Goal: Task Accomplishment & Management: Manage account settings

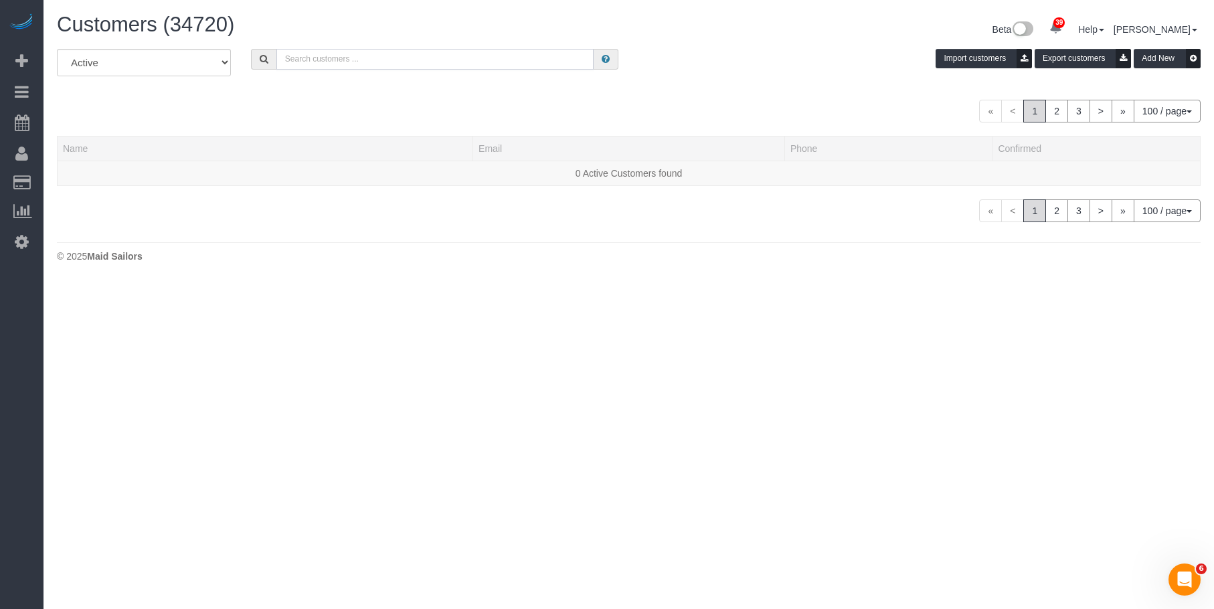
click at [459, 56] on input "text" at bounding box center [435, 59] width 318 height 21
paste input "Stephanie Zilberman"
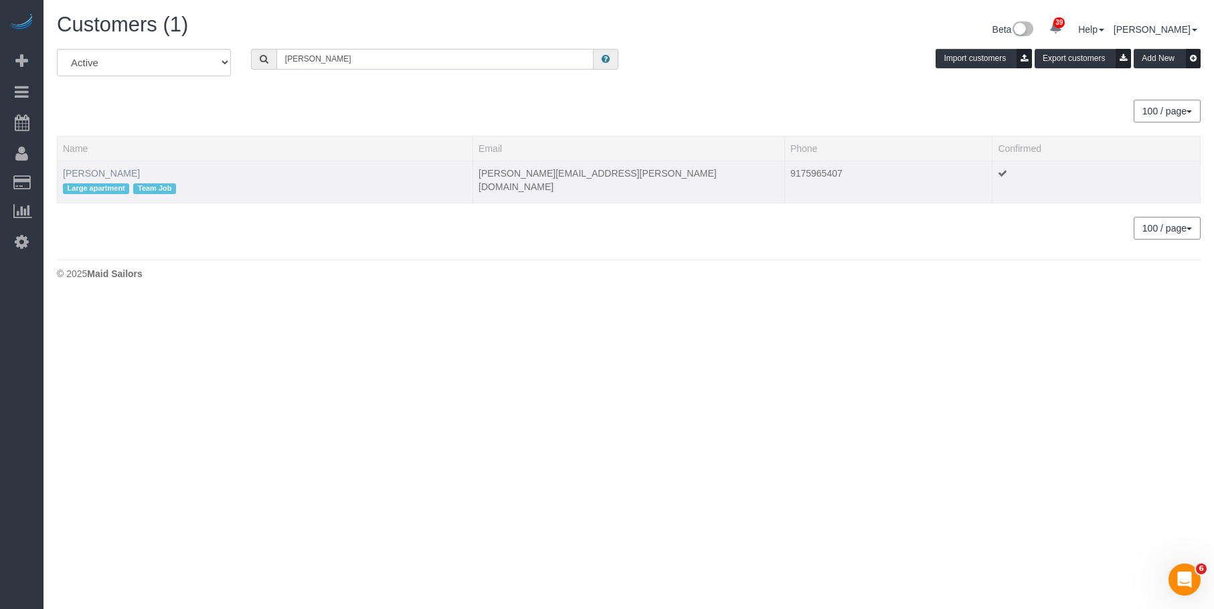
type input "Stephanie Zilberman"
click at [140, 171] on link "Stephanie Zilberman" at bounding box center [101, 173] width 77 height 11
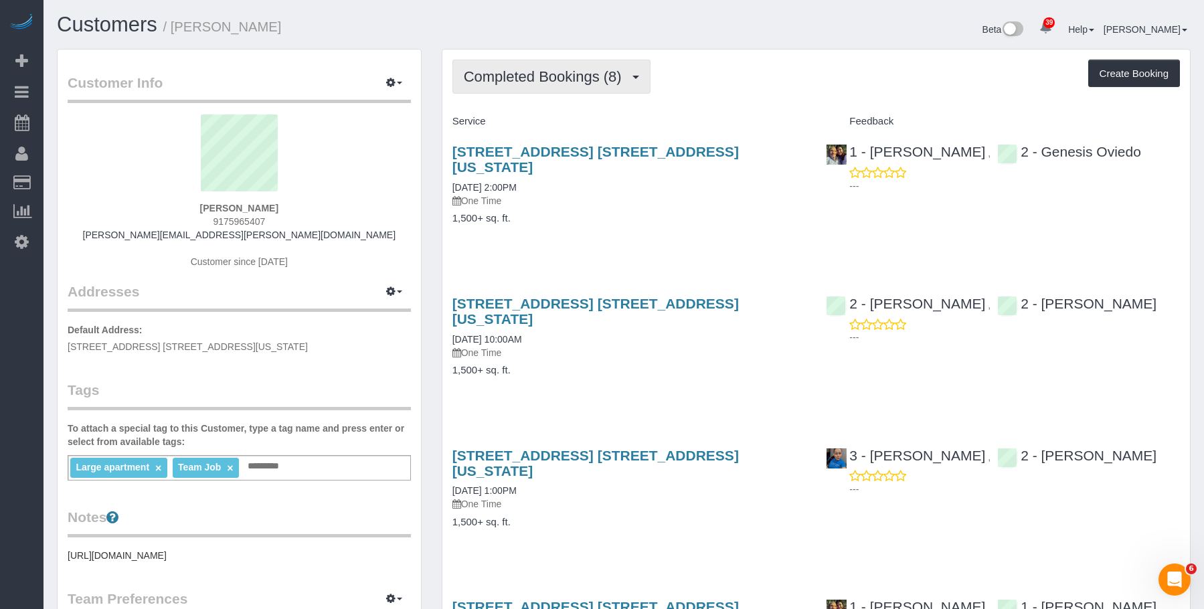
click at [591, 75] on span "Completed Bookings (8)" at bounding box center [546, 76] width 165 height 17
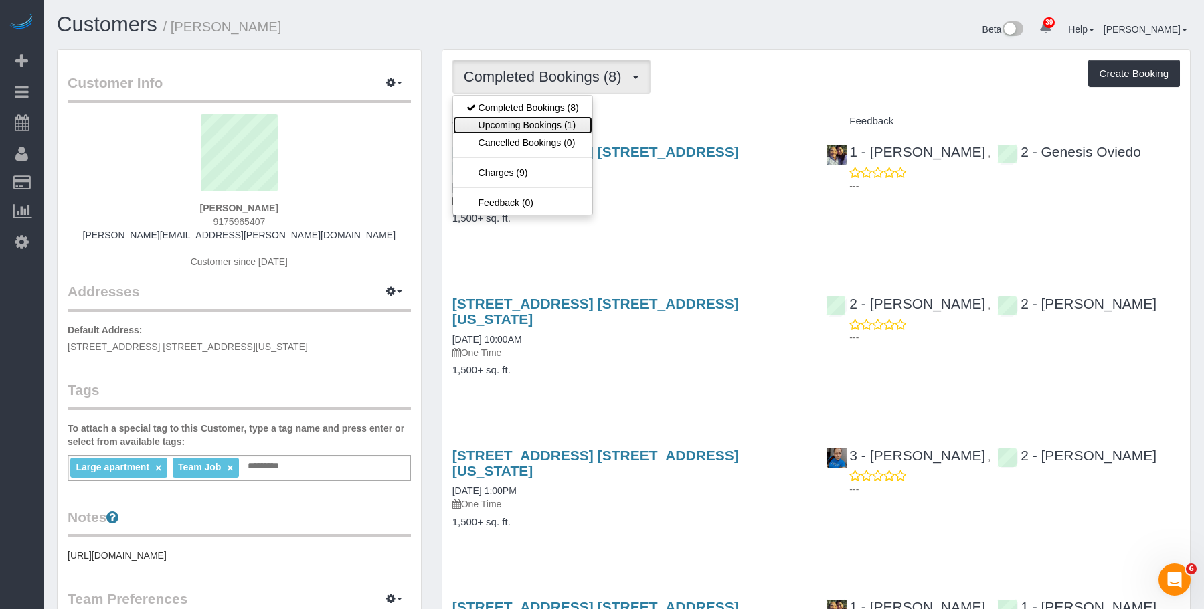
click at [558, 127] on link "Upcoming Bookings (1)" at bounding box center [522, 124] width 139 height 17
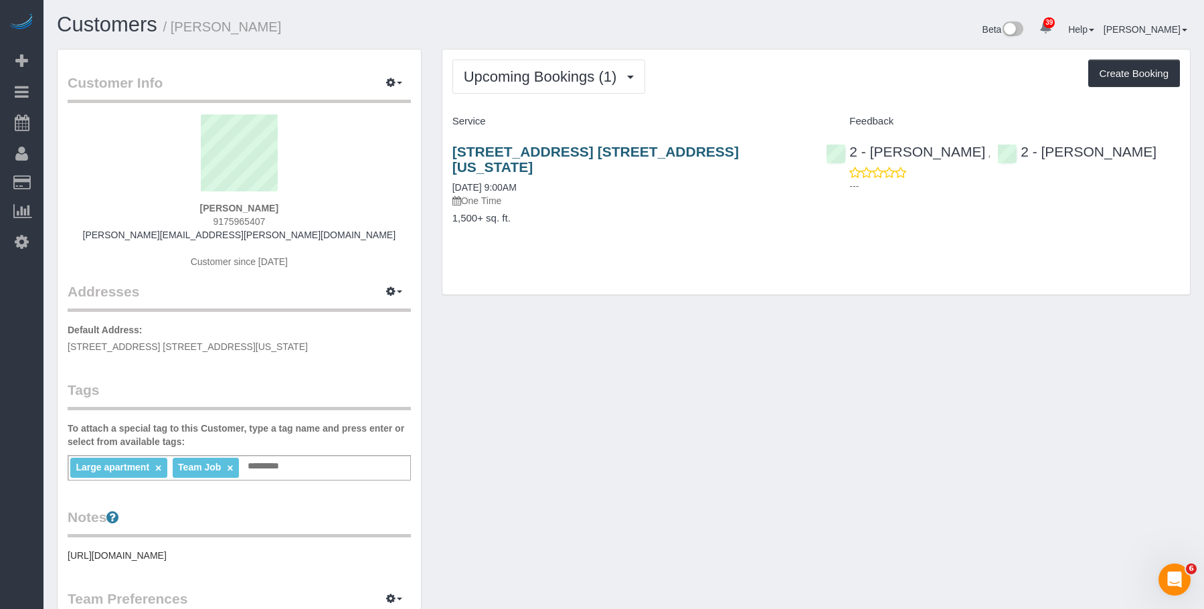
drag, startPoint x: 619, startPoint y: 168, endPoint x: 635, endPoint y: 147, distance: 26.4
click at [620, 169] on div "151 Wooster Street, Apt. 6b, New York, NY 10012 10/14/2025 9:00AM One Time" at bounding box center [630, 176] width 354 height 64
click at [632, 153] on link "151 Wooster Street, Apt. 6b, New York, NY 10012" at bounding box center [596, 159] width 287 height 31
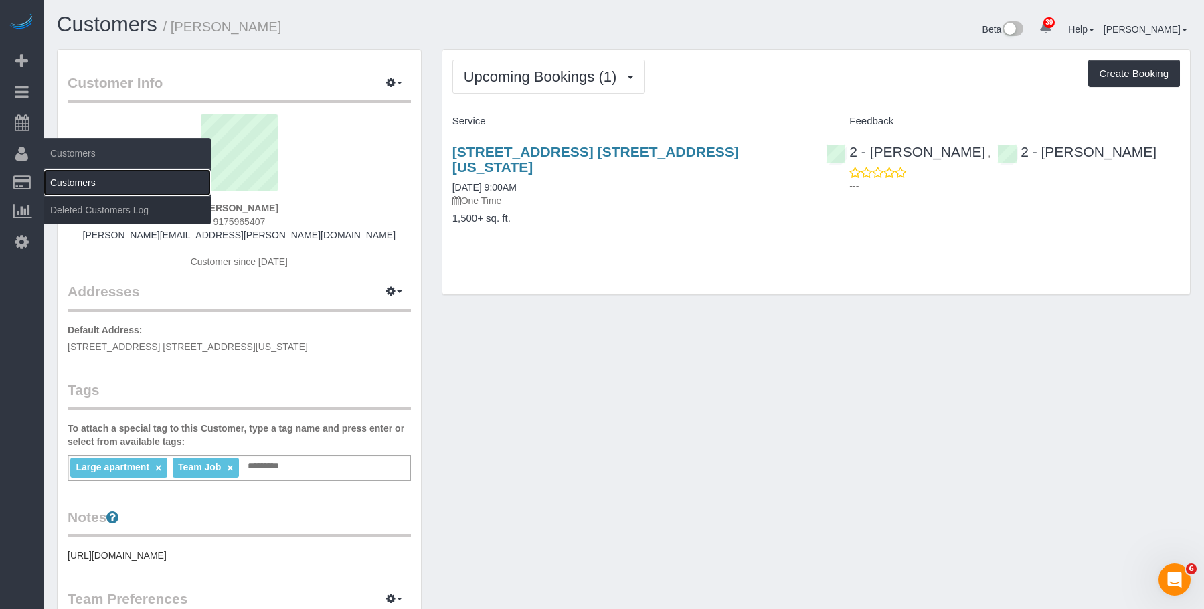
click at [82, 179] on link "Customers" at bounding box center [127, 182] width 167 height 27
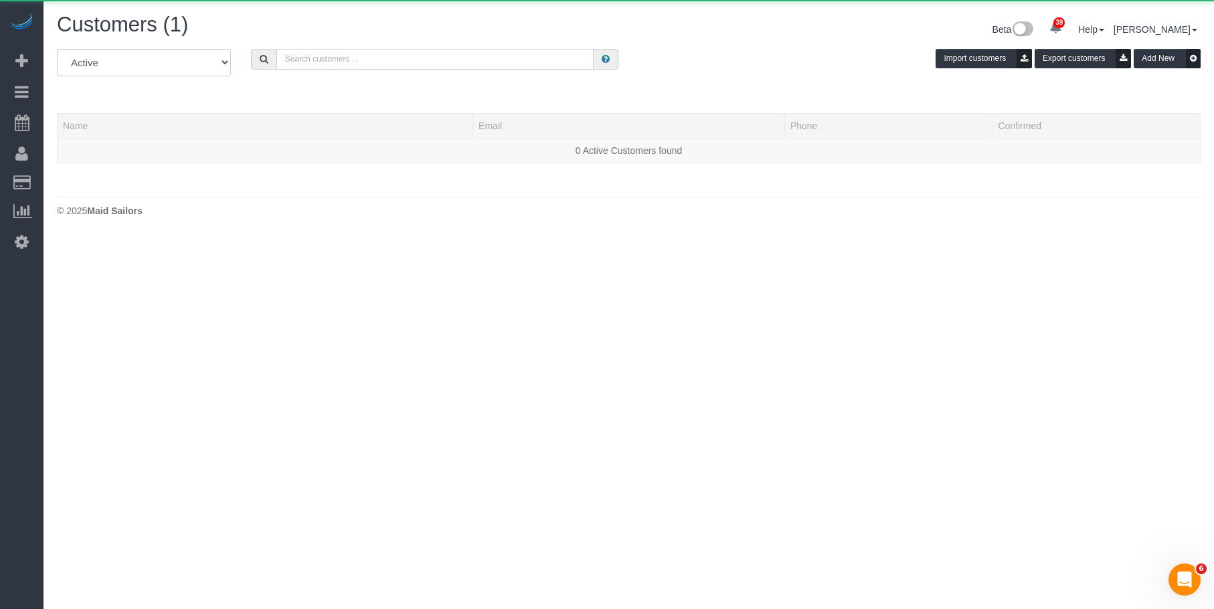
click at [358, 58] on input "text" at bounding box center [435, 59] width 318 height 21
paste input "Brianna Feldman"
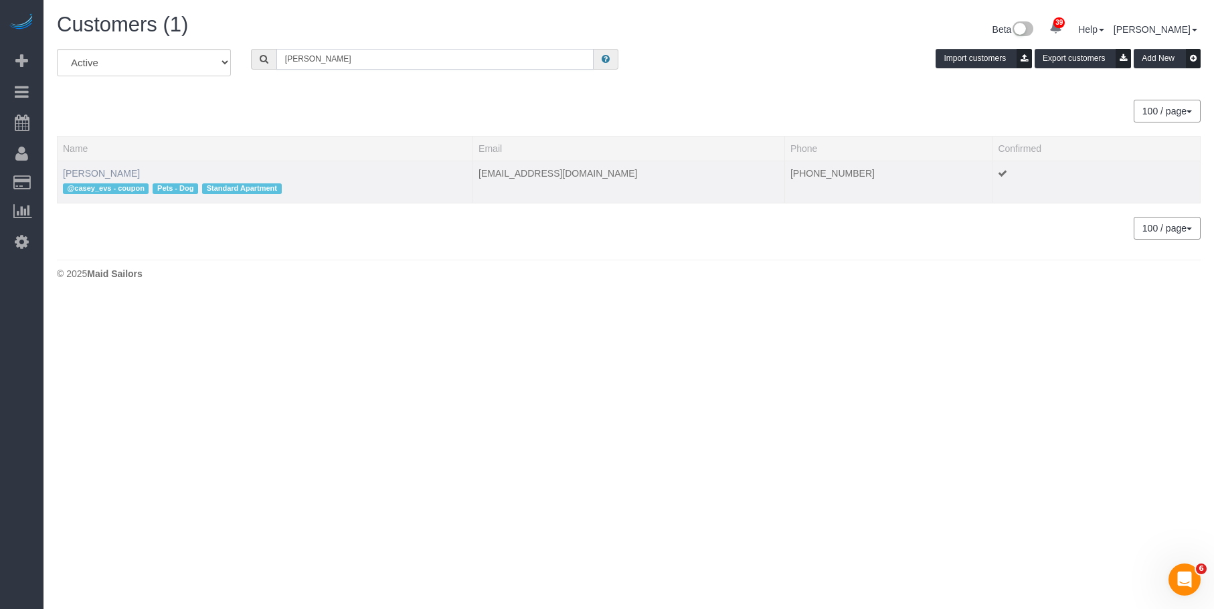
type input "Brianna Feldman"
click at [108, 169] on link "Brianna Feldman" at bounding box center [101, 173] width 77 height 11
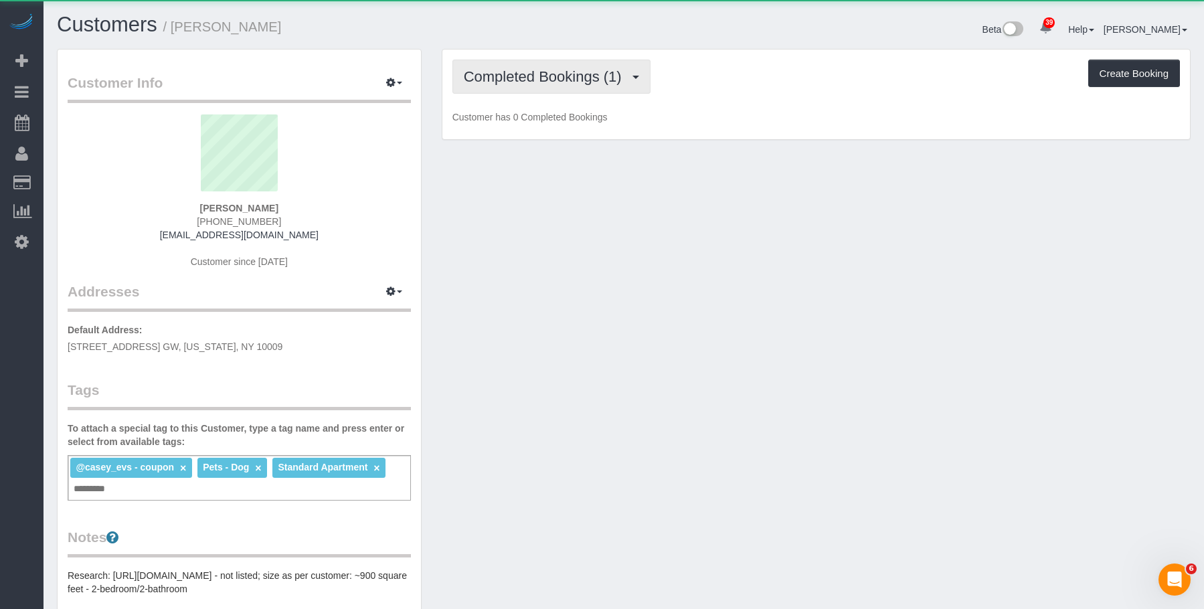
click at [548, 82] on span "Completed Bookings (1)" at bounding box center [546, 76] width 165 height 17
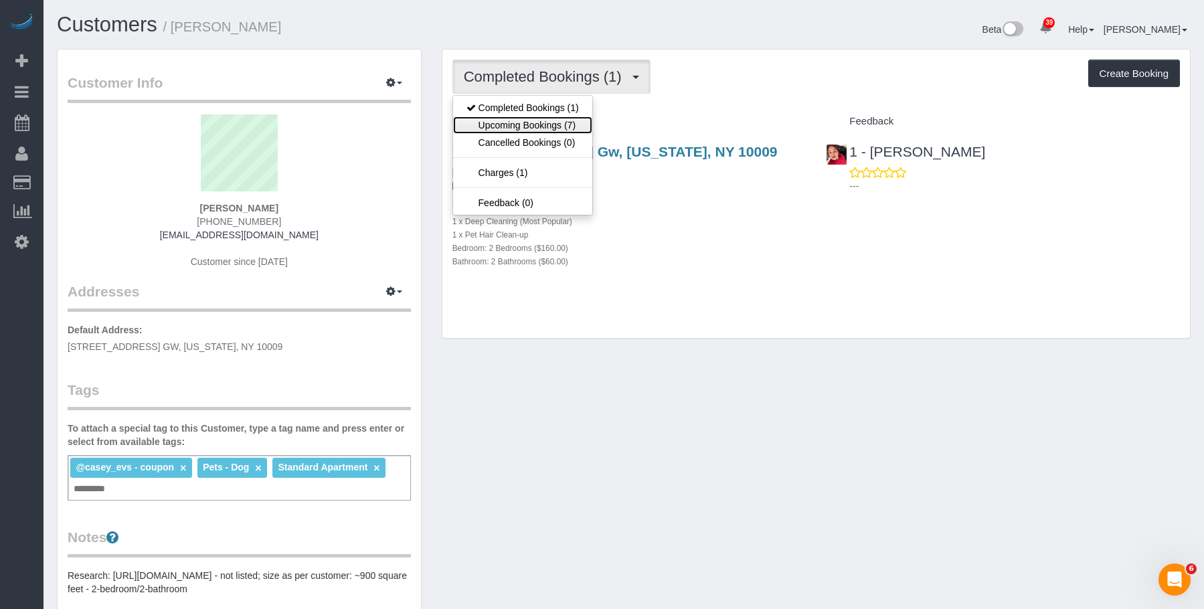
click at [532, 126] on link "Upcoming Bookings (7)" at bounding box center [522, 124] width 139 height 17
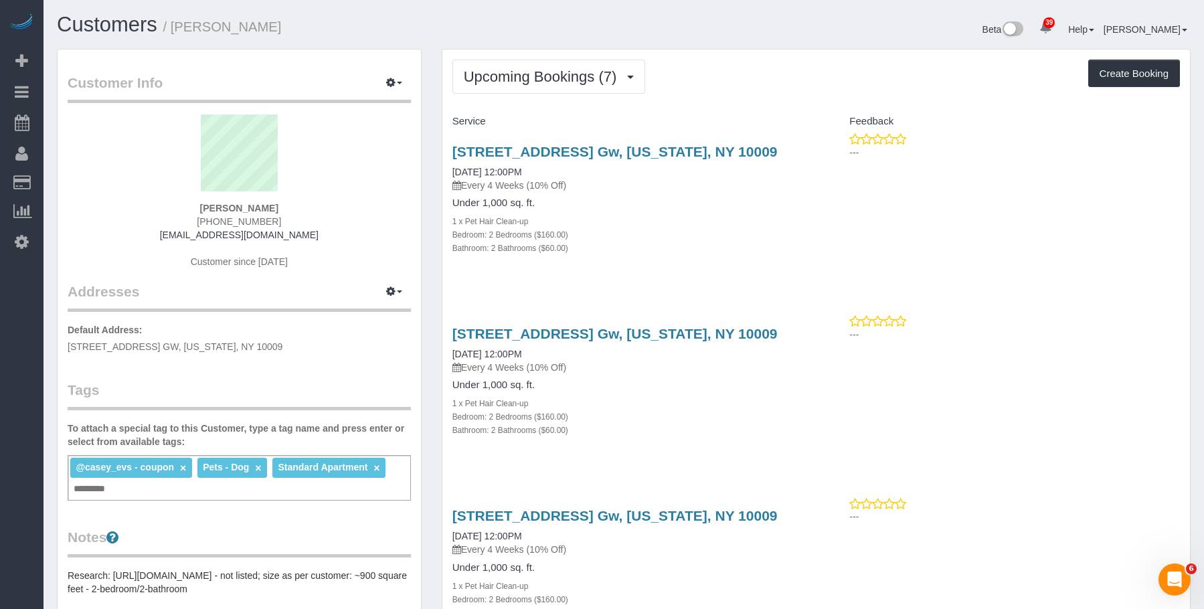
click at [726, 193] on div "518 East 13th Street, Apt. Gw, New York, NY 10009 10/17/2025 12:00PM Every 4 We…" at bounding box center [629, 207] width 374 height 149
click at [499, 68] on button "Upcoming Bookings (7)" at bounding box center [549, 77] width 193 height 34
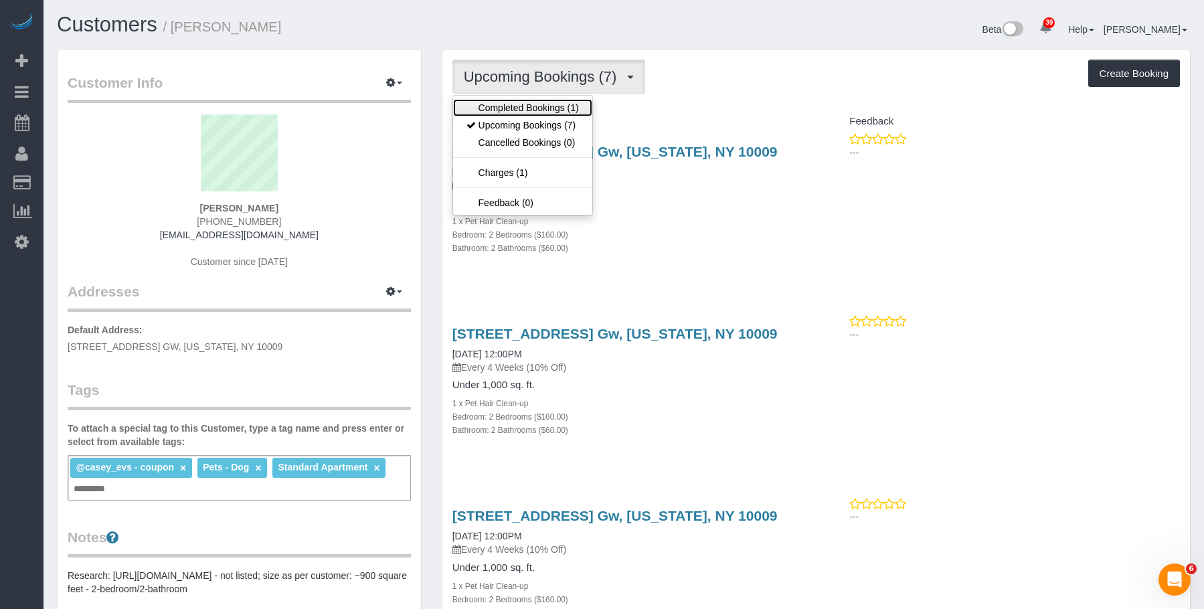
click at [498, 108] on link "Completed Bookings (1)" at bounding box center [522, 107] width 139 height 17
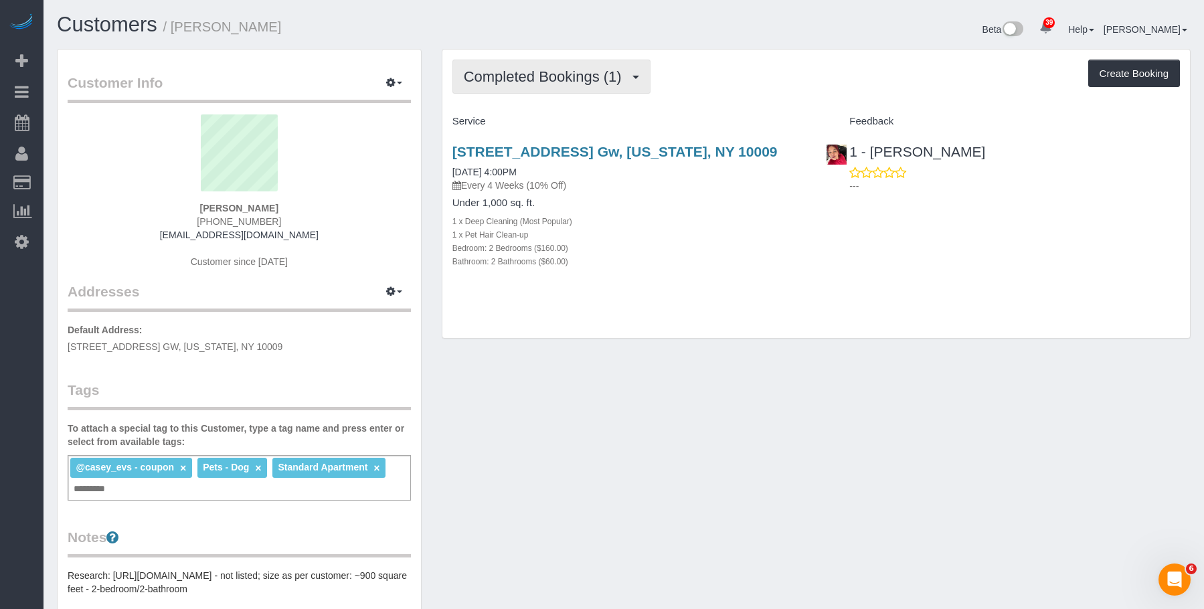
click at [517, 79] on span "Completed Bookings (1)" at bounding box center [546, 76] width 165 height 17
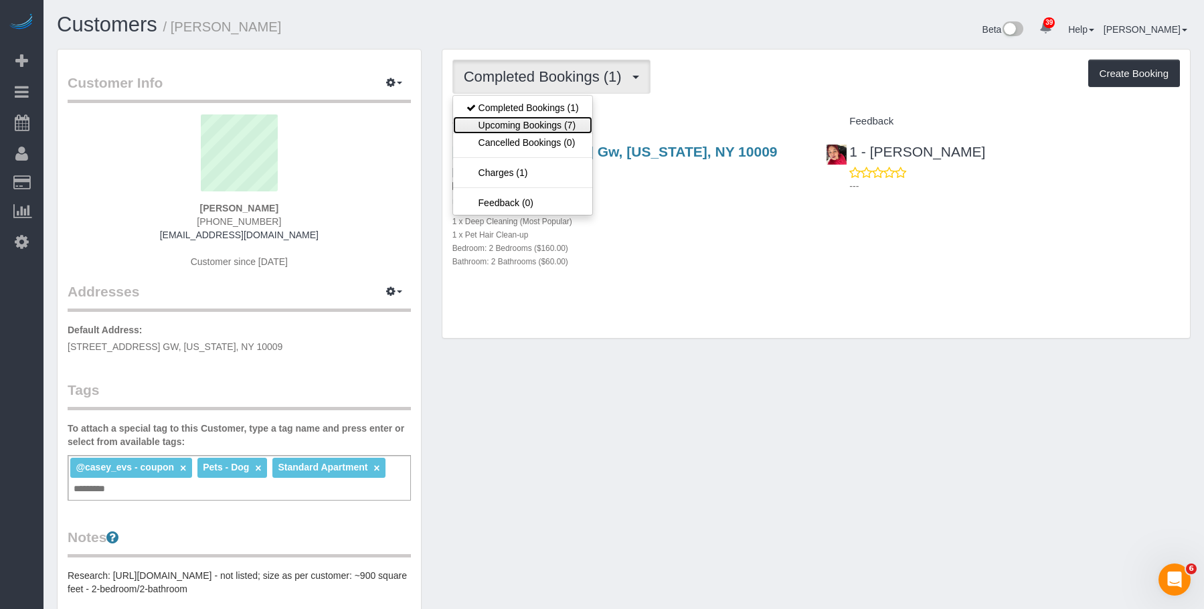
click at [515, 121] on link "Upcoming Bookings (7)" at bounding box center [522, 124] width 139 height 17
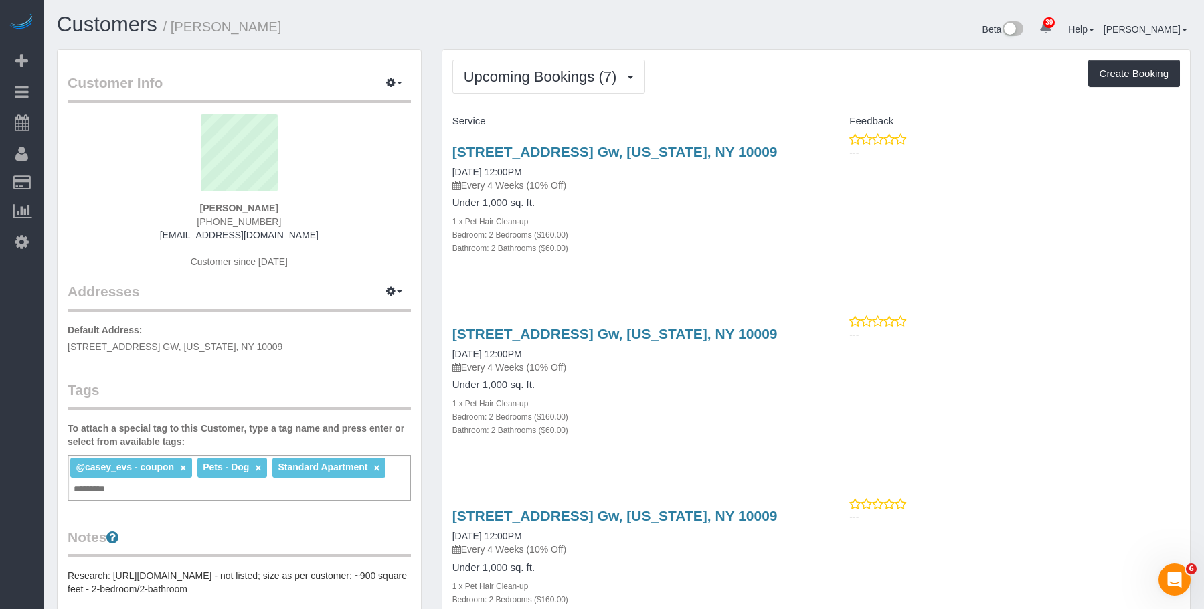
drag, startPoint x: 442, startPoint y: 147, endPoint x: 803, endPoint y: 146, distance: 360.1
click at [803, 146] on div "518 East 13th Street, Apt. Gw, New York, NY 10009 10/17/2025 12:00PM Every 4 We…" at bounding box center [629, 207] width 374 height 149
copy link "518 East 13th Street, Apt. Gw, New York, NY 10009"
click at [638, 203] on h4 "Under 1,000 sq. ft." at bounding box center [630, 202] width 354 height 11
click at [651, 148] on link "518 East 13th Street, Apt. Gw, New York, NY 10009" at bounding box center [615, 151] width 325 height 15
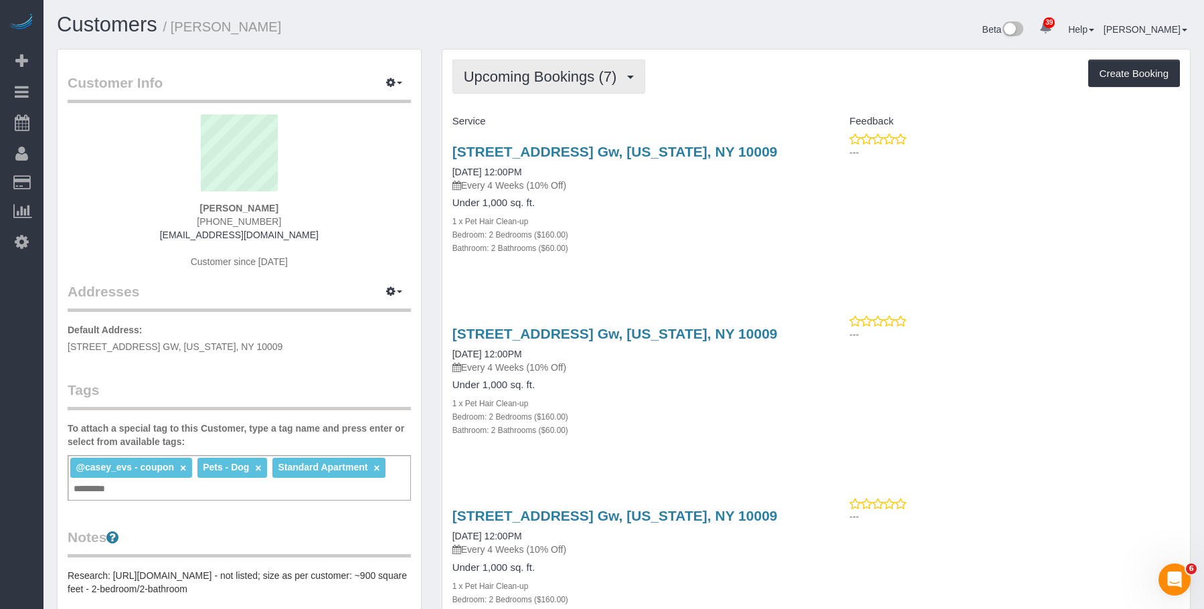
click at [526, 64] on button "Upcoming Bookings (7)" at bounding box center [549, 77] width 193 height 34
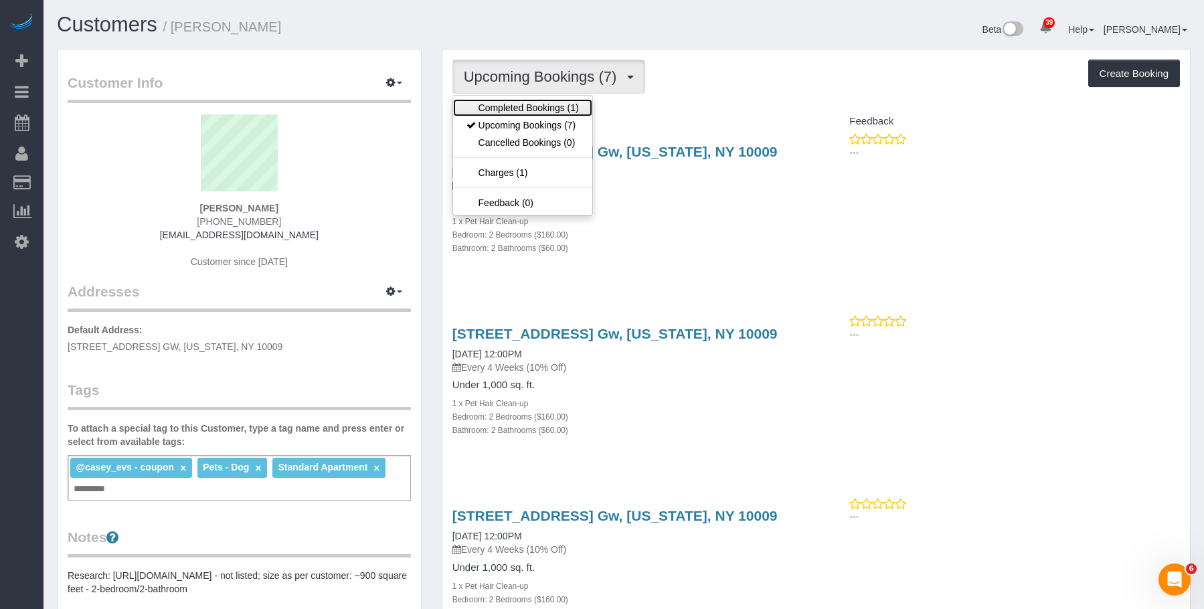
click at [504, 103] on link "Completed Bookings (1)" at bounding box center [522, 107] width 139 height 17
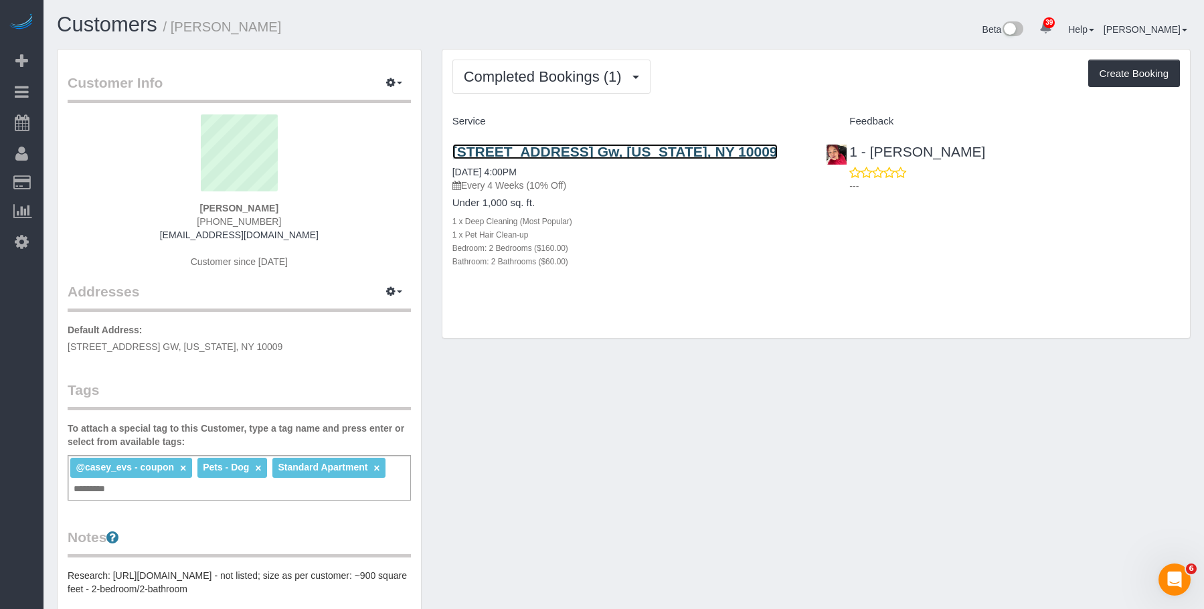
click at [634, 146] on link "518 East 13th Street, Apt. Gw, New York, NY 10009" at bounding box center [615, 151] width 325 height 15
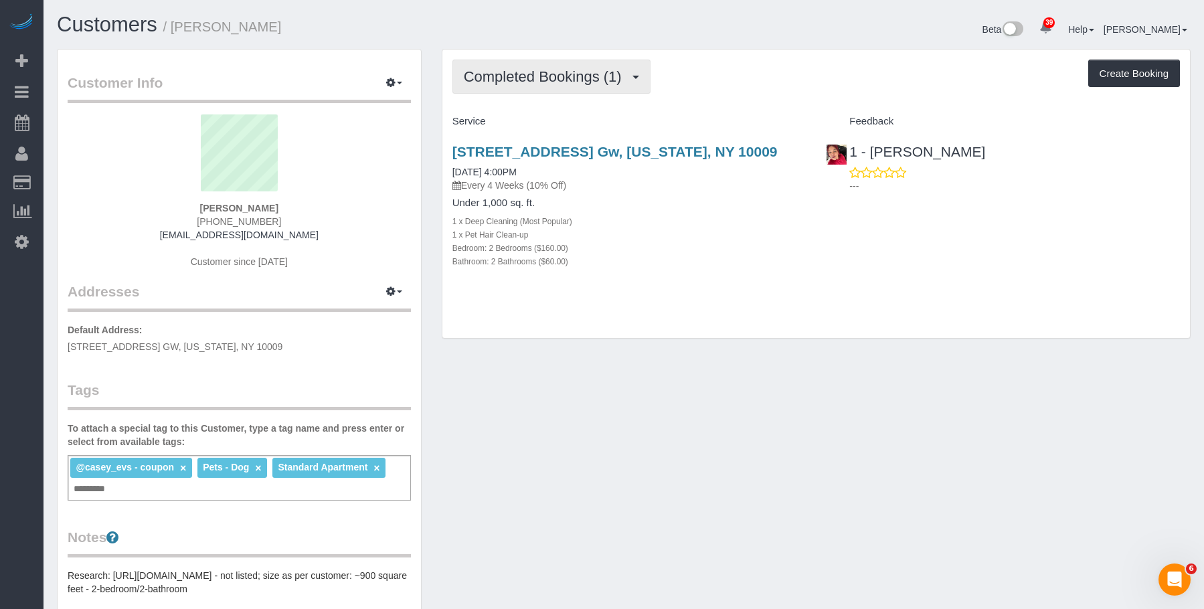
click at [587, 75] on span "Completed Bookings (1)" at bounding box center [546, 76] width 165 height 17
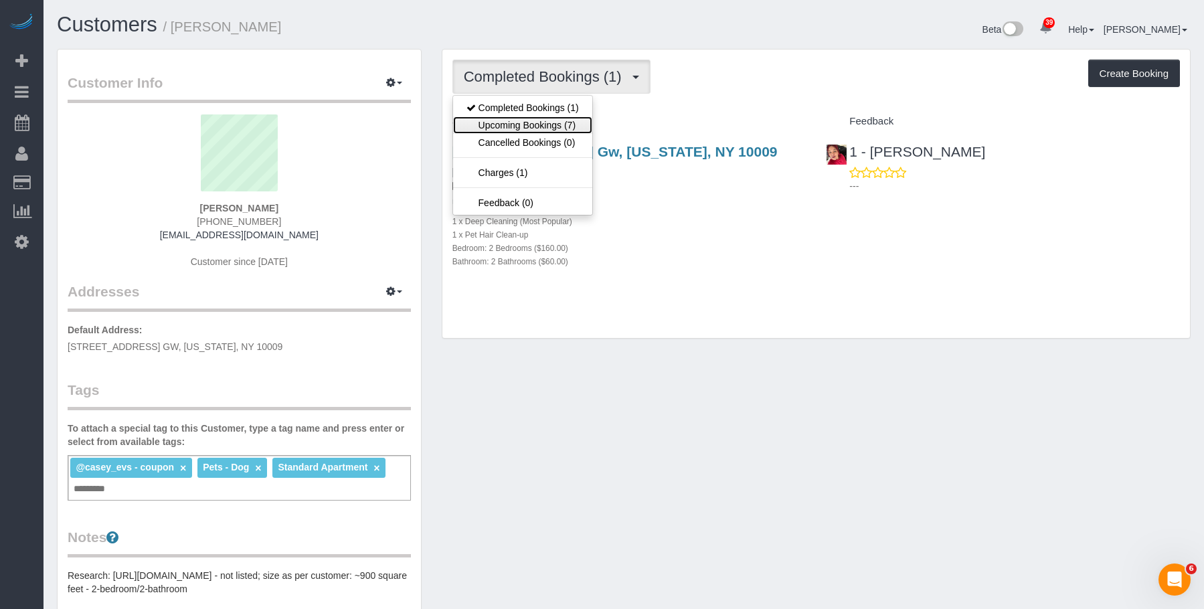
click at [571, 126] on link "Upcoming Bookings (7)" at bounding box center [522, 124] width 139 height 17
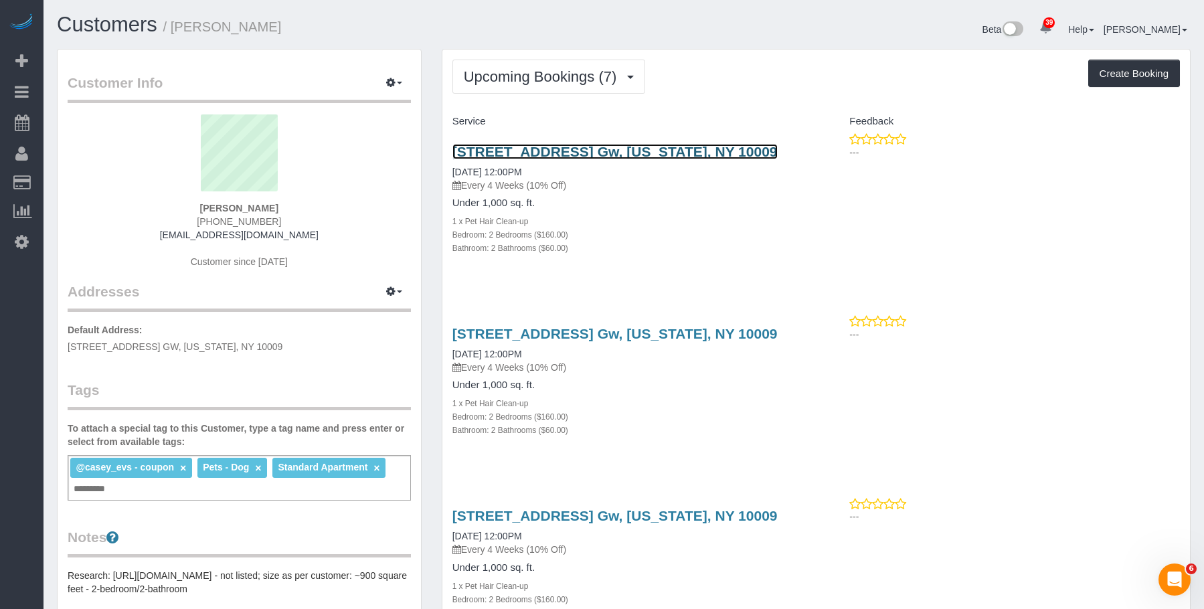
click at [673, 151] on link "518 East 13th Street, Apt. Gw, New York, NY 10009" at bounding box center [615, 151] width 325 height 15
click at [547, 151] on link "518 East 13th Street, Apt. Gw, New York, NY 10009" at bounding box center [615, 151] width 325 height 15
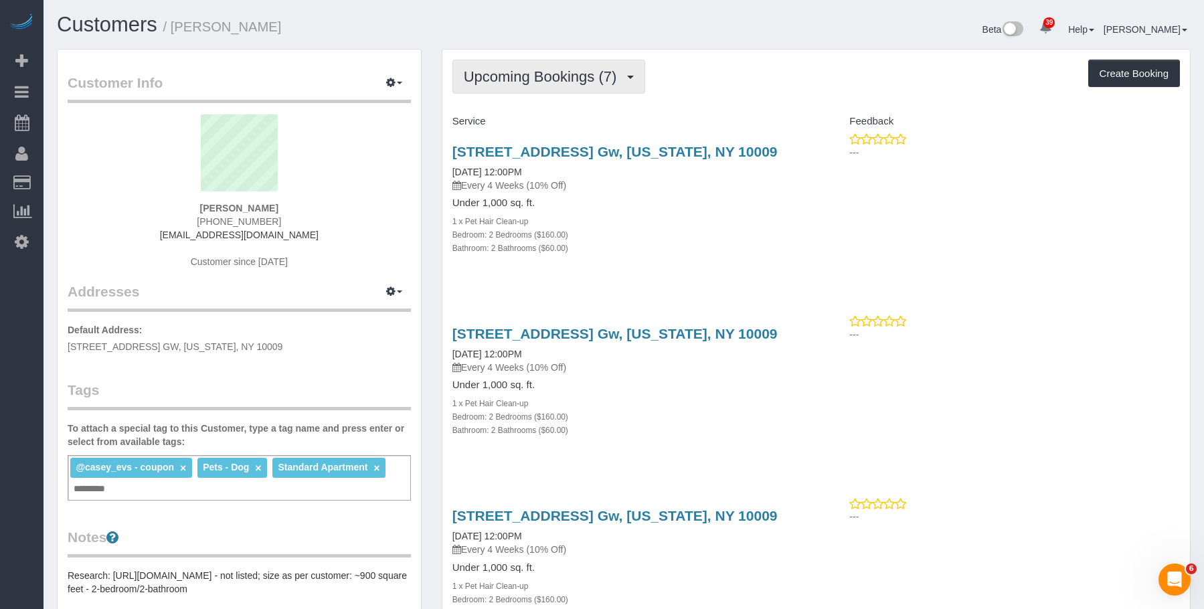
drag, startPoint x: 592, startPoint y: 79, endPoint x: 592, endPoint y: 94, distance: 15.4
click at [592, 79] on span "Upcoming Bookings (7)" at bounding box center [544, 76] width 160 height 17
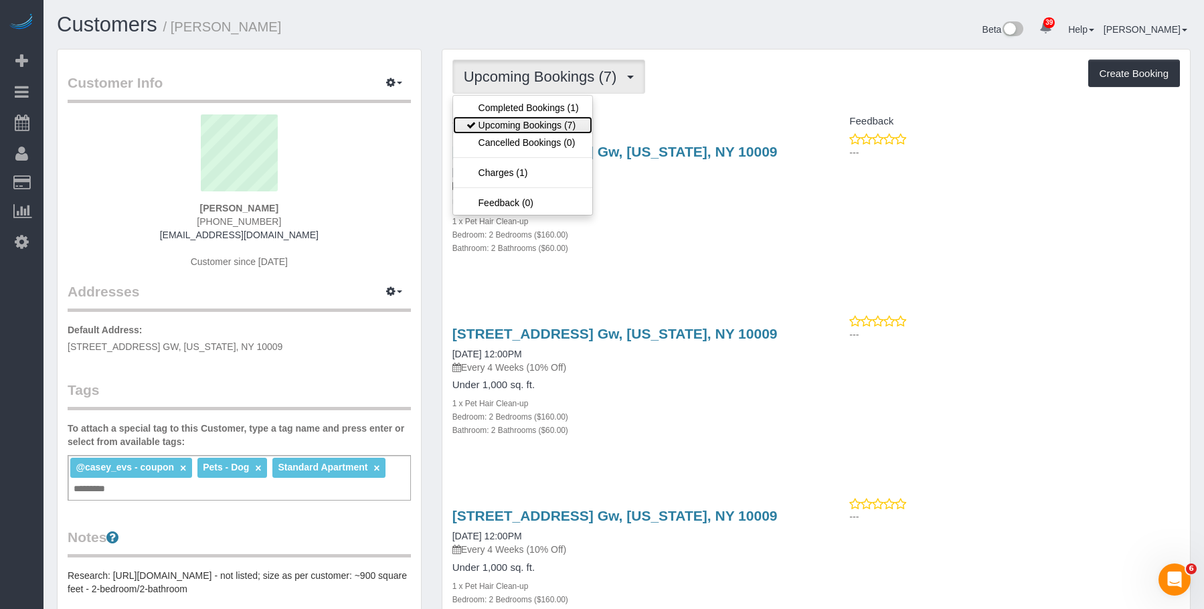
click at [570, 131] on link "Upcoming Bookings (7)" at bounding box center [522, 124] width 139 height 17
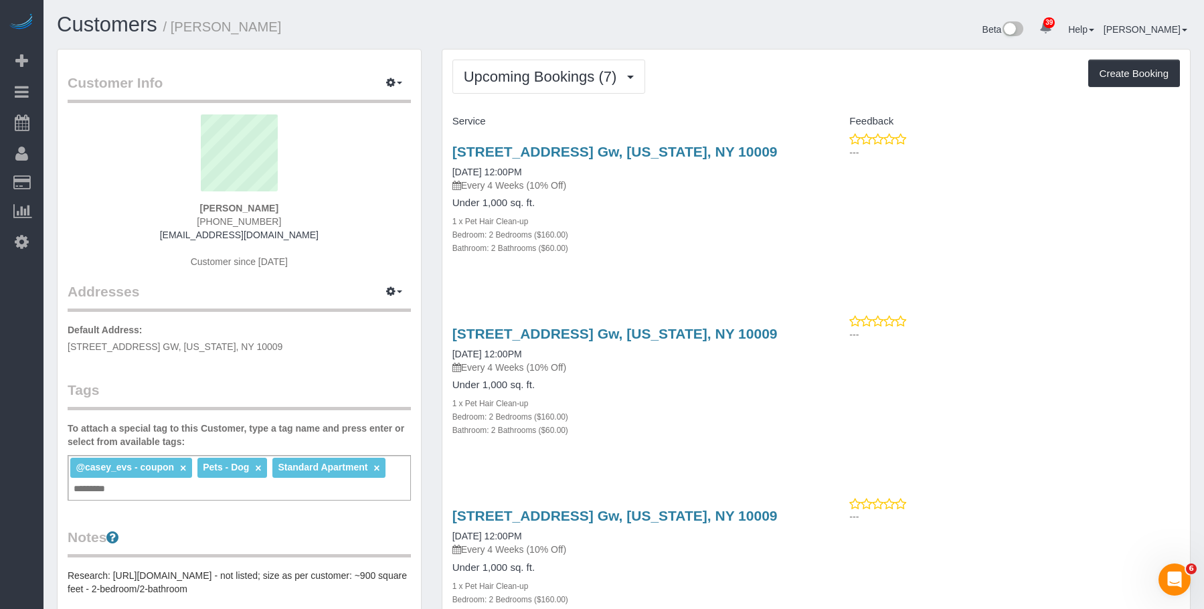
drag, startPoint x: 661, startPoint y: 204, endPoint x: 684, endPoint y: 165, distance: 45.0
click at [664, 202] on h4 "Under 1,000 sq. ft." at bounding box center [630, 202] width 354 height 11
click at [694, 157] on link "518 East 13th Street, Apt. Gw, New York, NY 10009" at bounding box center [615, 151] width 325 height 15
click at [720, 228] on div "Bedroom: 2 Bedrooms ($160.00)" at bounding box center [630, 234] width 354 height 13
click at [674, 337] on link "518 East 13th Street, Apt. Gw, New York, NY 10009" at bounding box center [615, 333] width 325 height 15
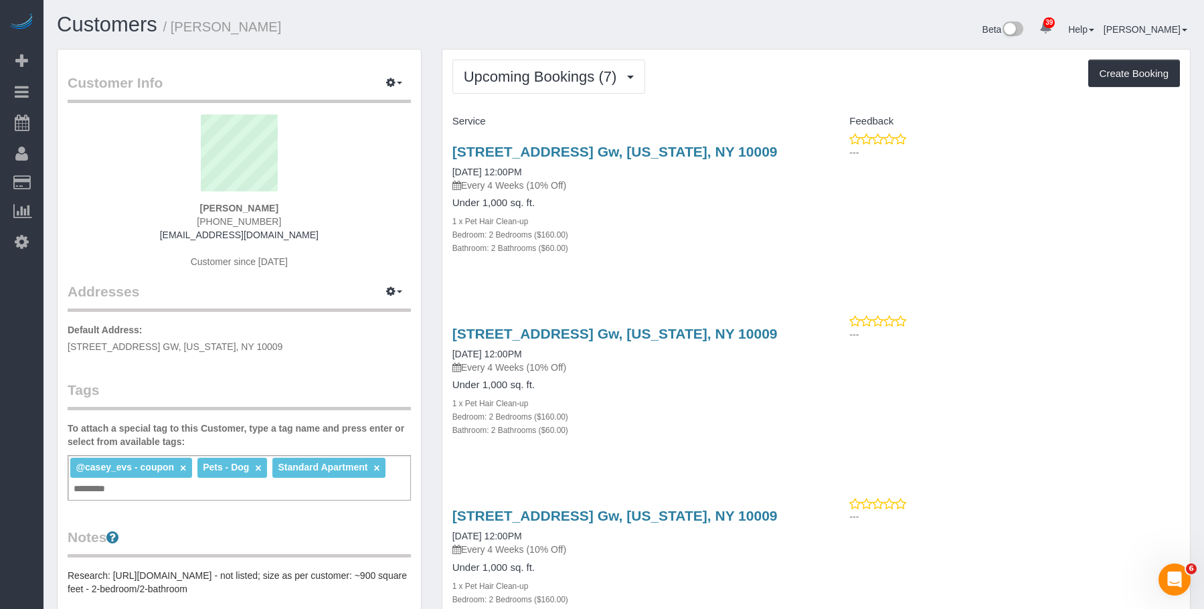
click at [626, 142] on div "518 East 13th Street, Apt. Gw, New York, NY 10009 10/17/2025 12:00PM Every 4 We…" at bounding box center [629, 207] width 374 height 149
click at [629, 149] on link "518 East 13th Street, Apt. Gw, New York, NY 10009" at bounding box center [615, 151] width 325 height 15
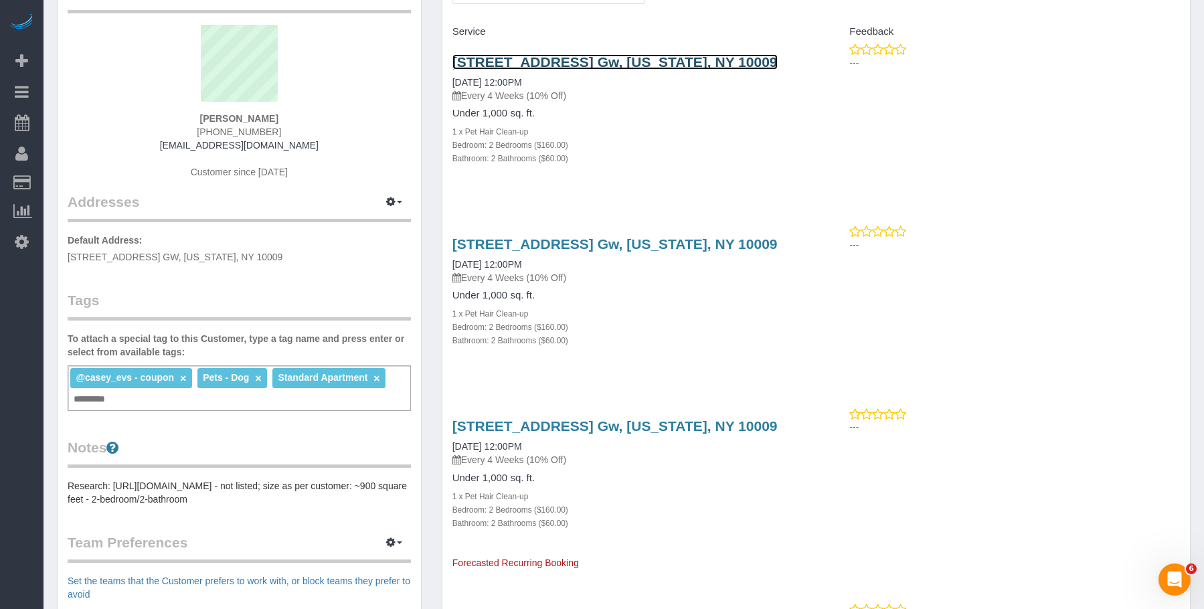
scroll to position [201, 0]
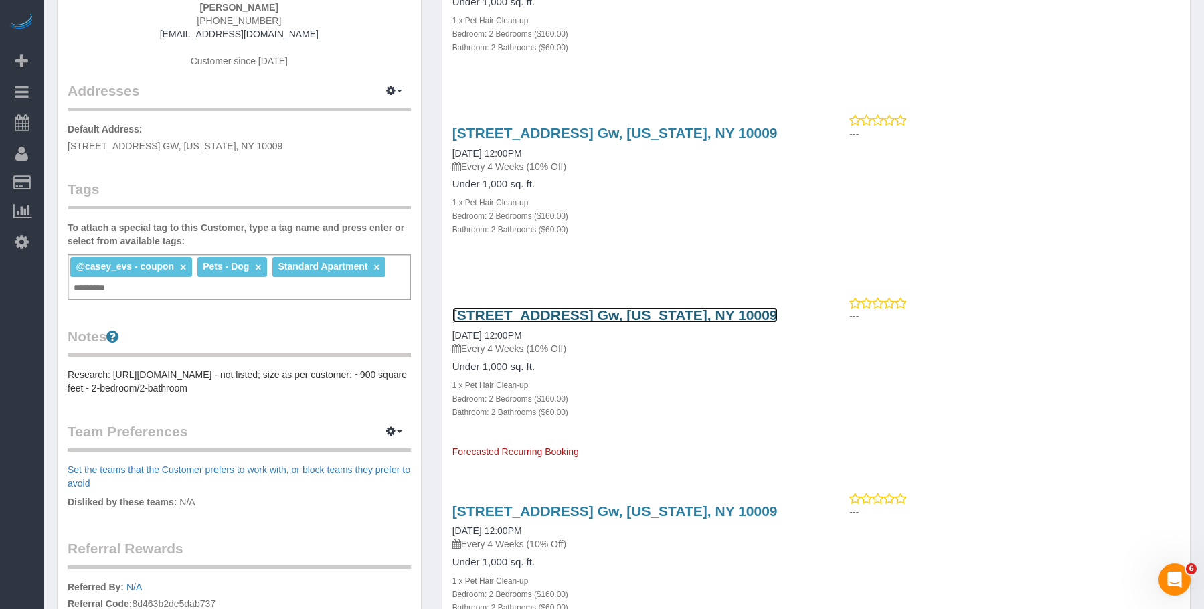
click at [608, 315] on link "518 East 13th Street, Apt. Gw, New York, NY 10009" at bounding box center [615, 314] width 325 height 15
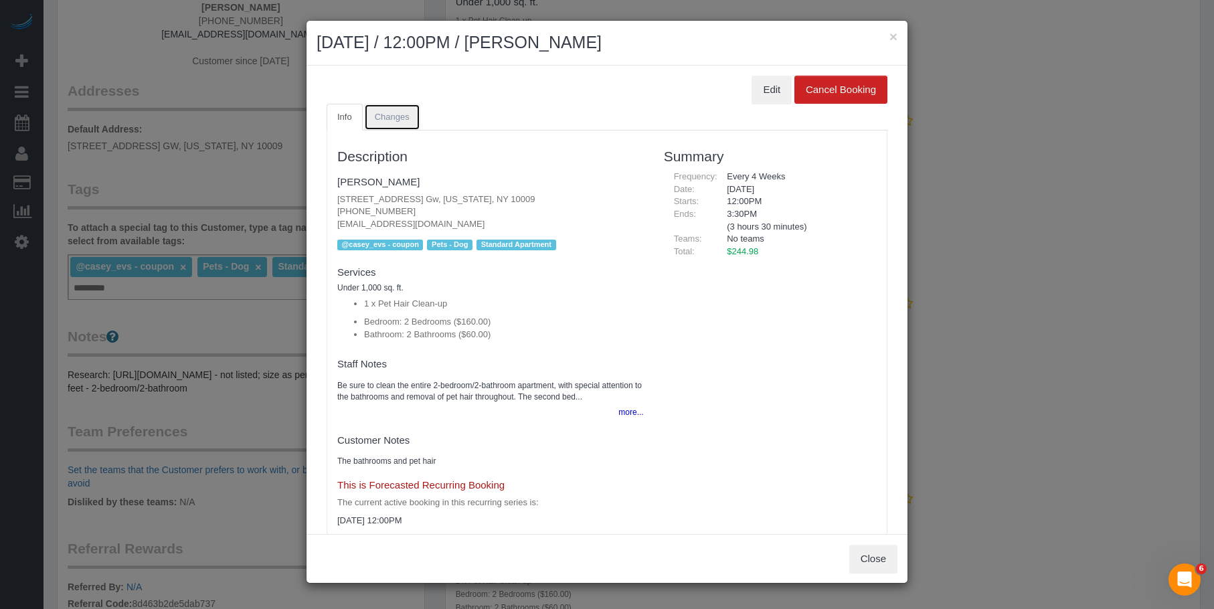
click at [401, 118] on span "Changes" at bounding box center [392, 117] width 35 height 10
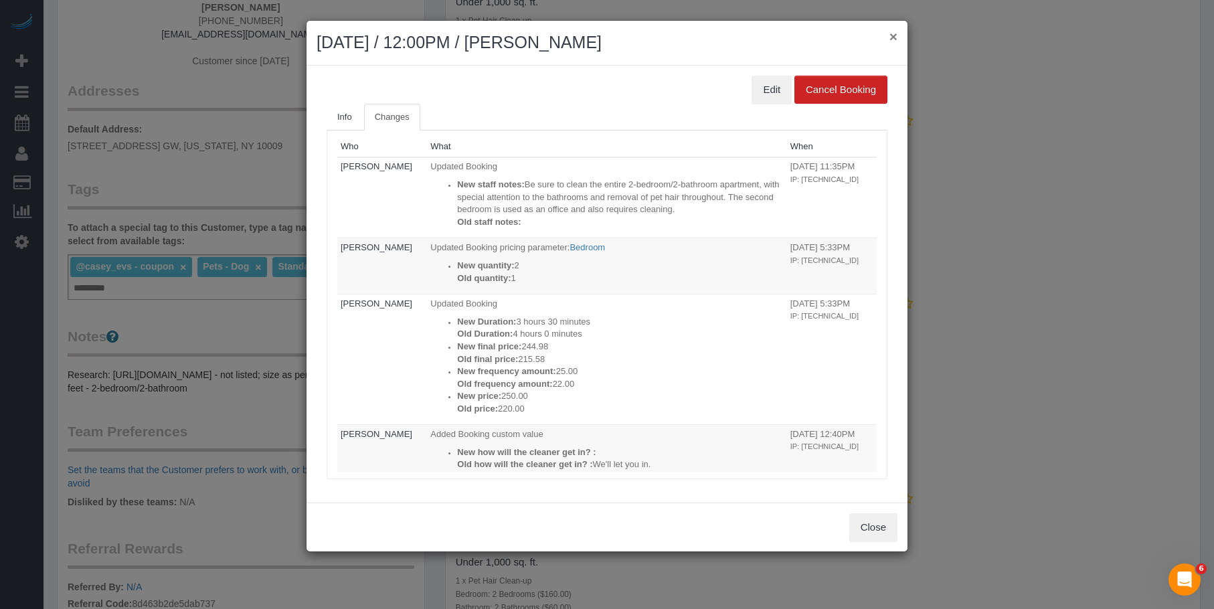
click at [892, 36] on button "×" at bounding box center [894, 36] width 8 height 14
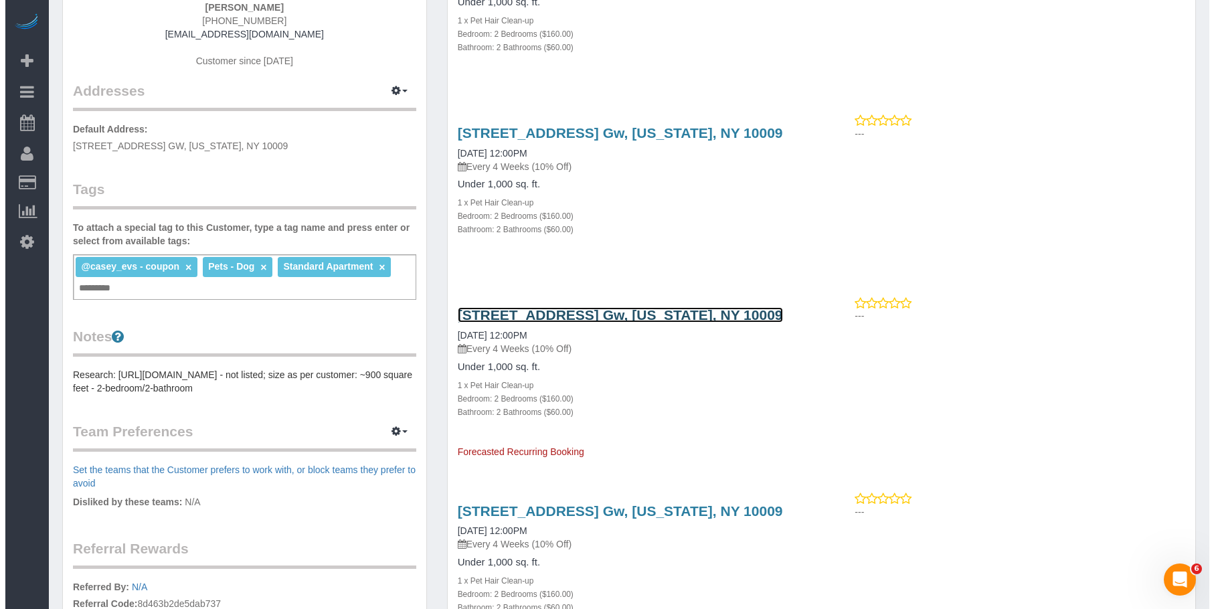
scroll to position [335, 0]
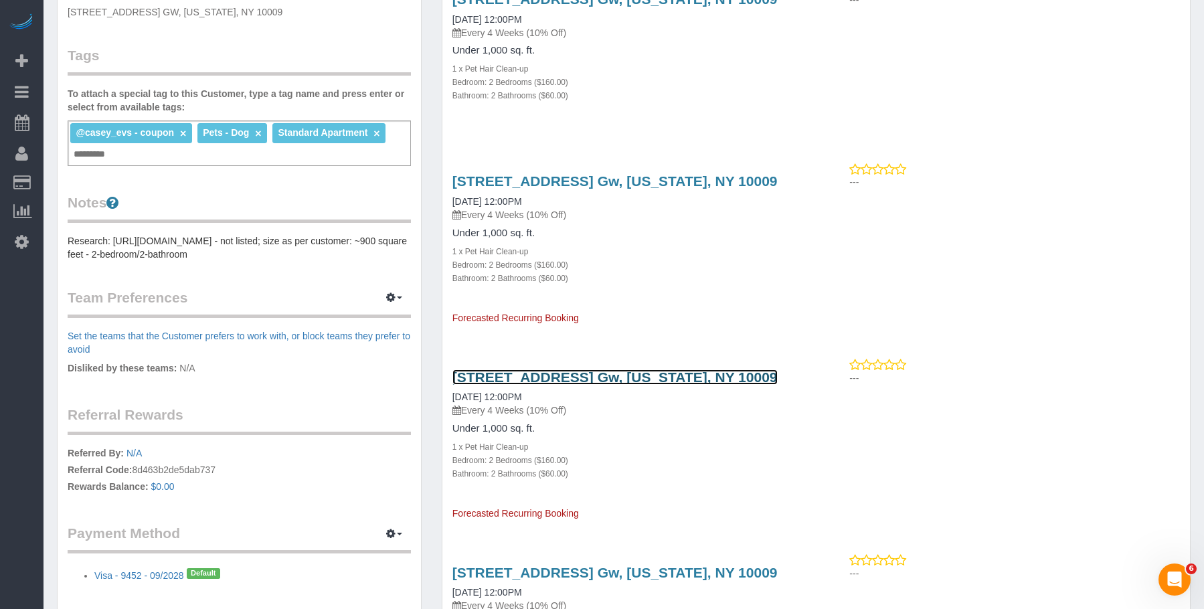
click at [637, 378] on link "518 East 13th Street, Apt. Gw, New York, NY 10009" at bounding box center [615, 377] width 325 height 15
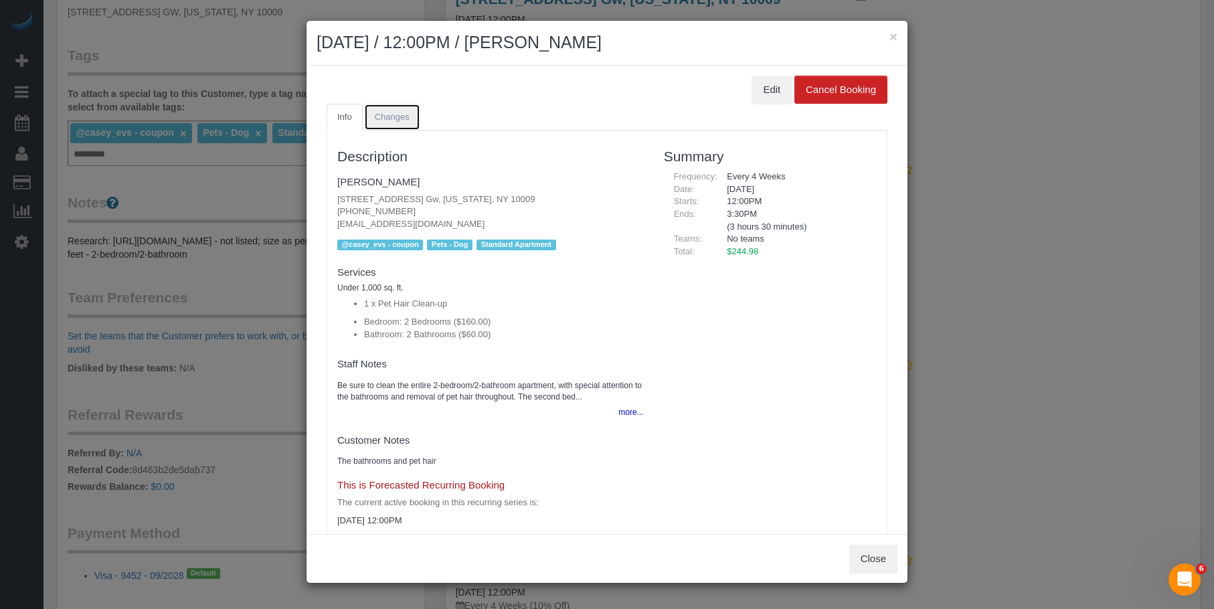
click at [380, 114] on span "Changes" at bounding box center [392, 117] width 35 height 10
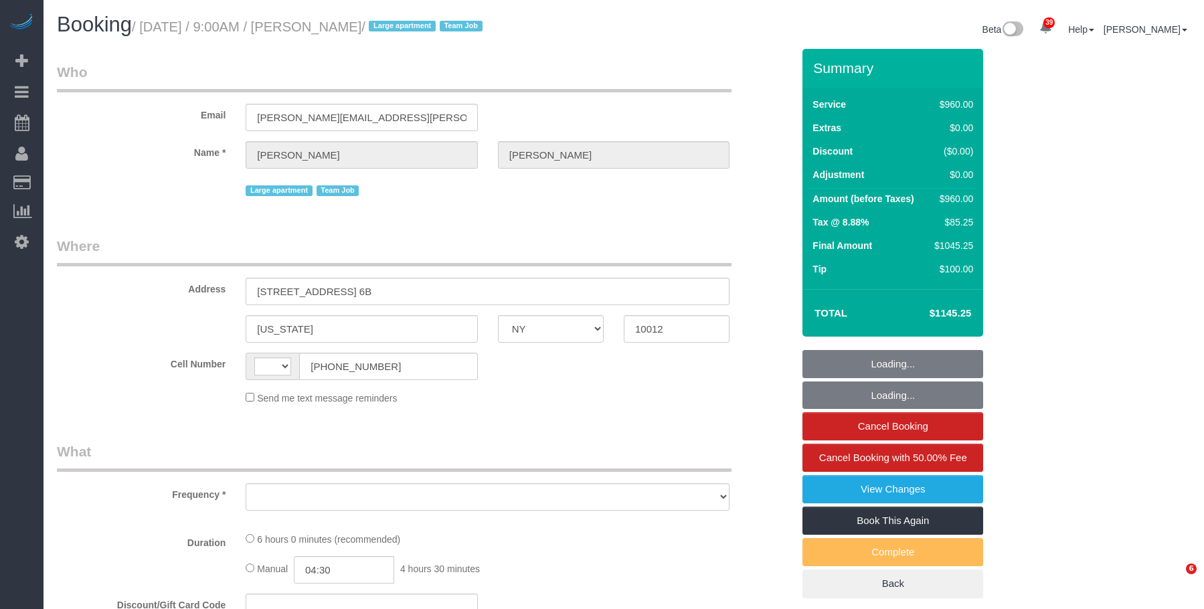
select select "NY"
select select "object:580"
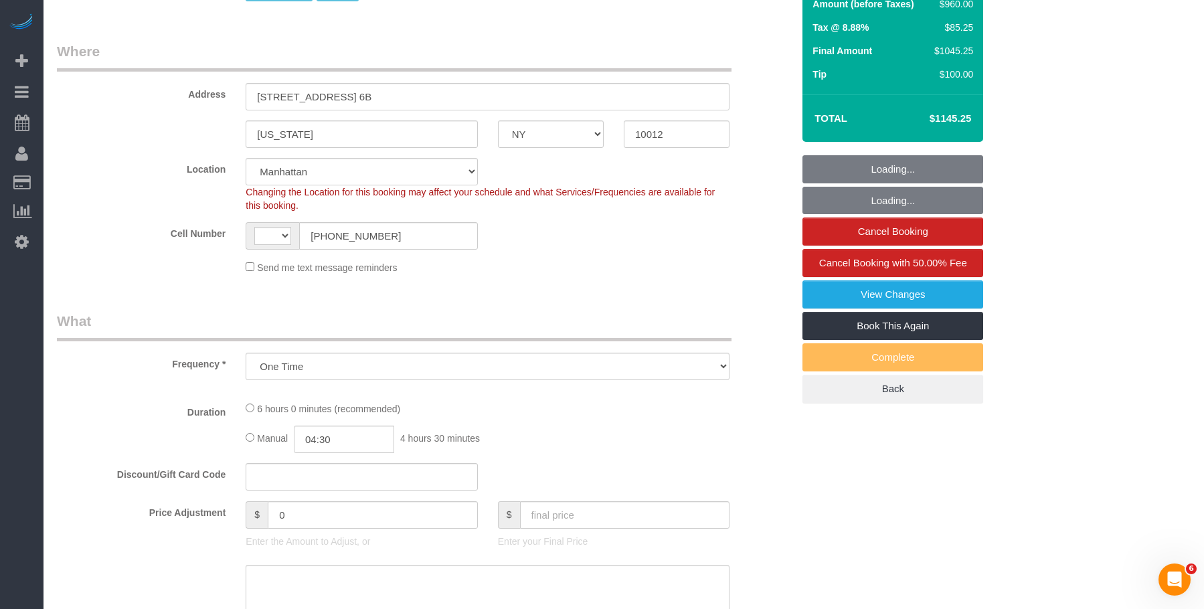
select select "string:stripe-pm_1S6Gzo4VGloSiKo7bUrrxfkt"
select select "360"
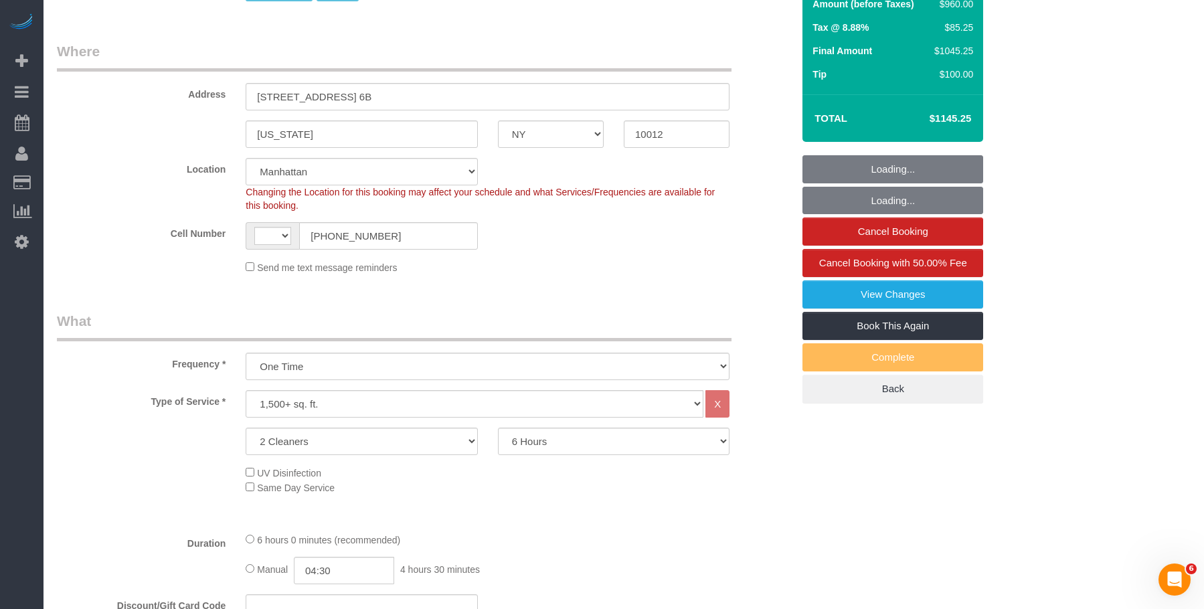
select select "object:677"
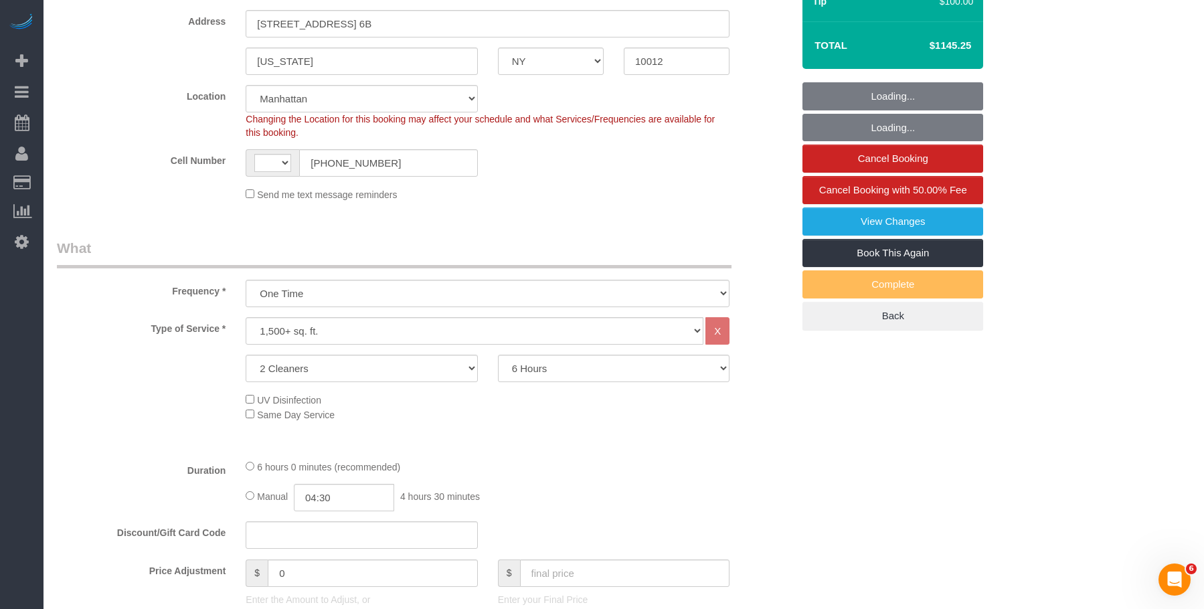
select select "number:56"
select select "number:70"
select select "number:15"
select select "number:6"
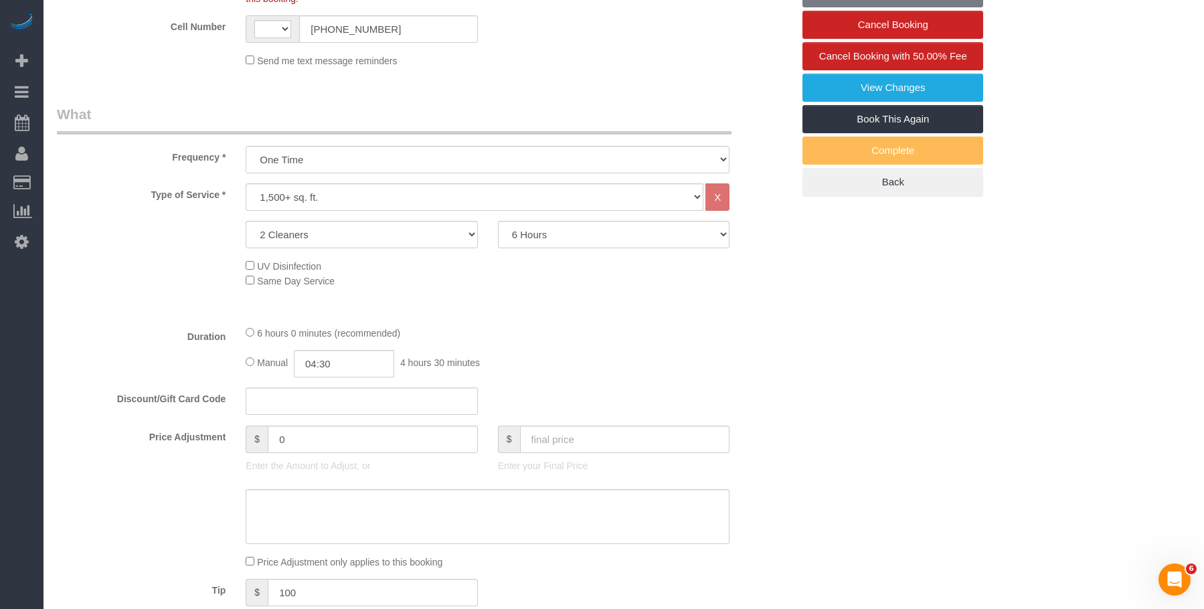
select select "string:[GEOGRAPHIC_DATA]"
select select "spot1"
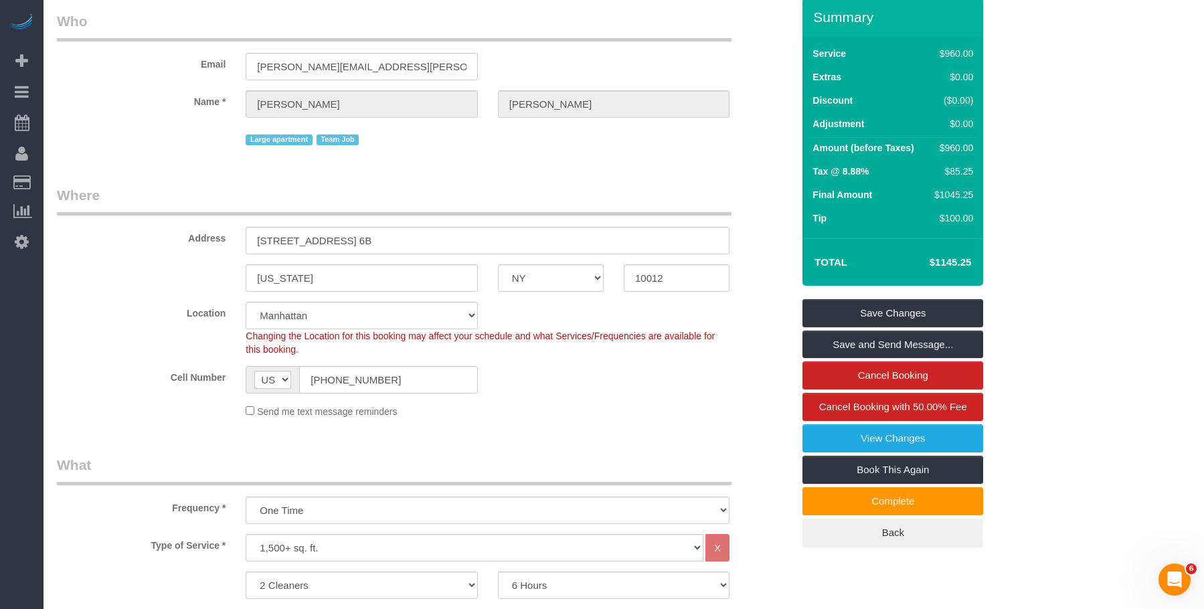
scroll to position [0, 0]
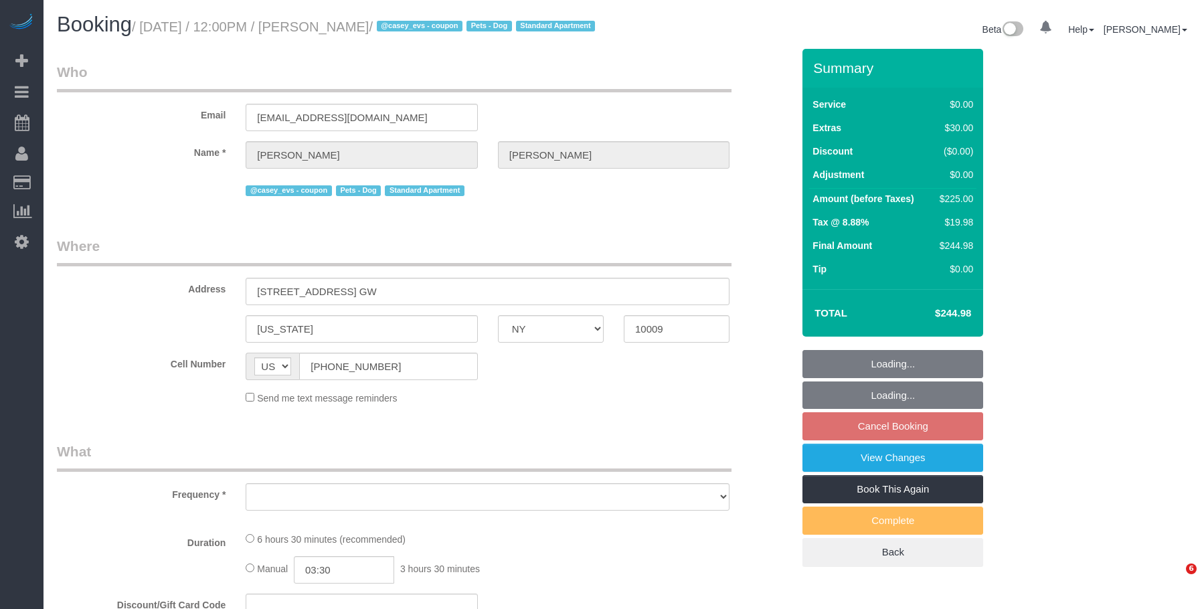
select select "NY"
select select "object:817"
select select "string:stripe-pm_1S8pGz4VGloSiKo7pHFTydOZ"
select select "number:89"
select select "number:75"
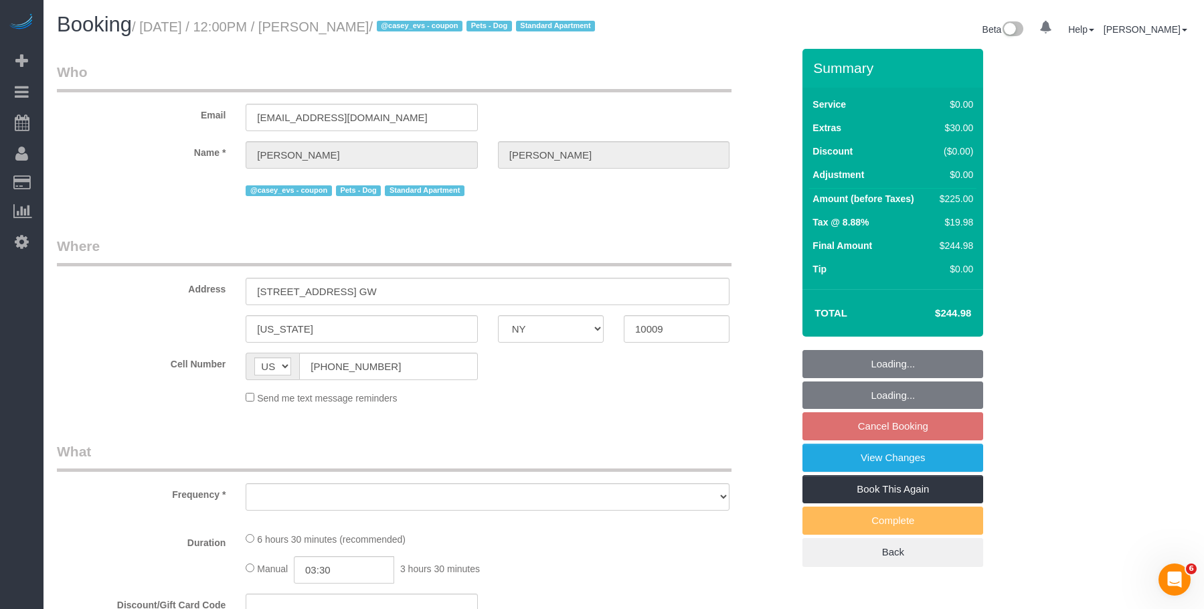
select select "number:13"
select select "number:5"
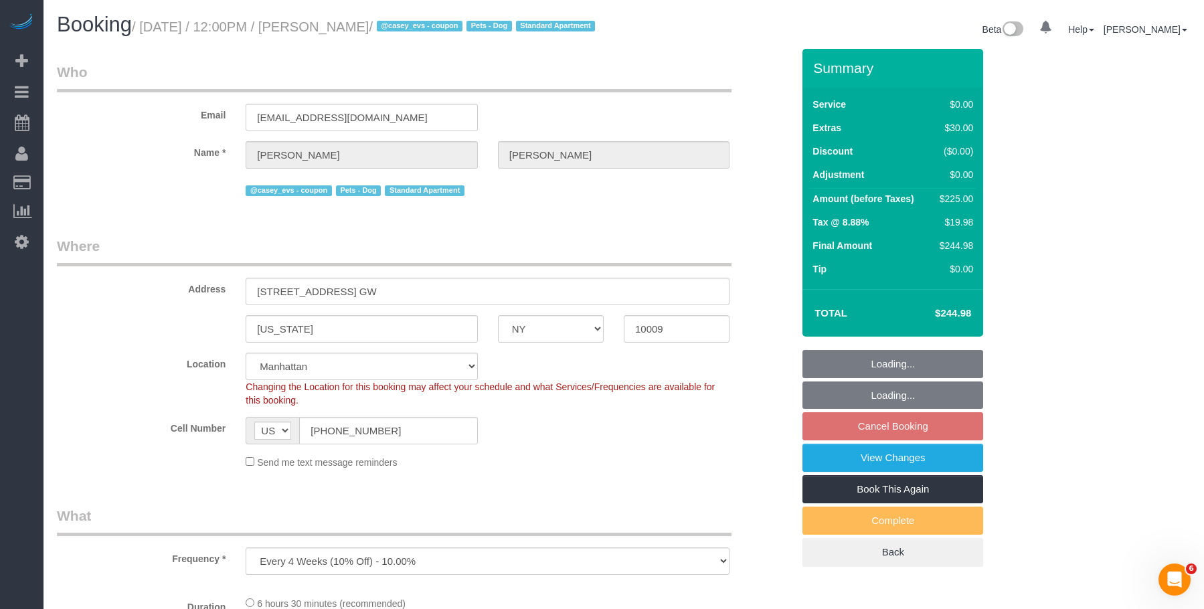
select select "object:972"
click at [561, 262] on legend "Where" at bounding box center [394, 251] width 675 height 30
select select "2"
select select "spot5"
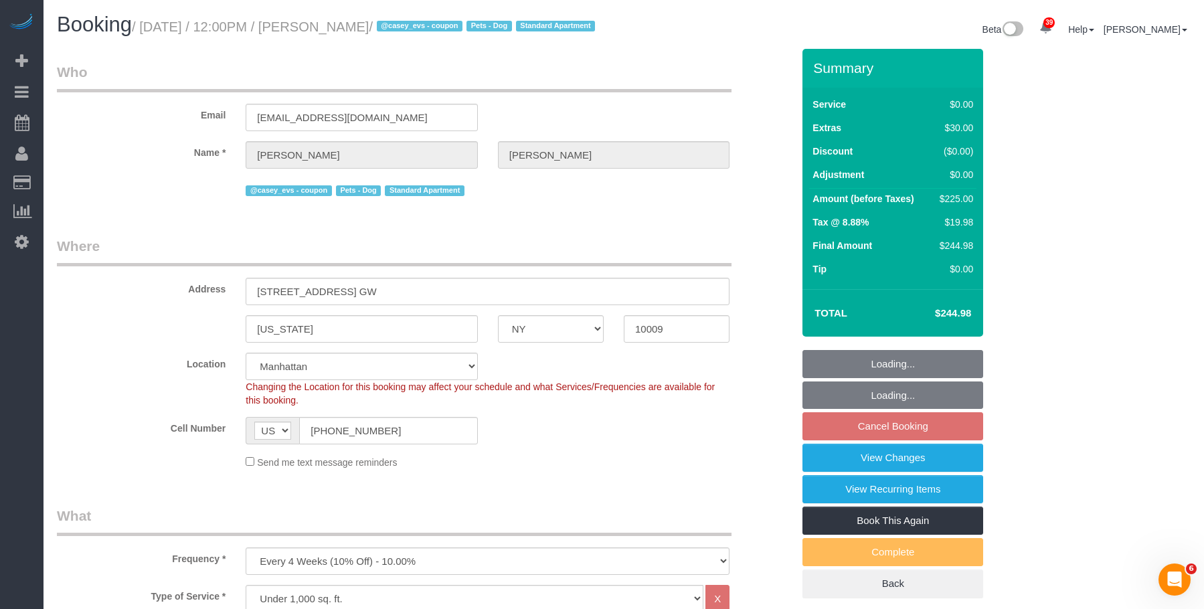
select select "2"
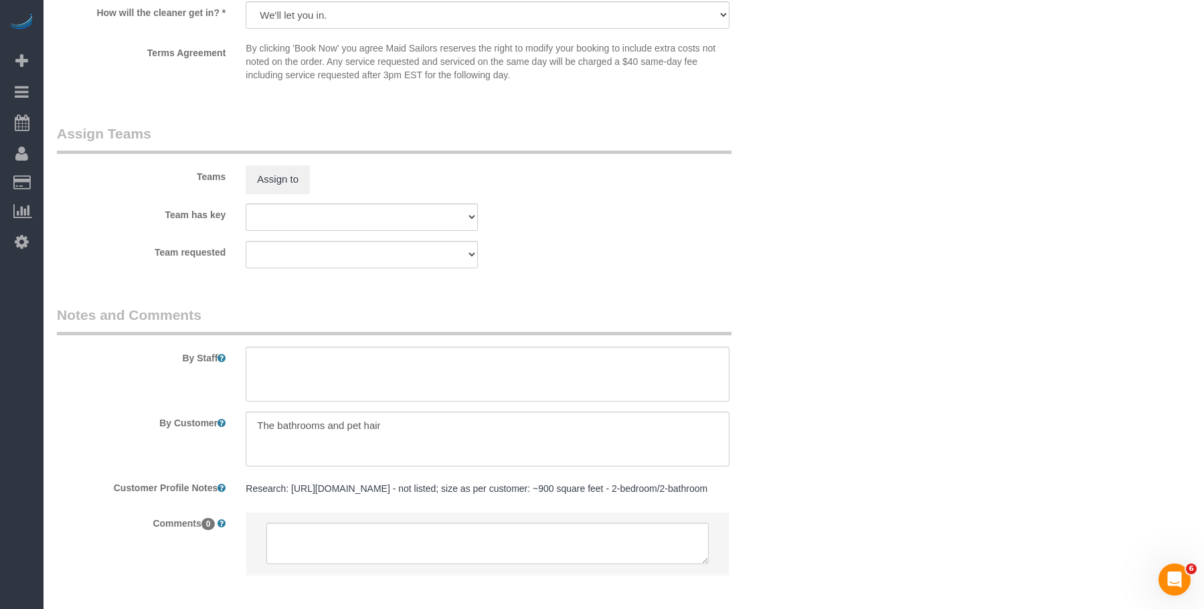
scroll to position [1766, 0]
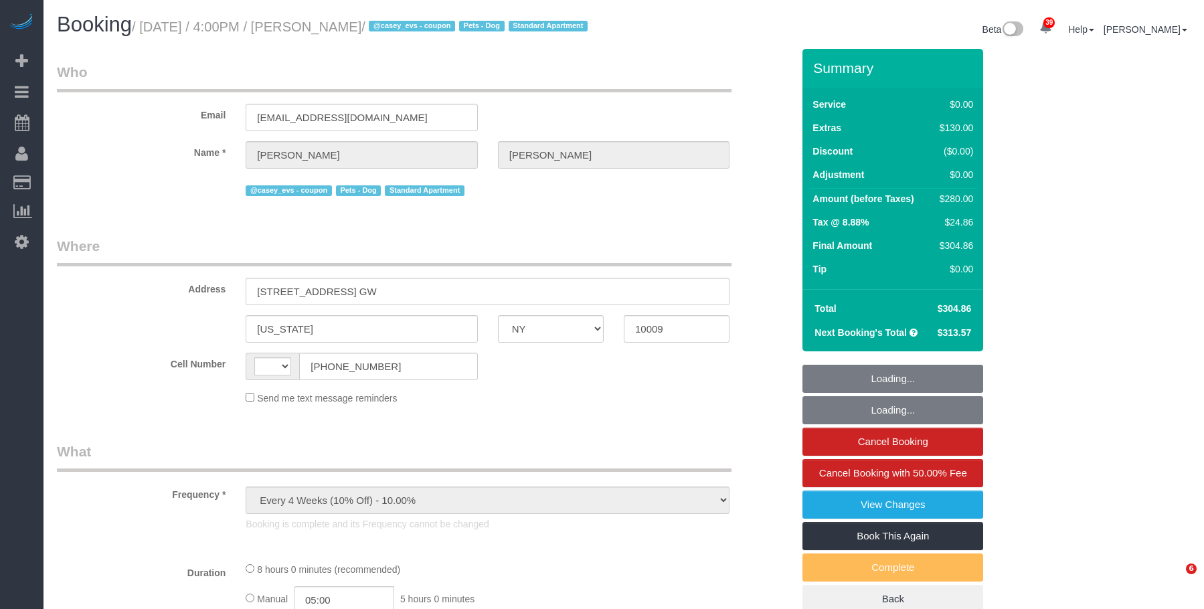
select select "NY"
drag, startPoint x: 596, startPoint y: 239, endPoint x: 598, endPoint y: 256, distance: 17.5
select select "string:[GEOGRAPHIC_DATA]"
select select "string:stripe-pm_1S8pGz4VGloSiKo7pHFTydOZ"
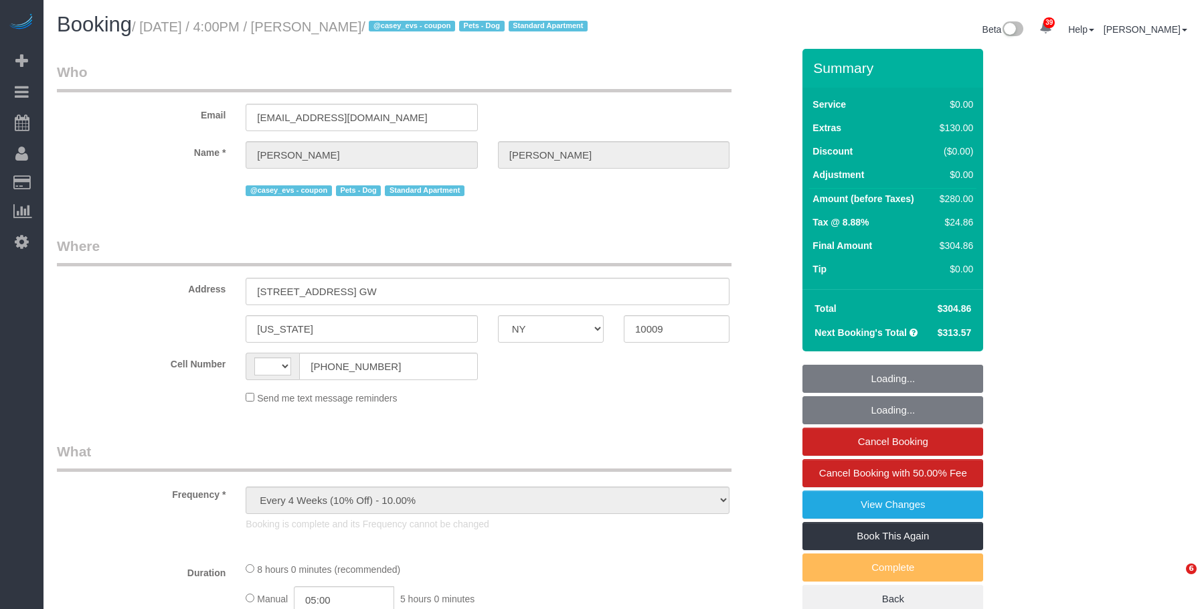
select select "number:89"
select select "number:75"
select select "number:13"
select select "number:5"
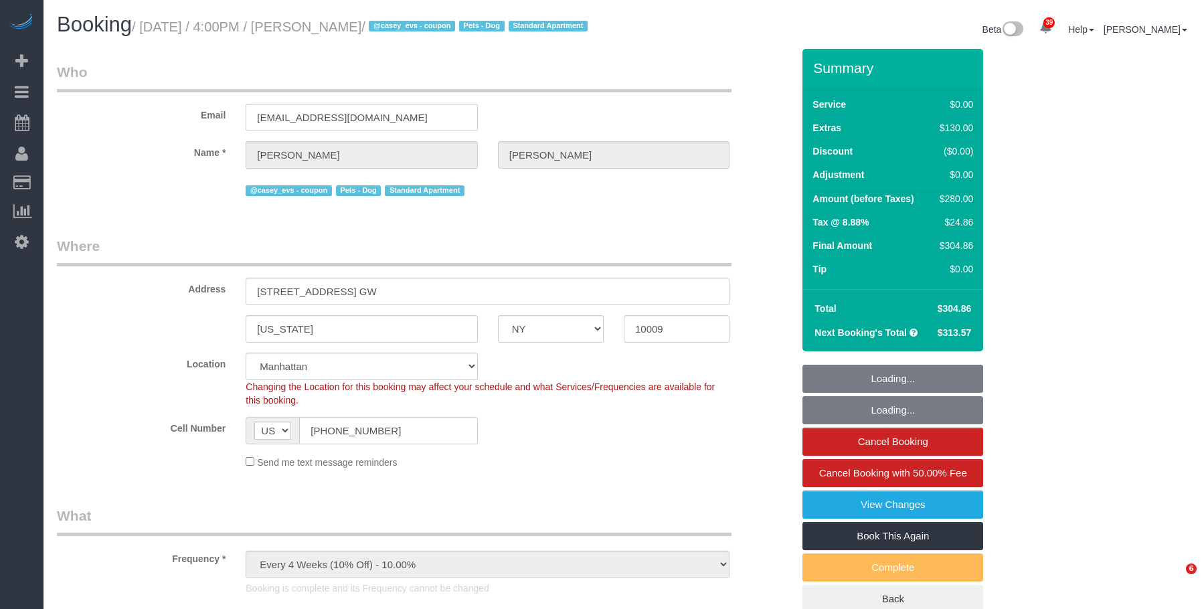
select select "2"
select select "spot1"
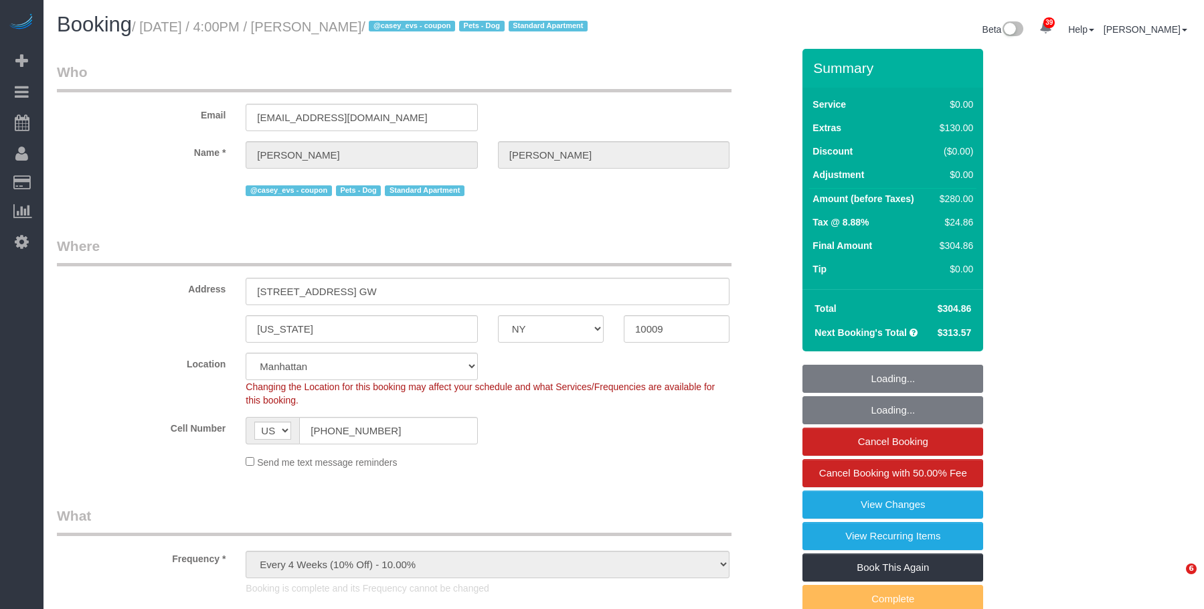
select select "object:1534"
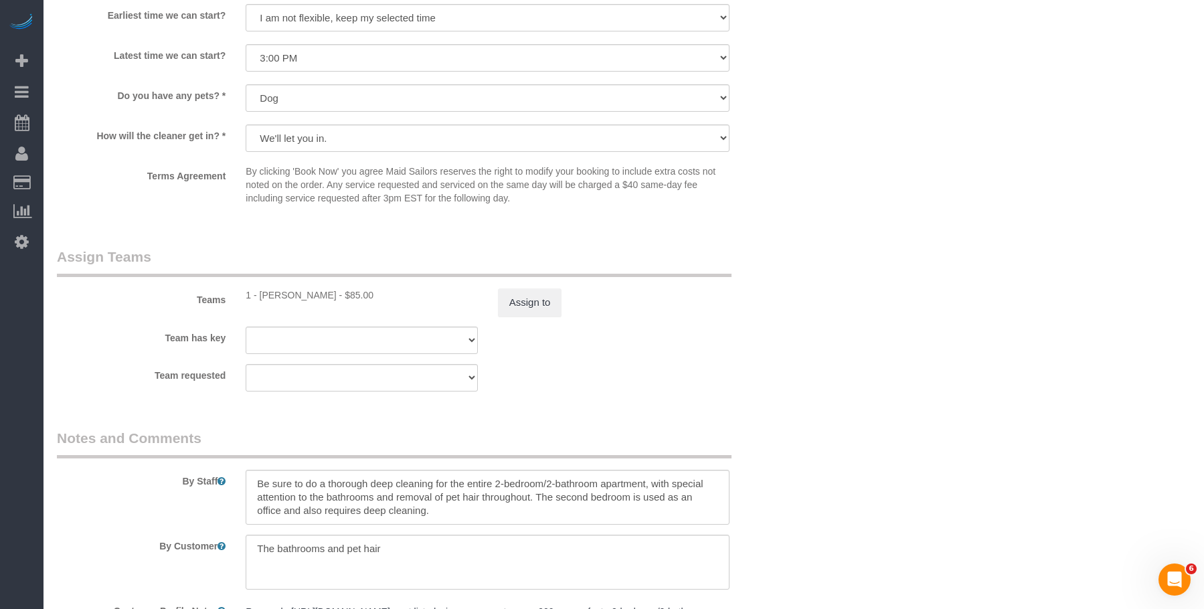
scroll to position [1805, 0]
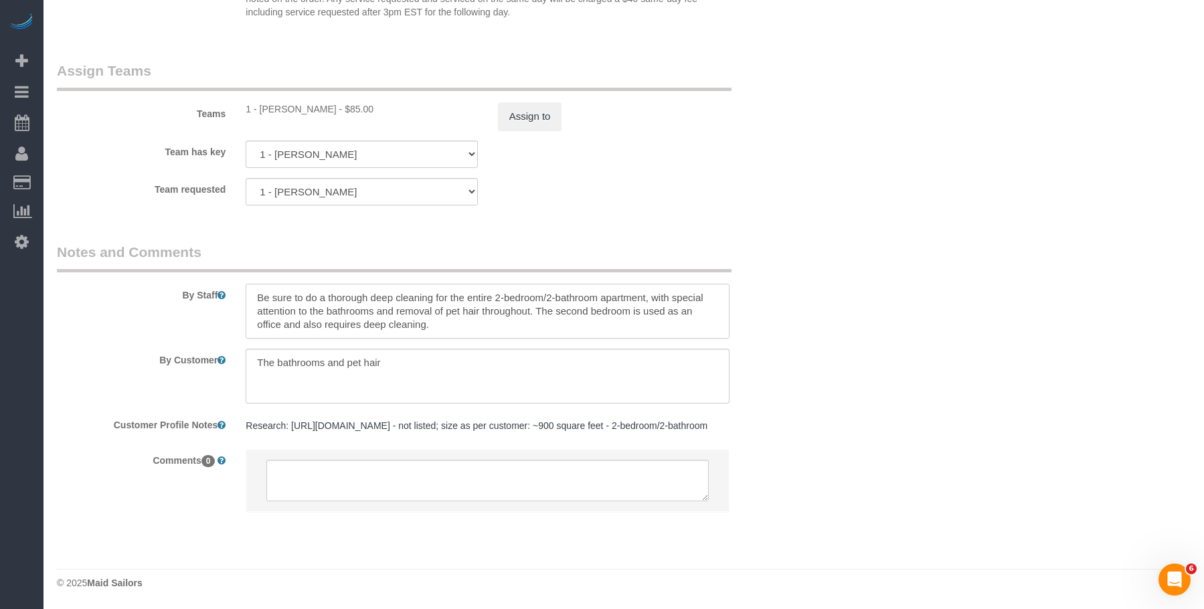
drag, startPoint x: 537, startPoint y: 312, endPoint x: 576, endPoint y: 328, distance: 42.6
click at [576, 328] on textarea "To enrich screen reader interactions, please activate Accessibility in Grammarl…" at bounding box center [488, 311] width 484 height 55
drag, startPoint x: 256, startPoint y: 297, endPoint x: 484, endPoint y: 346, distance: 232.9
click at [484, 346] on sui-booking-comments "By Staff By Customer Customer Profile Notes Research: https://streeteasy.com/bu…" at bounding box center [425, 383] width 736 height 283
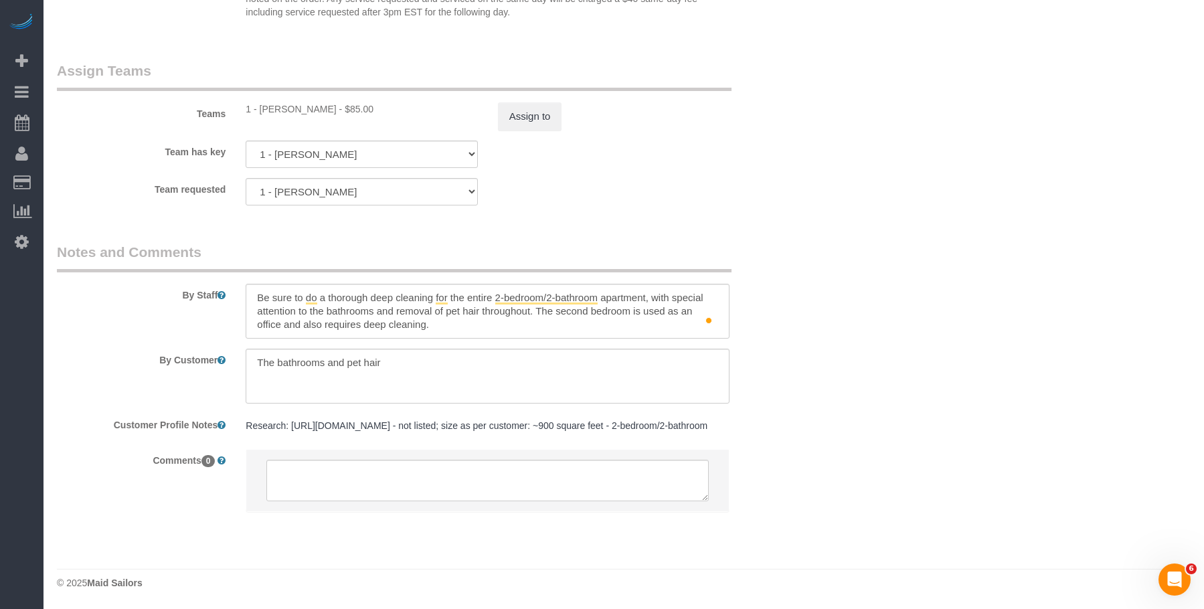
click at [797, 123] on div "Teams 1 - Emely Jimenez - $85.00 Assign to" at bounding box center [425, 96] width 756 height 70
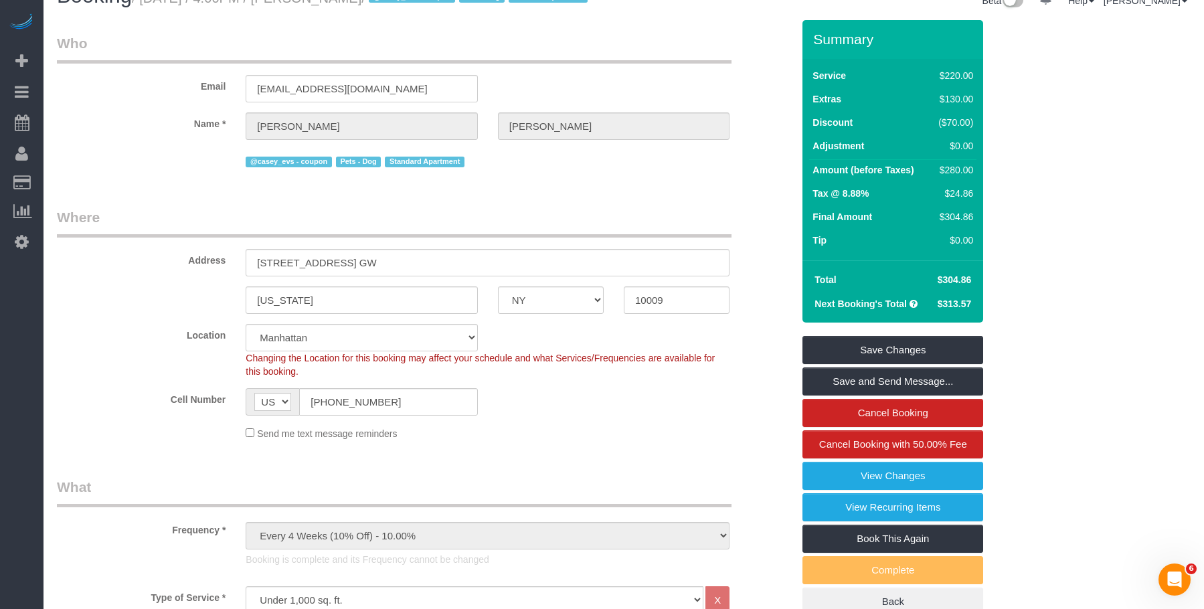
scroll to position [0, 0]
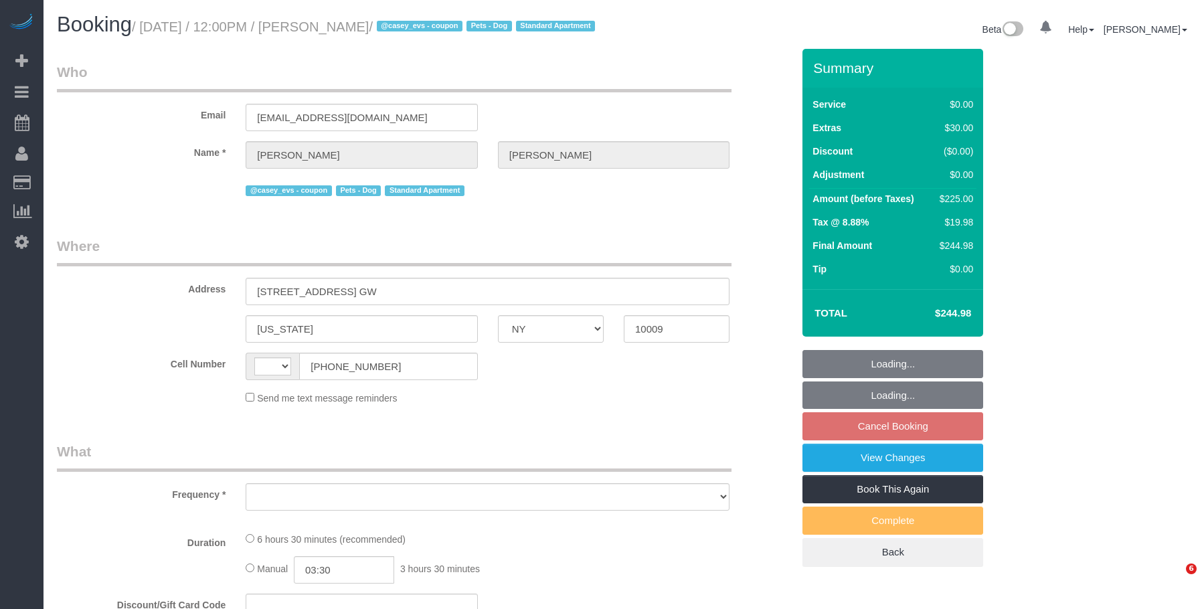
select select "NY"
select select "string:stripe-pm_1S8pGz4VGloSiKo7pHFTydOZ"
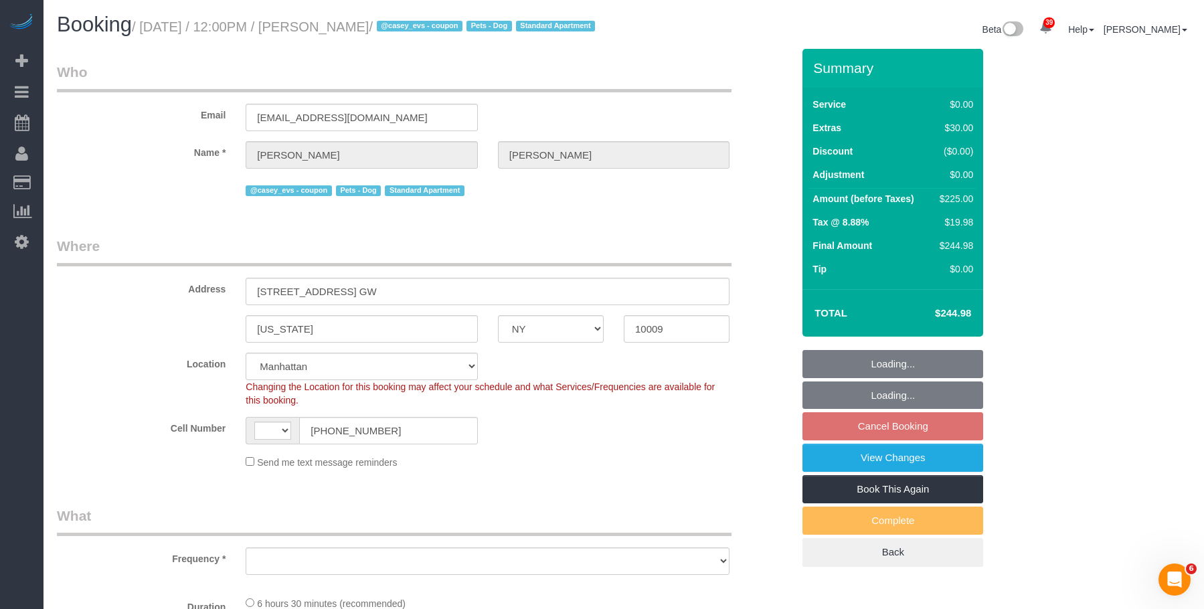
select select "string:[GEOGRAPHIC_DATA]"
select select "object:823"
select select "2"
select select "spot5"
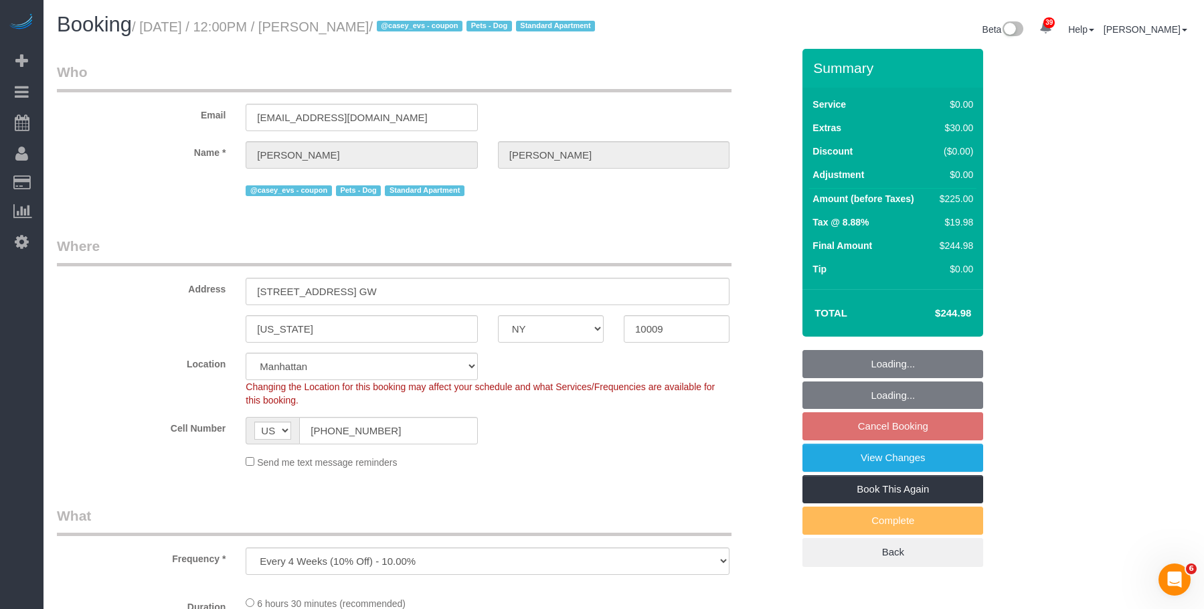
select select "number:89"
select select "number:75"
select select "number:13"
select select "number:5"
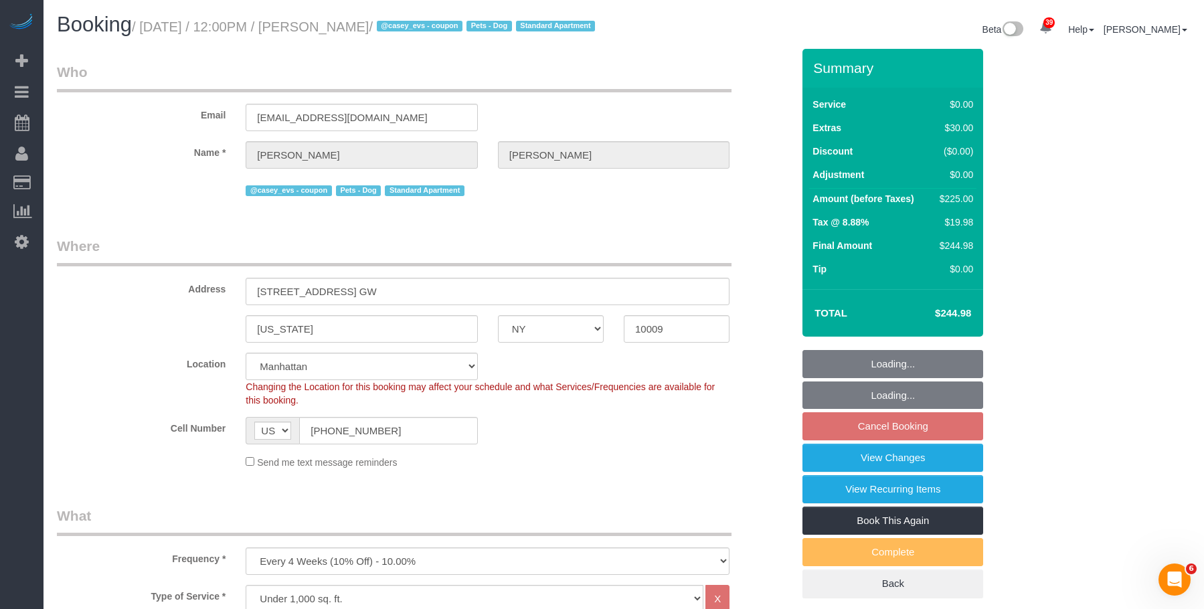
select select "object:1512"
select select "2"
click at [171, 433] on div "Cell Number AF AL DZ AD AO AI AQ AG AR AM AW AU AT AZ BS BH BD BB BY BE BZ BJ B…" at bounding box center [425, 430] width 756 height 27
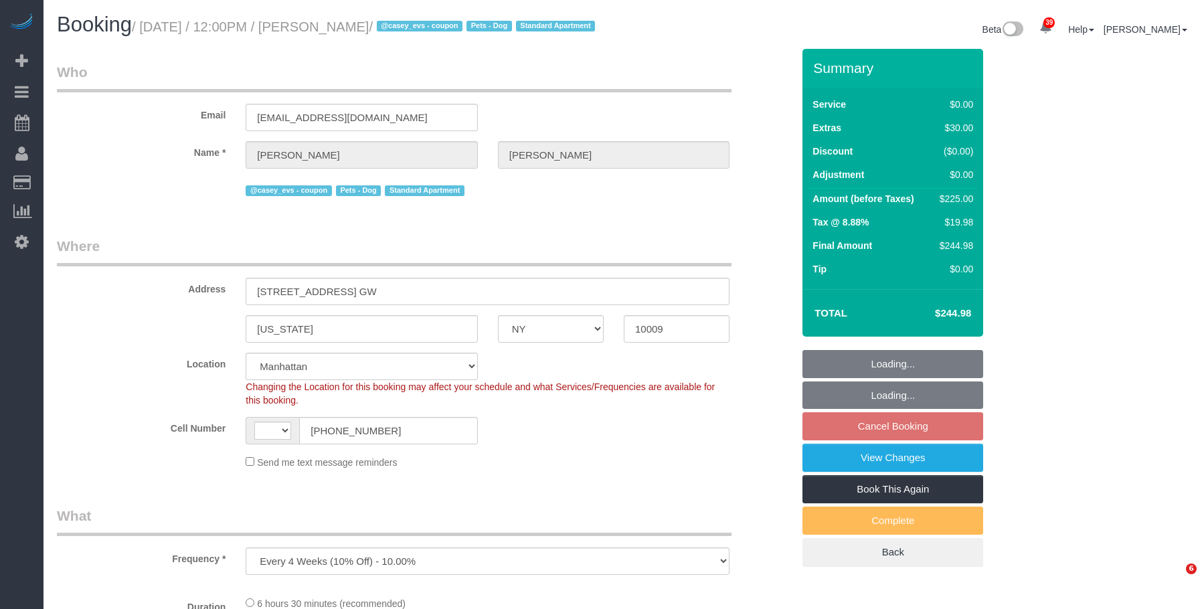
select select "NY"
select select "number:89"
select select "number:75"
select select "number:13"
select select "number:5"
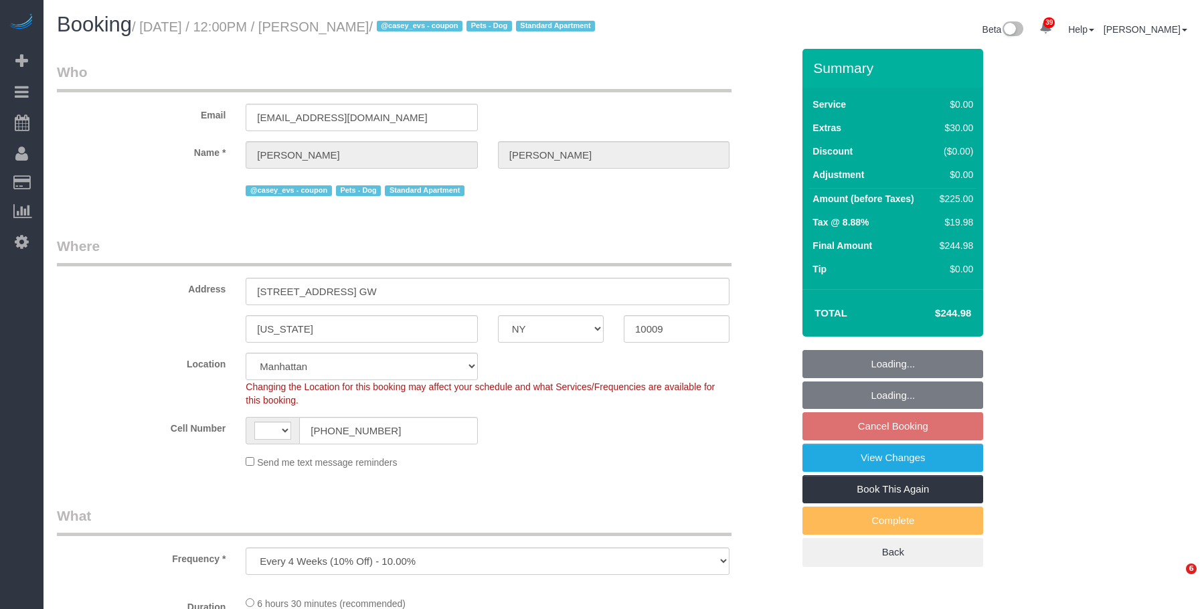
select select "object:725"
click at [675, 80] on legend "Who" at bounding box center [394, 77] width 675 height 30
select select "string:[GEOGRAPHIC_DATA]"
select select "spot5"
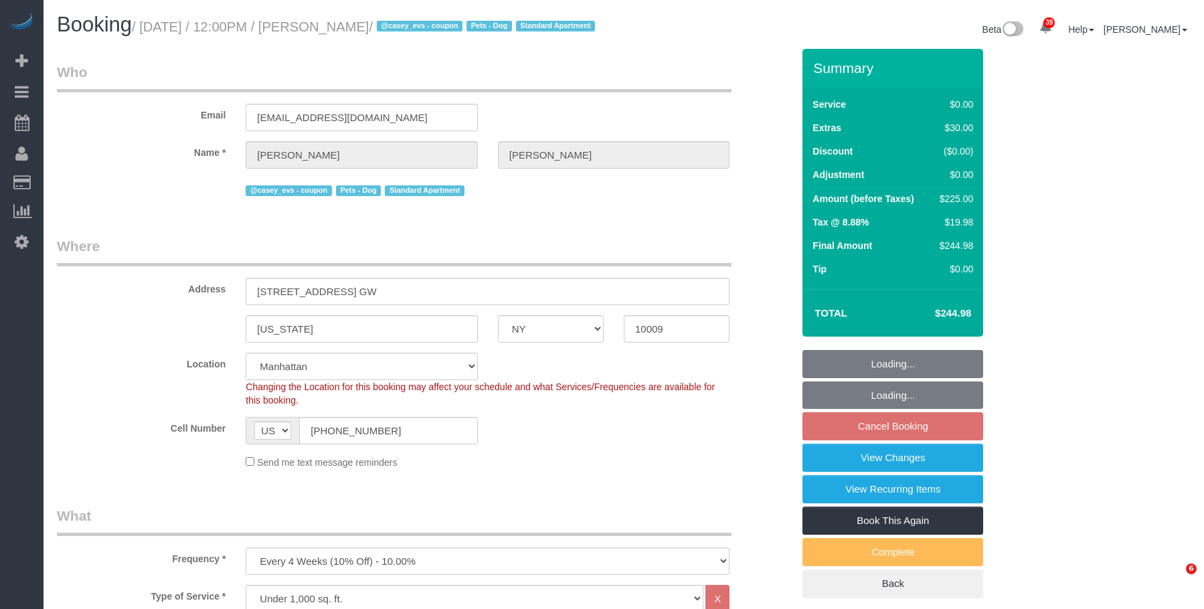
select select "2"
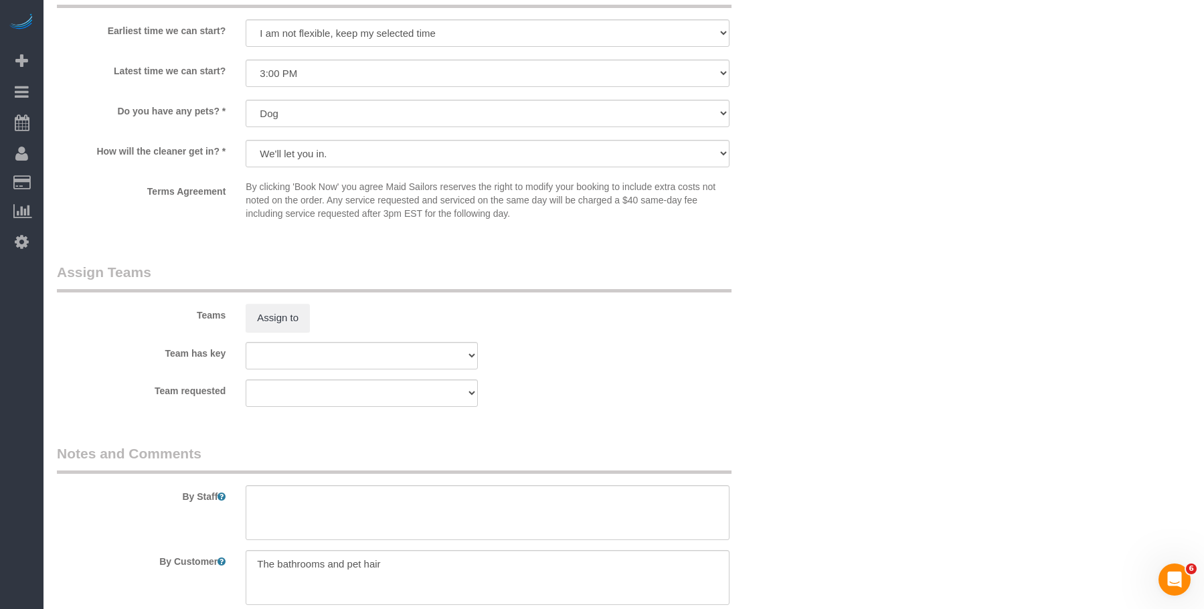
scroll to position [1607, 0]
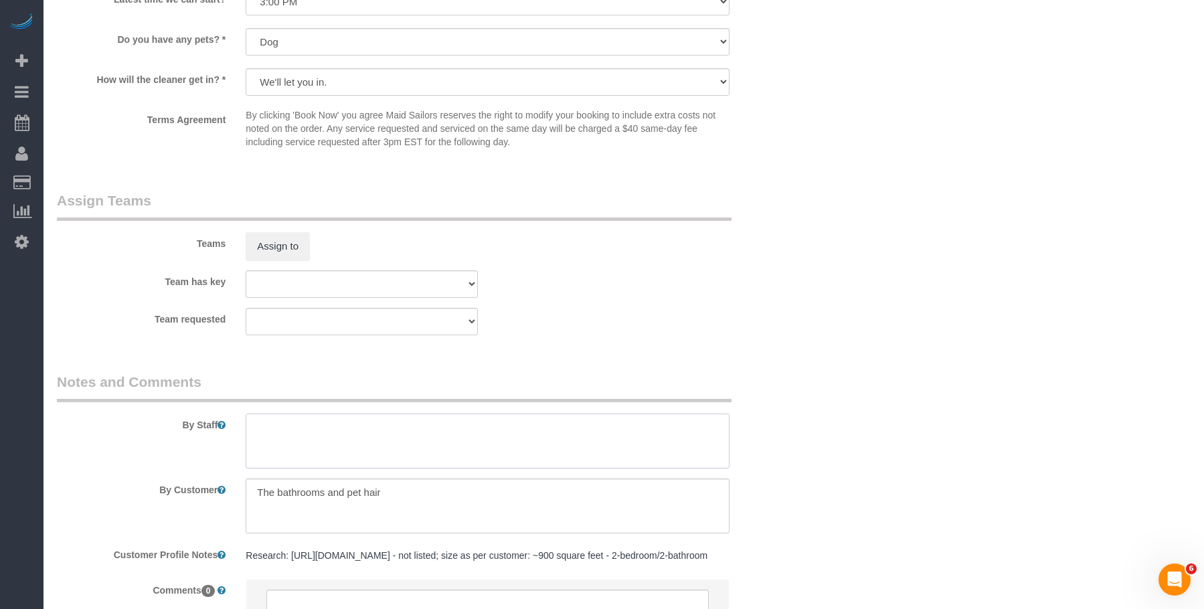
click at [610, 461] on textarea at bounding box center [488, 441] width 484 height 55
paste textarea "Be sure to clean the entire 2-bedroom/2-bathroom apartment, with special attent…"
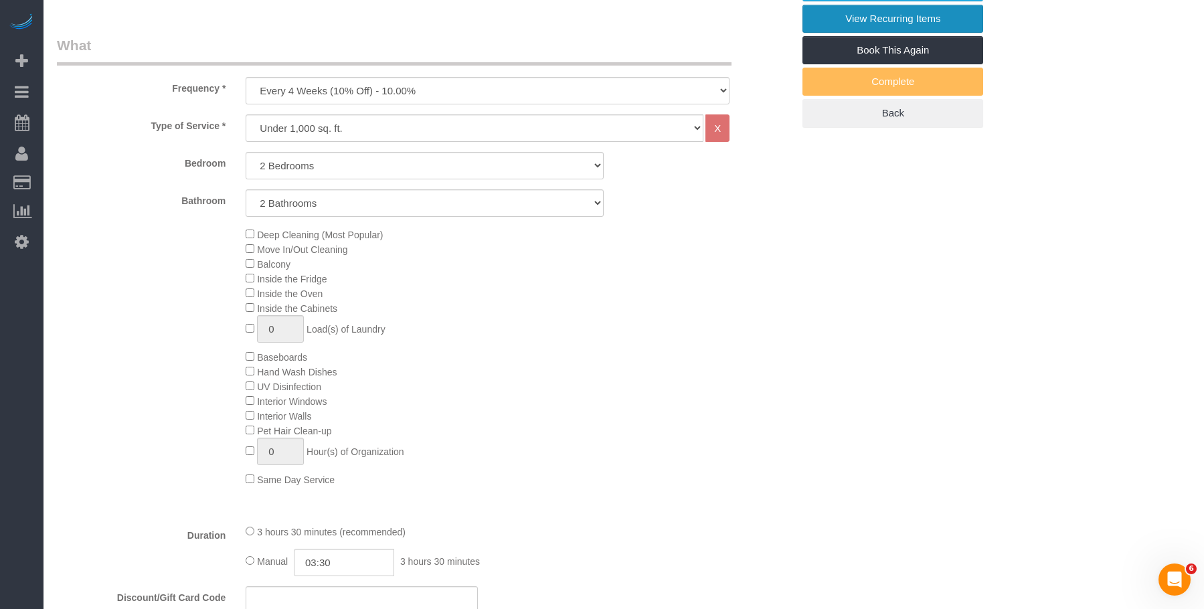
scroll to position [201, 0]
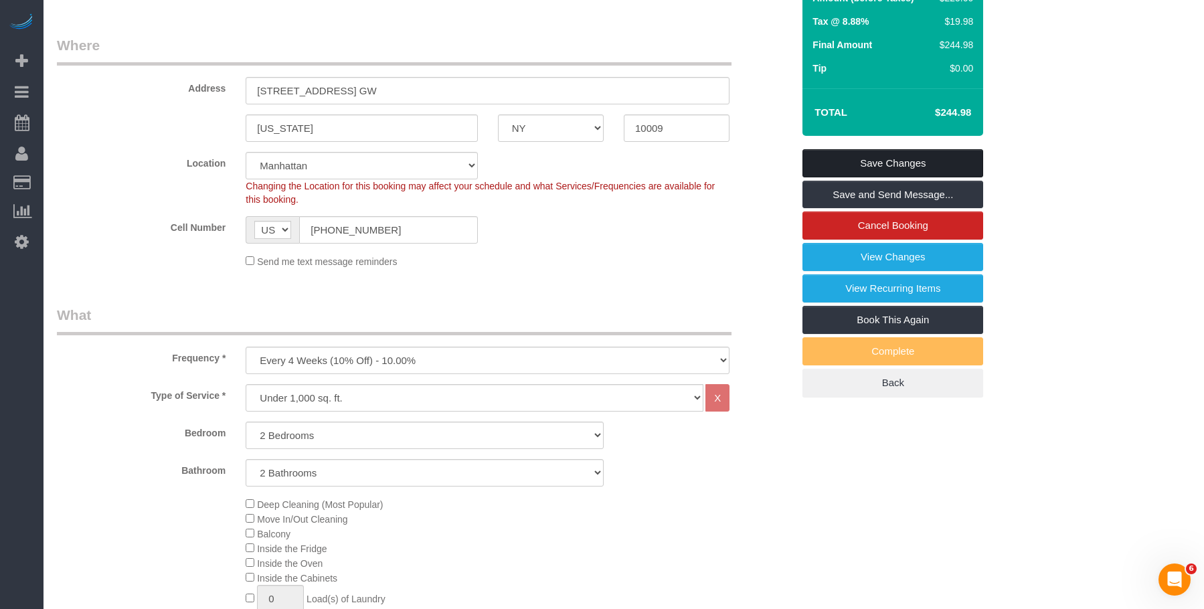
type textarea "Be sure to clean the entire 2-bedroom/2-bathroom apartment, with special attent…"
click at [935, 177] on link "Save Changes" at bounding box center [893, 163] width 181 height 28
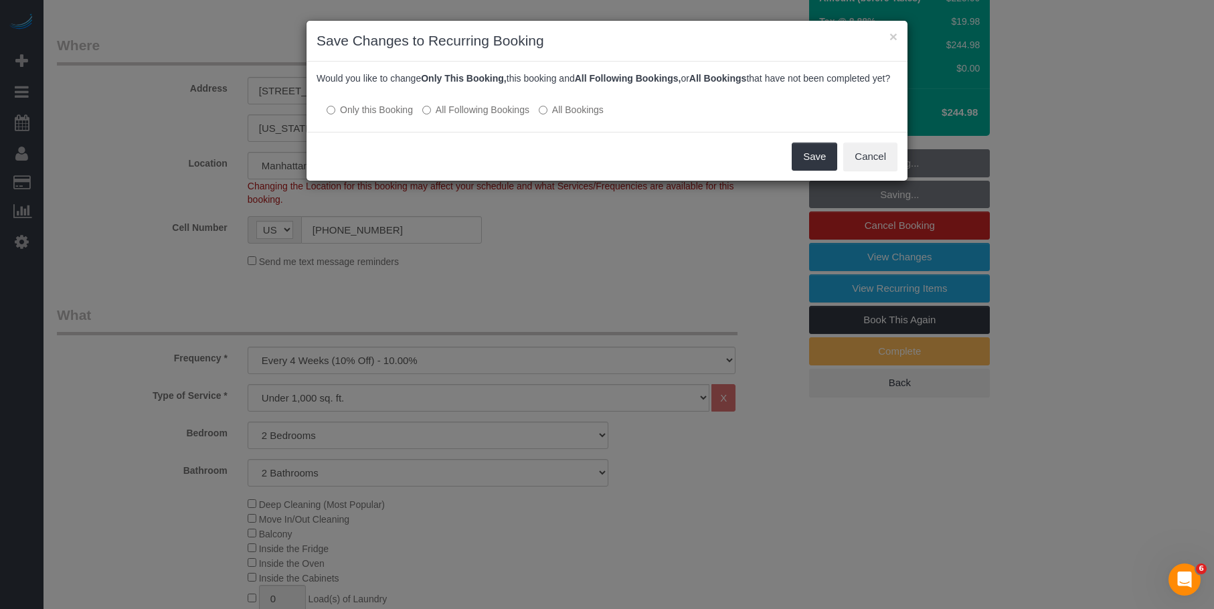
click at [504, 116] on label "All Following Bookings" at bounding box center [475, 109] width 107 height 13
click at [806, 168] on button "Save" at bounding box center [815, 157] width 46 height 28
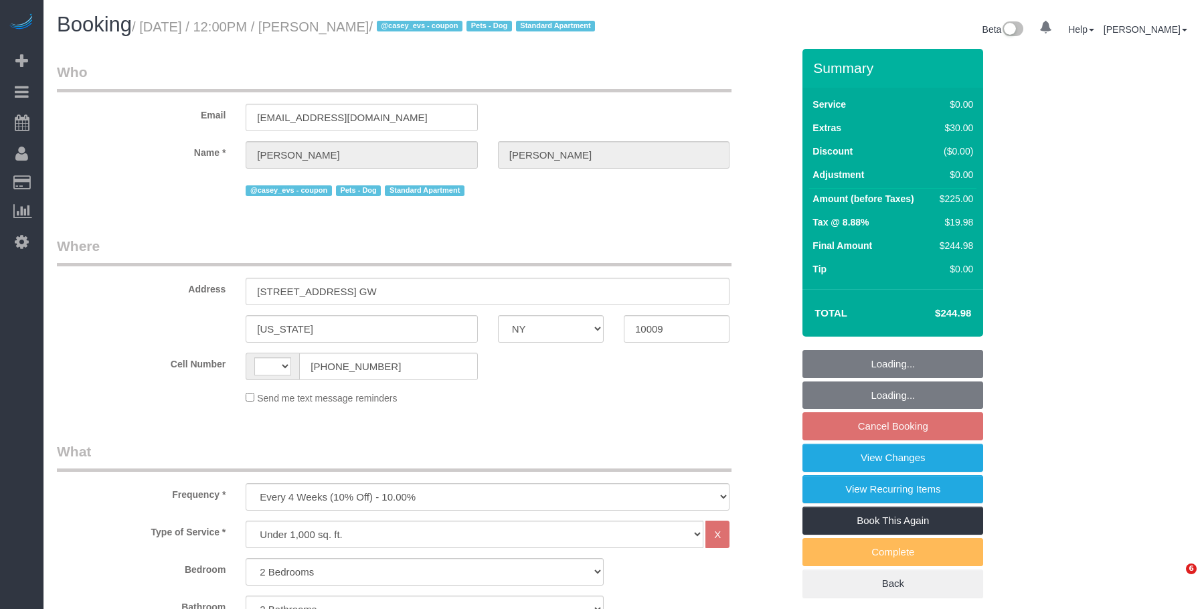
select select "NY"
select select "2"
select select "number:89"
select select "number:75"
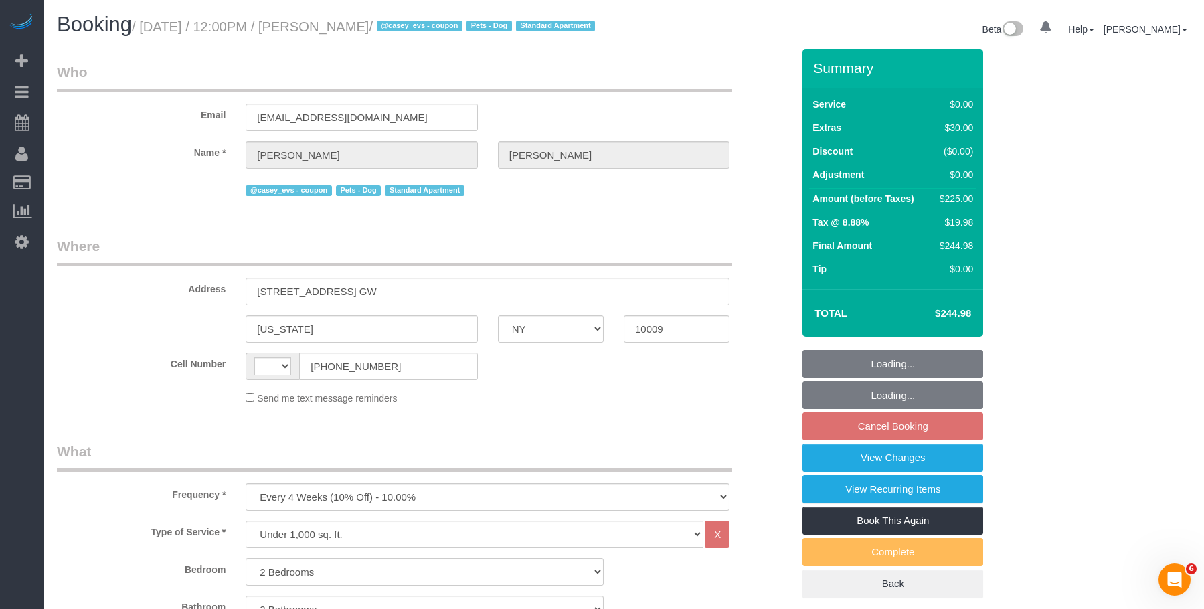
select select "number:13"
select select "number:5"
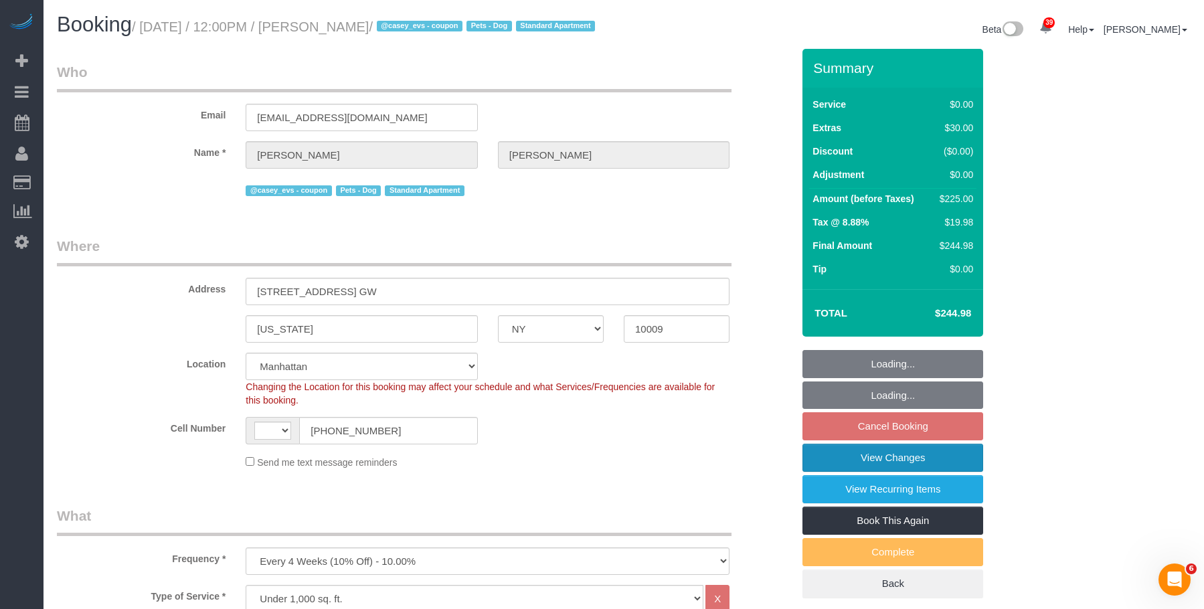
select select "object:1077"
select select "string:US"
select select "string:stripe-pm_1S8pGz4VGloSiKo7pHFTydOZ"
select select "2"
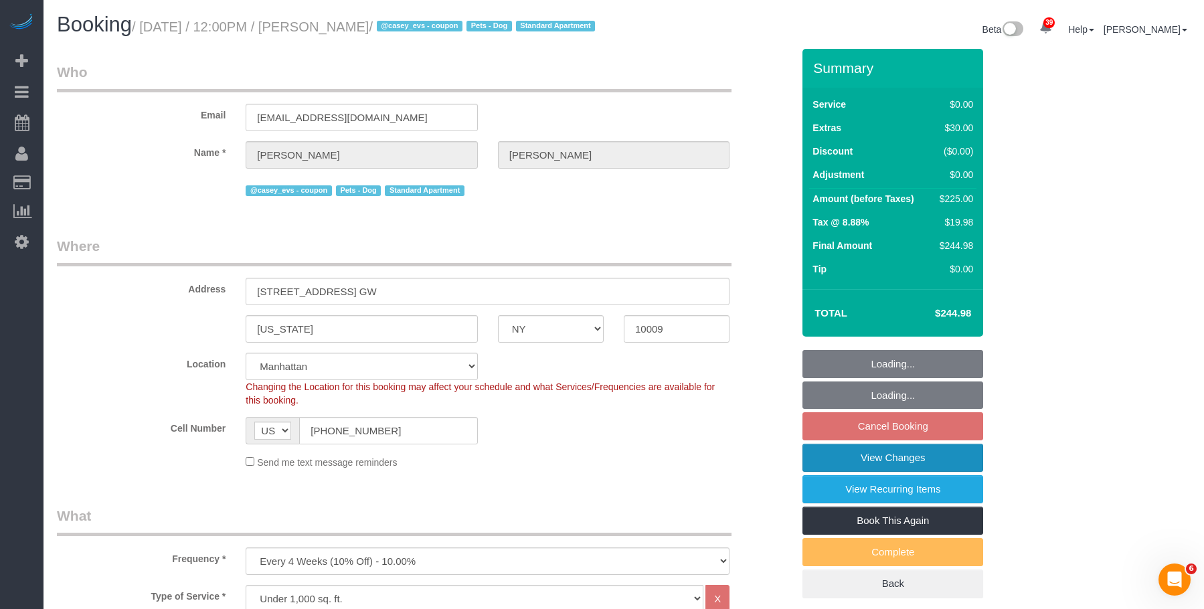
select select "spot5"
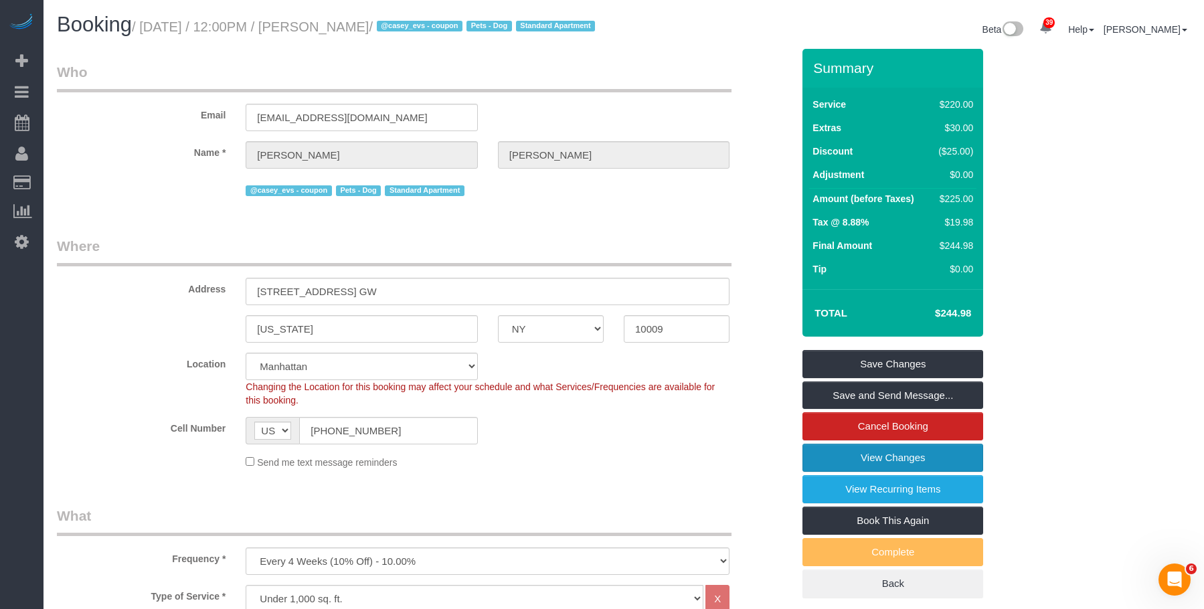
drag, startPoint x: 853, startPoint y: 475, endPoint x: 837, endPoint y: 466, distance: 18.0
click at [853, 472] on link "View Changes" at bounding box center [893, 458] width 181 height 28
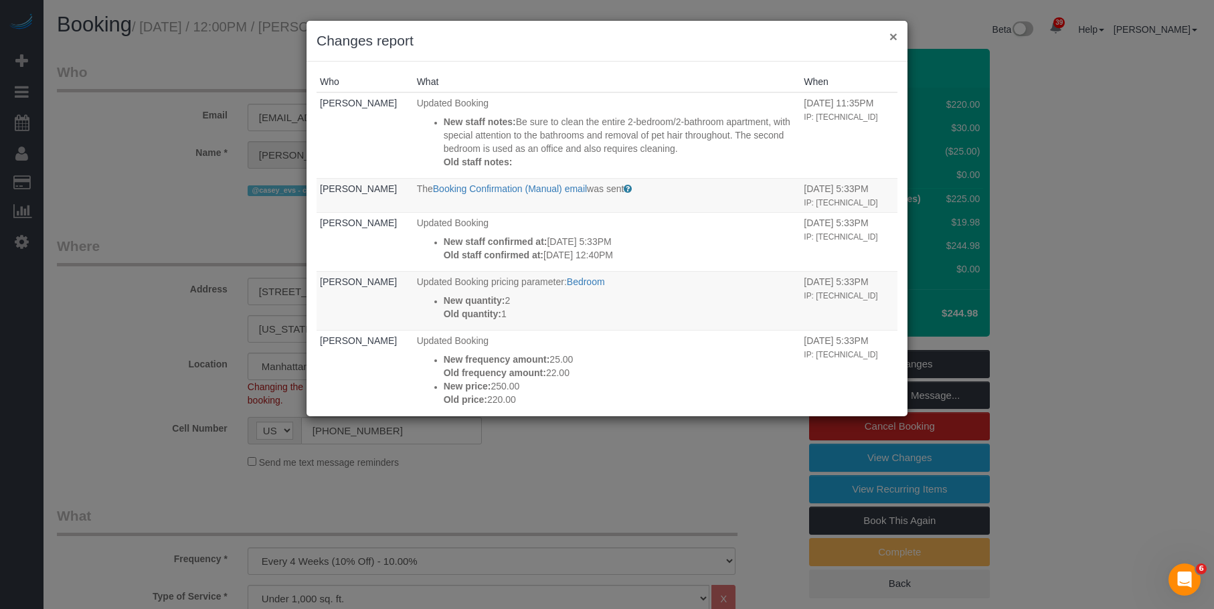
click at [895, 35] on button "×" at bounding box center [894, 36] width 8 height 14
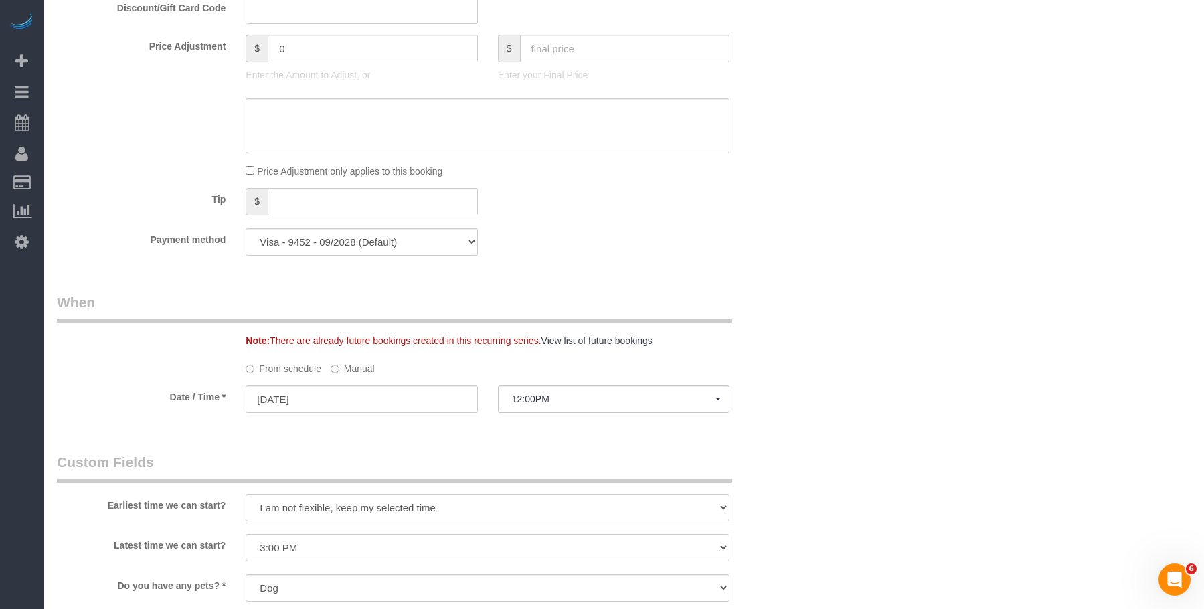
scroll to position [870, 0]
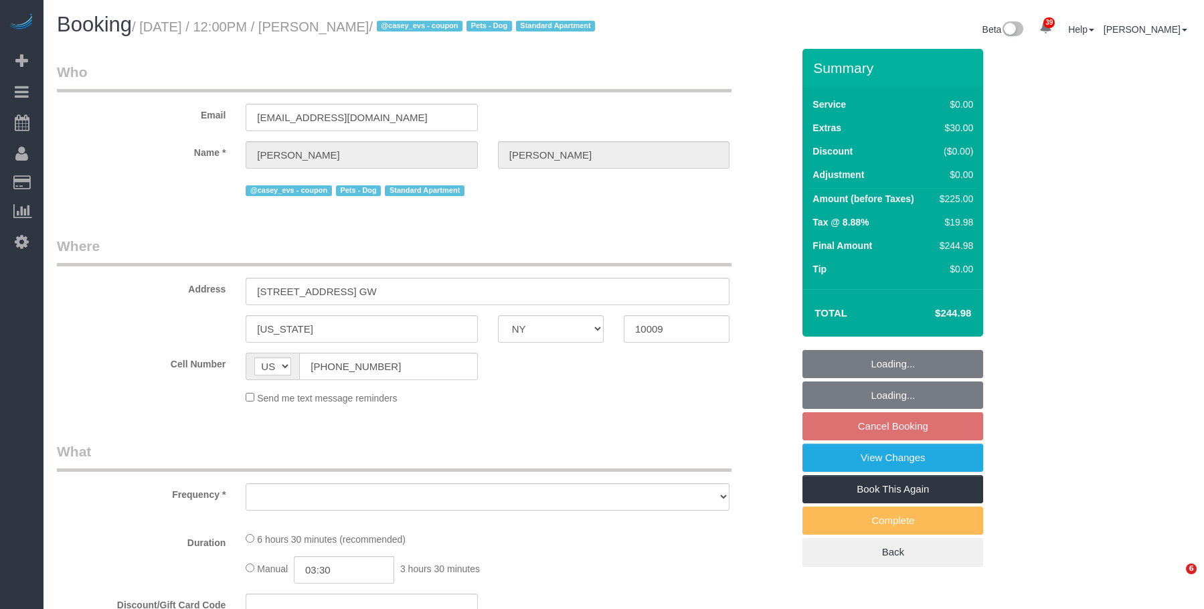
select select "NY"
select select "2"
select select "number:89"
select select "number:75"
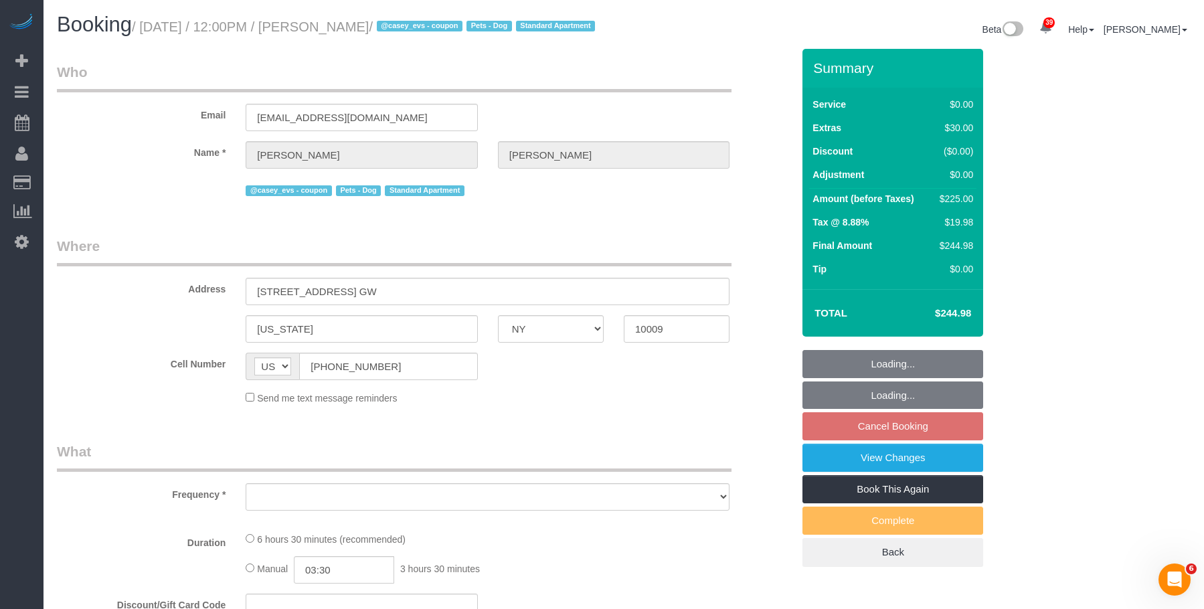
select select "number:13"
select select "number:5"
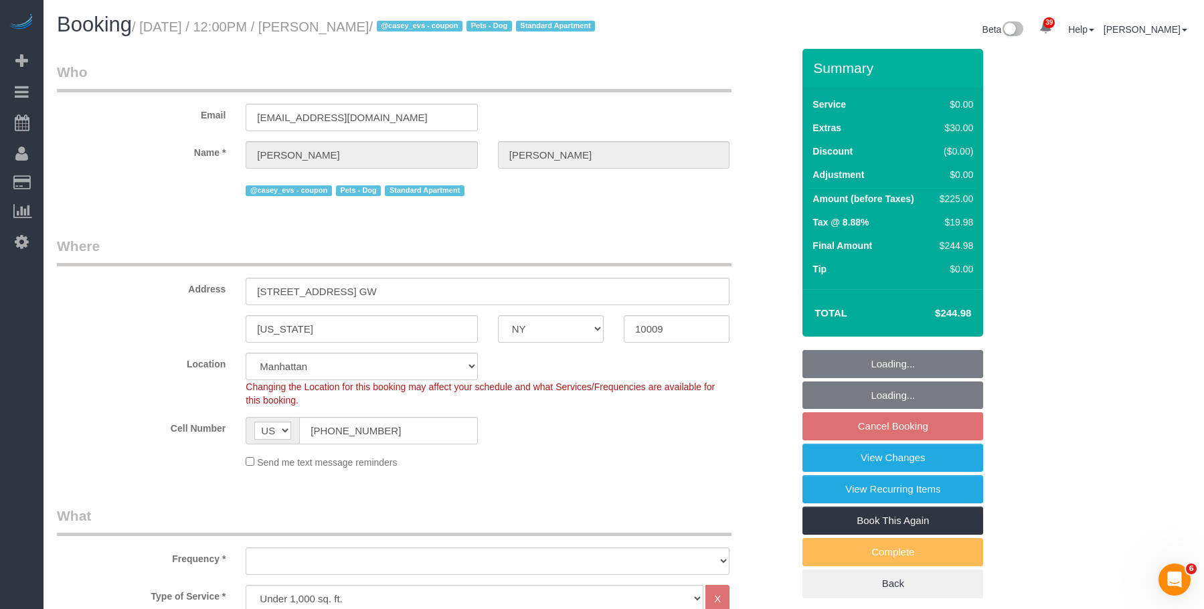
select select "string:stripe-pm_1S8pGz4VGloSiKo7pHFTydOZ"
select select "object:1069"
select select "spot5"
select select "2"
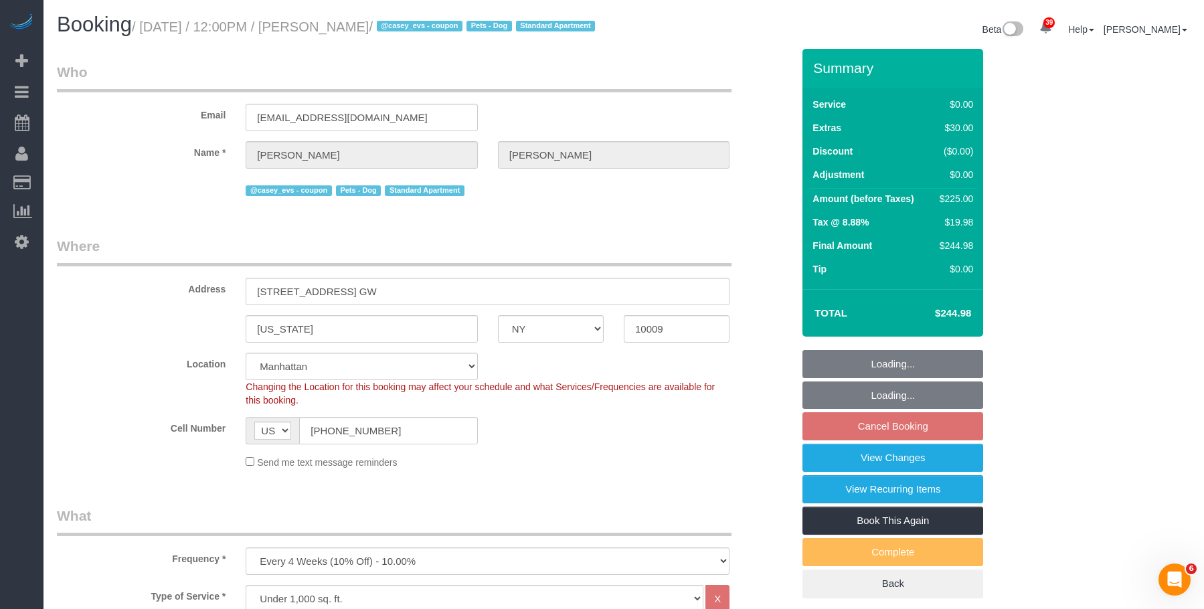
select select "object:1545"
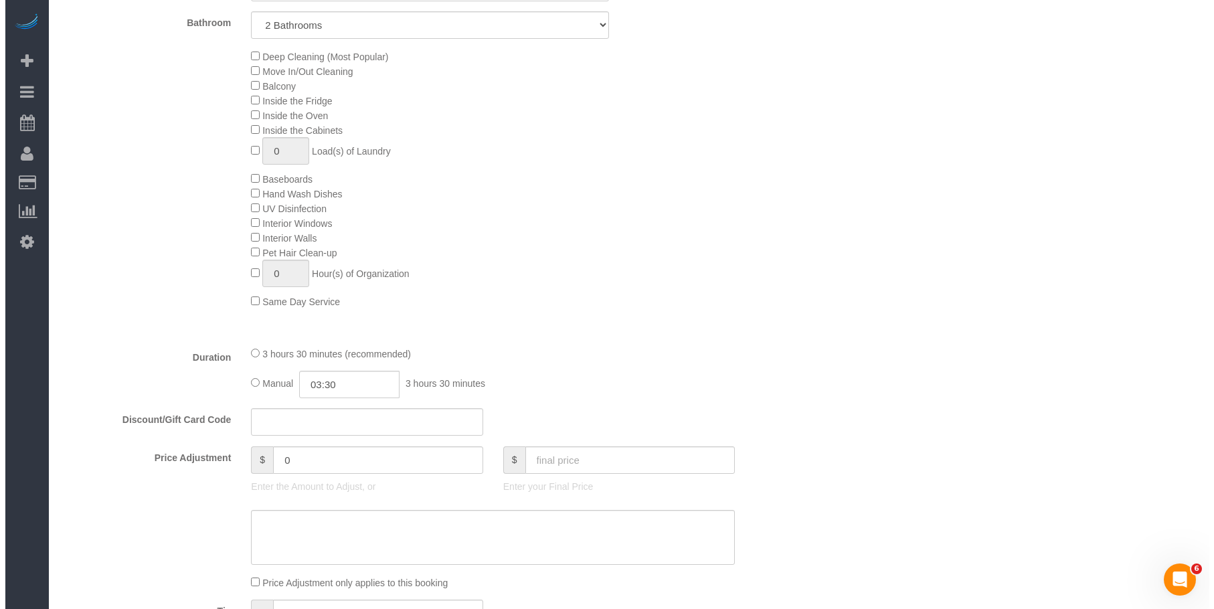
scroll to position [404, 0]
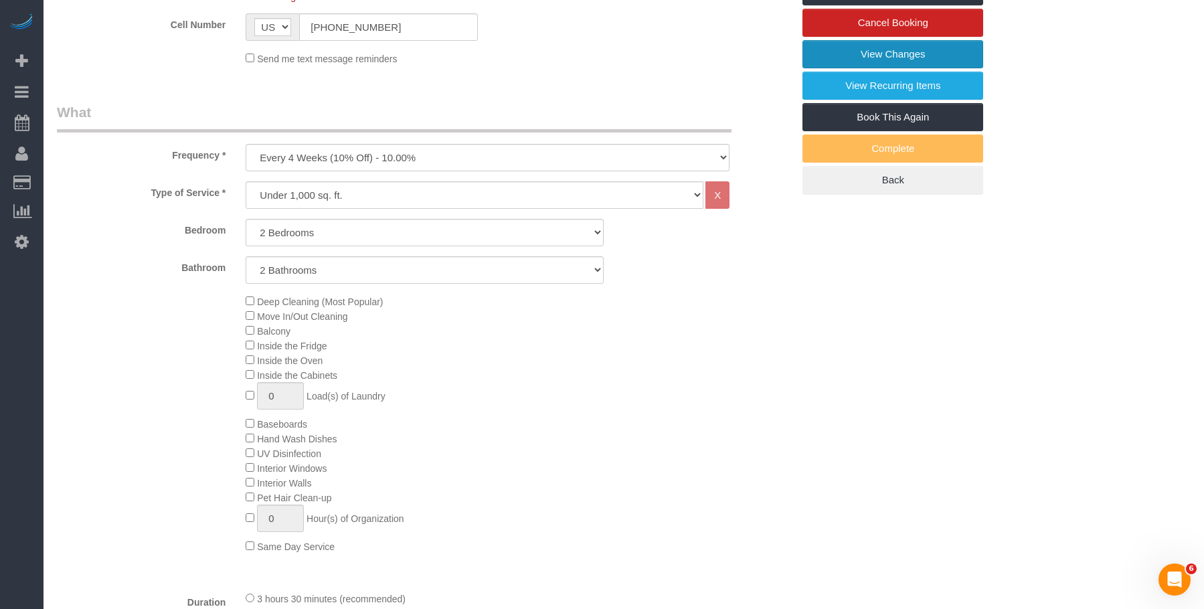
click at [847, 62] on link "View Changes" at bounding box center [893, 54] width 181 height 28
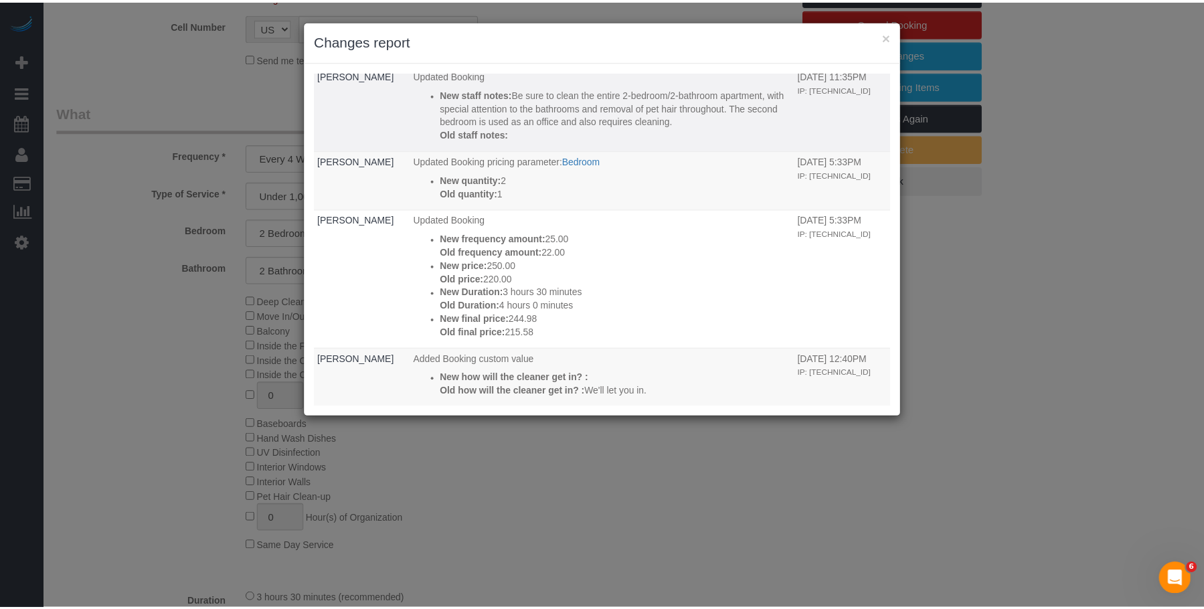
scroll to position [0, 0]
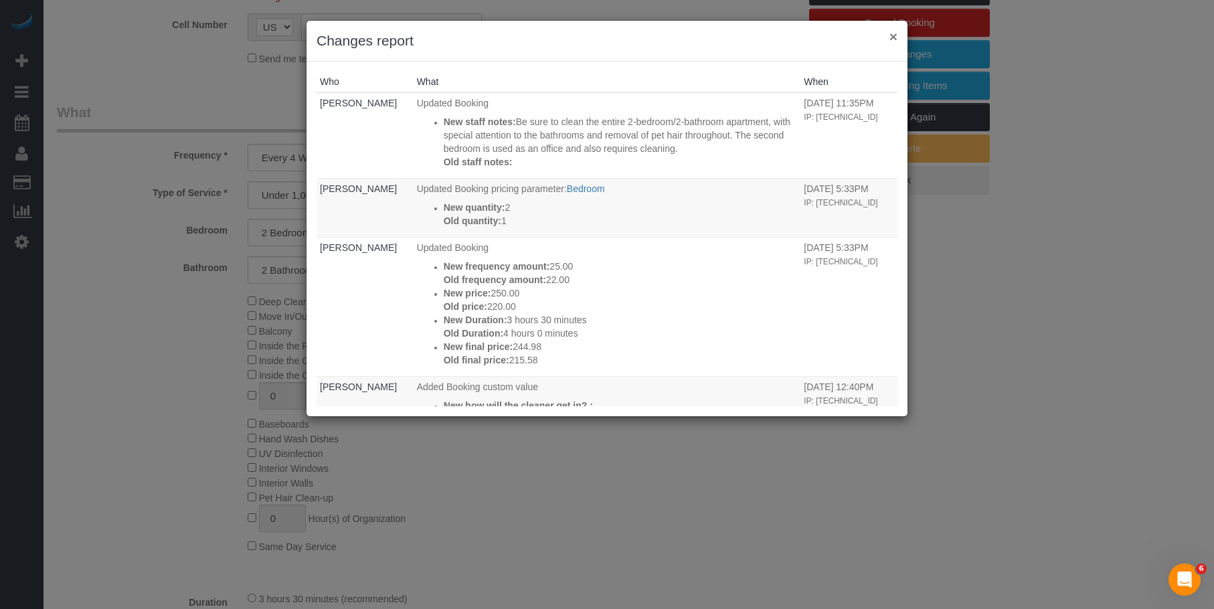
drag, startPoint x: 894, startPoint y: 35, endPoint x: 876, endPoint y: 37, distance: 18.2
click at [894, 35] on button "×" at bounding box center [894, 36] width 8 height 14
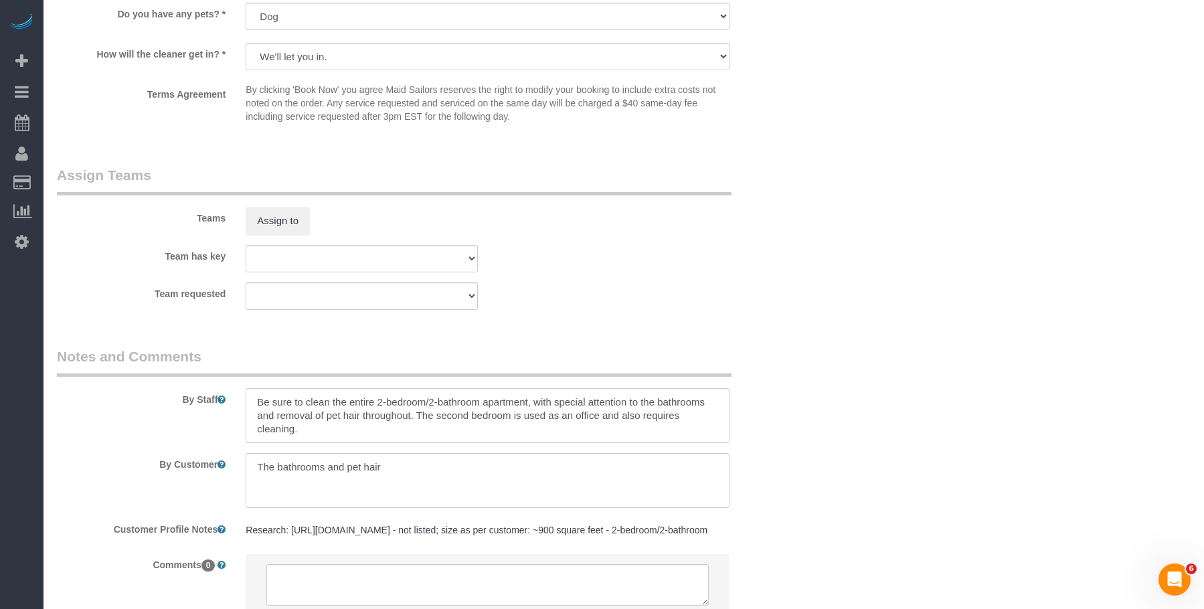
scroll to position [1742, 0]
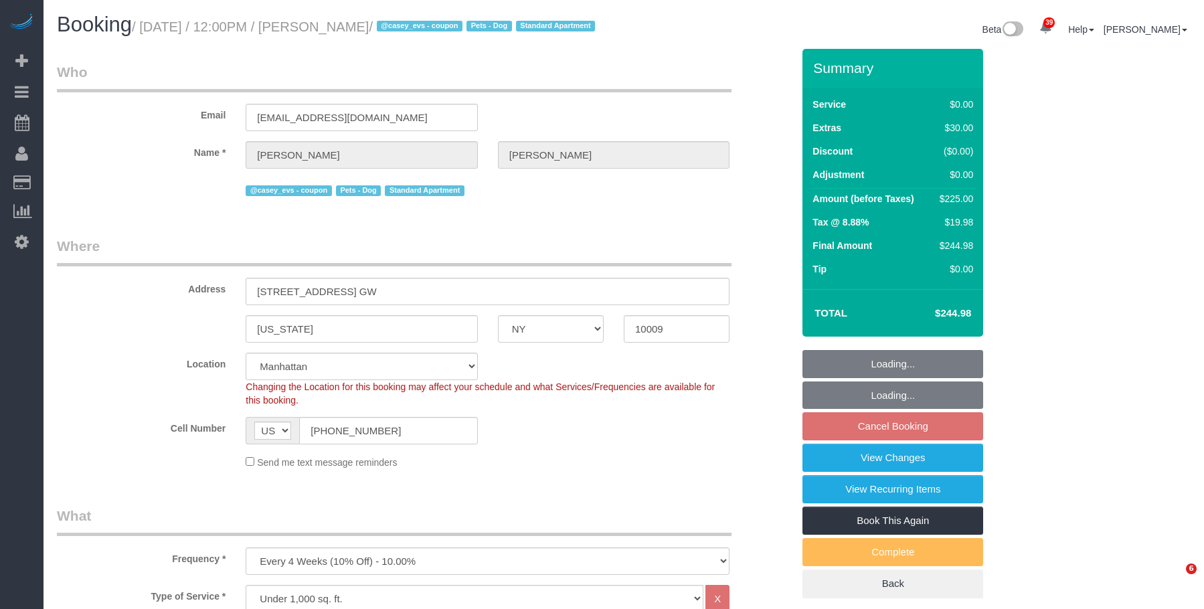
select select "NY"
select select "2"
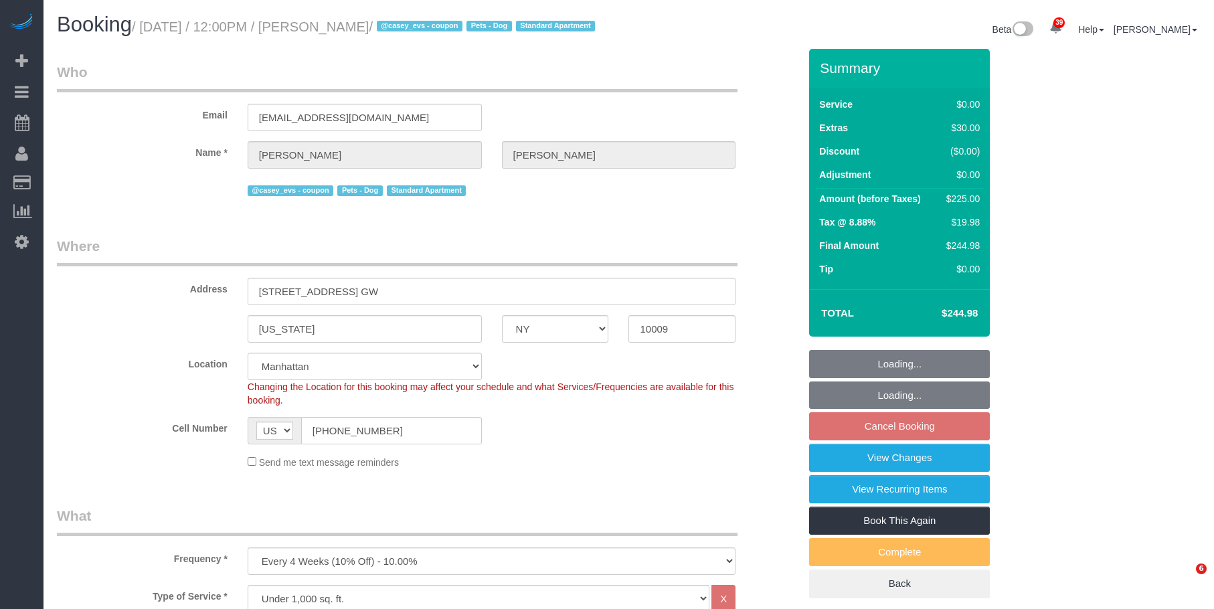
select select "object:1565"
select select "spot5"
select select "number:89"
select select "number:75"
select select "number:13"
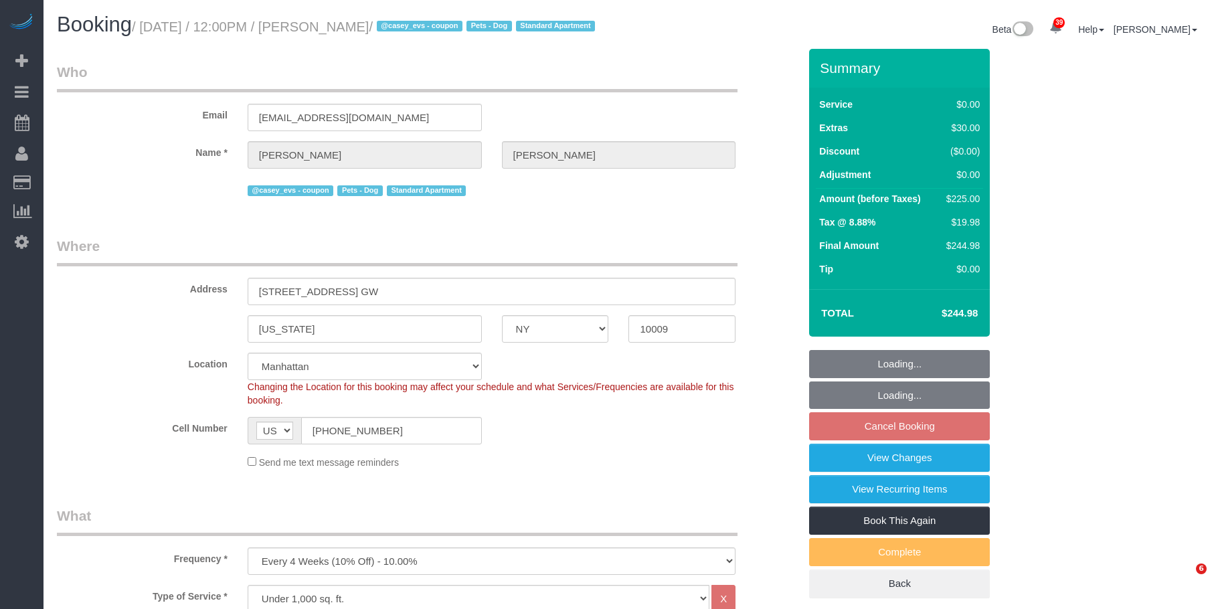
select select "number:5"
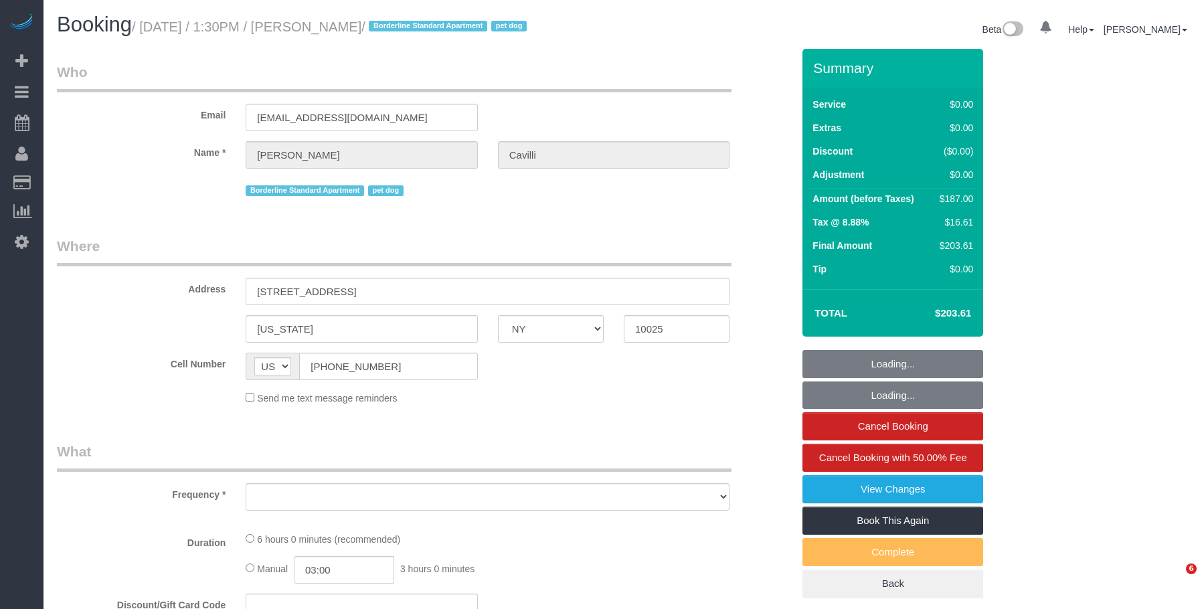
select select "NY"
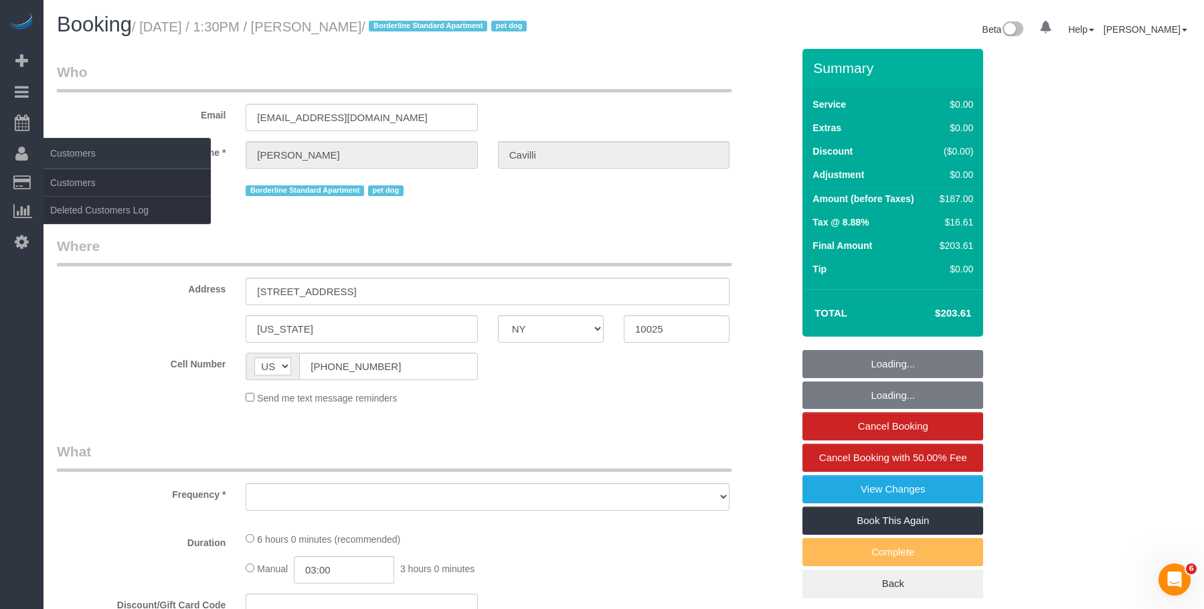
select select "string:stripe-pm_1RY8gG4VGloSiKo7or0hj2s2"
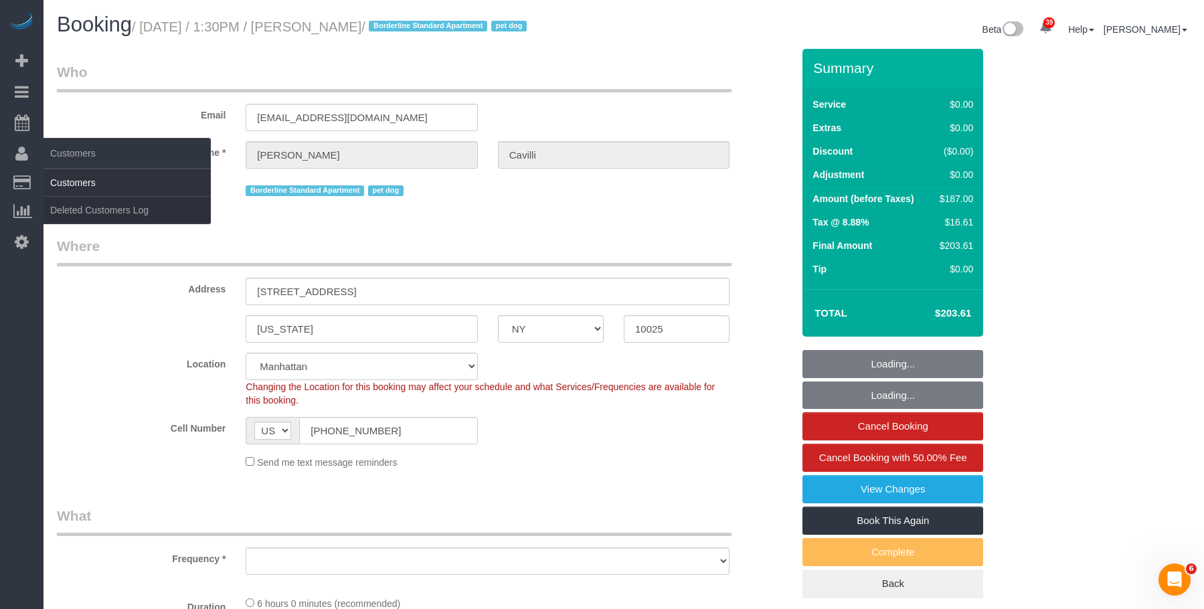
select select "object:1077"
select select "2"
select select "number:89"
select select "number:90"
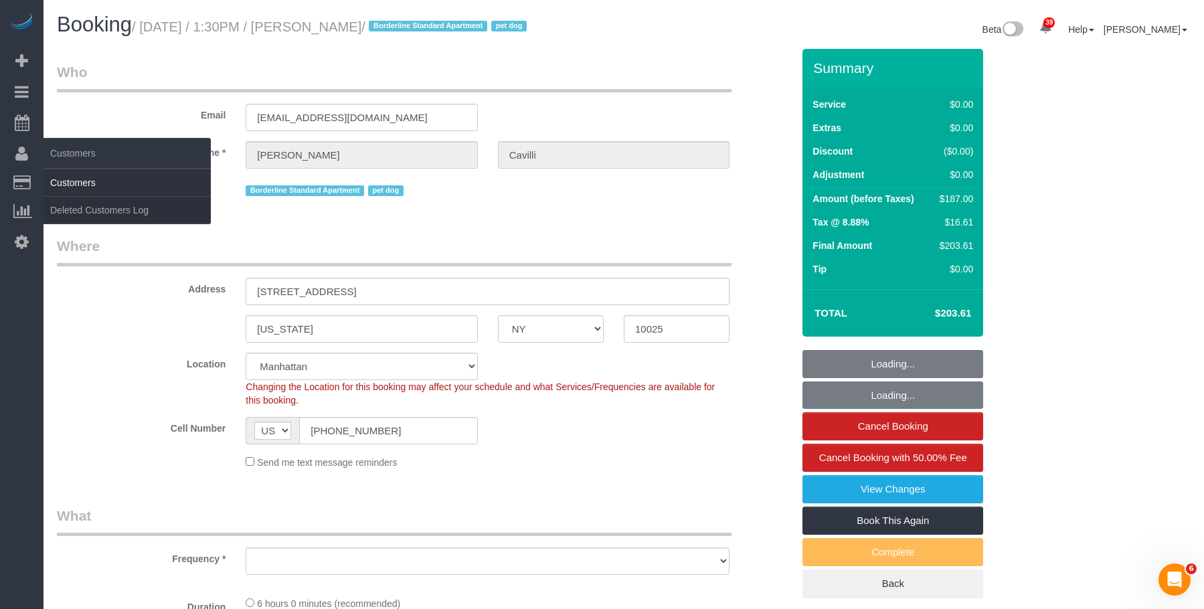
select select "number:13"
select select "number:6"
click at [84, 179] on link "Customers" at bounding box center [127, 182] width 167 height 27
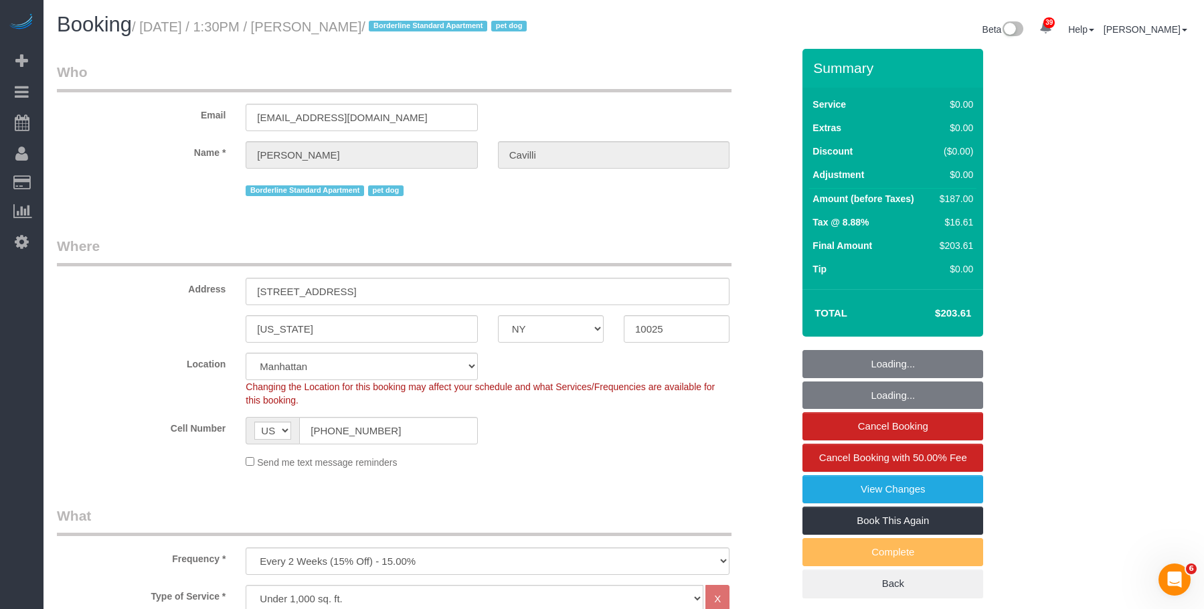
select select "2"
select select "object:1563"
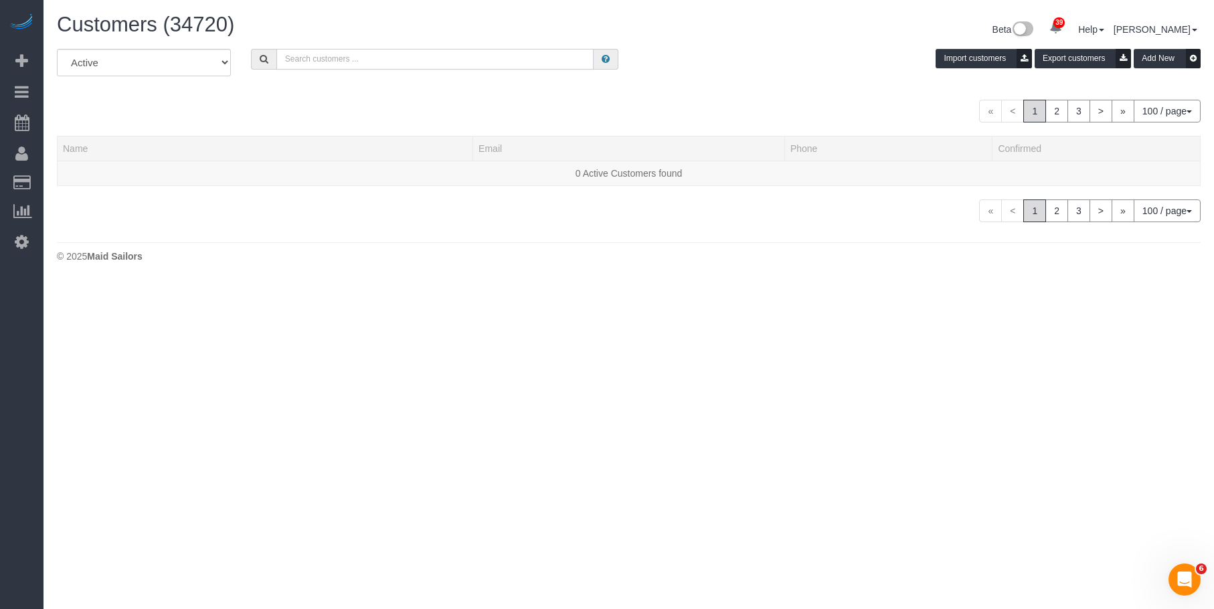
click at [448, 62] on input "text" at bounding box center [435, 59] width 318 height 21
paste input "Brianna Feldman"
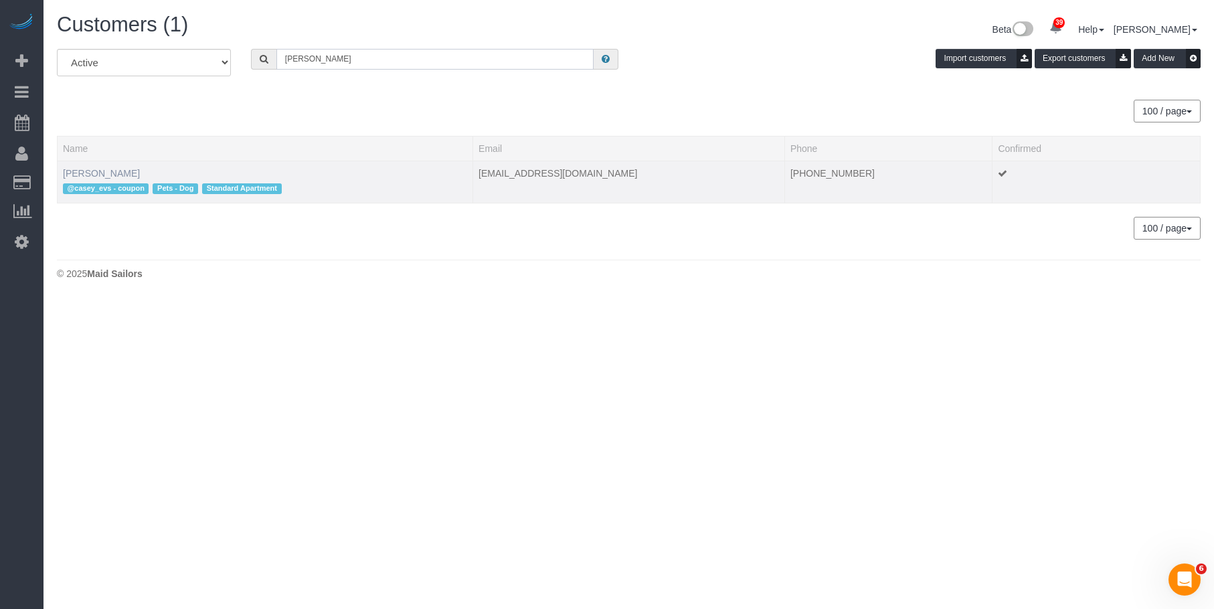
type input "Brianna Feldman"
click at [115, 175] on link "Brianna Feldman" at bounding box center [101, 173] width 77 height 11
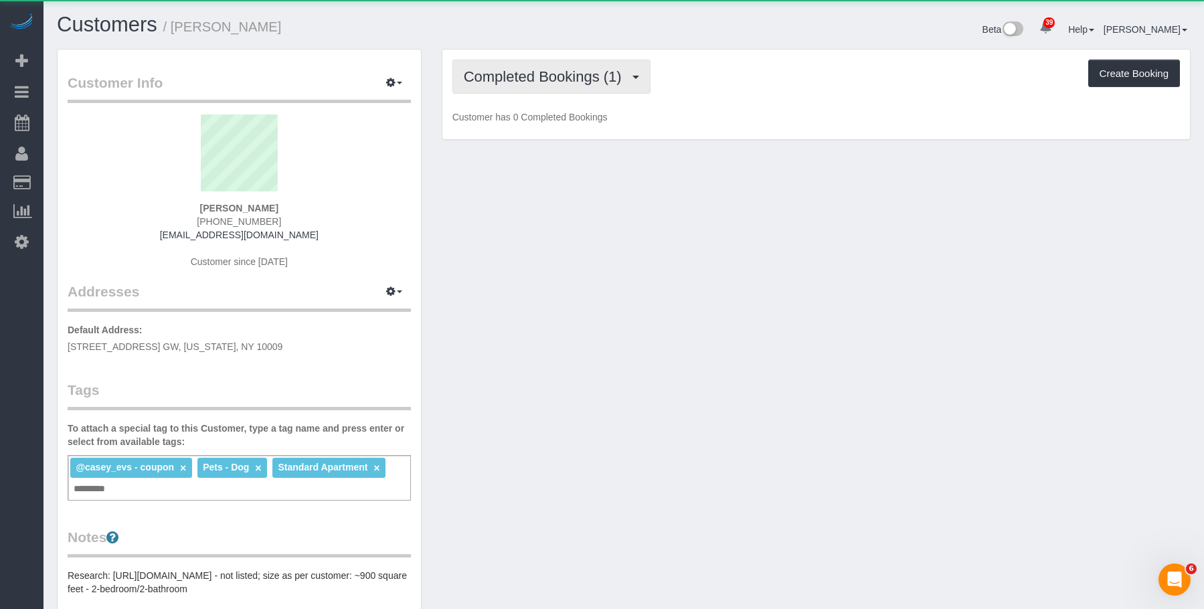
click at [579, 79] on span "Completed Bookings (1)" at bounding box center [546, 76] width 165 height 17
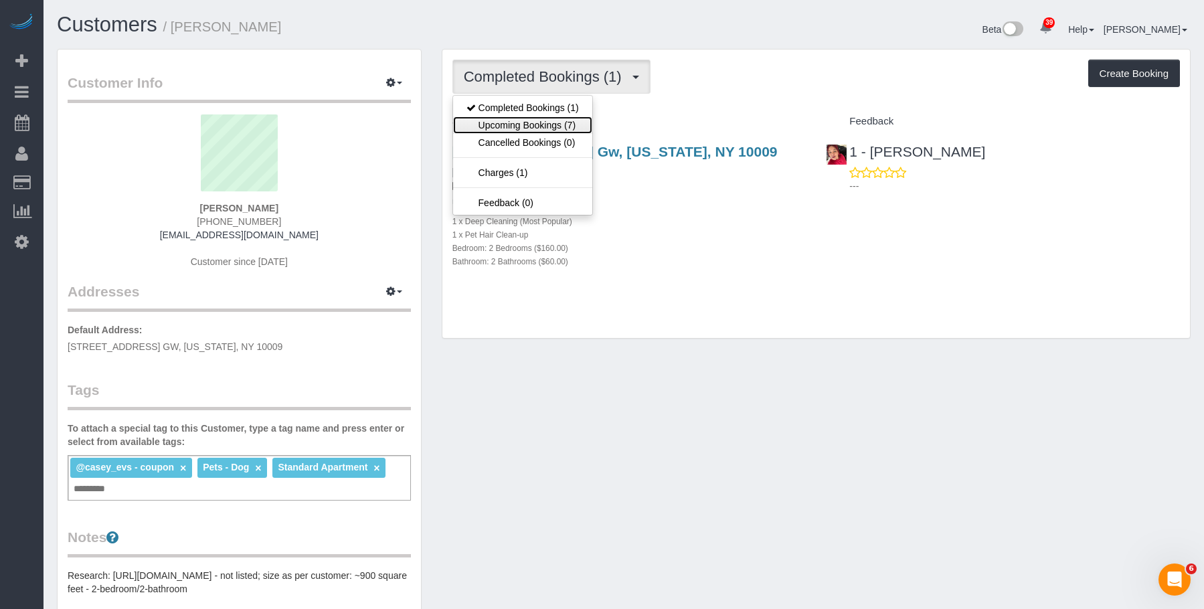
drag, startPoint x: 556, startPoint y: 122, endPoint x: 563, endPoint y: 124, distance: 7.0
click at [557, 122] on link "Upcoming Bookings (7)" at bounding box center [522, 124] width 139 height 17
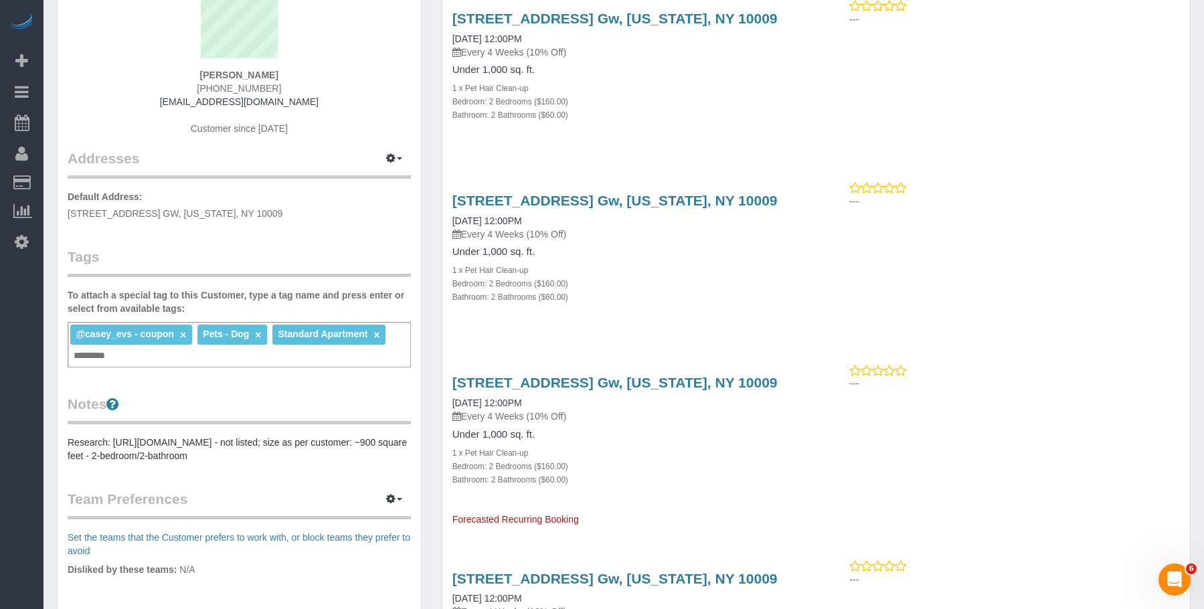
scroll to position [134, 0]
click at [681, 382] on link "518 East 13th Street, Apt. Gw, New York, NY 10009" at bounding box center [615, 381] width 325 height 15
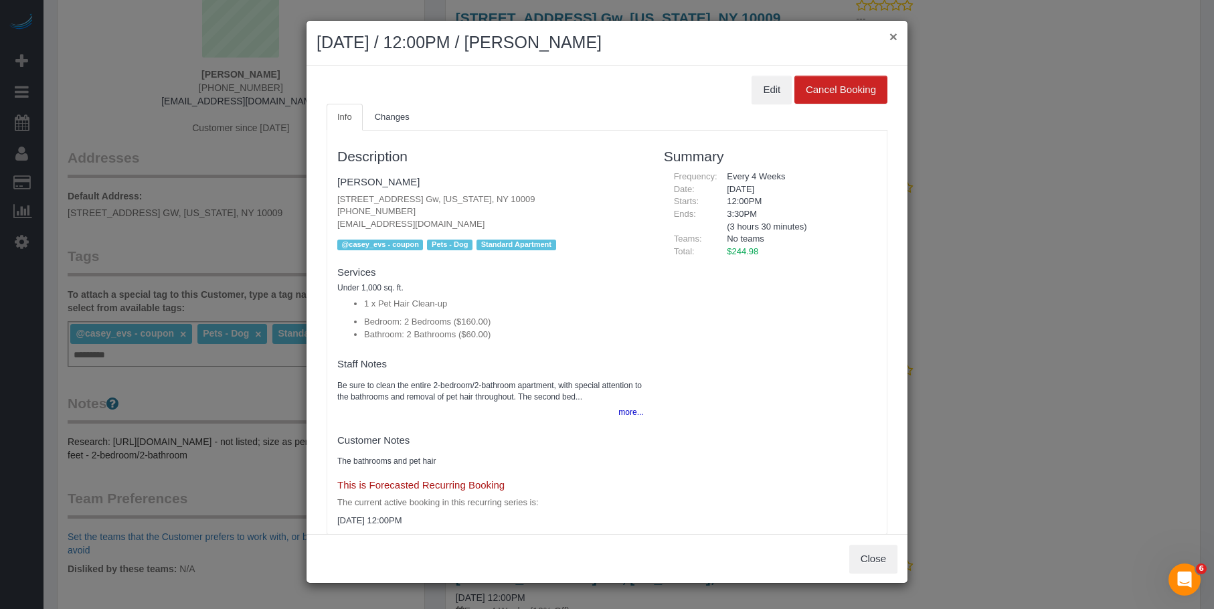
click at [895, 37] on button "×" at bounding box center [894, 36] width 8 height 14
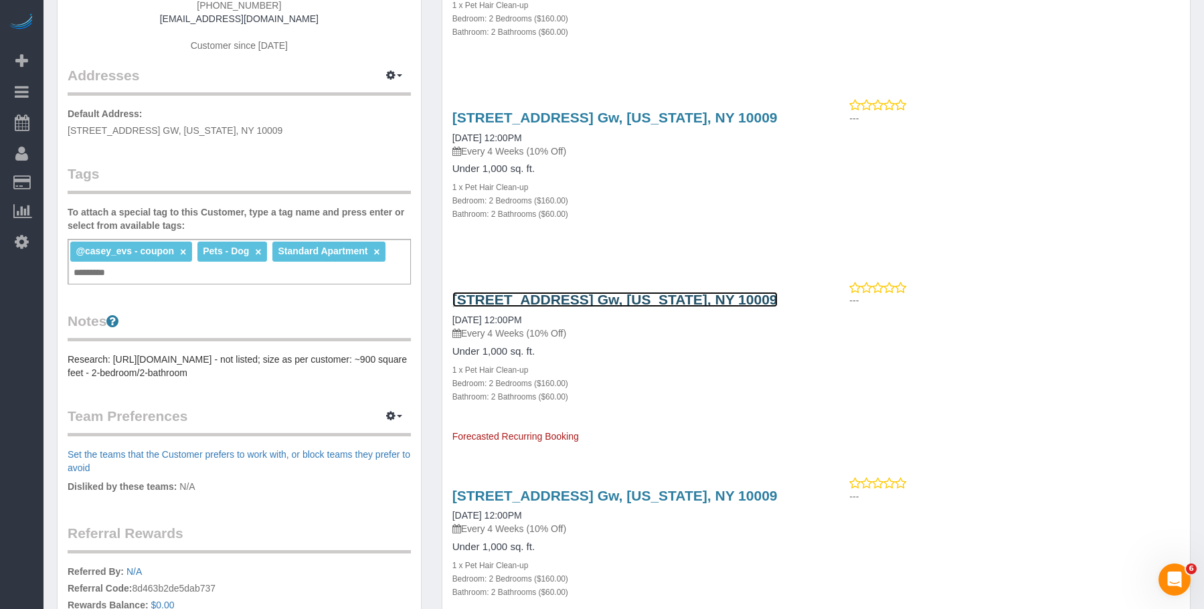
scroll to position [335, 0]
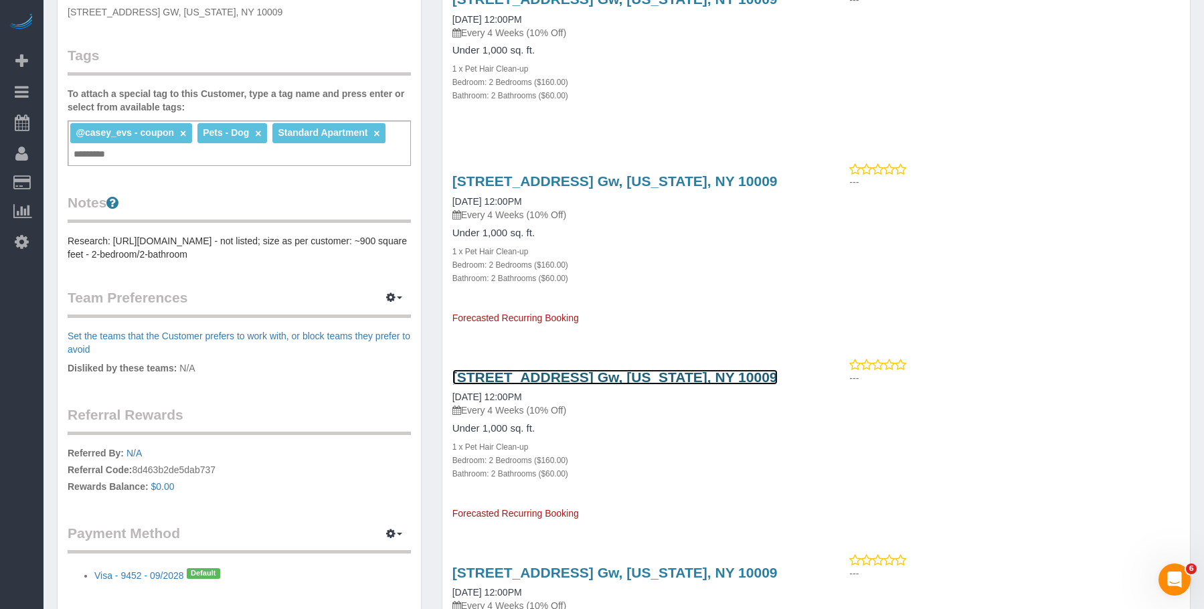
click at [585, 381] on link "518 East 13th Street, Apt. Gw, New York, NY 10009" at bounding box center [615, 377] width 325 height 15
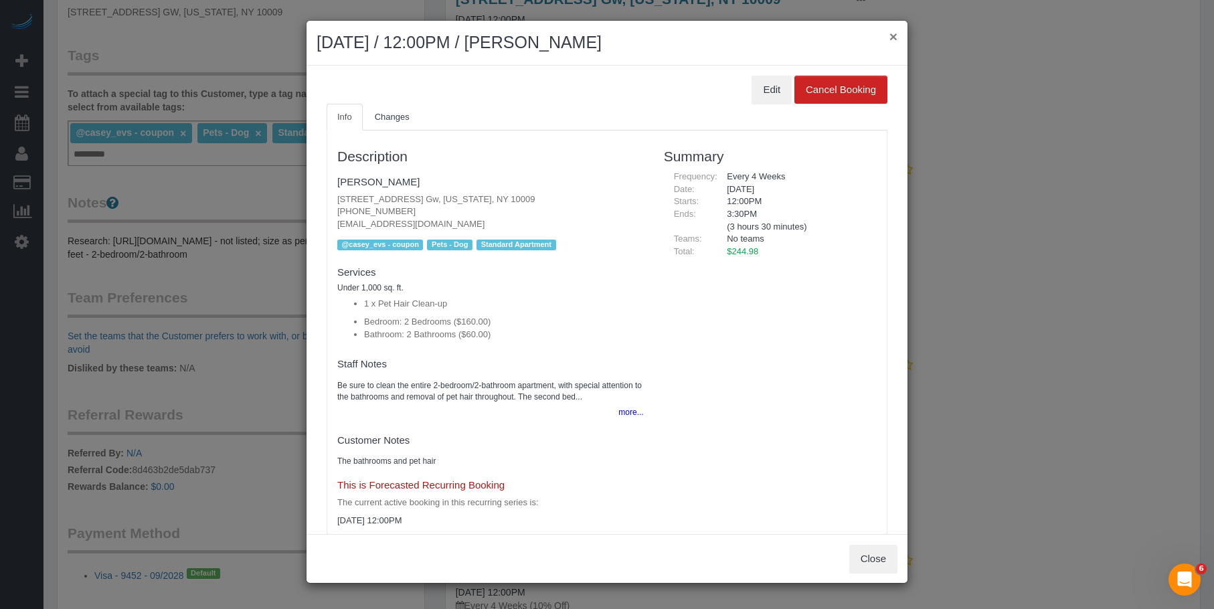
click at [893, 33] on button "×" at bounding box center [894, 36] width 8 height 14
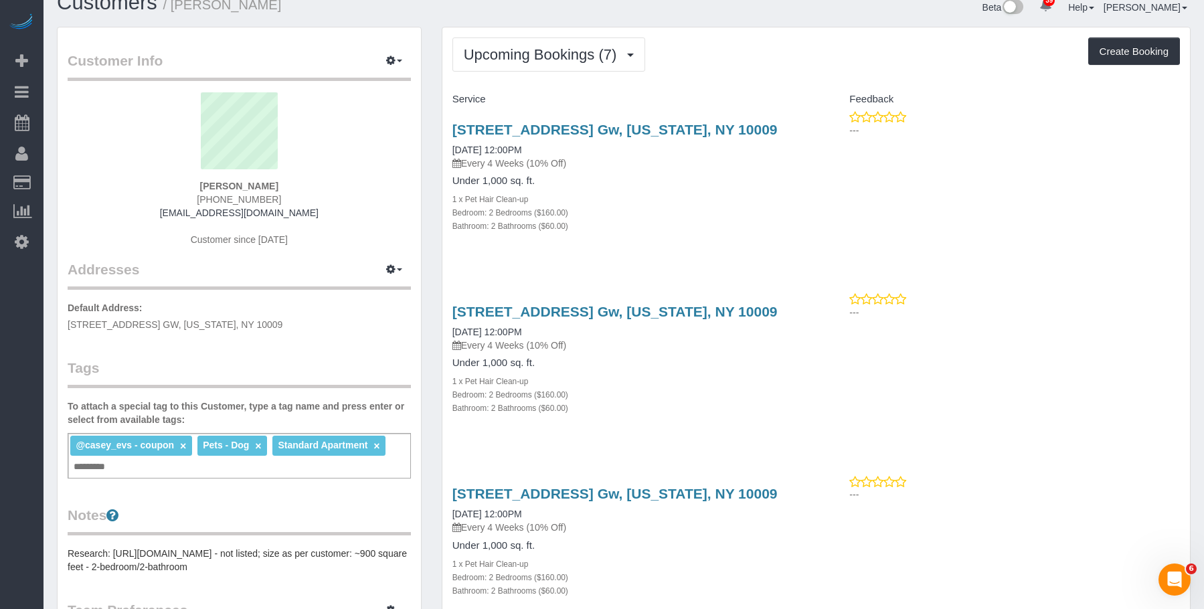
scroll to position [0, 0]
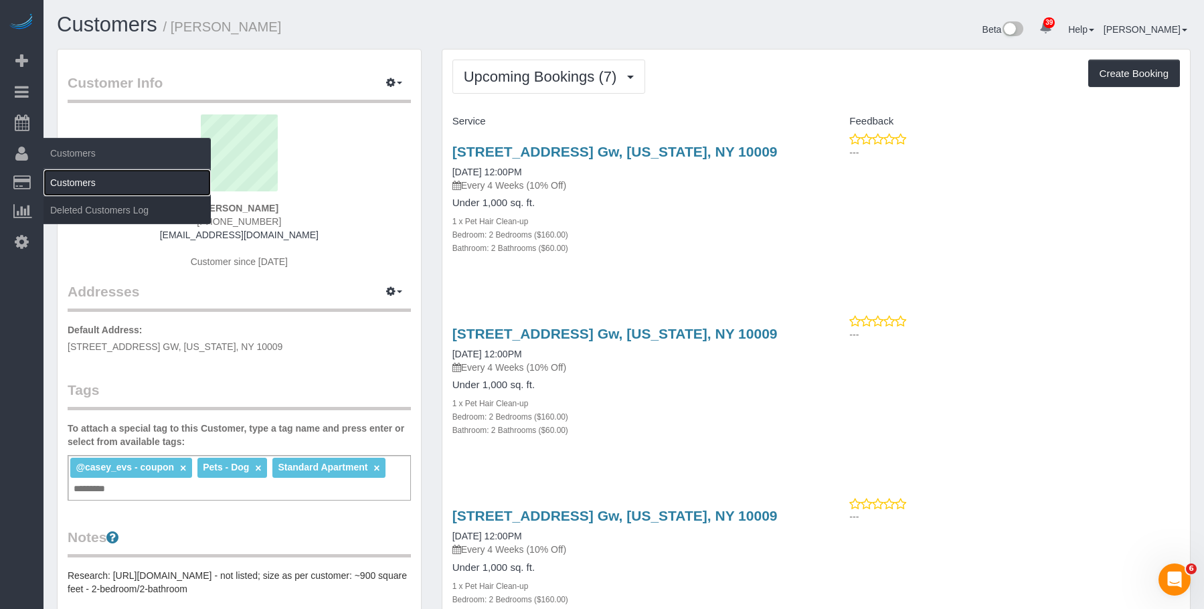
click at [75, 185] on link "Customers" at bounding box center [127, 182] width 167 height 27
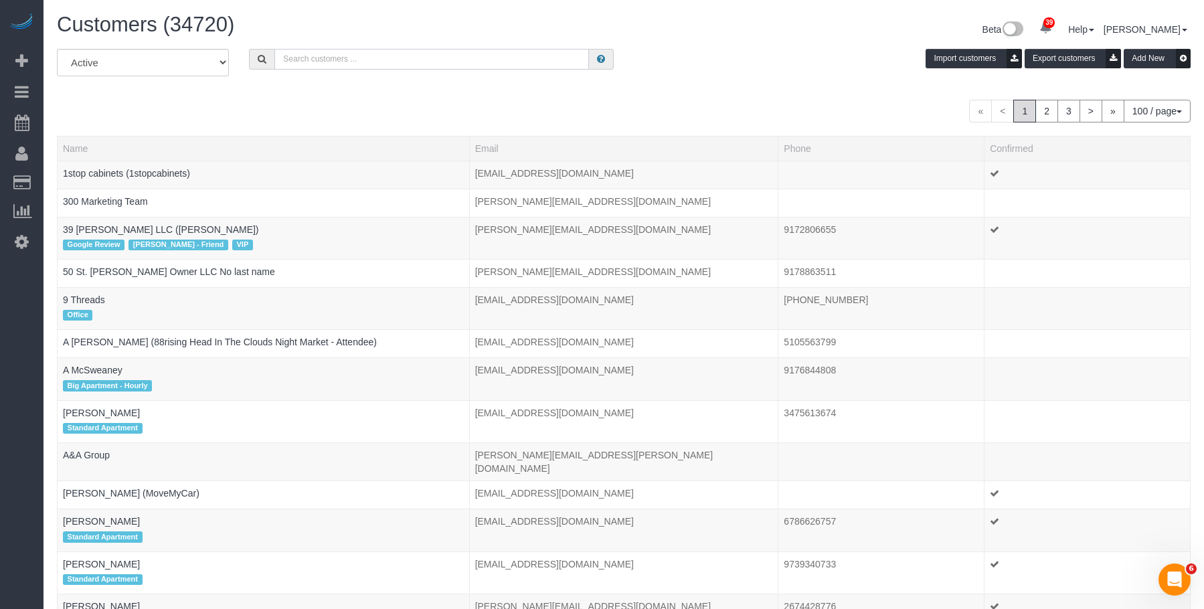
click at [471, 58] on input "text" at bounding box center [431, 59] width 315 height 21
paste input "Marc Aaron Takagaki"
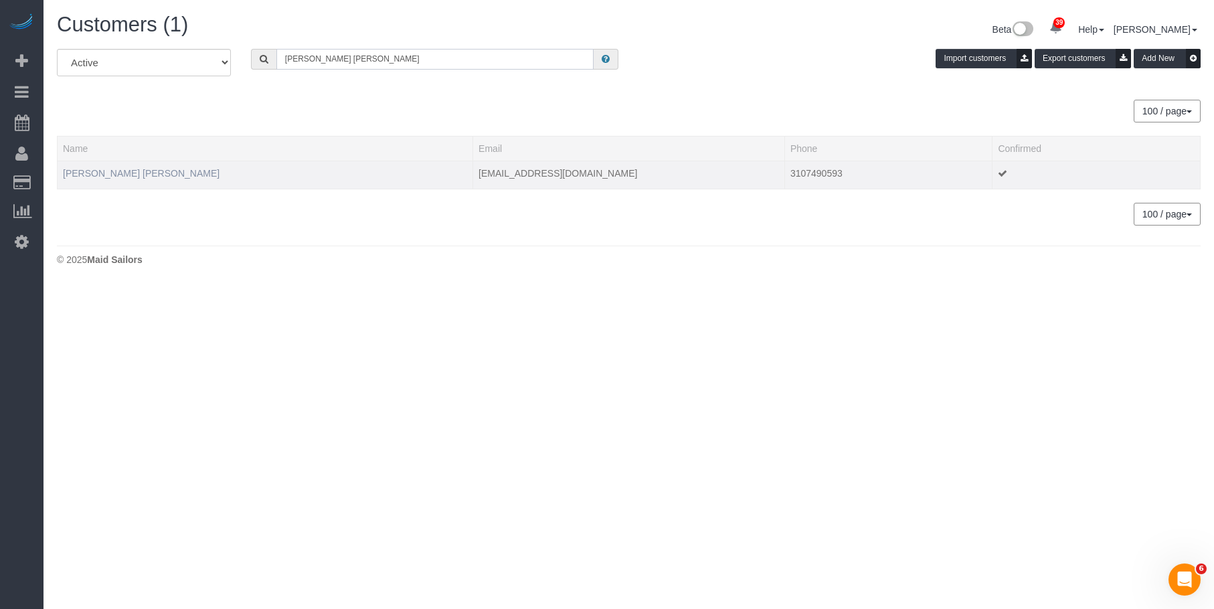
type input "Marc Aaron Takagaki"
drag, startPoint x: 123, startPoint y: 170, endPoint x: 465, endPoint y: 212, distance: 343.9
click at [124, 170] on link "Marc Aaron Takagaki" at bounding box center [141, 173] width 157 height 11
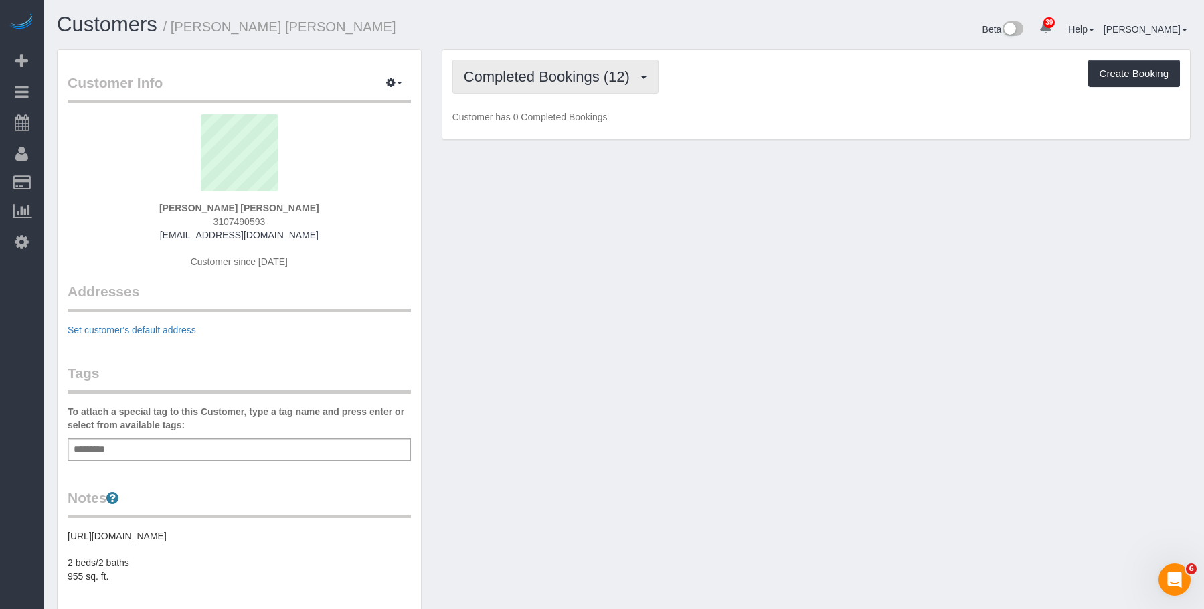
click at [546, 80] on span "Completed Bookings (12)" at bounding box center [550, 76] width 173 height 17
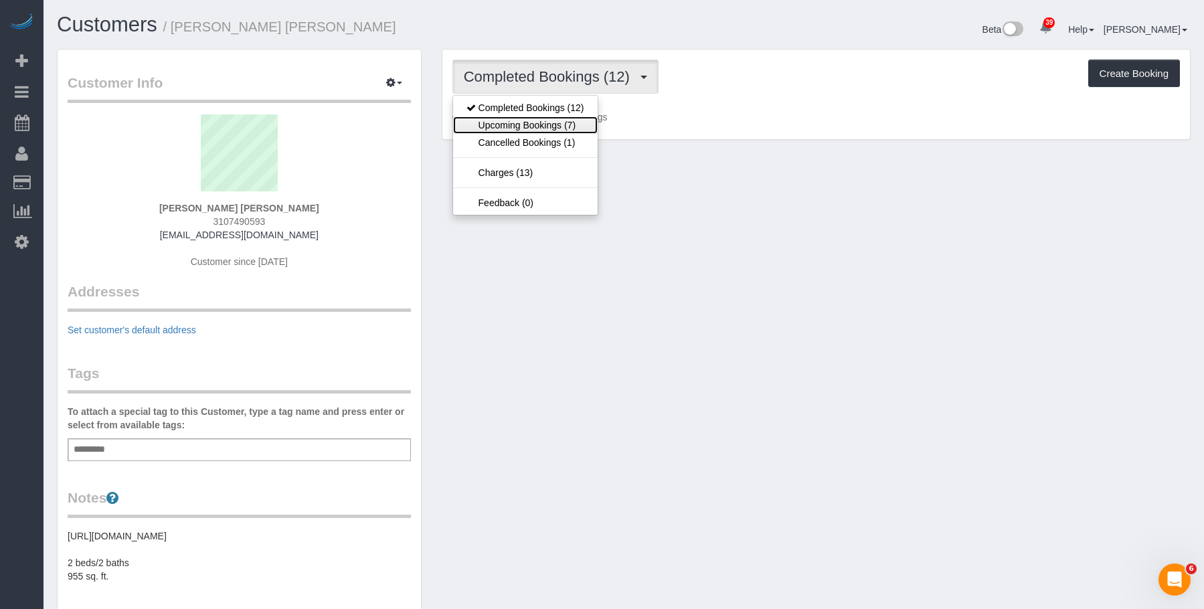
click at [536, 130] on link "Upcoming Bookings (7)" at bounding box center [525, 124] width 145 height 17
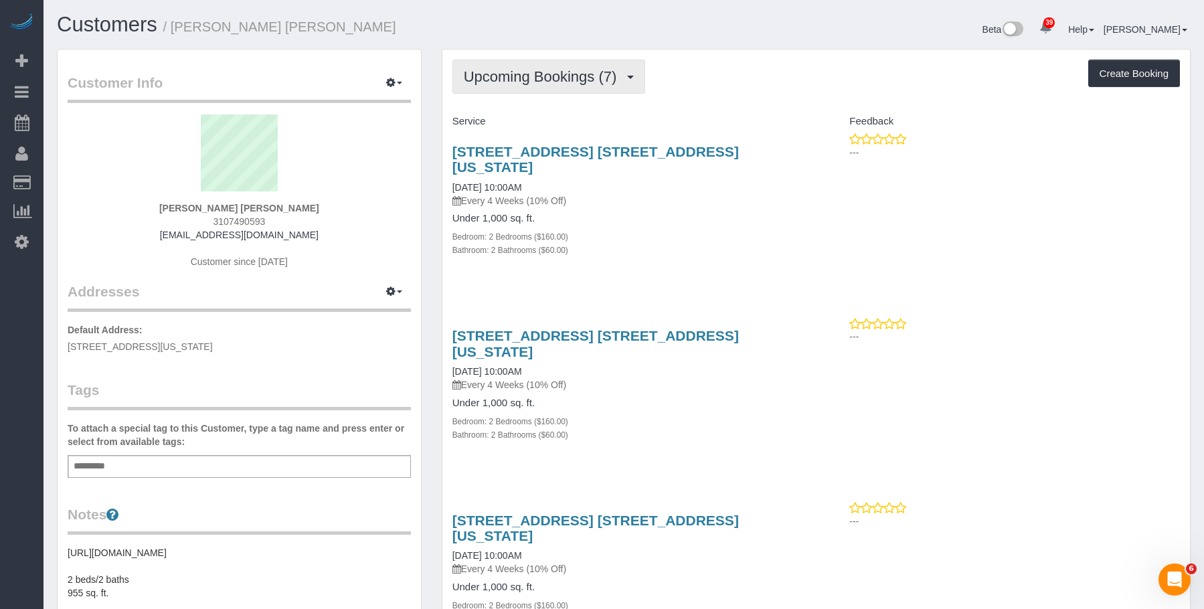
click at [544, 74] on span "Upcoming Bookings (7)" at bounding box center [544, 76] width 160 height 17
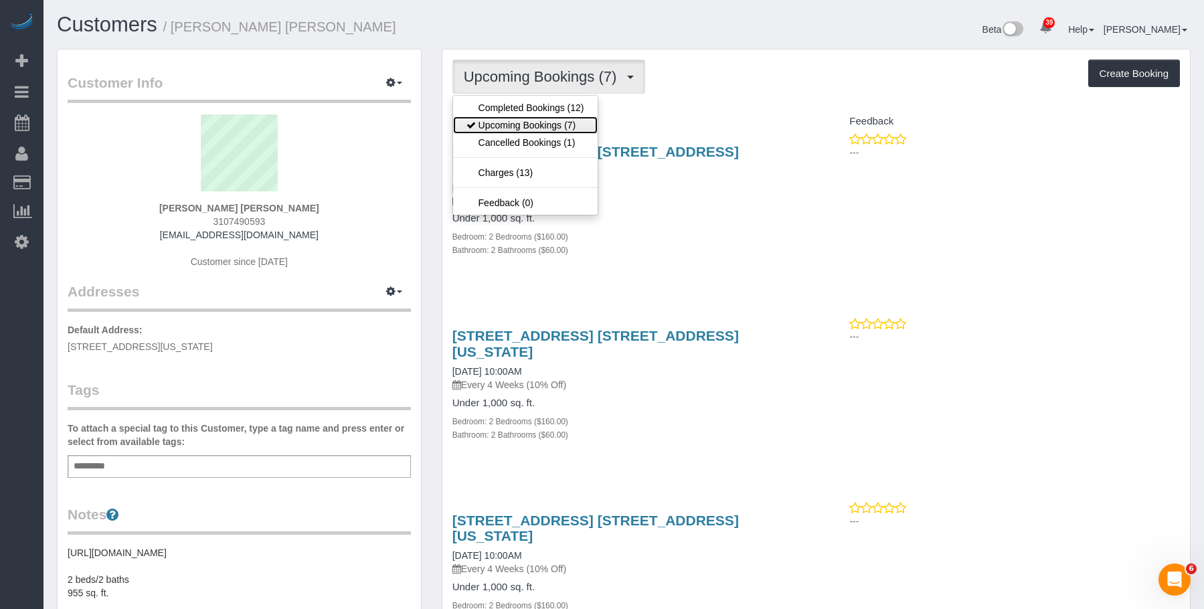
click at [556, 118] on link "Upcoming Bookings (7)" at bounding box center [525, 124] width 145 height 17
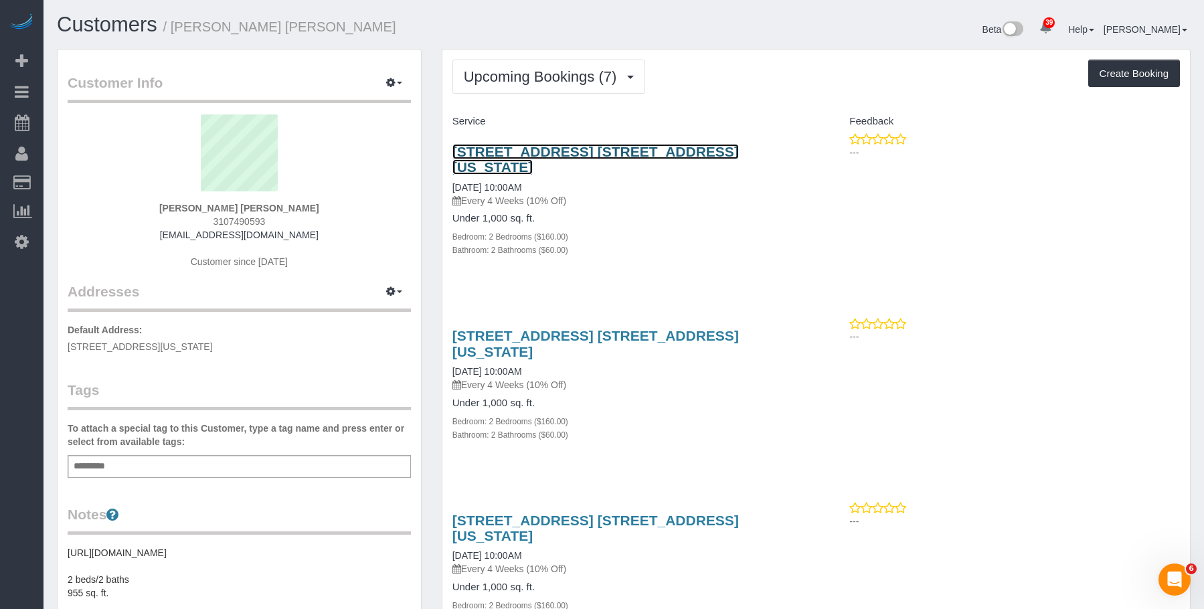
click at [576, 150] on link "20 West 64th Street, Apt. 9l, New York, NY 10023" at bounding box center [596, 159] width 287 height 31
click at [712, 243] on div "Bathroom: 2 Bathrooms ($60.00)" at bounding box center [630, 249] width 354 height 13
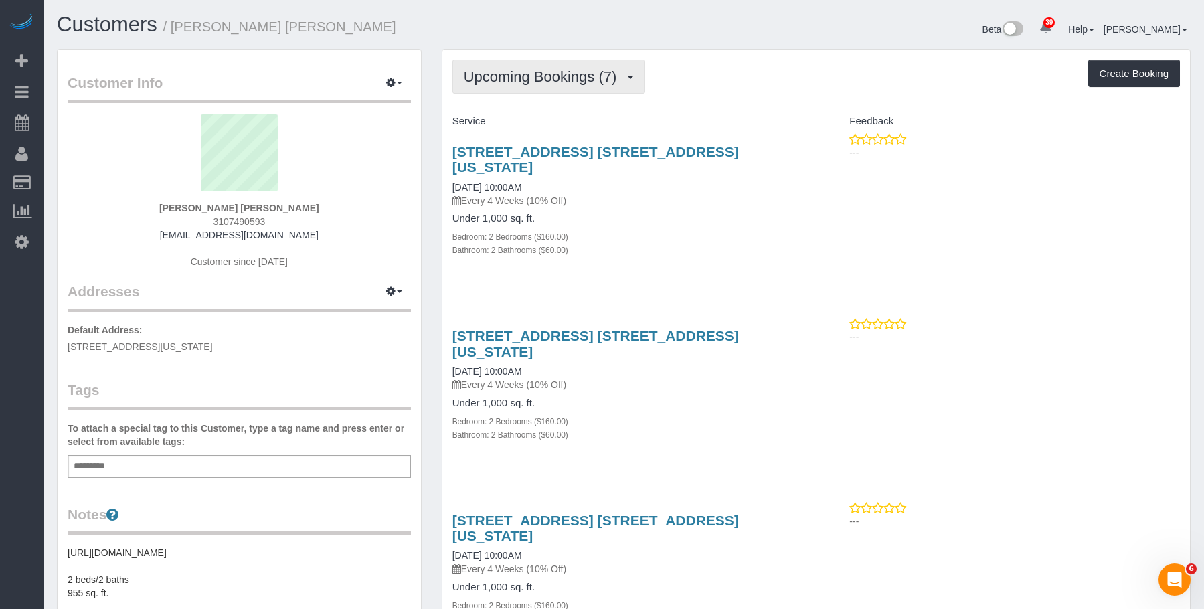
click at [567, 72] on span "Upcoming Bookings (7)" at bounding box center [544, 76] width 160 height 17
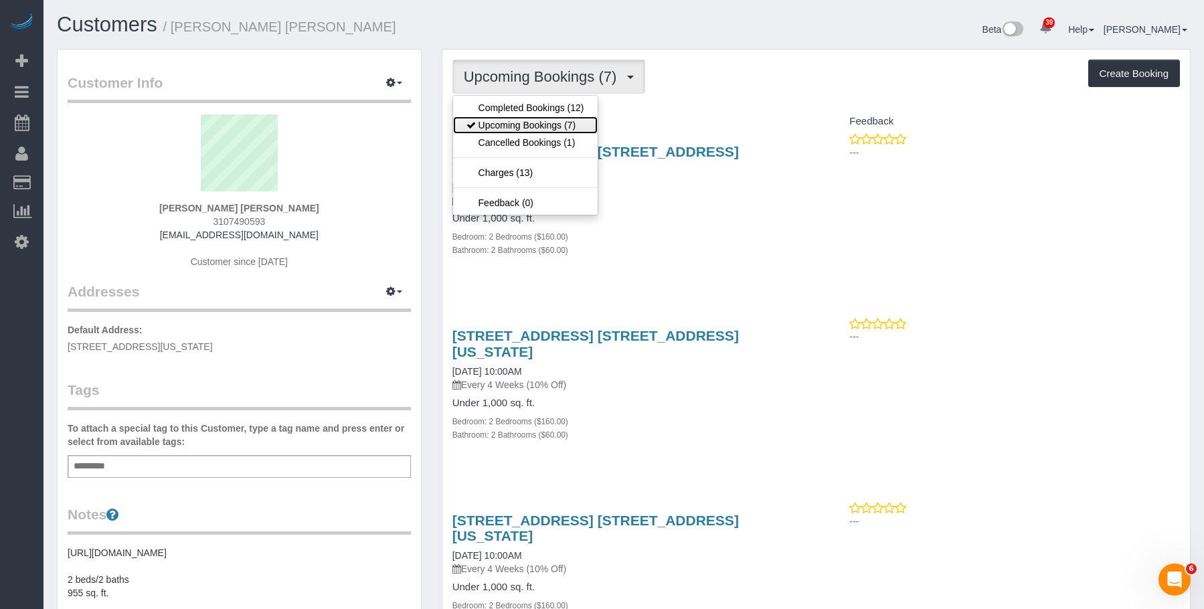
click at [562, 126] on link "Upcoming Bookings (7)" at bounding box center [525, 124] width 145 height 17
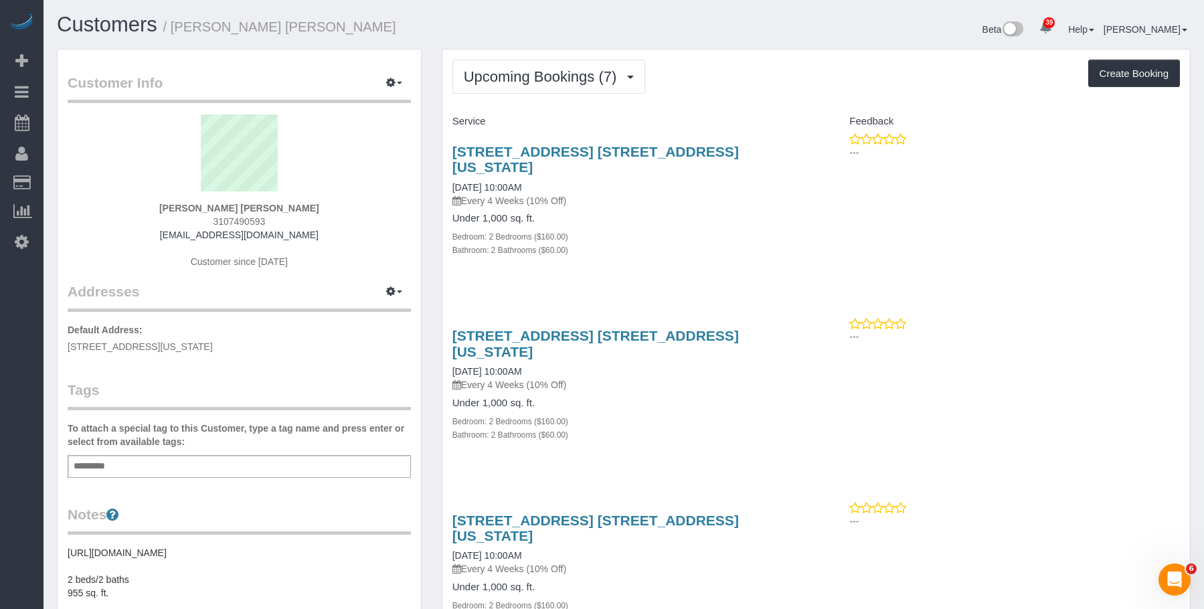
drag, startPoint x: 706, startPoint y: 250, endPoint x: 715, endPoint y: 161, distance: 90.1
click at [707, 249] on div "20 West 64th Street, Apt. 9l, New York, NY 10023 10/22/2025 10:00AM Every 4 Wee…" at bounding box center [629, 208] width 374 height 151
click at [575, 83] on span "Upcoming Bookings (7)" at bounding box center [544, 76] width 160 height 17
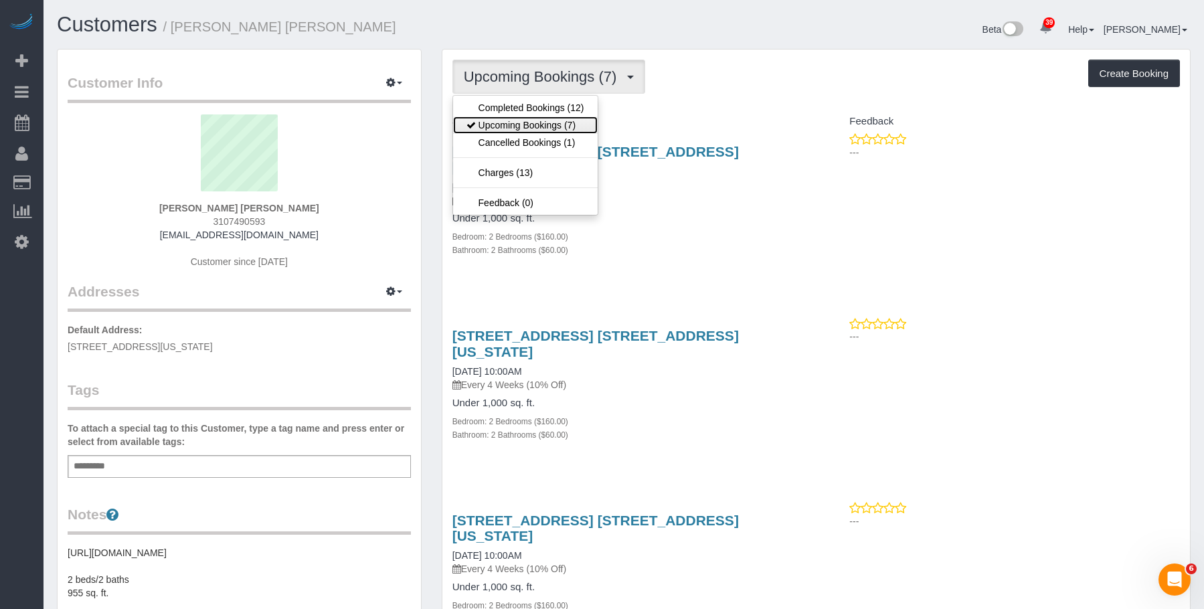
click at [534, 127] on link "Upcoming Bookings (7)" at bounding box center [525, 124] width 145 height 17
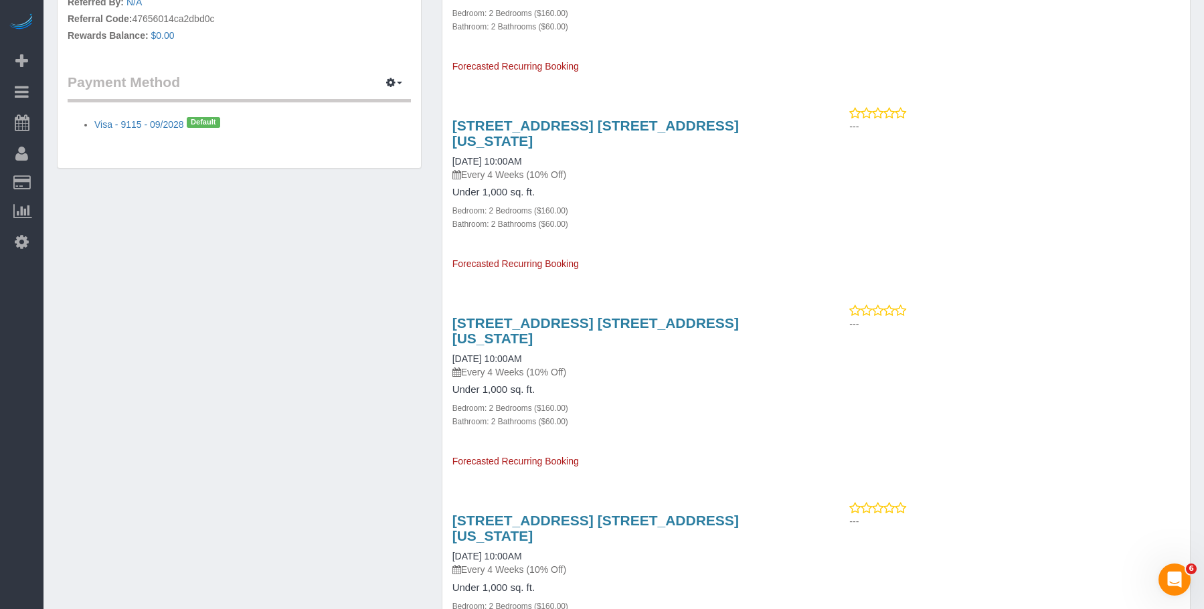
scroll to position [843, 0]
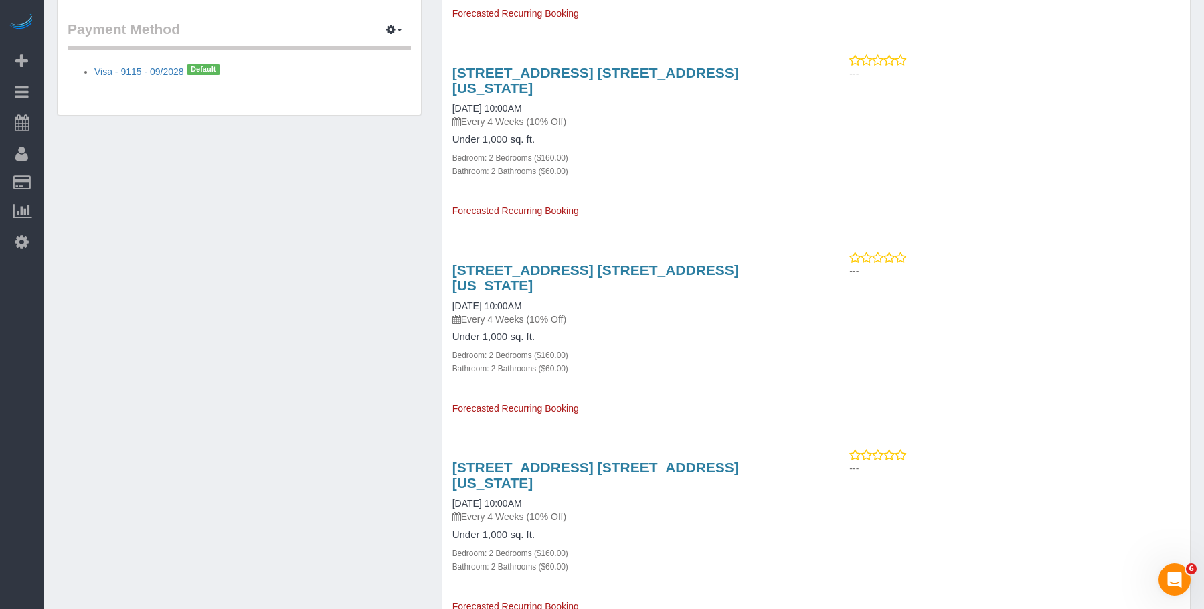
click at [724, 546] on div "Bedroom: 2 Bedrooms ($160.00)" at bounding box center [630, 552] width 354 height 13
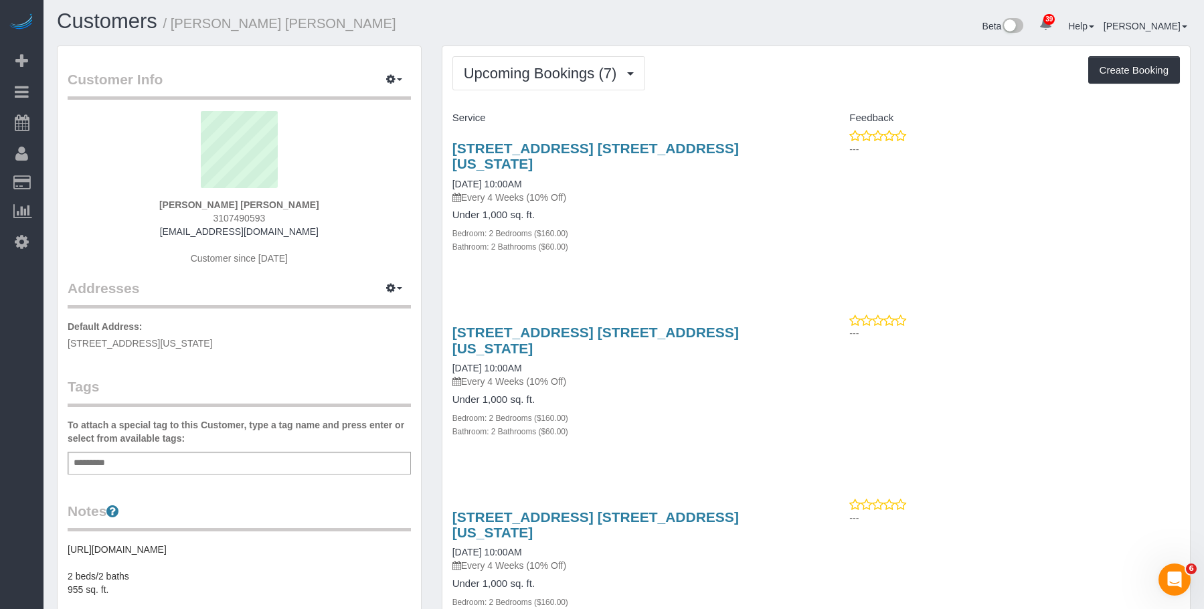
scroll to position [0, 0]
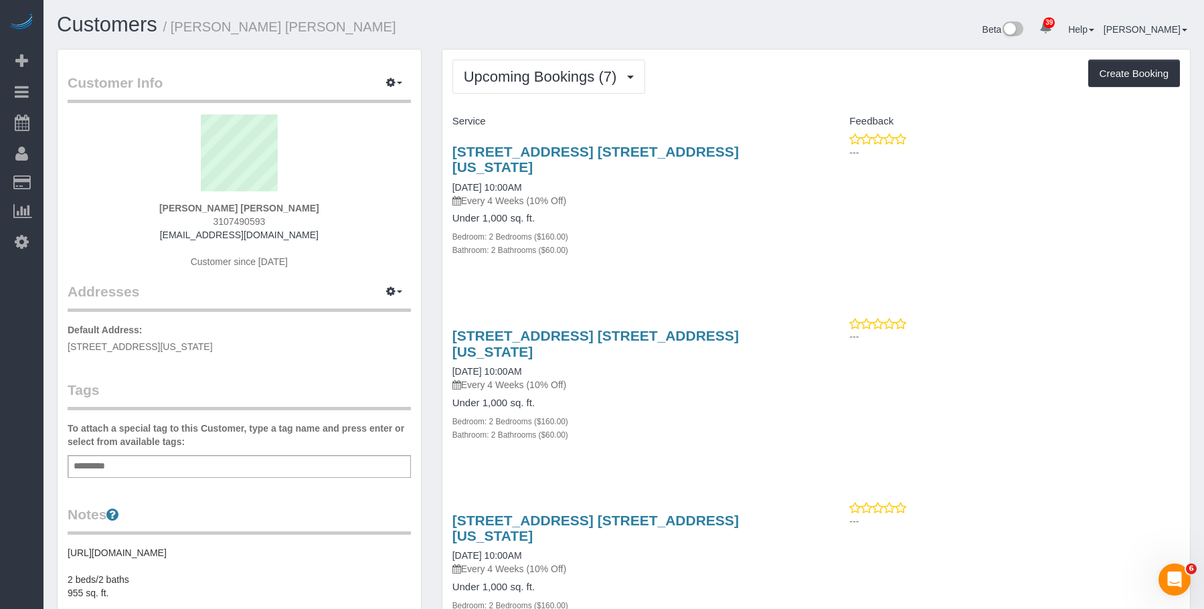
click at [754, 230] on div "Bedroom: 2 Bedrooms ($160.00)" at bounding box center [630, 236] width 354 height 13
click at [683, 328] on link "20 West 64th Street, Apt. 9l, New York, NY 10023" at bounding box center [596, 343] width 287 height 31
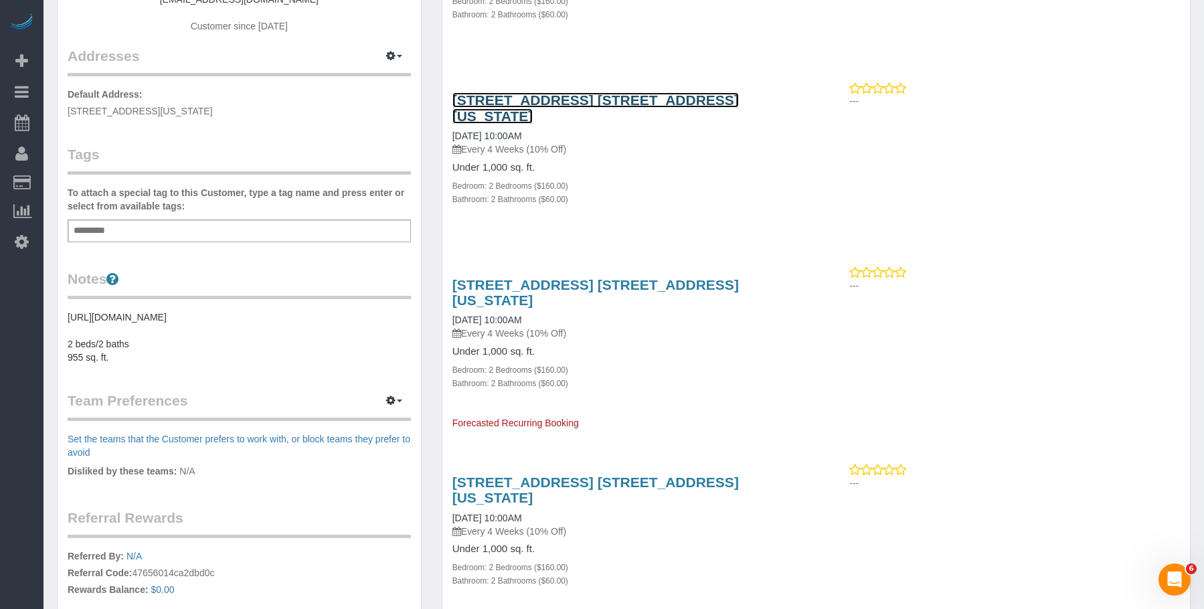
scroll to position [268, 0]
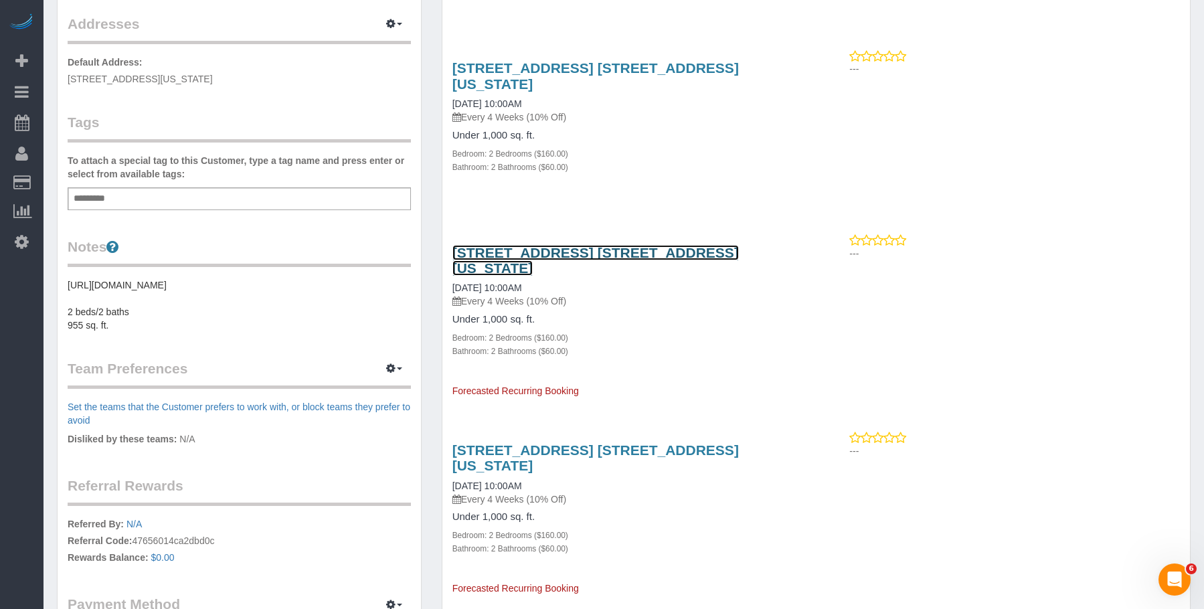
click at [576, 245] on link "20 West 64th Street, Apt. 9l, New York, NY 10023" at bounding box center [596, 260] width 287 height 31
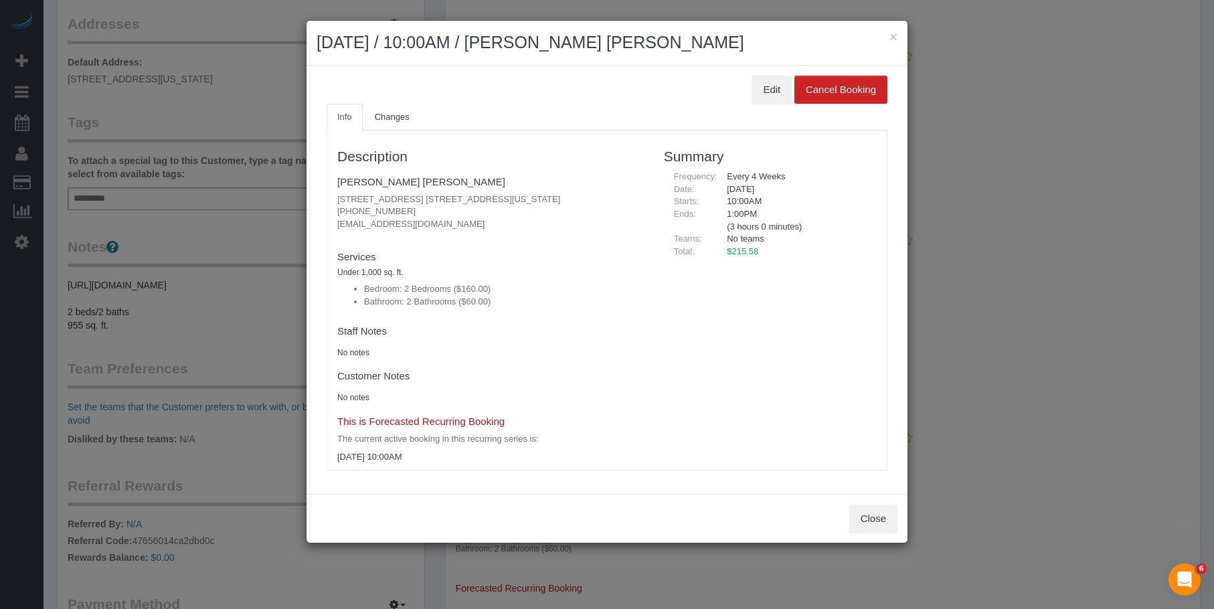
click at [1040, 237] on div "× December 17, 2025 / 10:00AM / Marc Aaron Takagaki Edit Cancel Booking Info Ch…" at bounding box center [607, 304] width 1214 height 609
click at [895, 34] on button "×" at bounding box center [894, 36] width 8 height 14
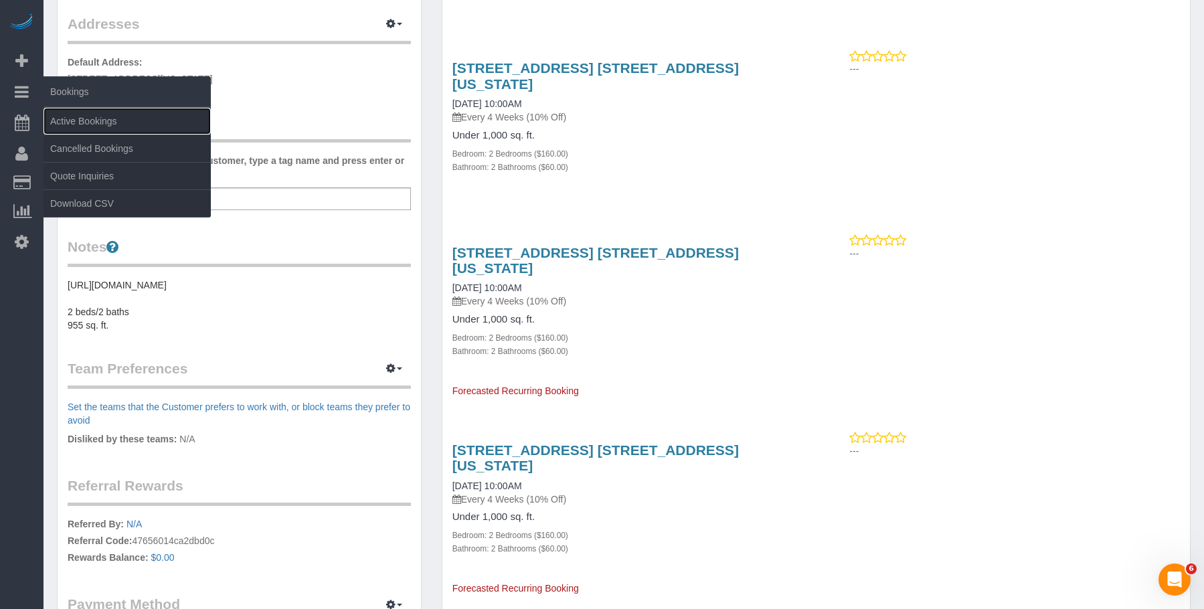
drag, startPoint x: 76, startPoint y: 112, endPoint x: 204, endPoint y: 96, distance: 129.6
click at [77, 112] on link "Active Bookings" at bounding box center [127, 121] width 167 height 27
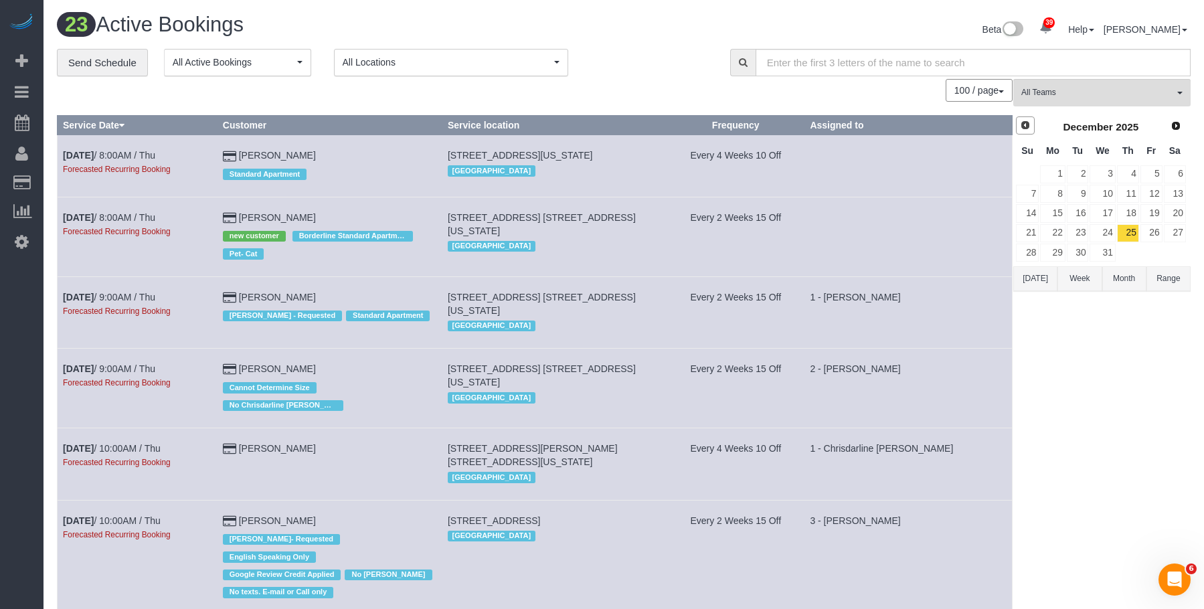
click at [1028, 133] on link "Prev" at bounding box center [1025, 125] width 19 height 19
click at [1029, 132] on link "Prev" at bounding box center [1025, 125] width 19 height 19
click at [1100, 210] on link "15" at bounding box center [1102, 213] width 25 height 18
click at [1084, 105] on button "All Teams" at bounding box center [1101, 92] width 177 height 27
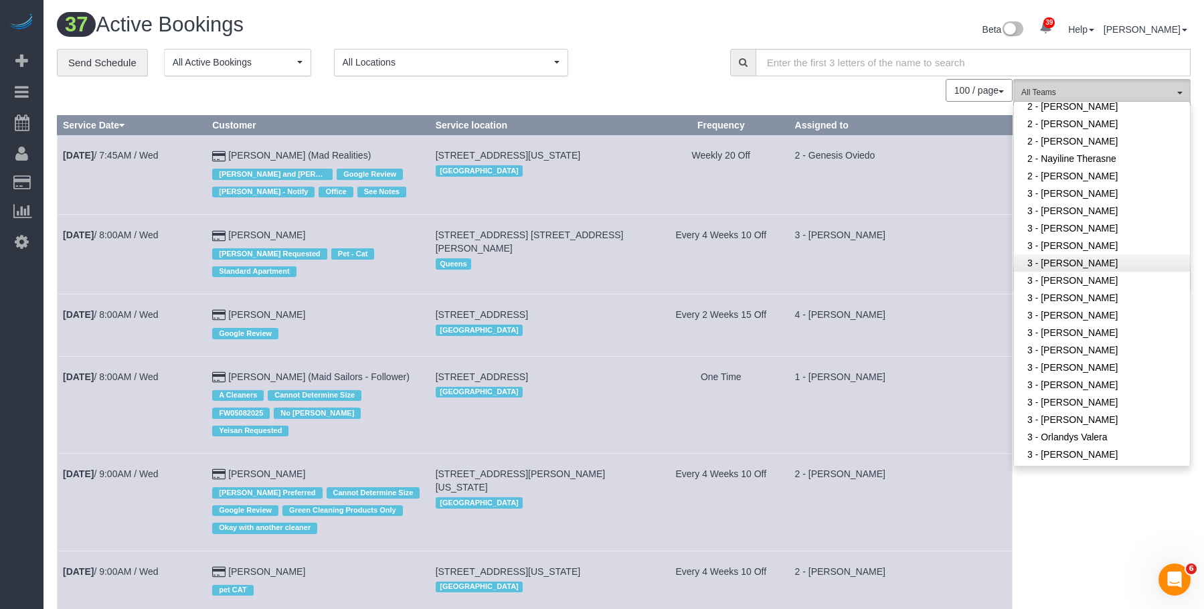
scroll to position [937, 0]
click at [1094, 182] on link "2 - [PERSON_NAME]" at bounding box center [1102, 190] width 176 height 17
click at [622, 20] on div "37 Active Bookings" at bounding box center [335, 27] width 577 height 29
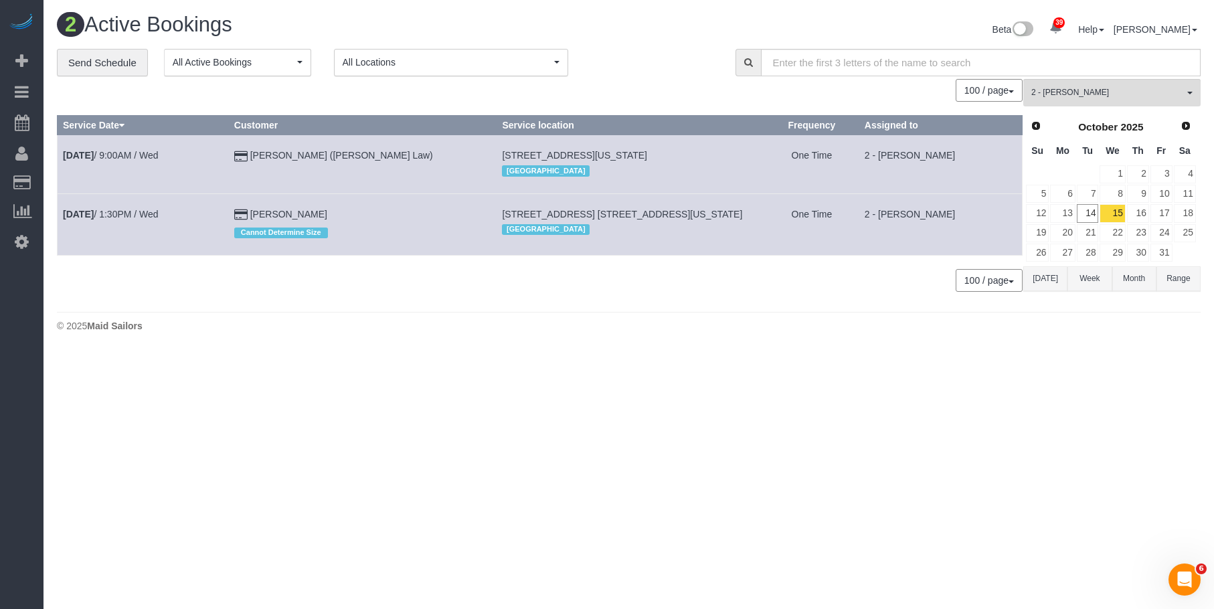
click at [700, 363] on body "39 Beta Your Notifications You have 0 alerts × You have 5 to charge for 10/13/2…" at bounding box center [607, 304] width 1214 height 609
click at [1082, 83] on button "2 - Marilu Quintero All Teams" at bounding box center [1112, 92] width 177 height 27
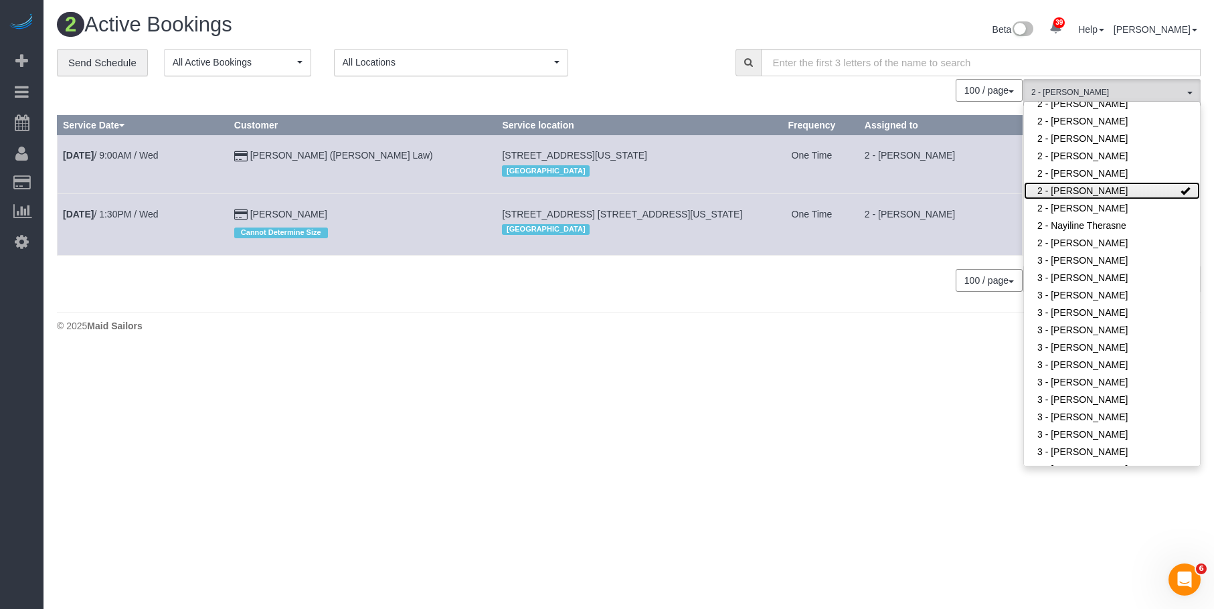
click at [1100, 182] on link "2 - [PERSON_NAME]" at bounding box center [1112, 190] width 176 height 17
drag, startPoint x: 649, startPoint y: 56, endPoint x: 682, endPoint y: 6, distance: 59.8
click at [651, 53] on div "**********" at bounding box center [386, 63] width 659 height 28
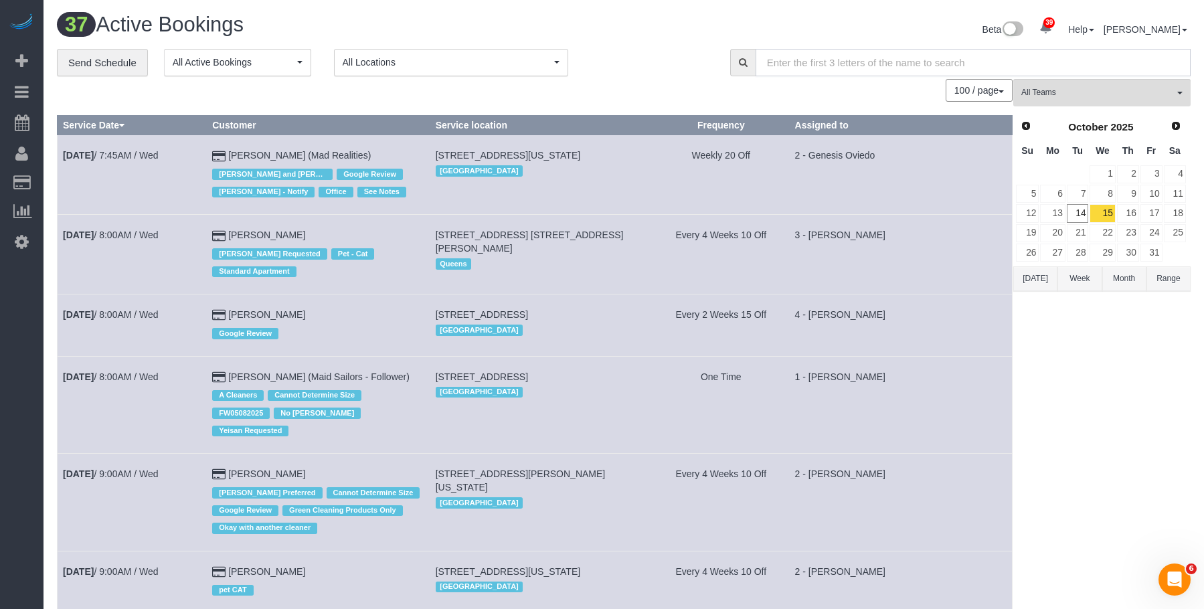
click at [1093, 76] on input "text" at bounding box center [973, 62] width 435 height 27
drag, startPoint x: 1095, startPoint y: 90, endPoint x: 1116, endPoint y: 226, distance: 136.8
click at [1095, 94] on span "All Teams" at bounding box center [1098, 92] width 153 height 11
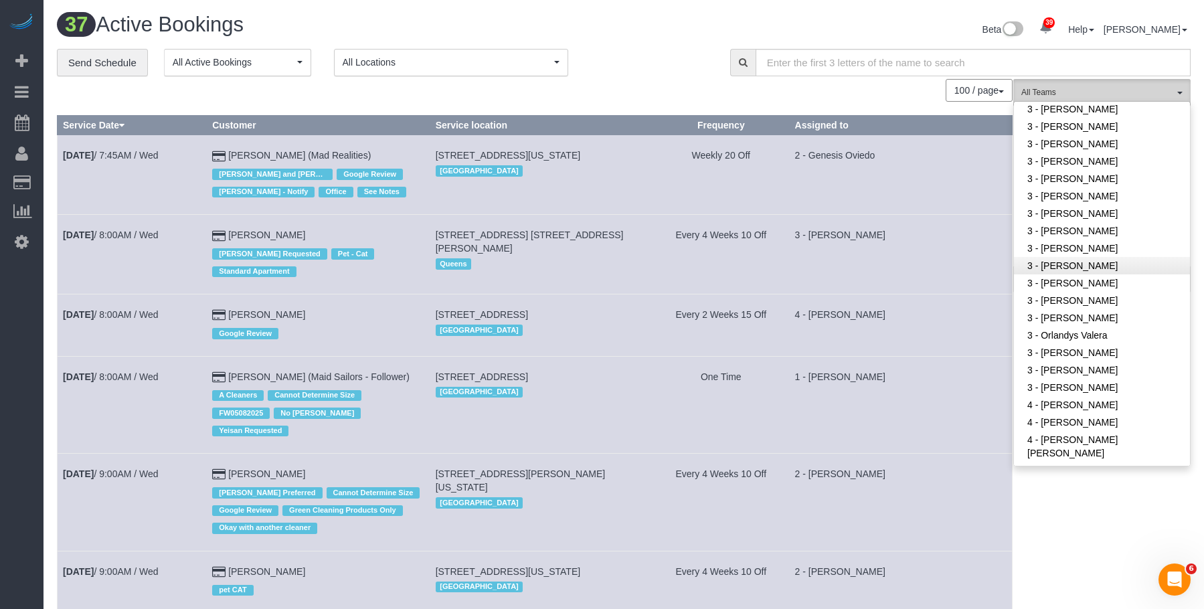
scroll to position [1092, 0]
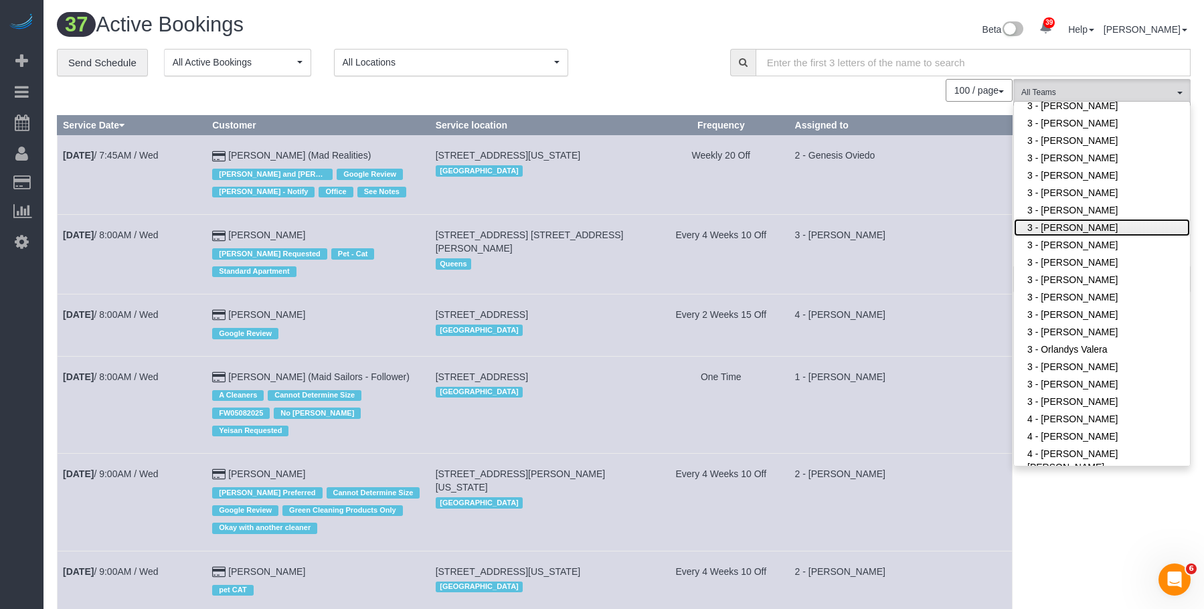
click at [1107, 219] on link "3 - [PERSON_NAME]" at bounding box center [1102, 227] width 176 height 17
click at [632, 42] on div "Beta 39 Your Notifications You have 0 alerts × You have 5 to charge for 10/13/2…" at bounding box center [912, 30] width 577 height 35
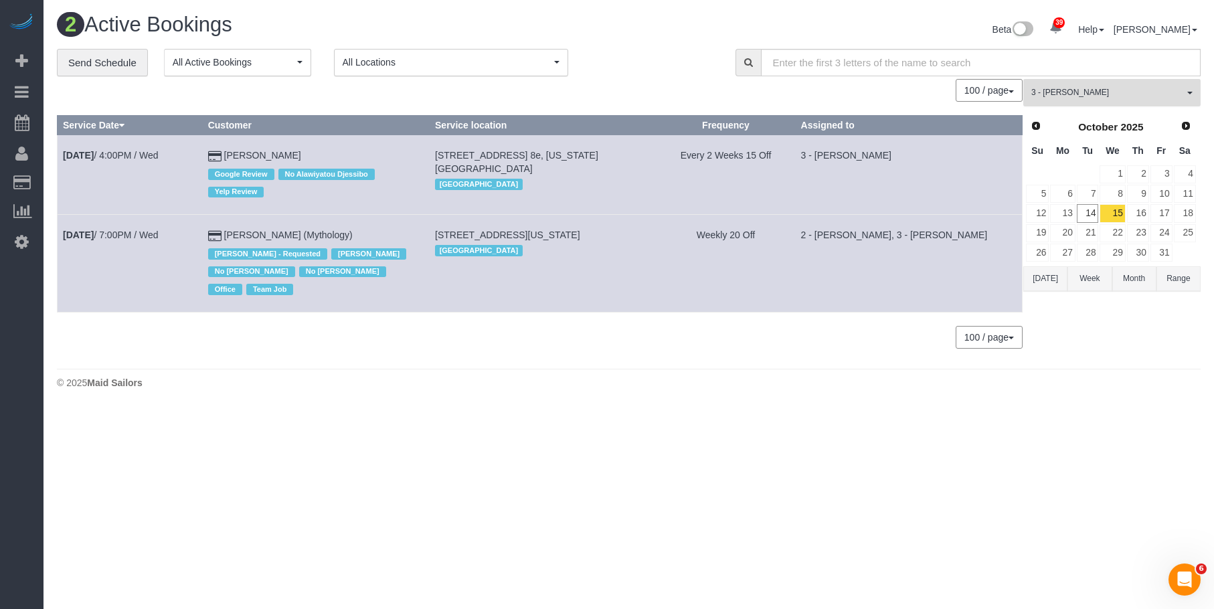
click at [1109, 91] on span "3 - [PERSON_NAME]" at bounding box center [1108, 92] width 153 height 11
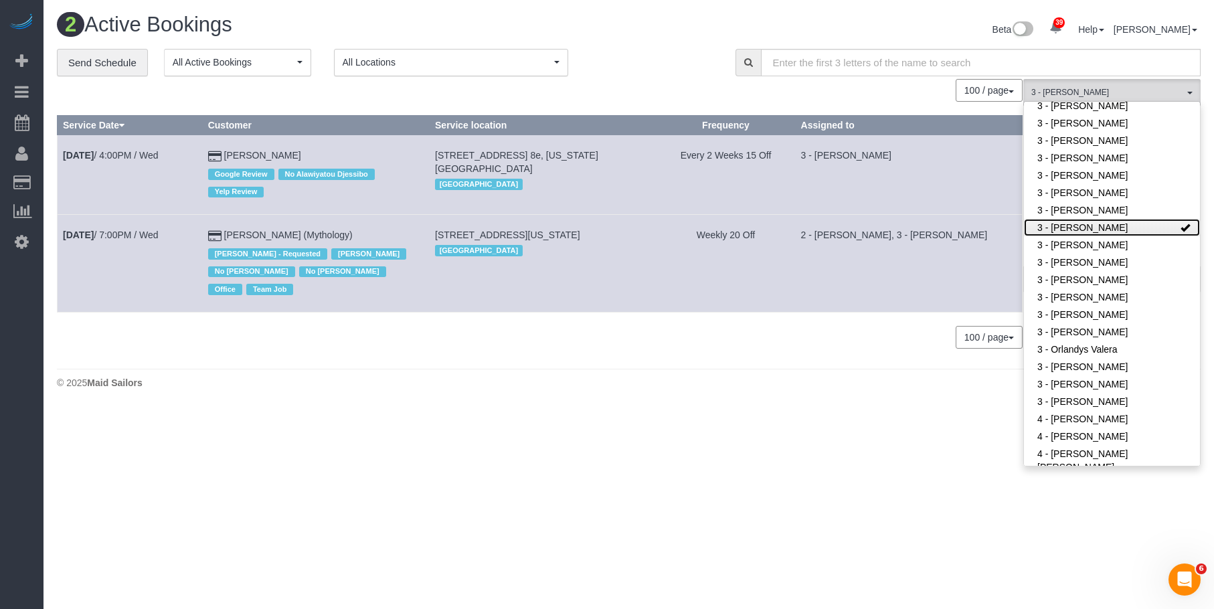
click at [1113, 219] on link "3 - [PERSON_NAME]" at bounding box center [1112, 227] width 176 height 17
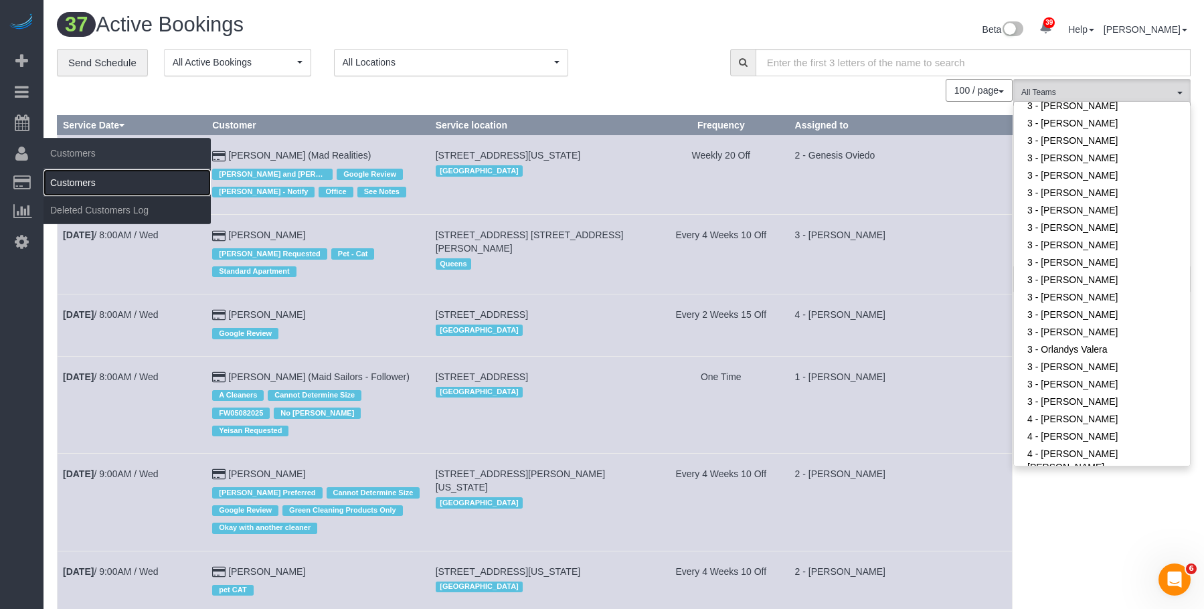
drag, startPoint x: 87, startPoint y: 181, endPoint x: 94, endPoint y: 179, distance: 7.8
click at [87, 181] on link "Customers" at bounding box center [127, 182] width 167 height 27
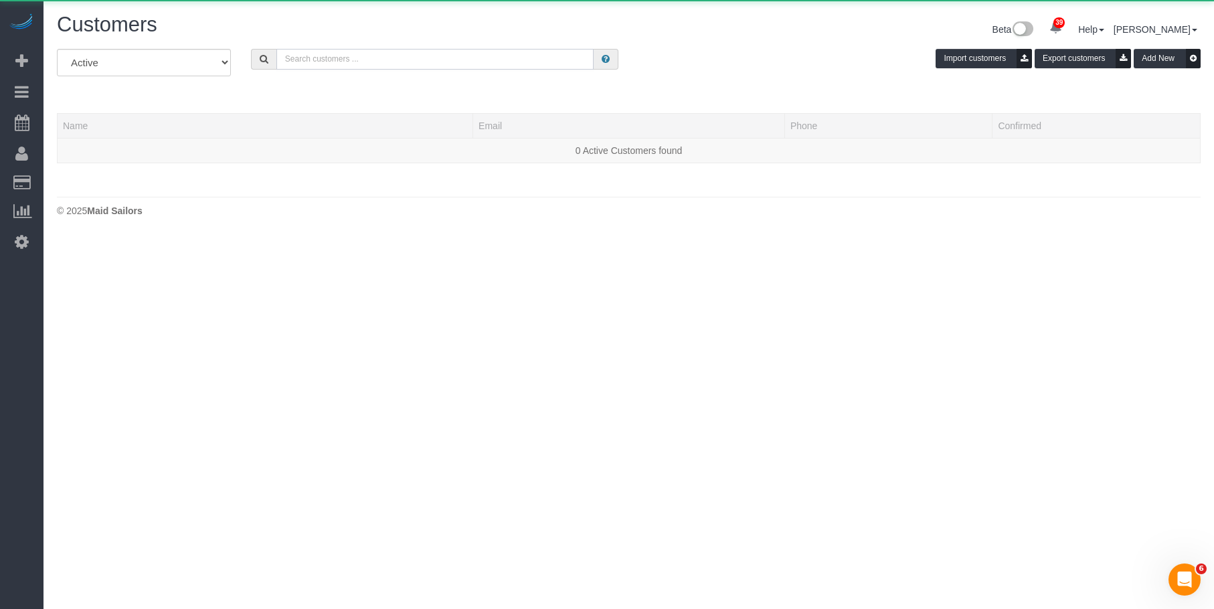
click at [440, 63] on input "text" at bounding box center [435, 59] width 318 height 21
paste input "Salina Grilli"
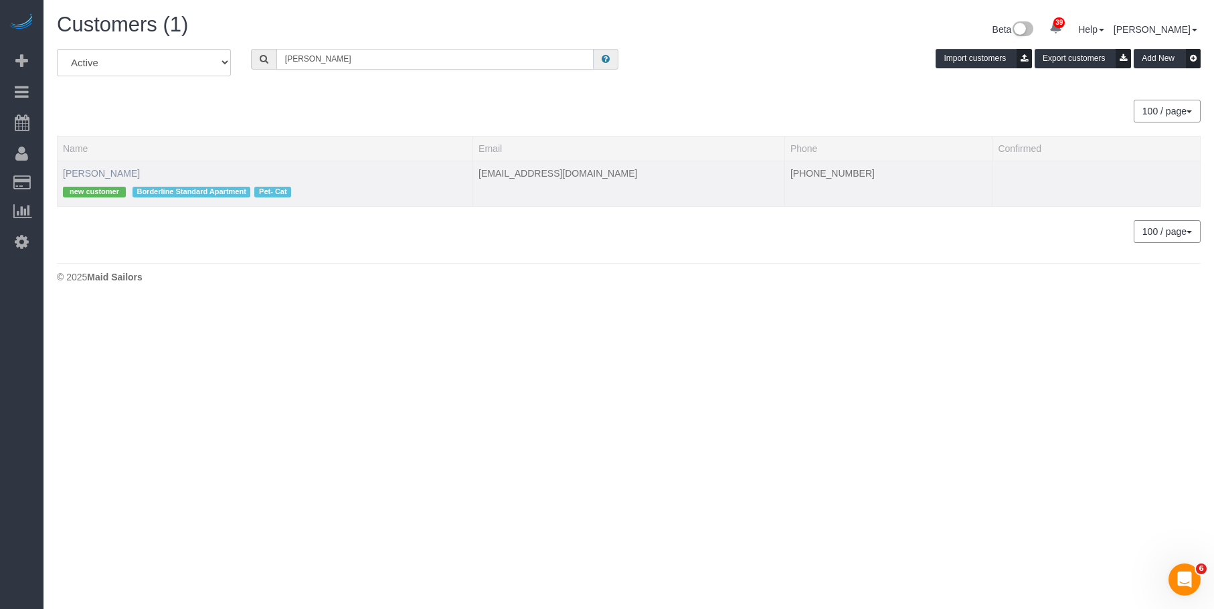
type input "Salina Grilli"
click at [94, 169] on link "Salina Grilli" at bounding box center [101, 173] width 77 height 11
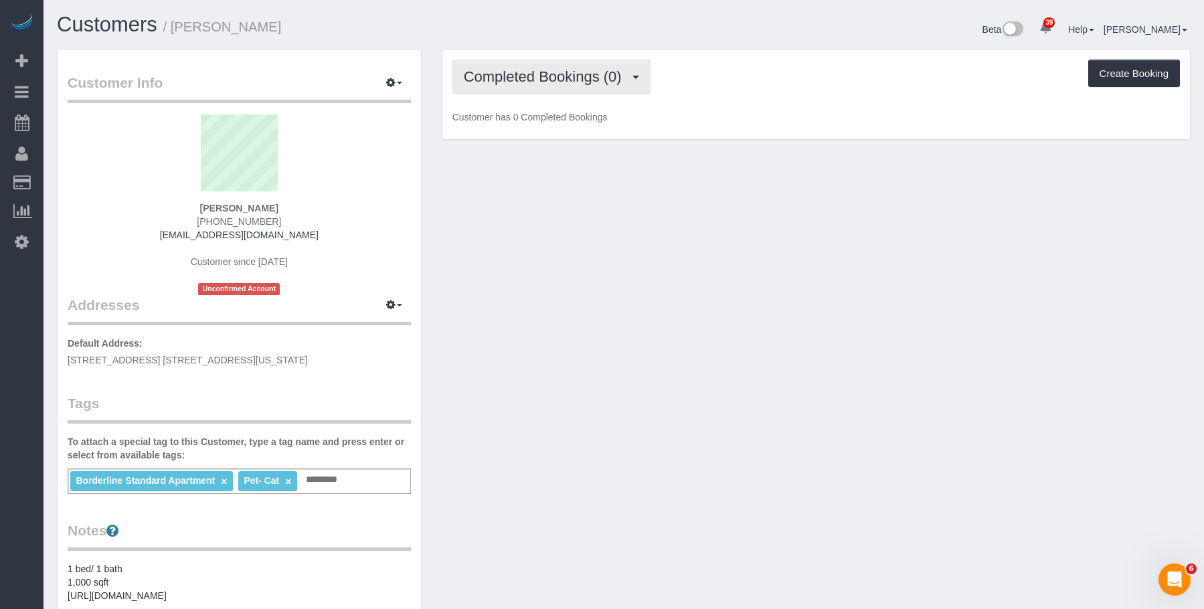
click at [554, 68] on button "Completed Bookings (0)" at bounding box center [552, 77] width 198 height 34
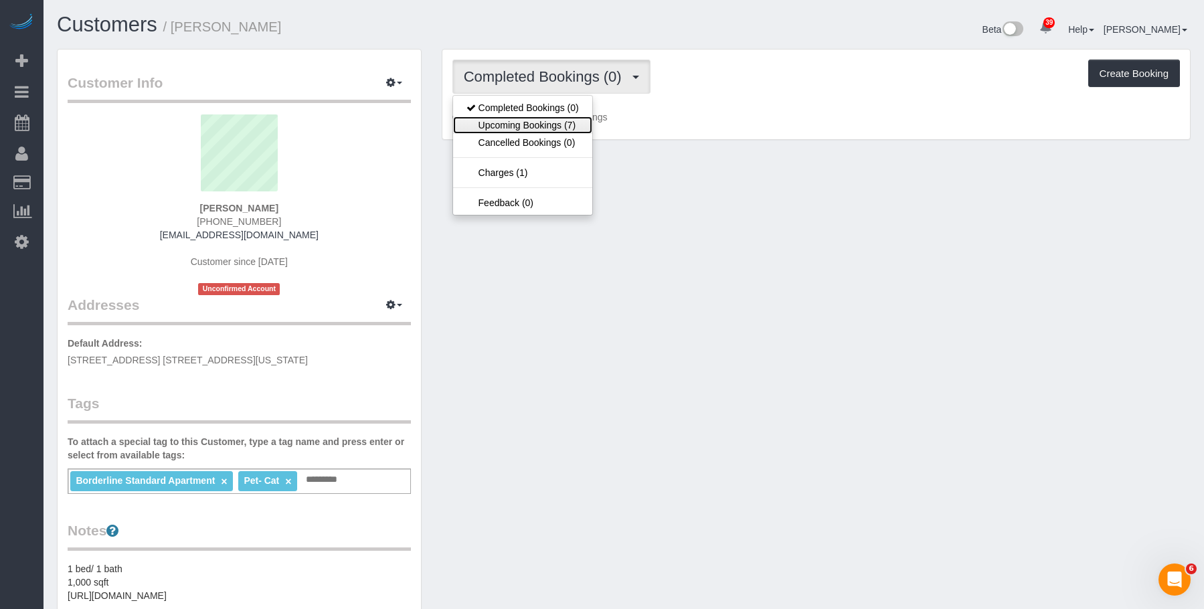
click at [553, 127] on link "Upcoming Bookings (7)" at bounding box center [522, 124] width 139 height 17
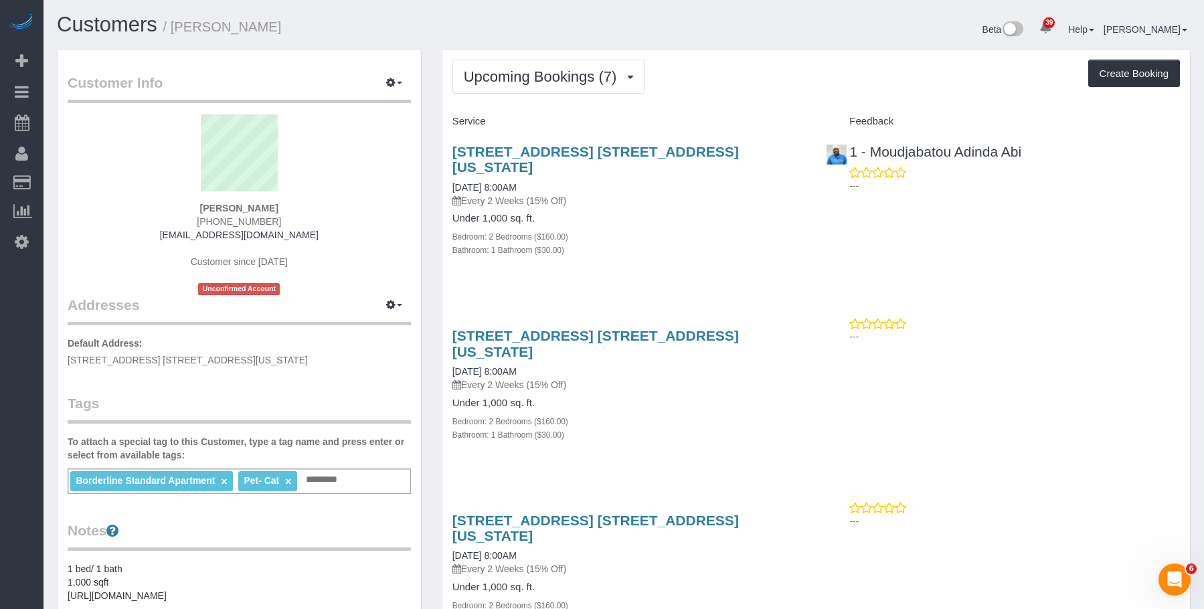
drag, startPoint x: 631, startPoint y: 118, endPoint x: 790, endPoint y: 151, distance: 162.0
drag, startPoint x: 175, startPoint y: 29, endPoint x: 259, endPoint y: 20, distance: 84.8
click at [259, 20] on h1 "Customers / Salina Grilli" at bounding box center [335, 24] width 557 height 23
copy small "Salina Grilli"
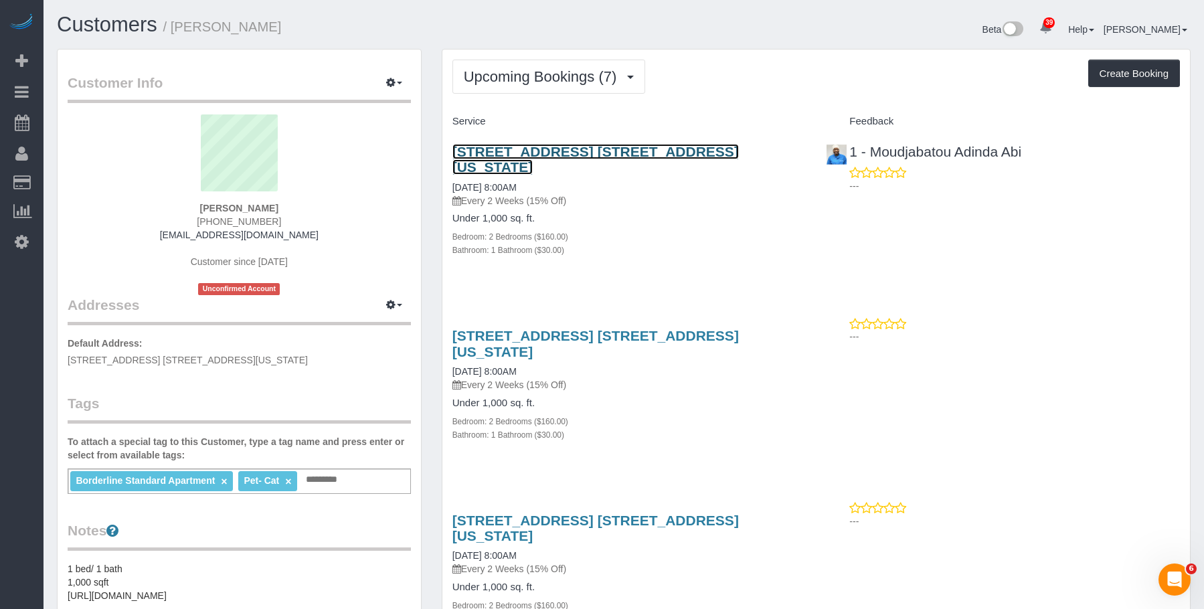
click at [531, 154] on link "201 East 77th Street, Apt. 4c, New York, NY 10075" at bounding box center [596, 159] width 287 height 31
click at [461, 28] on h1 "Customers / Salina Grilli" at bounding box center [335, 24] width 557 height 23
click at [498, 19] on h1 "Customers / Salina Grilli" at bounding box center [335, 24] width 557 height 23
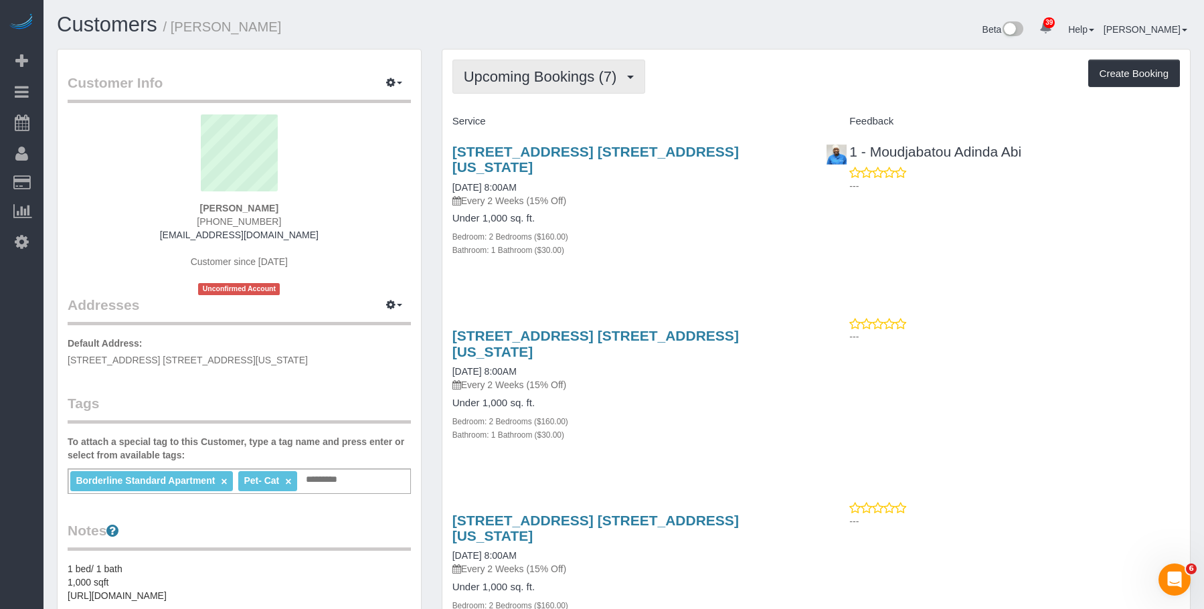
click at [556, 84] on span "Upcoming Bookings (7)" at bounding box center [544, 76] width 160 height 17
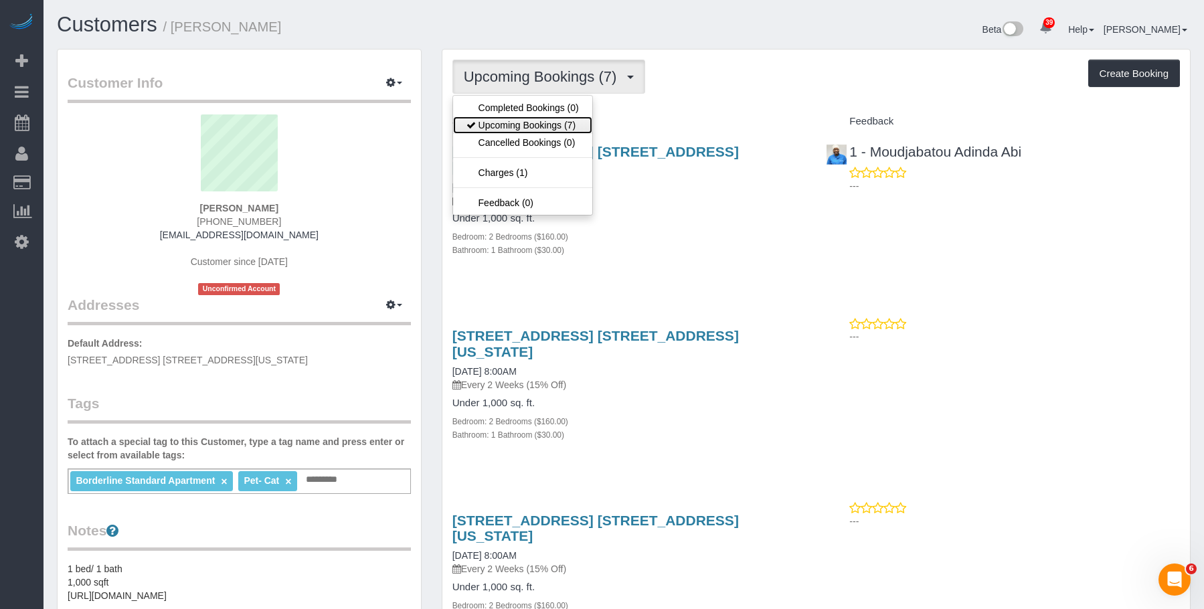
click at [540, 121] on link "Upcoming Bookings (7)" at bounding box center [522, 124] width 139 height 17
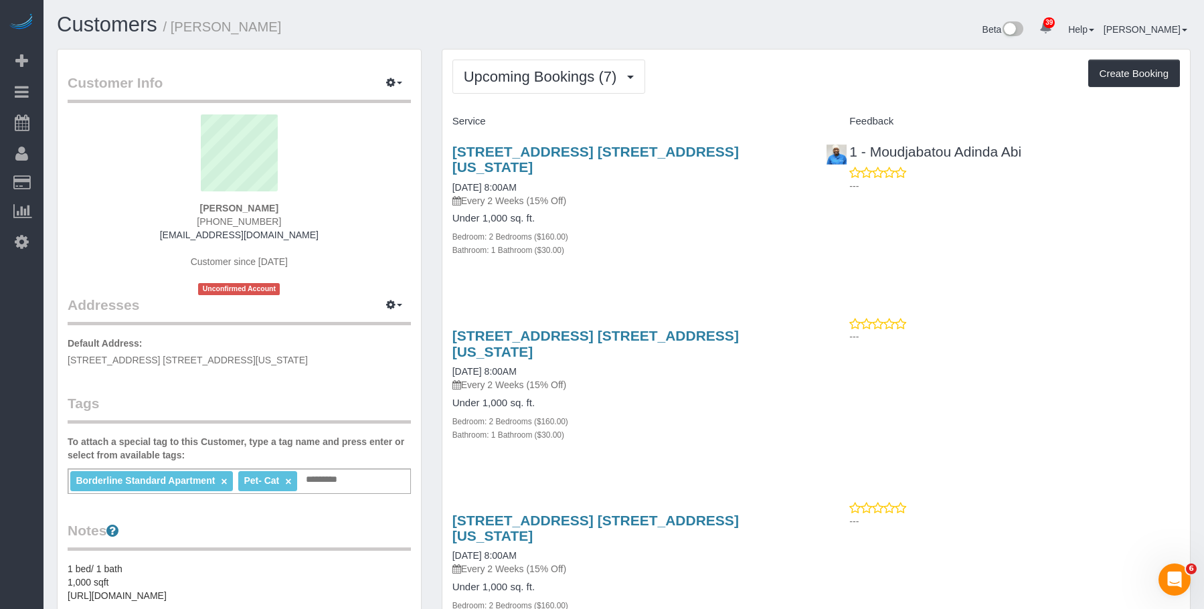
click at [610, 177] on div "201 East 77th Street, Apt. 4c, New York, NY 10075 10/16/2025 8:00AM Every 2 Wee…" at bounding box center [630, 176] width 354 height 64
drag, startPoint x: 440, startPoint y: 147, endPoint x: 794, endPoint y: 146, distance: 353.4
copy link "201 East 77th Street, Apt. 4c, New York, NY 10075"
drag, startPoint x: 641, startPoint y: 196, endPoint x: 628, endPoint y: 167, distance: 32.4
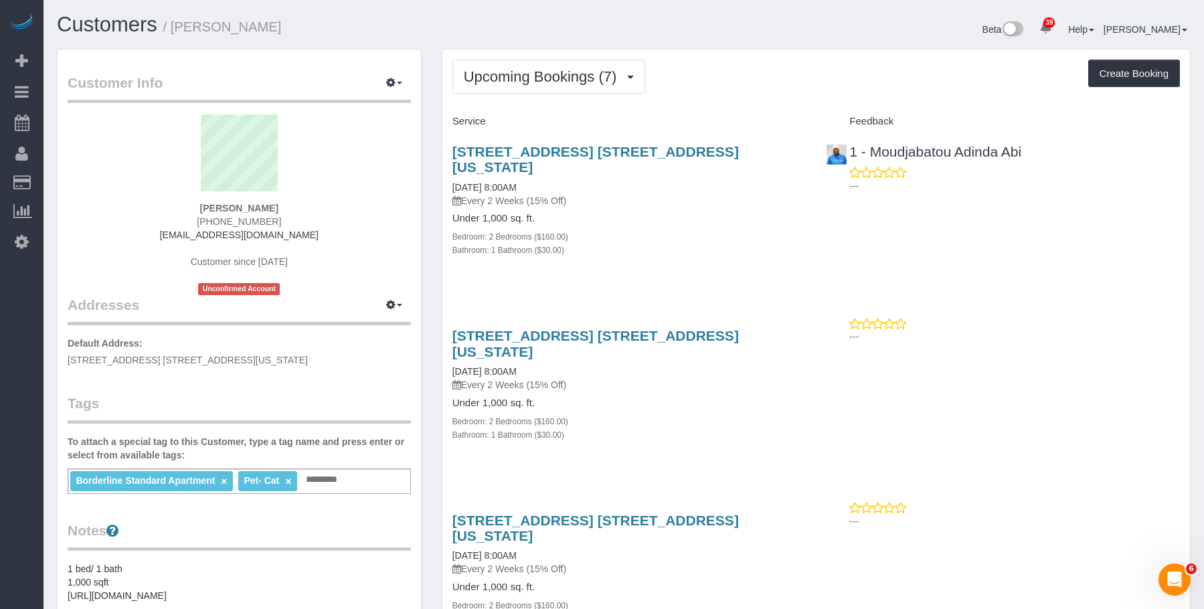
click at [641, 196] on div "201 East 77th Street, Apt. 4c, New York, NY 10075 10/16/2025 8:00AM Every 2 Wee…" at bounding box center [629, 208] width 374 height 151
click at [546, 80] on span "Upcoming Bookings (7)" at bounding box center [544, 76] width 160 height 17
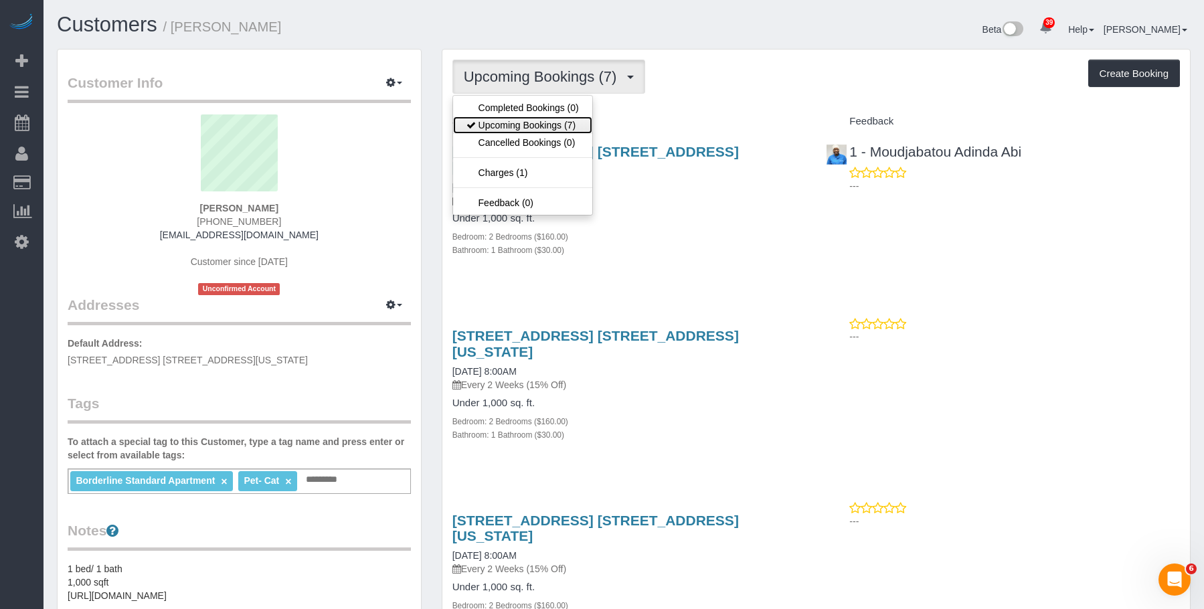
click at [537, 117] on link "Upcoming Bookings (7)" at bounding box center [522, 124] width 139 height 17
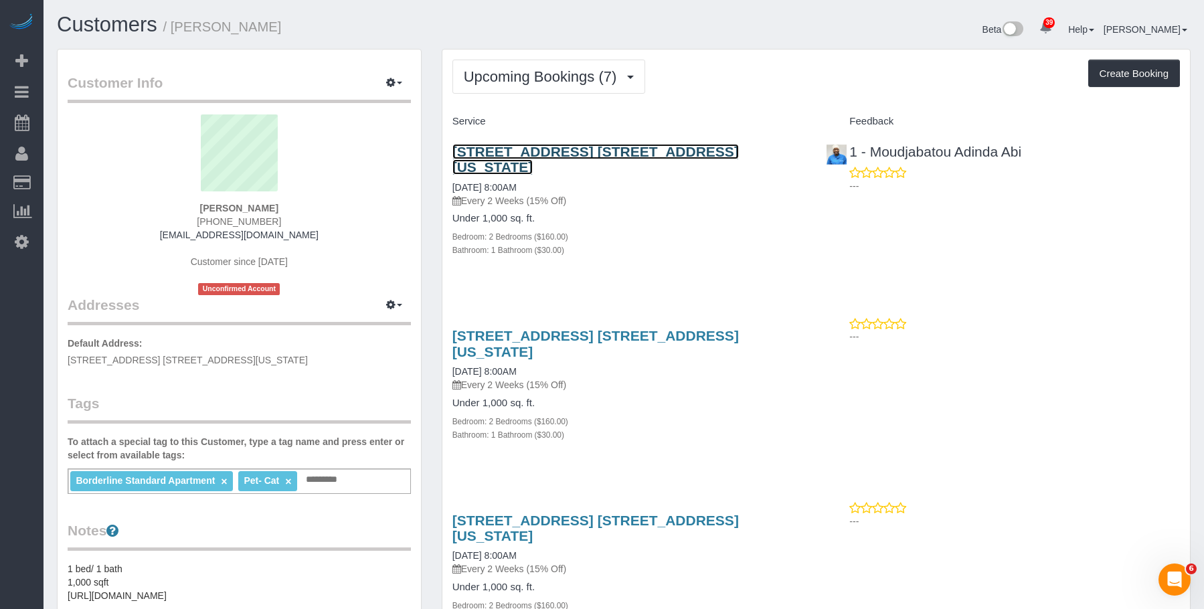
click at [642, 157] on link "201 East 77th Street, Apt. 4c, New York, NY 10075" at bounding box center [596, 159] width 287 height 31
drag, startPoint x: 179, startPoint y: 28, endPoint x: 279, endPoint y: 23, distance: 100.5
click at [279, 23] on h1 "Customers / Salina Grilli" at bounding box center [335, 24] width 557 height 23
copy small "Salina Grilli"
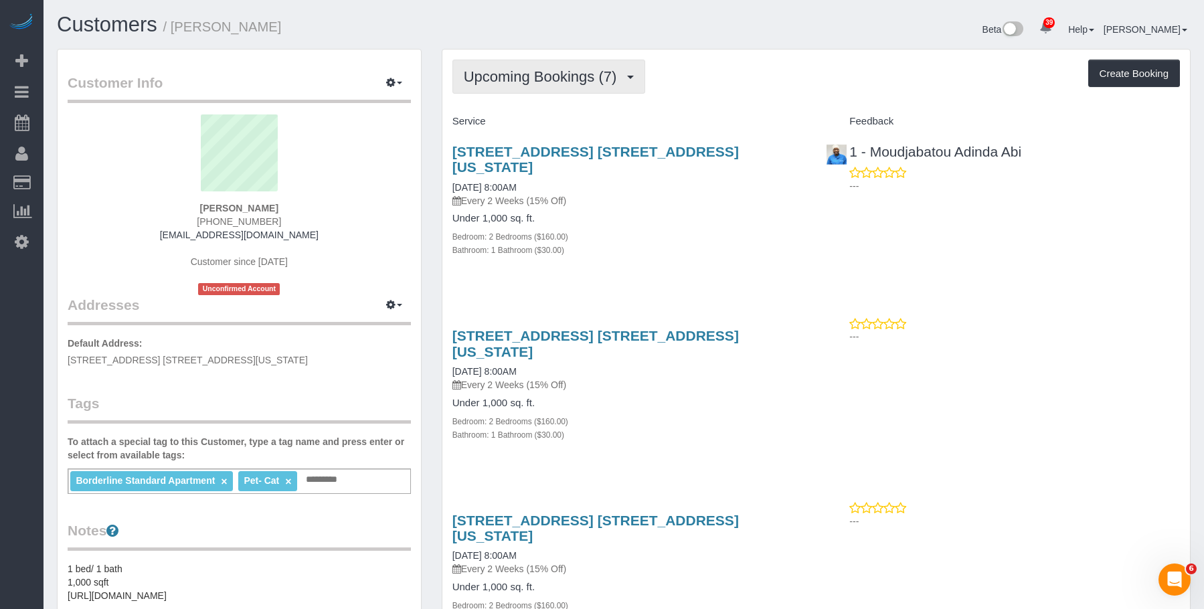
click at [512, 78] on span "Upcoming Bookings (7)" at bounding box center [544, 76] width 160 height 17
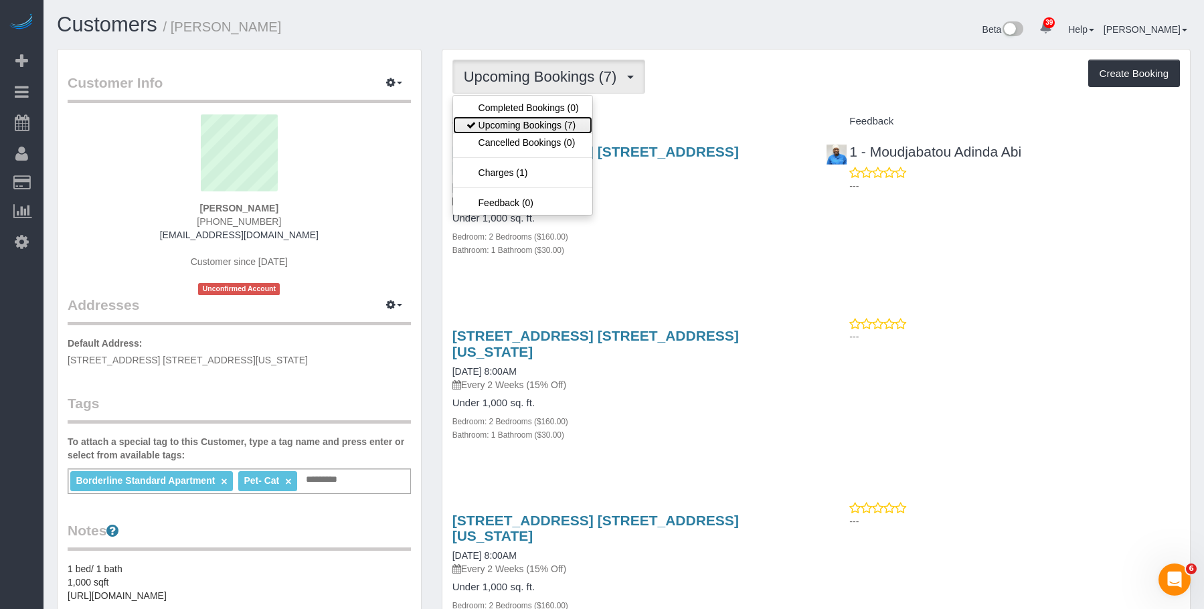
click at [502, 125] on link "Upcoming Bookings (7)" at bounding box center [522, 124] width 139 height 17
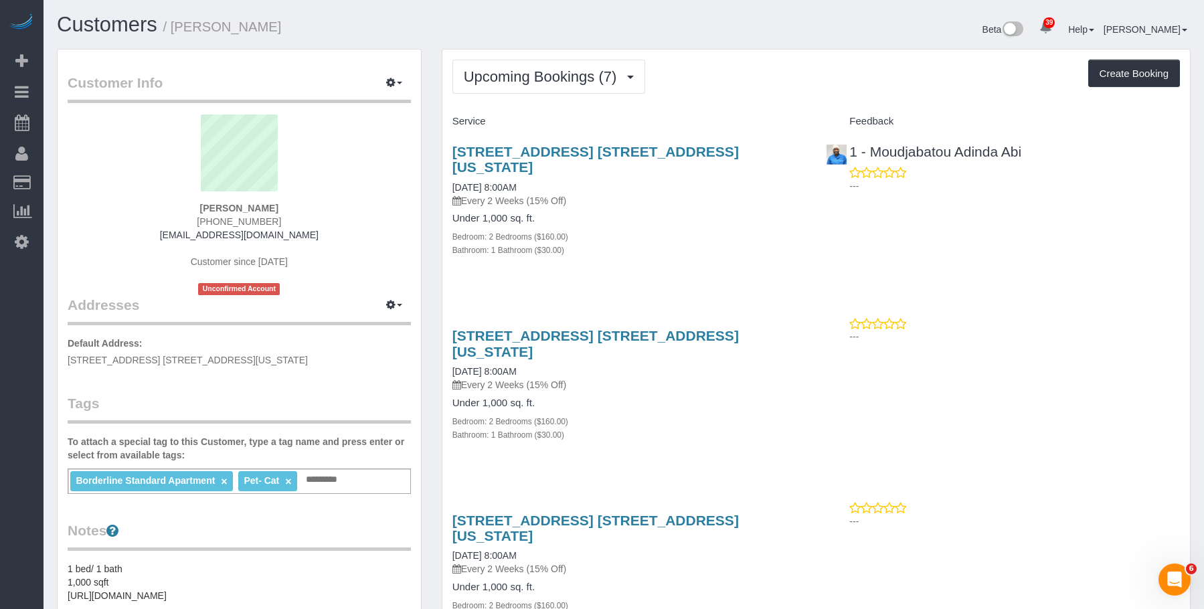
click at [530, 133] on div "201 East 77th Street, Apt. 4c, New York, NY 10075 10/16/2025 8:00AM Every 2 Wee…" at bounding box center [629, 208] width 374 height 151
click at [660, 230] on div "Bedroom: 2 Bedrooms ($160.00)" at bounding box center [630, 236] width 354 height 13
click at [729, 230] on div "Bedroom: 2 Bedrooms ($160.00)" at bounding box center [630, 236] width 354 height 13
click at [736, 153] on link "201 East 77th Street, Apt. 4c, New York, NY 10075" at bounding box center [596, 159] width 287 height 31
drag, startPoint x: 718, startPoint y: 365, endPoint x: 675, endPoint y: 320, distance: 62.0
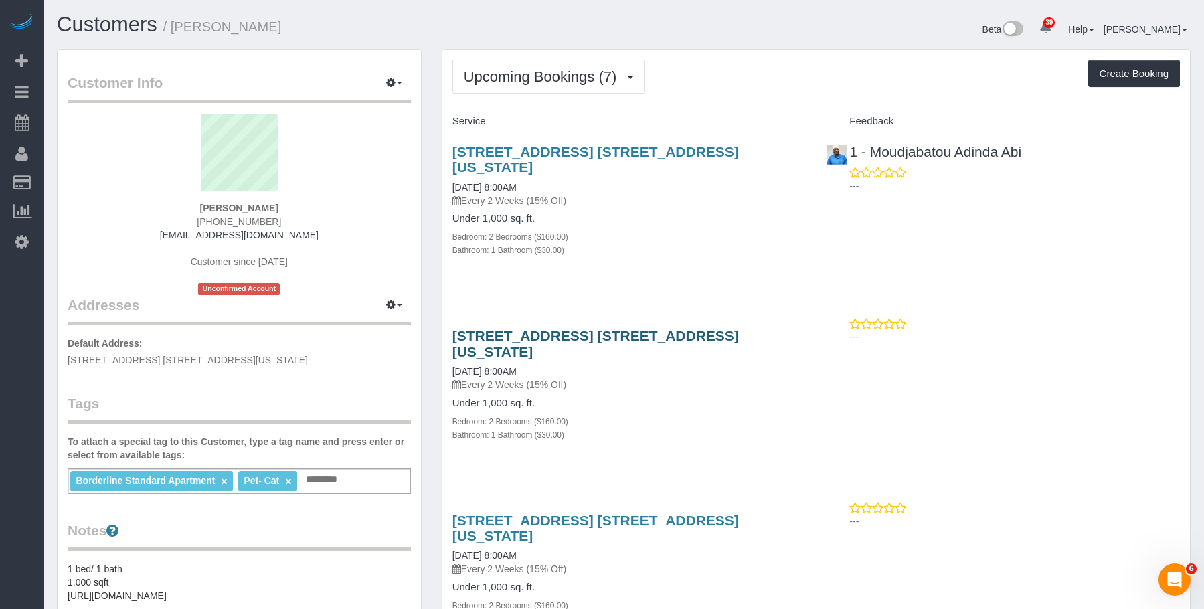
click at [718, 365] on div "201 East 77th Street, Apt. 4c, New York, NY 10075 10/30/2025 8:00AM Every 2 Wee…" at bounding box center [629, 392] width 374 height 151
click at [668, 328] on link "201 East 77th Street, Apt. 4c, New York, NY 10075" at bounding box center [596, 343] width 287 height 31
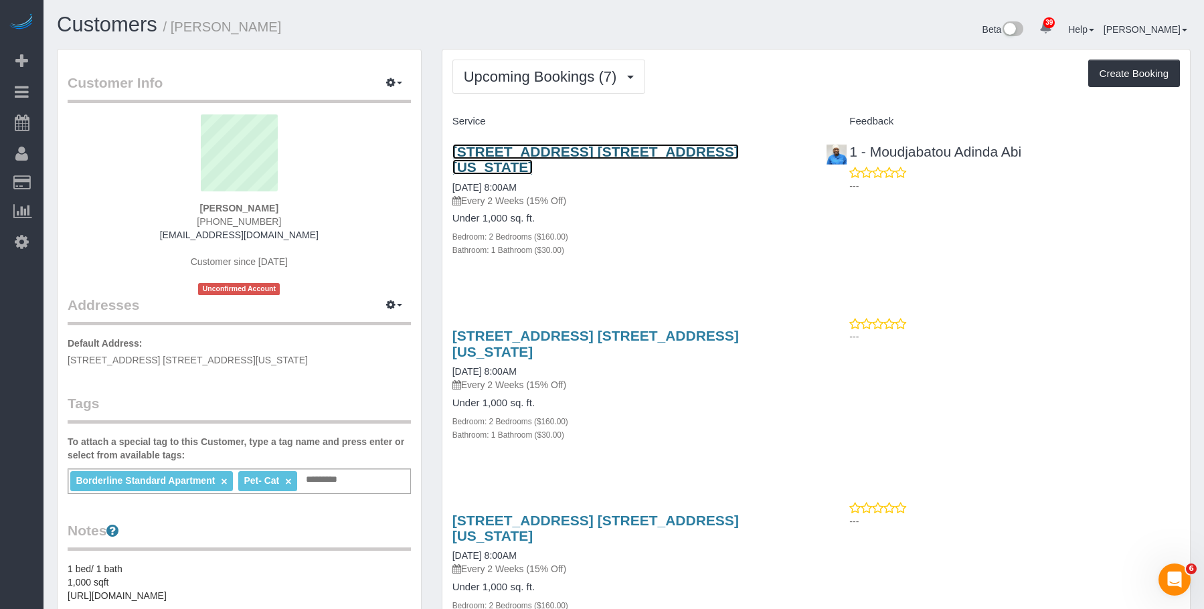
click at [581, 151] on link "201 East 77th Street, Apt. 4c, New York, NY 10075" at bounding box center [596, 159] width 287 height 31
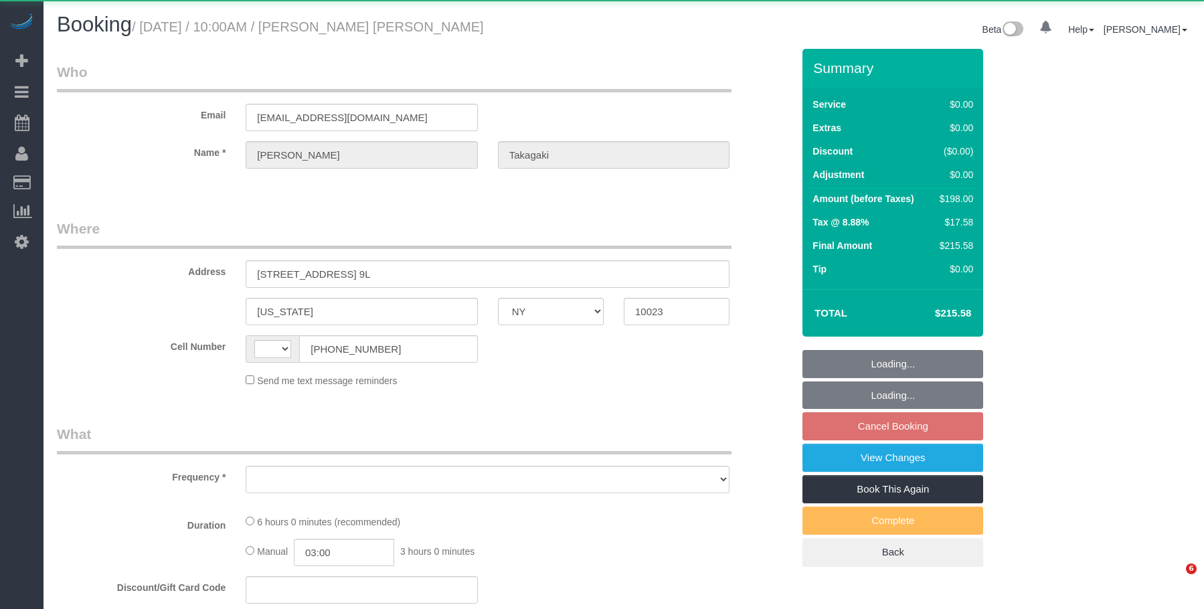
select select "NY"
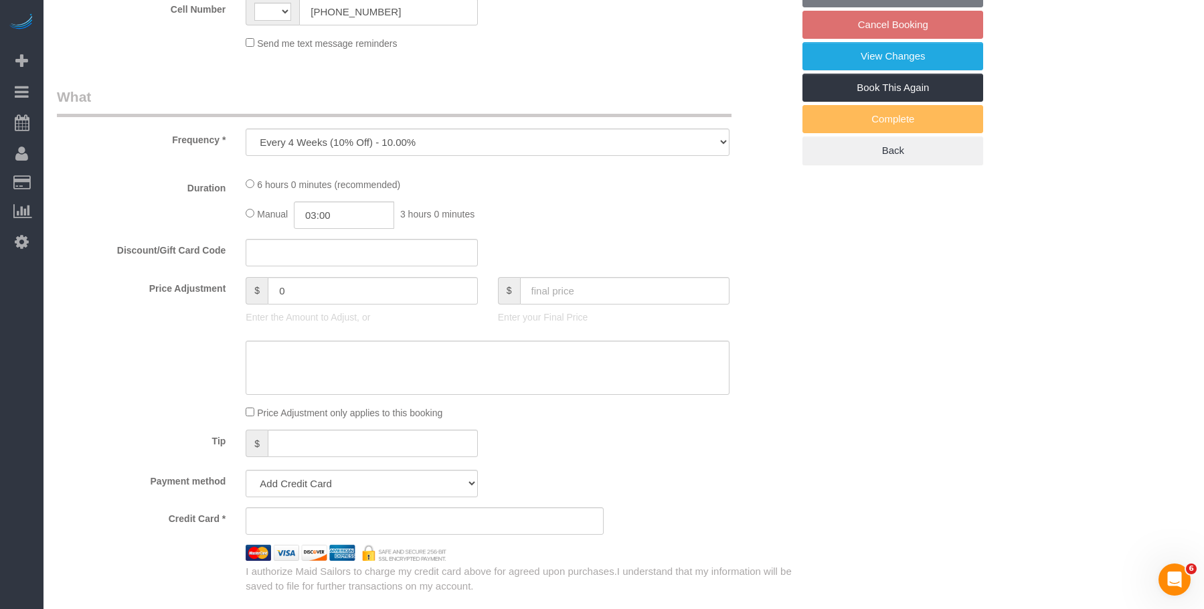
select select "object:563"
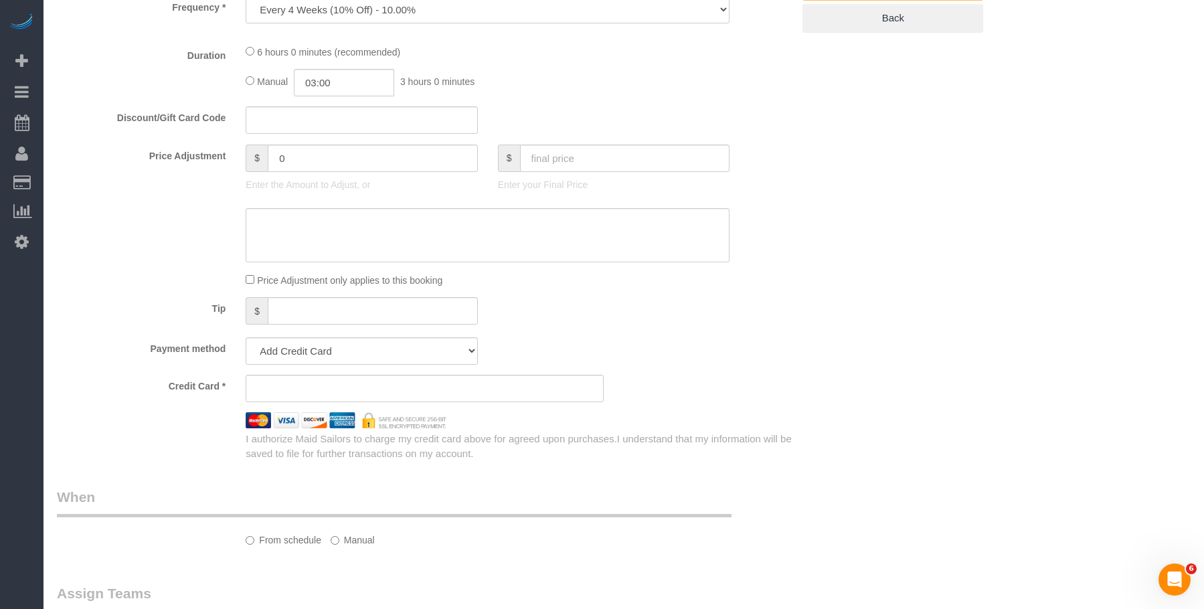
select select "string:[GEOGRAPHIC_DATA]"
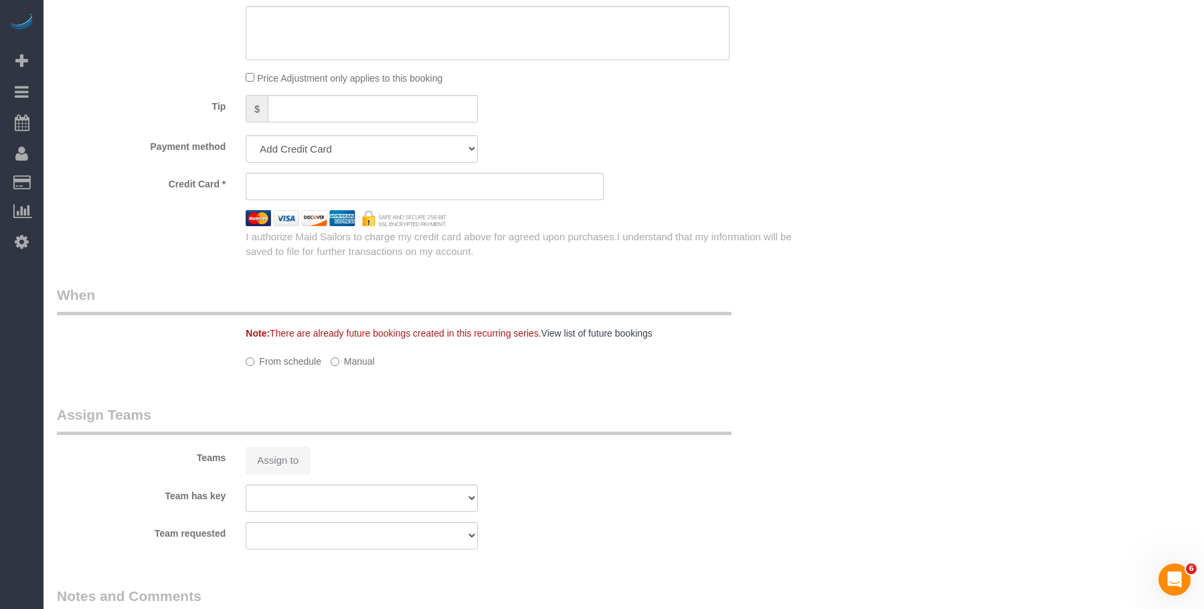
select select "2"
select select "spot3"
select select "number:57"
select select "number:75"
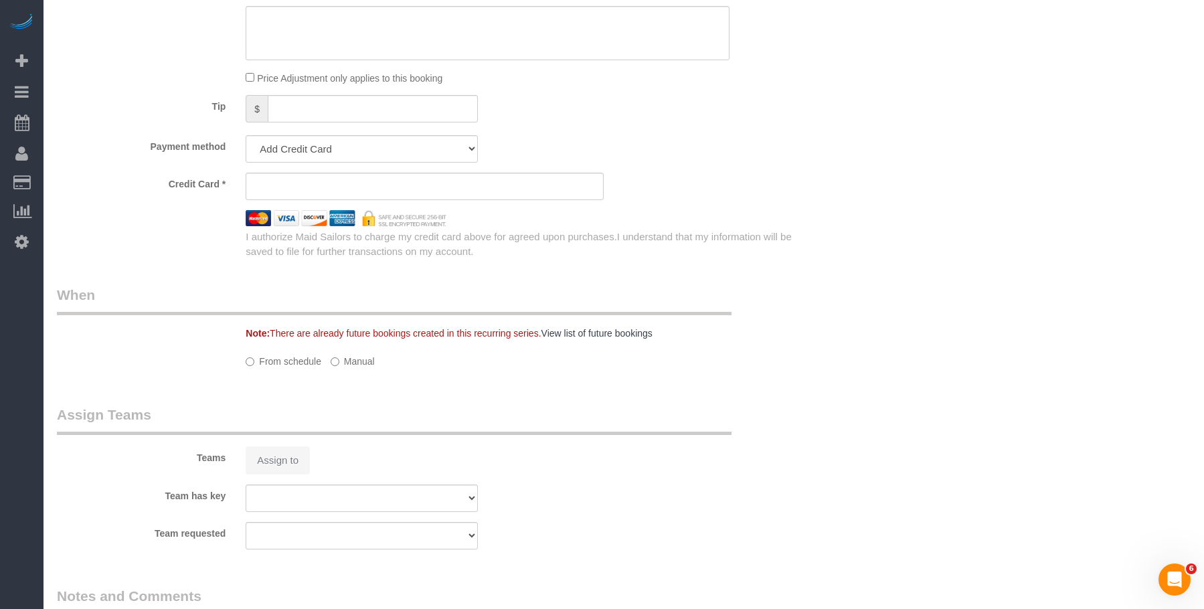
select select "number:15"
select select "number:6"
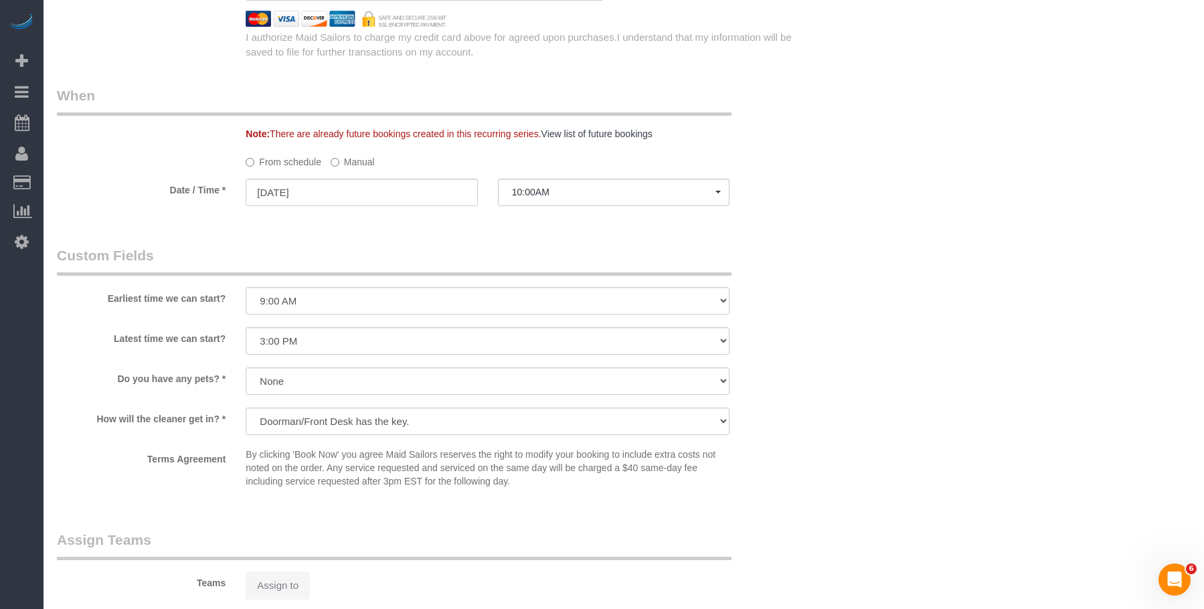
scroll to position [1336, 0]
select select "string:stripe-pm_1Pv42p4VGloSiKo7AW19V9U9"
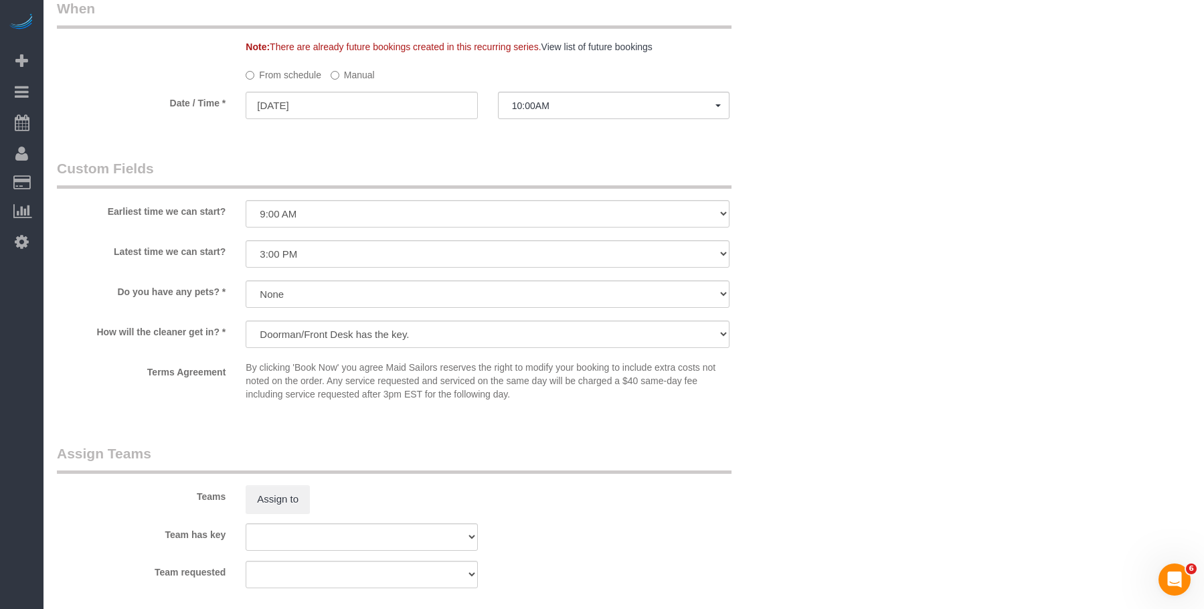
select select "2"
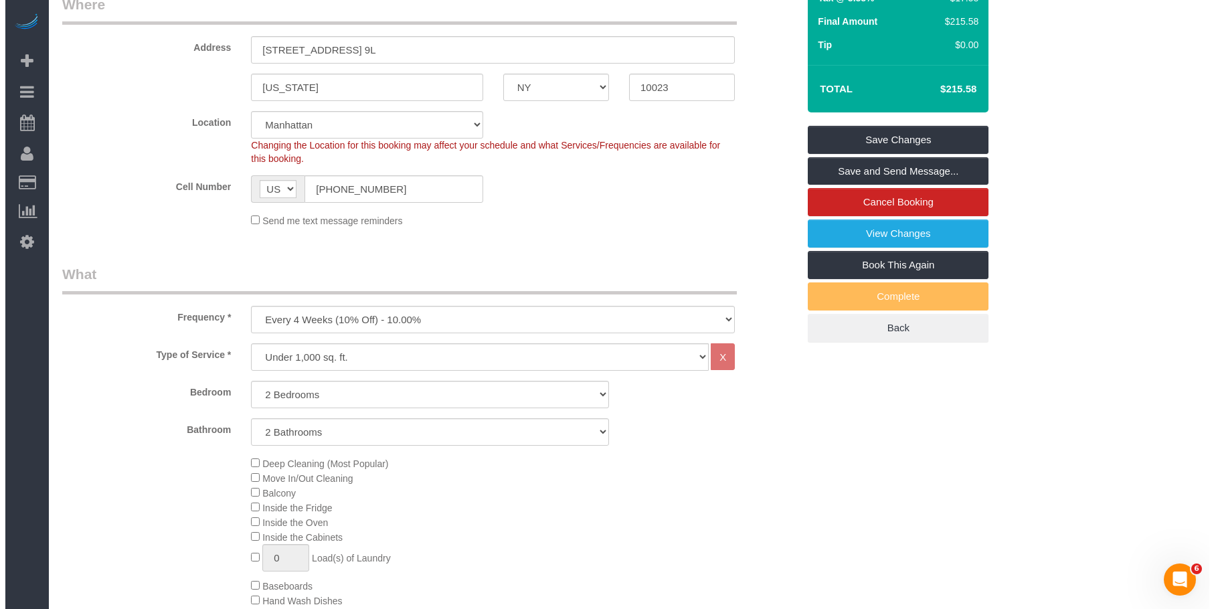
scroll to position [85, 0]
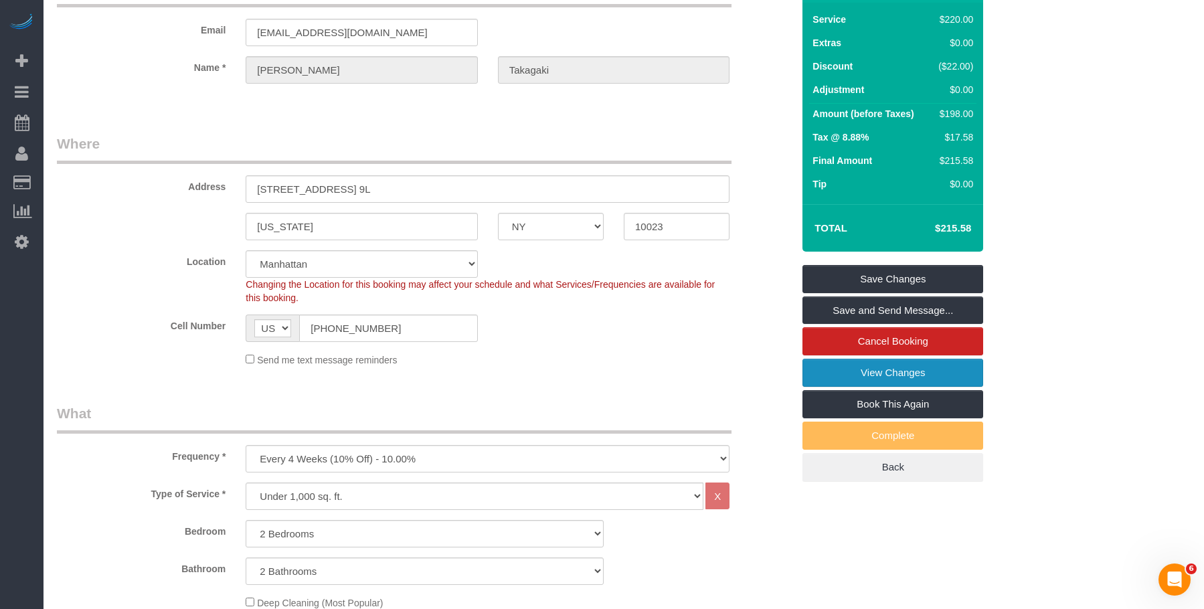
click at [853, 370] on link "View Changes" at bounding box center [893, 373] width 181 height 28
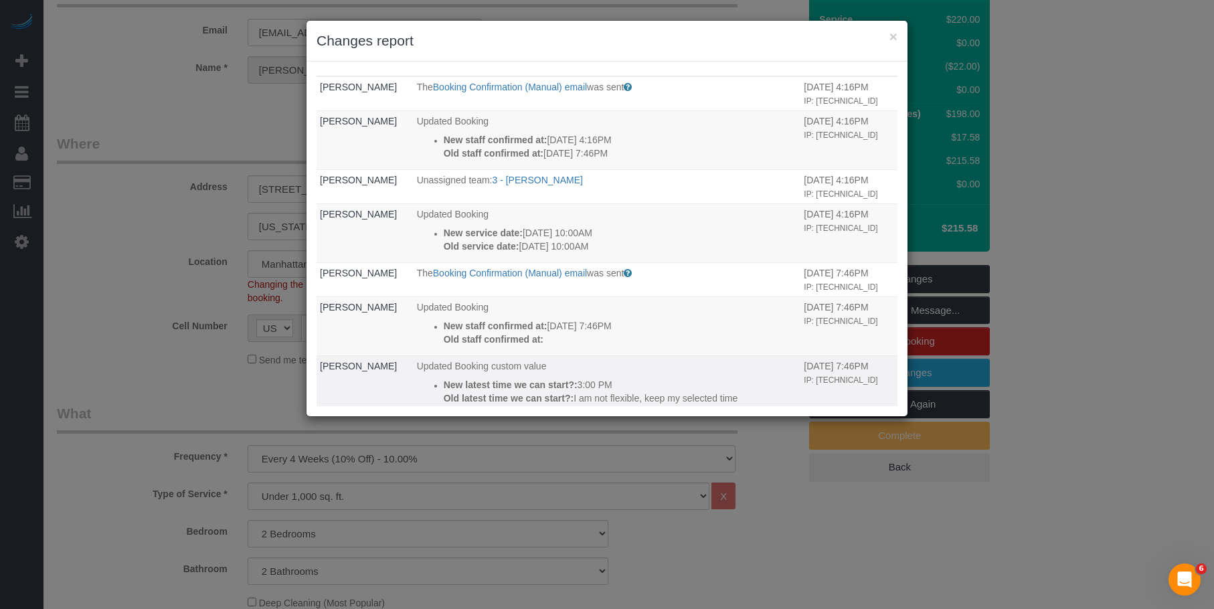
scroll to position [0, 0]
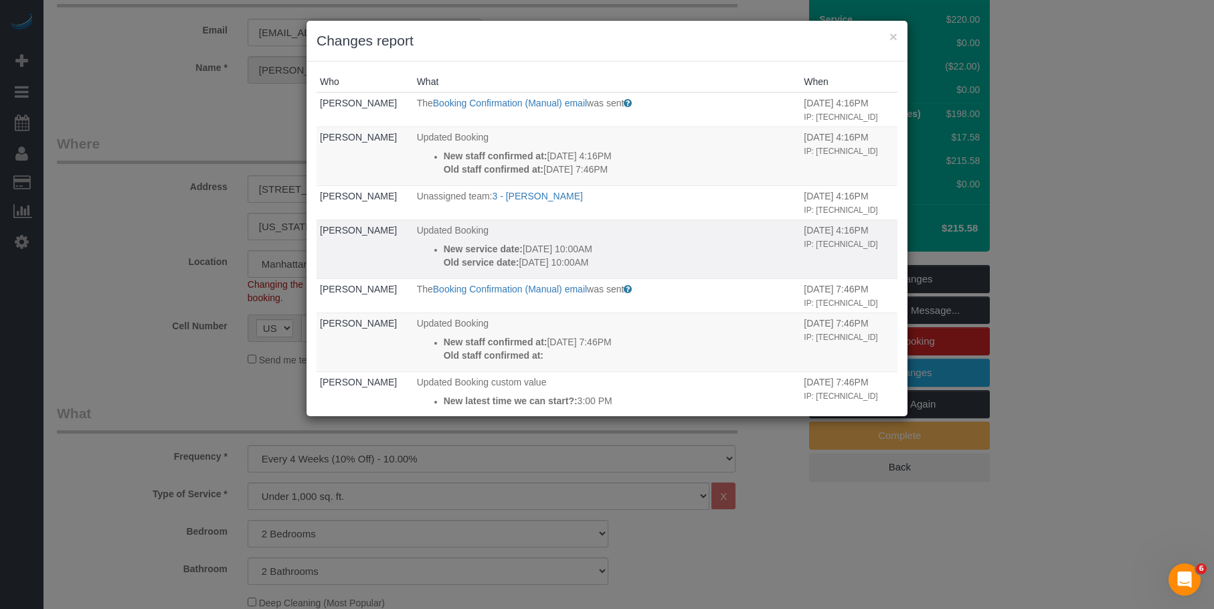
click at [645, 256] on p "New service date: [DATE] 10:00AM" at bounding box center [621, 248] width 354 height 13
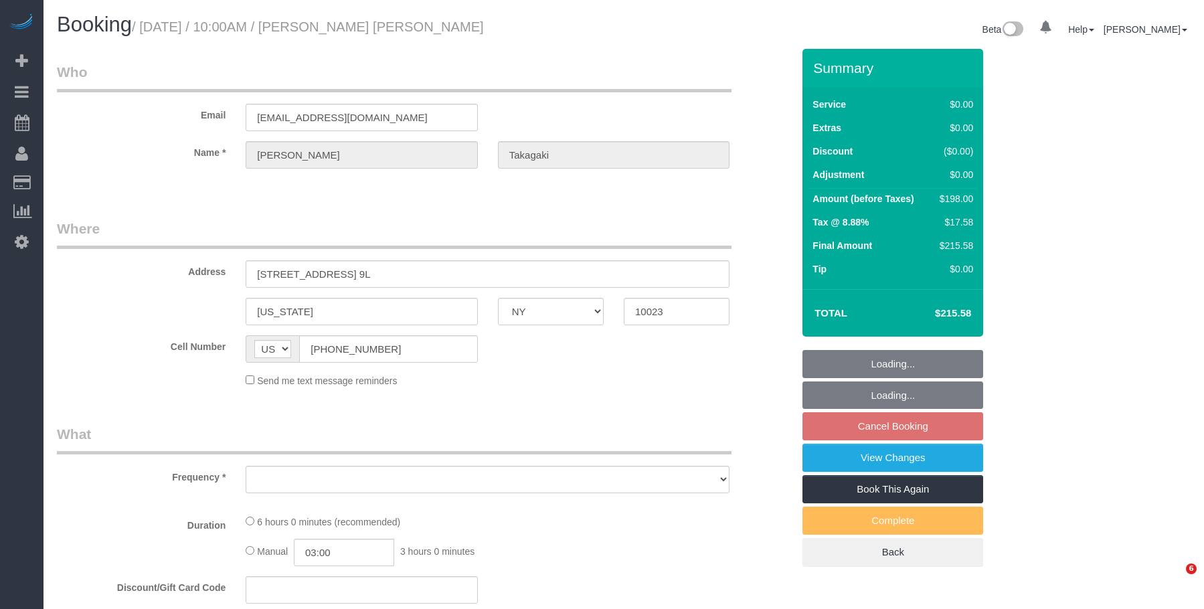
select select "NY"
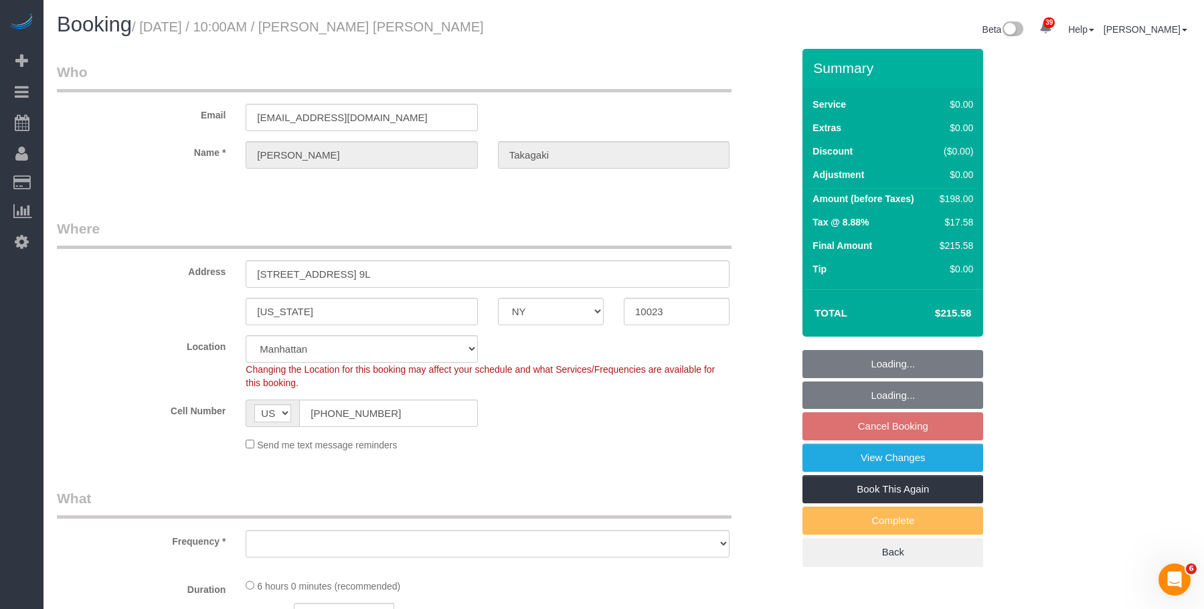
select select "object:905"
select select "string:stripe-pm_1Pv42p4VGloSiKo7AW19V9U9"
select select "2"
select select "spot3"
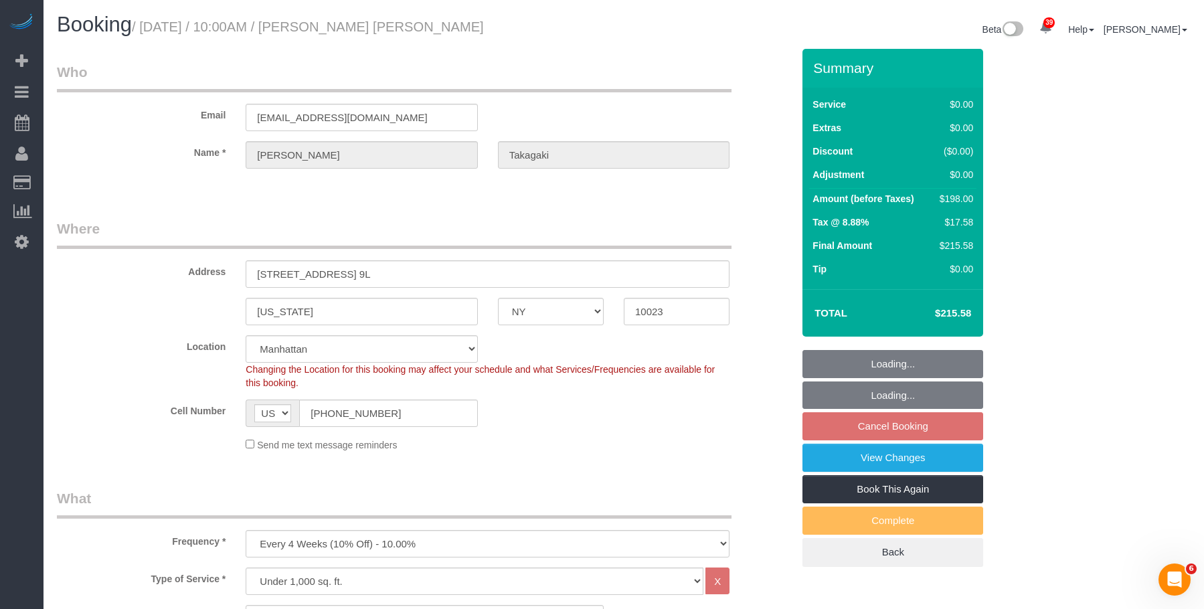
select select "number:89"
select select "number:90"
select select "number:15"
select select "number:6"
select select "object:1490"
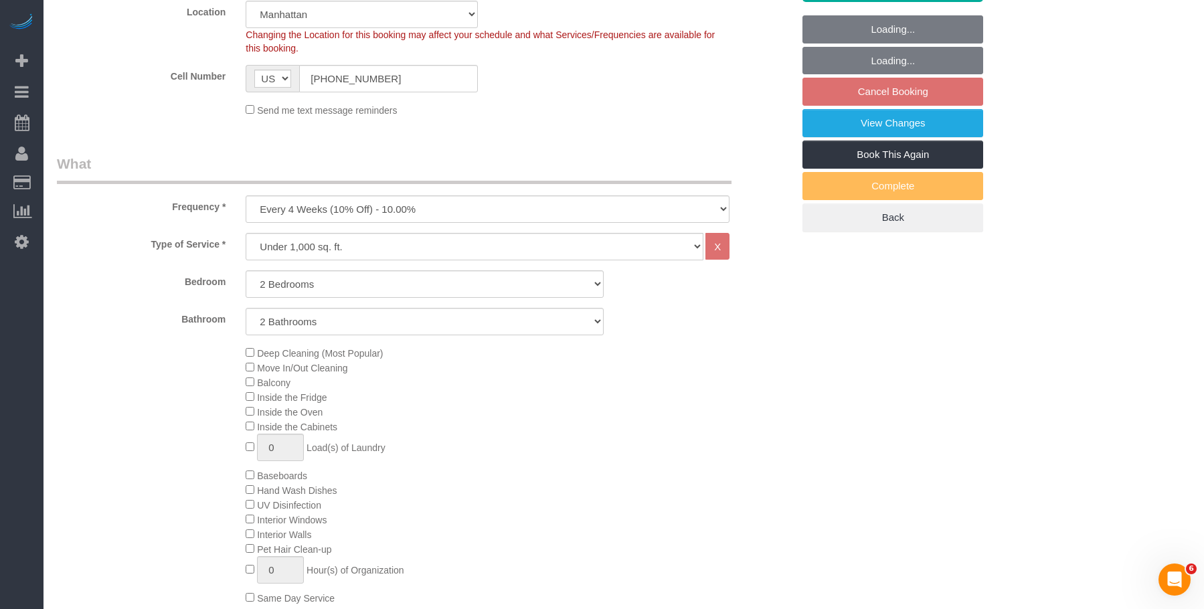
select select "2"
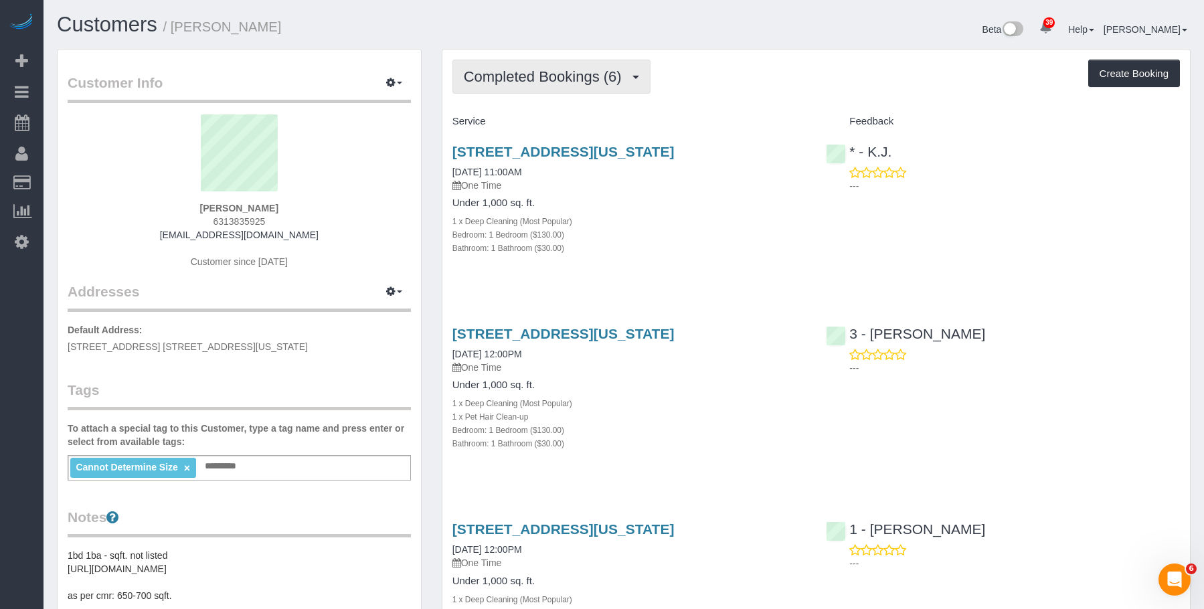
drag, startPoint x: 554, startPoint y: 78, endPoint x: 548, endPoint y: 106, distance: 28.0
click at [554, 78] on span "Completed Bookings (6)" at bounding box center [546, 76] width 165 height 17
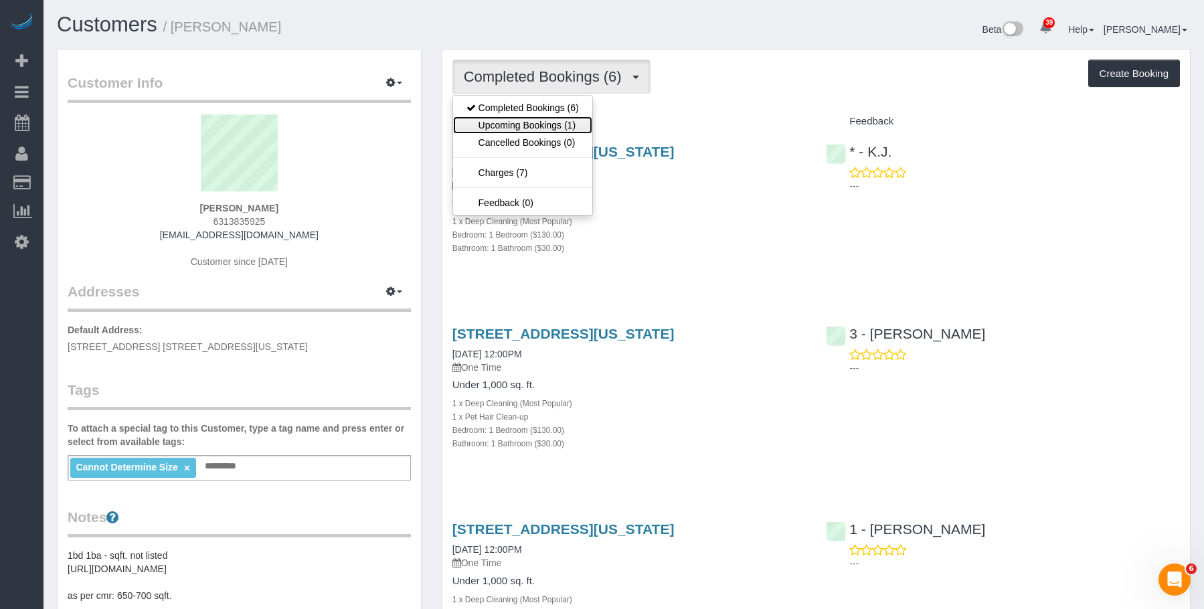
drag, startPoint x: 548, startPoint y: 128, endPoint x: 638, endPoint y: 187, distance: 107.7
click at [549, 128] on link "Upcoming Bookings (1)" at bounding box center [522, 124] width 139 height 17
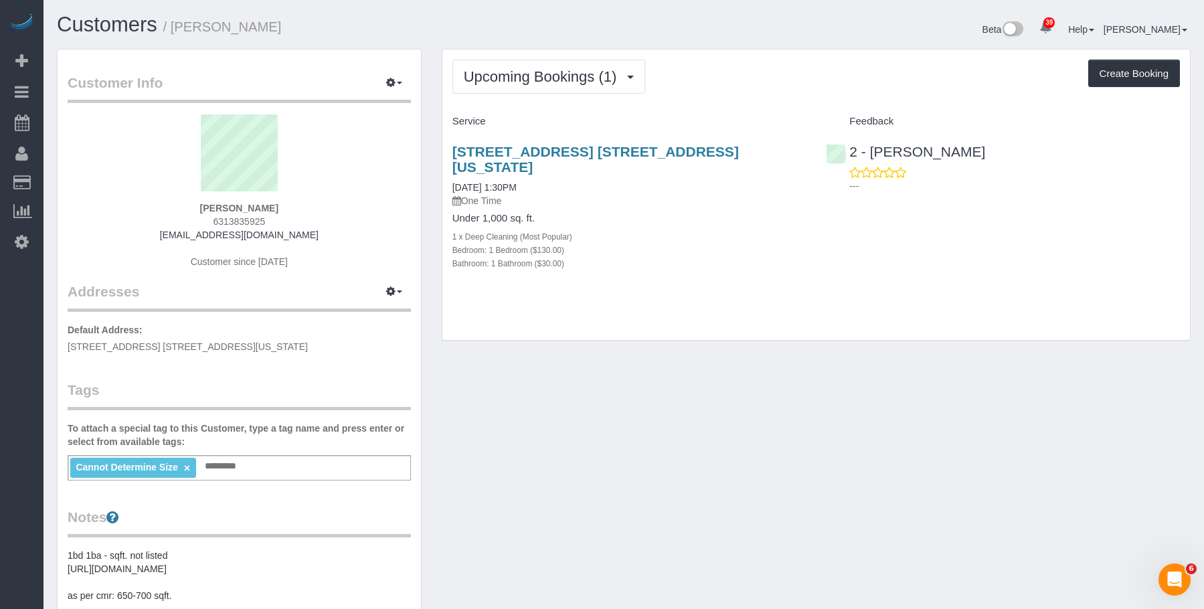
click at [687, 230] on div "1 x Deep Cleaning (Most Popular)" at bounding box center [630, 236] width 354 height 13
click at [546, 65] on button "Upcoming Bookings (1)" at bounding box center [549, 77] width 193 height 34
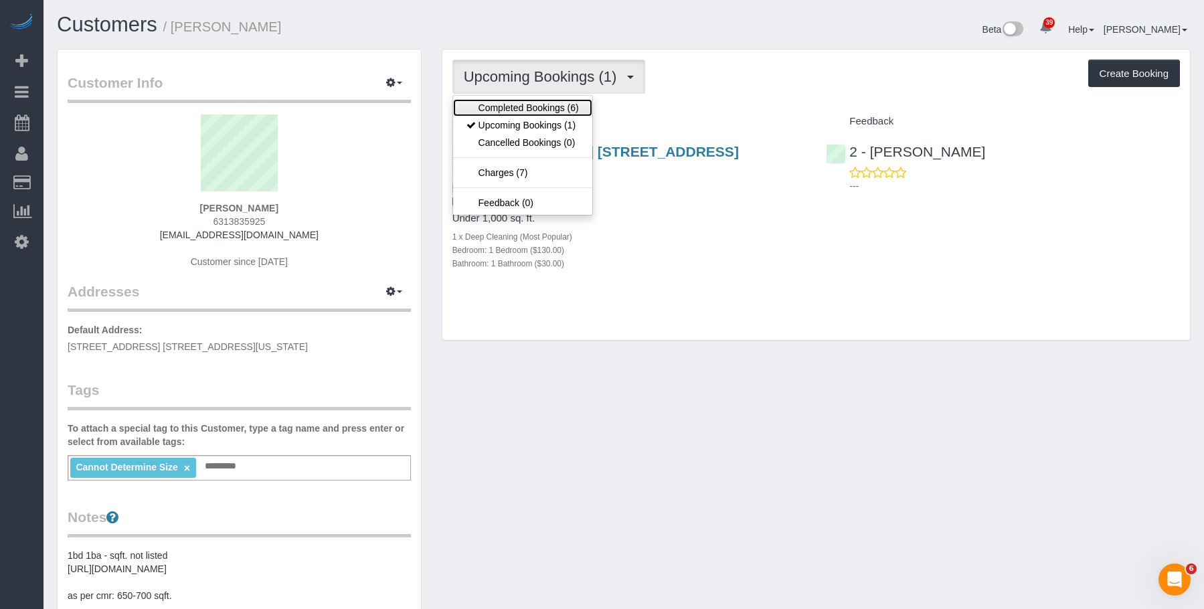
click at [527, 109] on link "Completed Bookings (6)" at bounding box center [522, 107] width 139 height 17
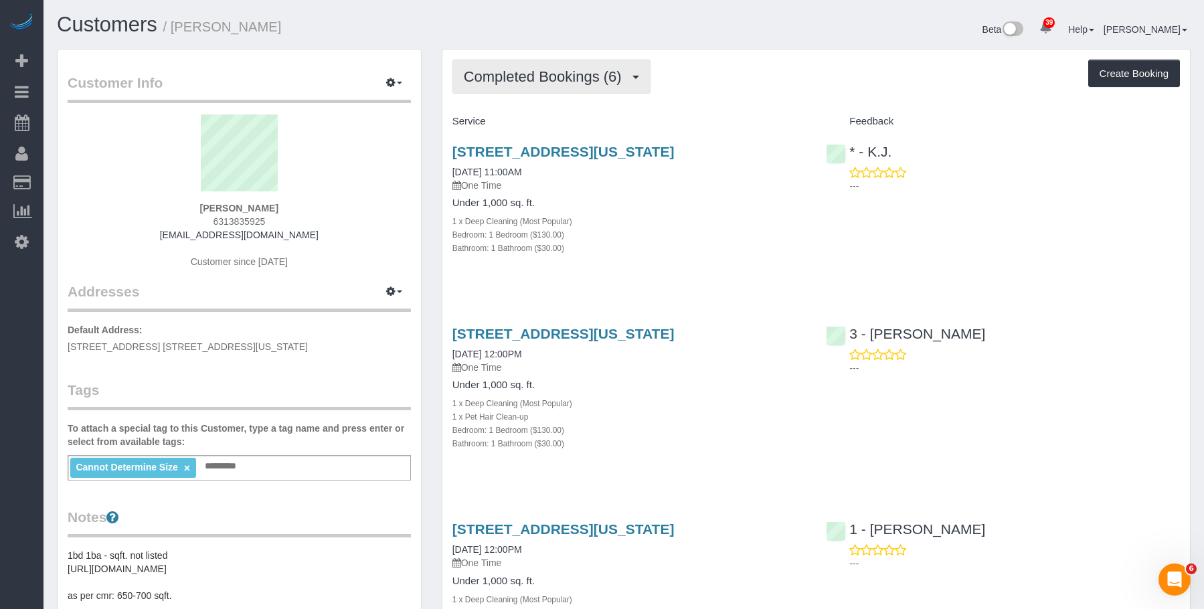
drag, startPoint x: 546, startPoint y: 84, endPoint x: 531, endPoint y: 114, distance: 34.1
click at [546, 83] on span "Completed Bookings (6)" at bounding box center [546, 76] width 165 height 17
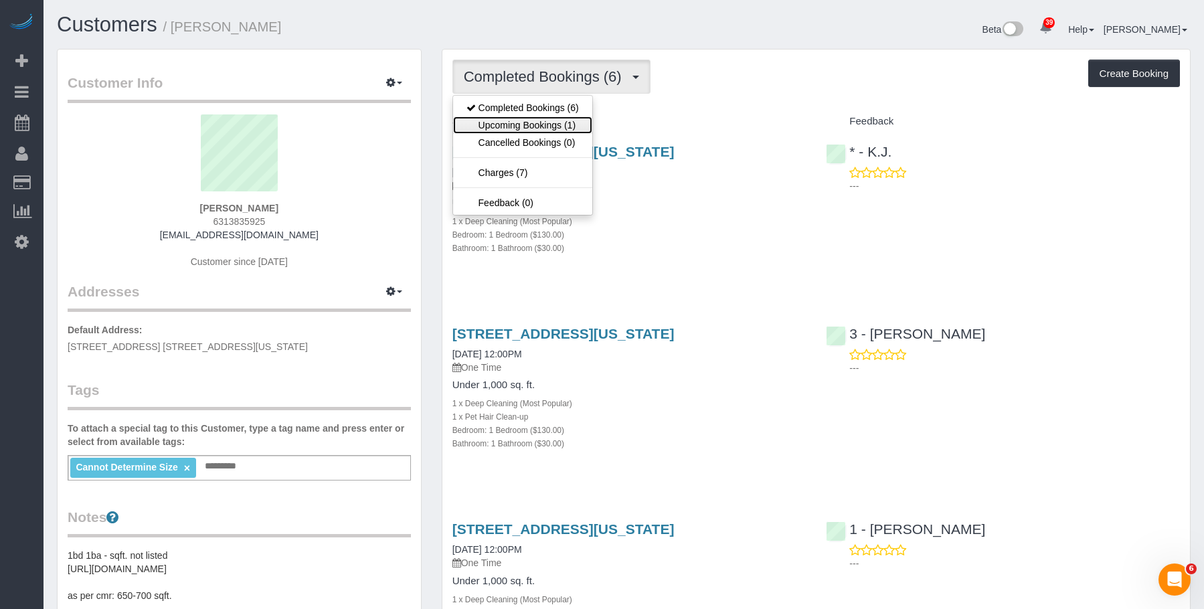
click at [525, 123] on link "Upcoming Bookings (1)" at bounding box center [522, 124] width 139 height 17
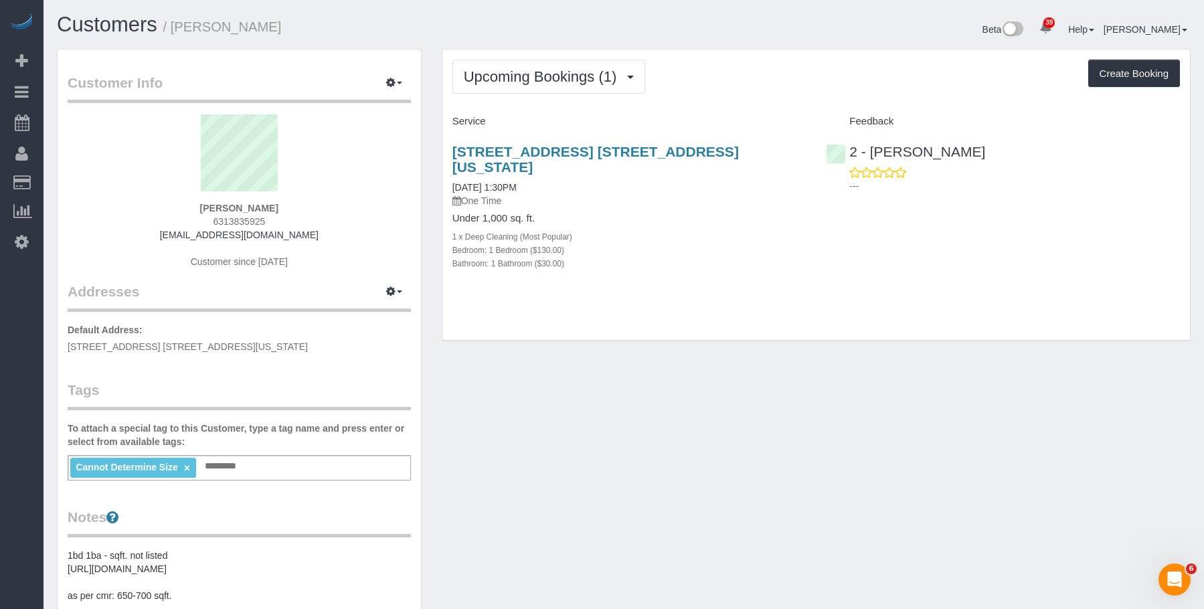
click at [639, 196] on div "400 East 71st Street, Apt. 15t, New York, NY 10021 10/15/2025 1:30PM One Time U…" at bounding box center [629, 215] width 374 height 164
click at [657, 144] on link "400 East 71st Street, Apt. 15t, New York, NY 10021" at bounding box center [596, 159] width 287 height 31
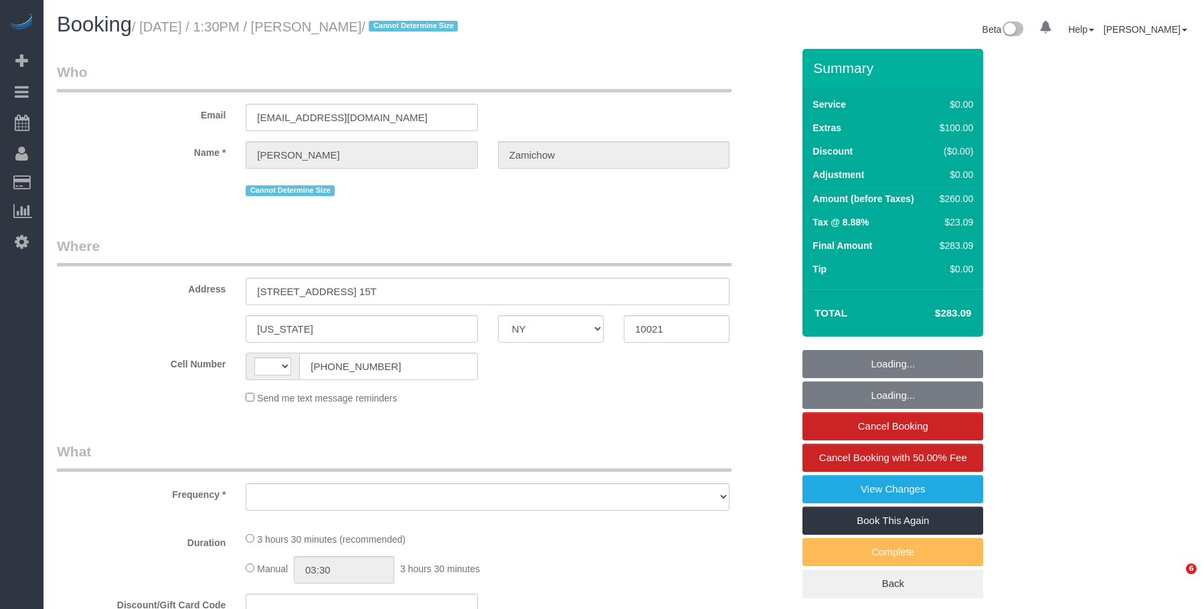
select select "NY"
select select "string:US"
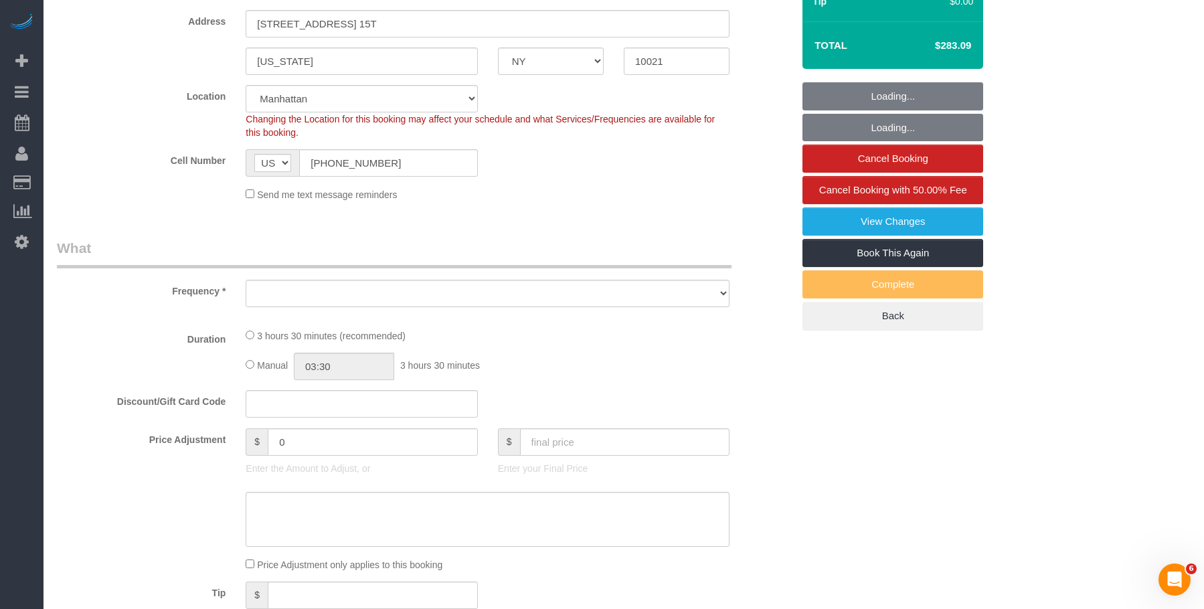
select select "object:821"
select select "string:stripe-pm_1SIG1l4VGloSiKo7YSr0Dh6Z"
select select "object:825"
select select "1"
select select "number:89"
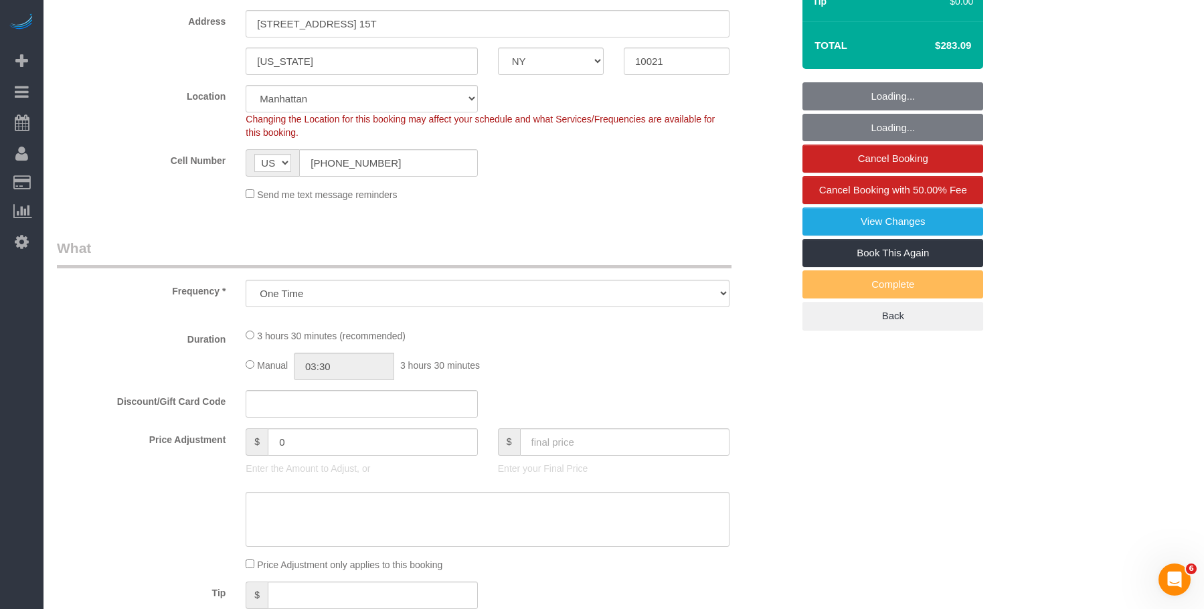
select select "number:90"
select select "number:15"
select select "number:7"
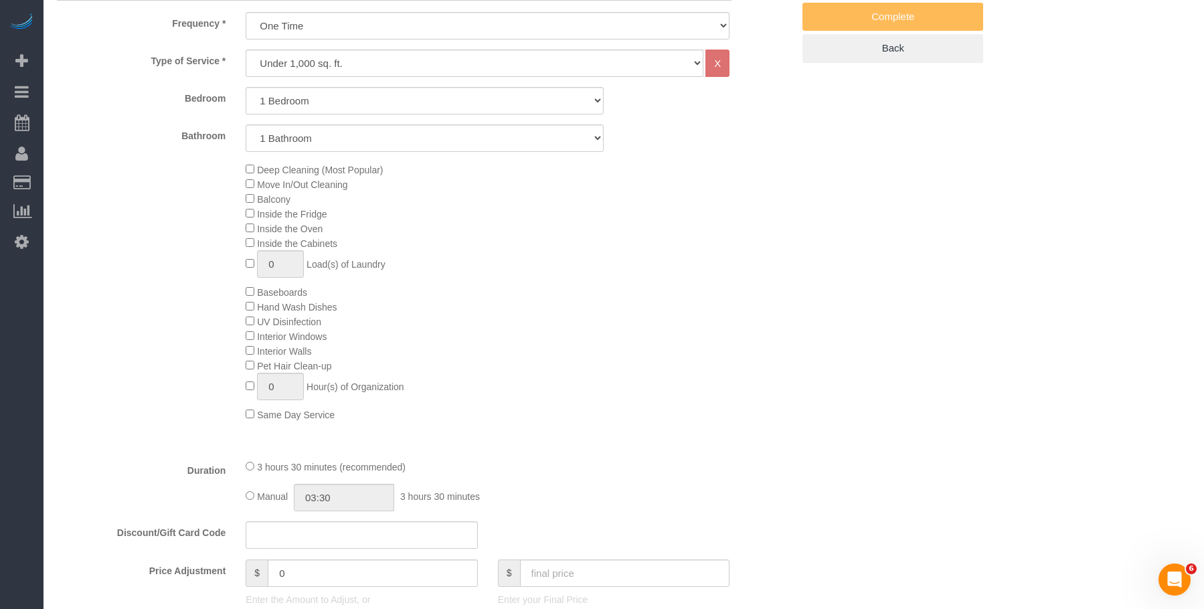
select select "1"
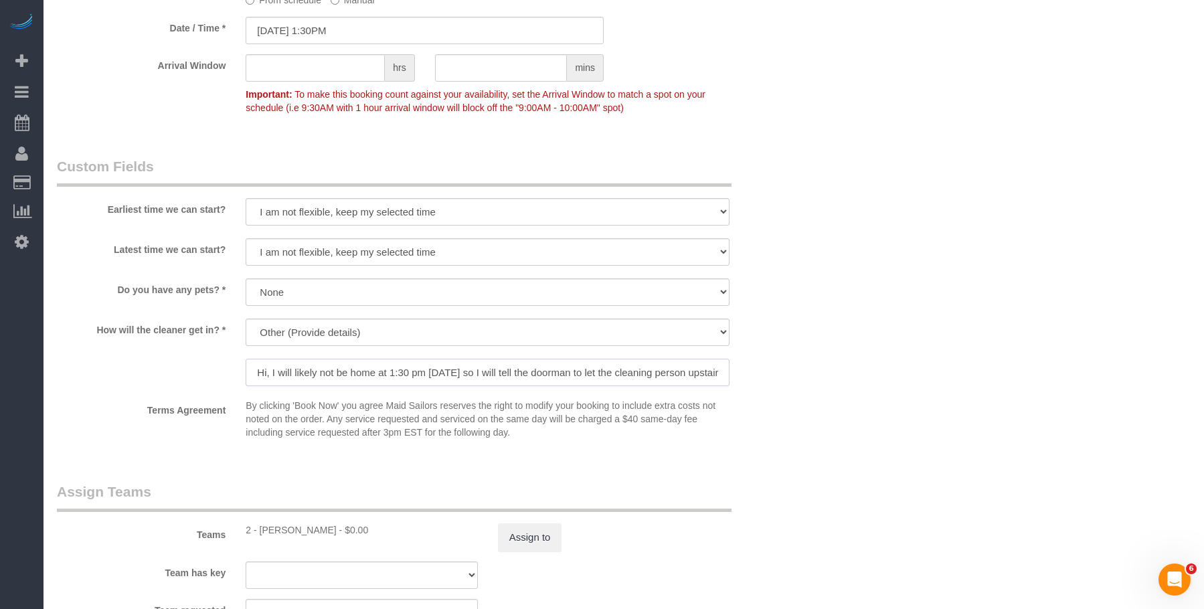
scroll to position [0, 304]
drag, startPoint x: 656, startPoint y: 374, endPoint x: 832, endPoint y: 374, distance: 176.1
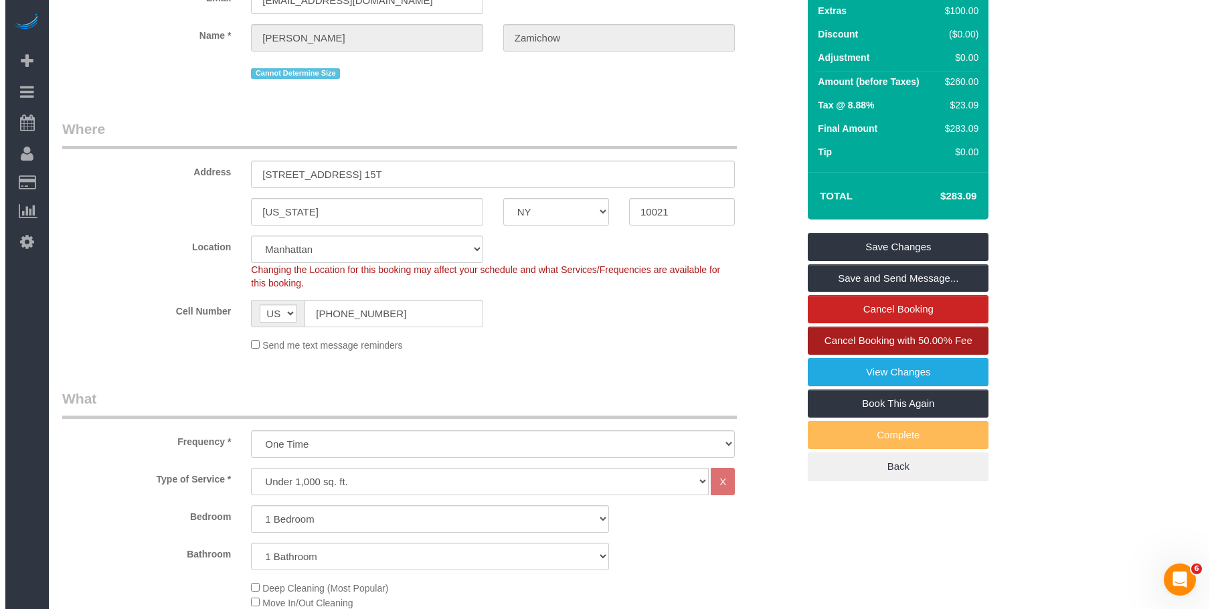
scroll to position [67, 0]
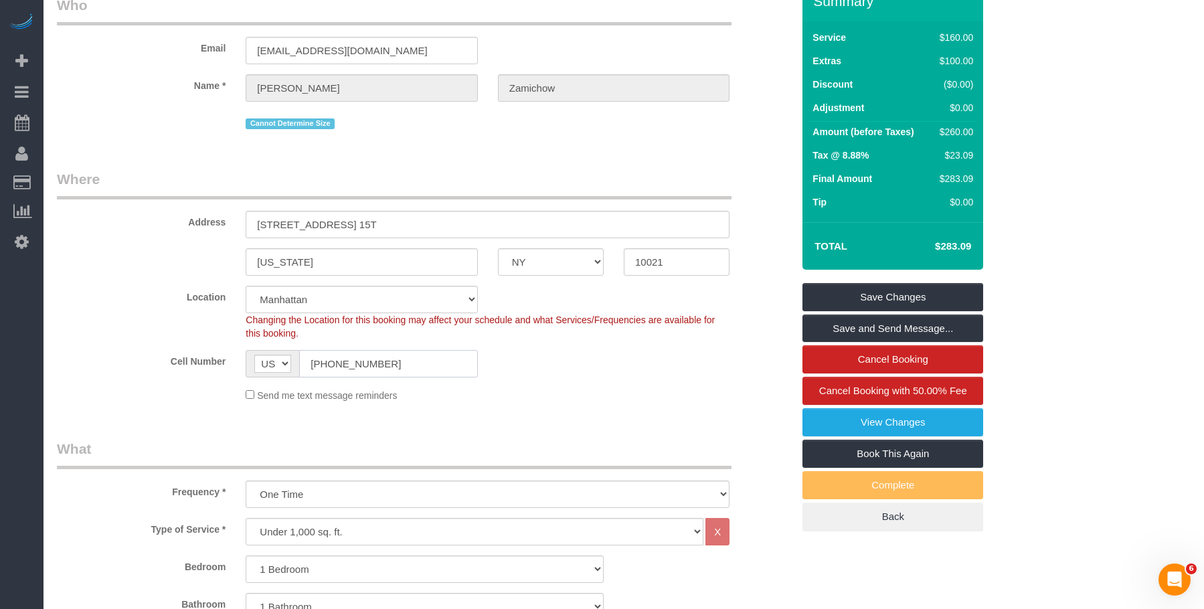
drag, startPoint x: 401, startPoint y: 372, endPoint x: 242, endPoint y: 366, distance: 158.8
click at [242, 366] on div "AF AL DZ AD AO AI AQ AG AR AM AW AU AT AZ BS BH BD BB BY BE BZ BJ BM BT BO BA B…" at bounding box center [362, 363] width 252 height 27
click at [821, 416] on link "View Changes" at bounding box center [893, 422] width 181 height 28
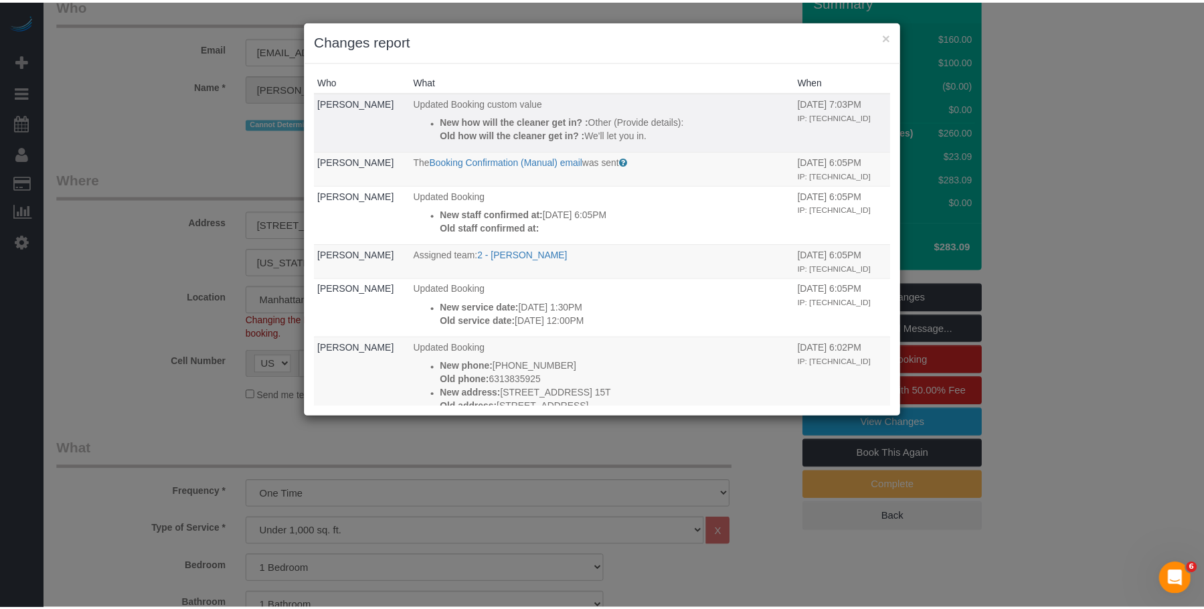
scroll to position [0, 0]
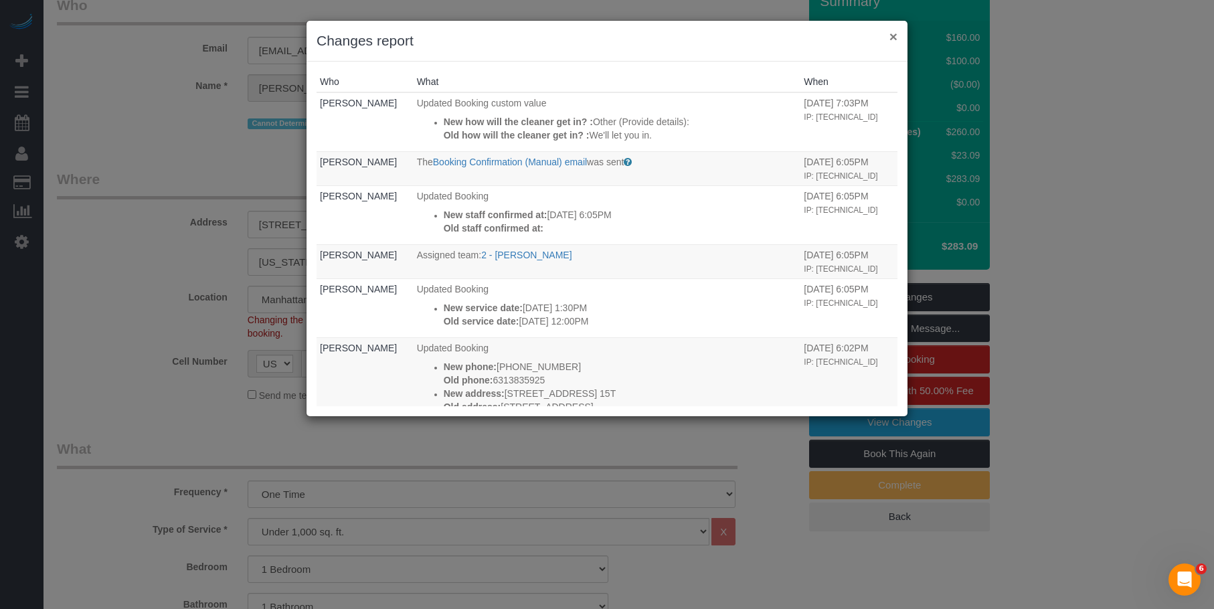
drag, startPoint x: 896, startPoint y: 36, endPoint x: 858, endPoint y: 40, distance: 37.7
click at [896, 36] on button "×" at bounding box center [894, 36] width 8 height 14
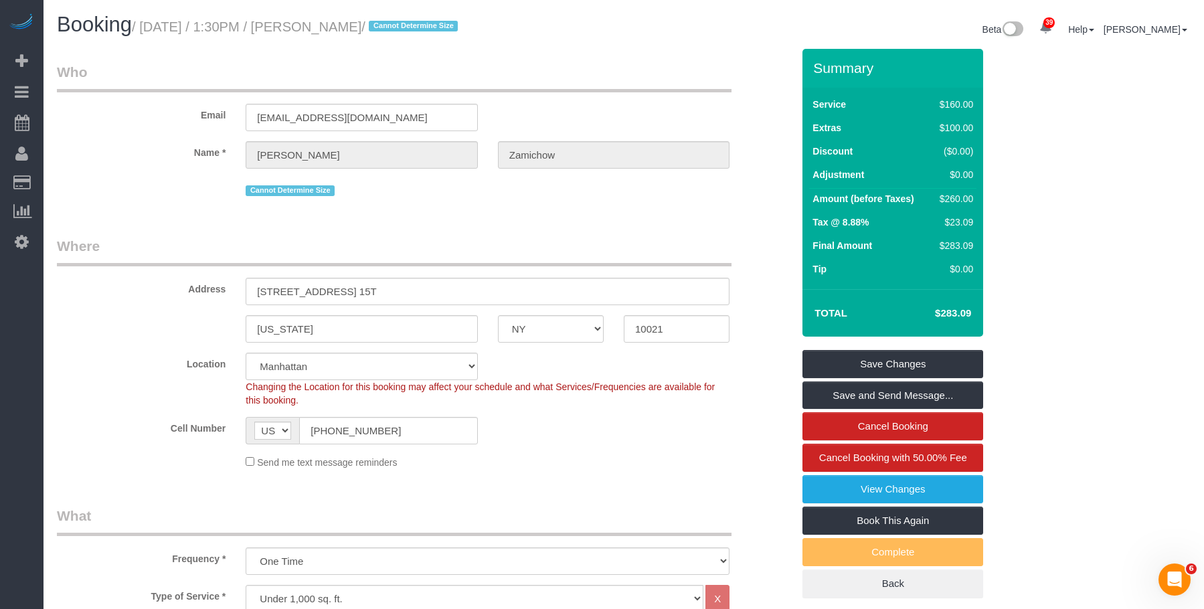
drag, startPoint x: 319, startPoint y: 27, endPoint x: 422, endPoint y: 27, distance: 103.1
click at [422, 27] on small "/ October 15, 2025 / 1:30PM / Bernie Zamichow / Cannot Determine Size" at bounding box center [297, 26] width 330 height 15
copy small "Bernie Zamichow"
click at [851, 487] on link "View Changes" at bounding box center [893, 489] width 181 height 28
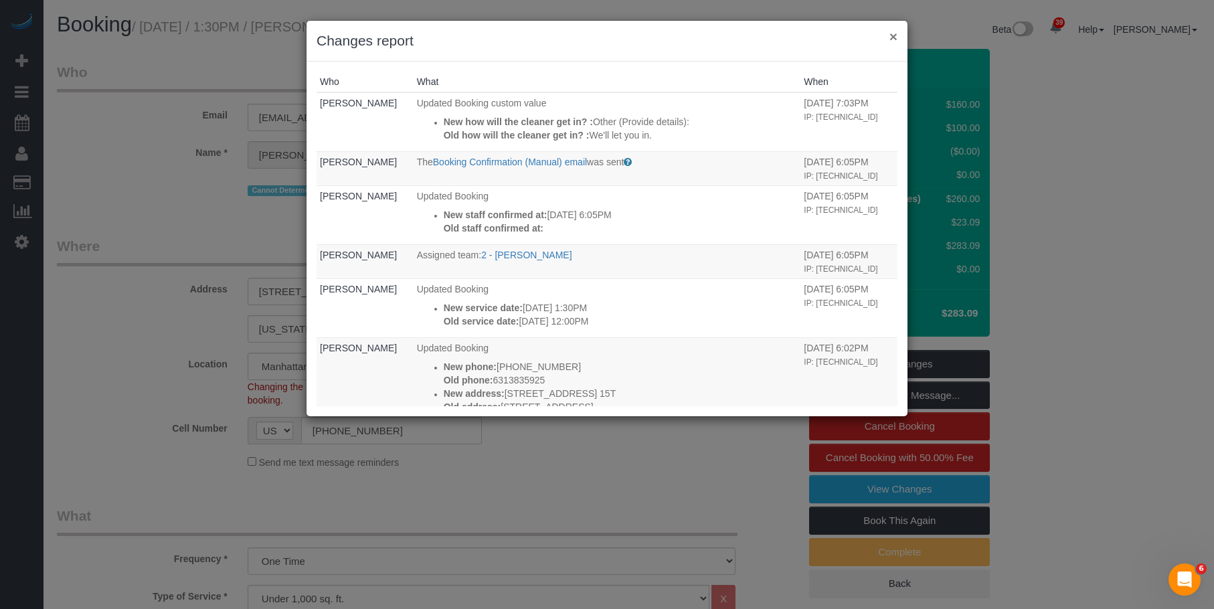
click at [892, 31] on button "×" at bounding box center [894, 36] width 8 height 14
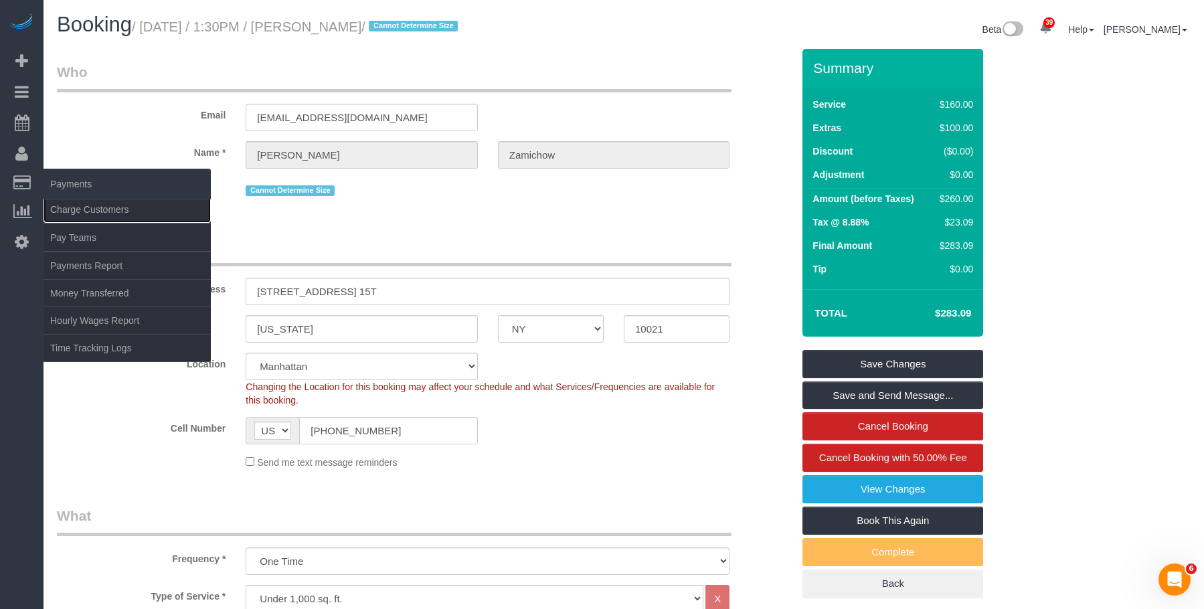
drag, startPoint x: 89, startPoint y: 208, endPoint x: 94, endPoint y: 195, distance: 13.6
click at [90, 208] on link "Charge Customers" at bounding box center [127, 209] width 167 height 27
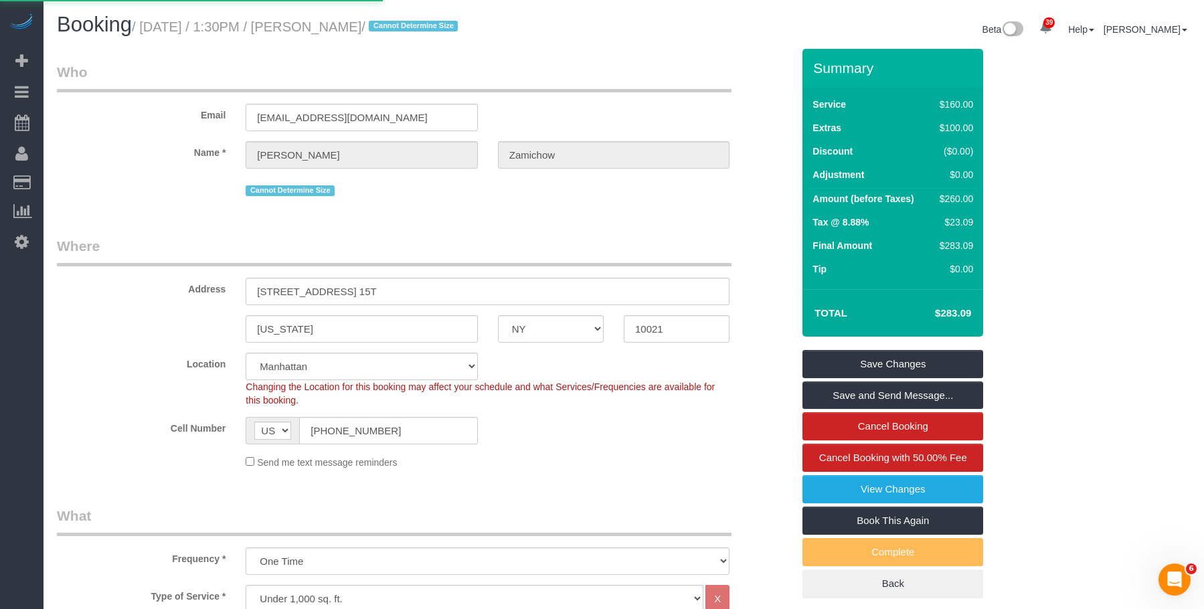
select select
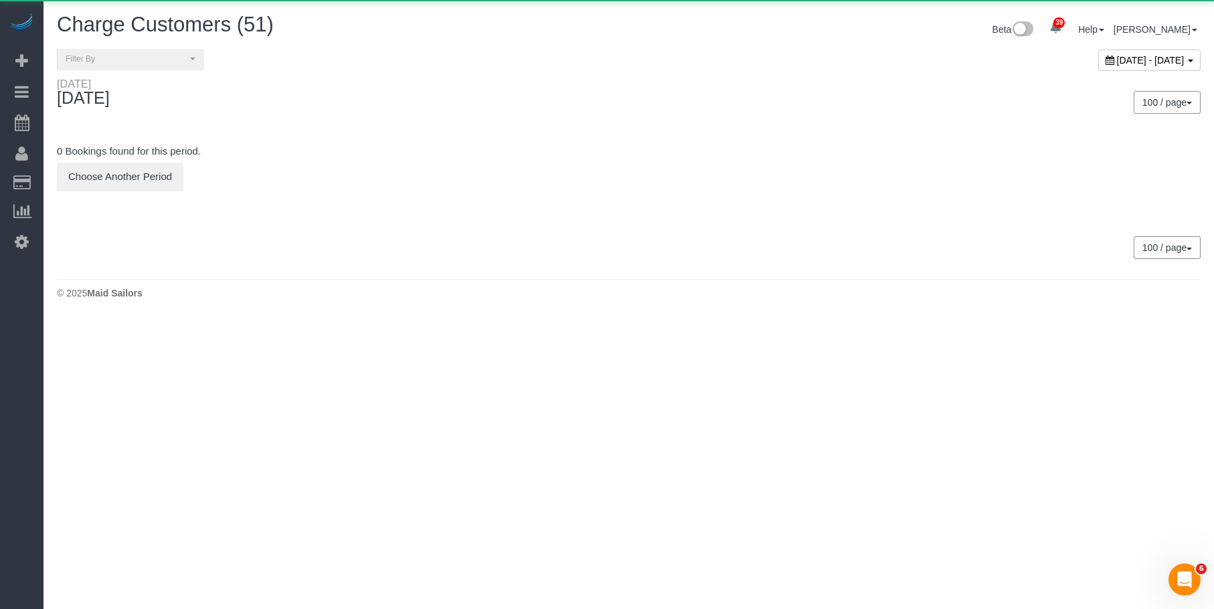
click at [1117, 64] on span "October 14, 2025 - October 14, 2025" at bounding box center [1151, 60] width 68 height 11
type input "**********"
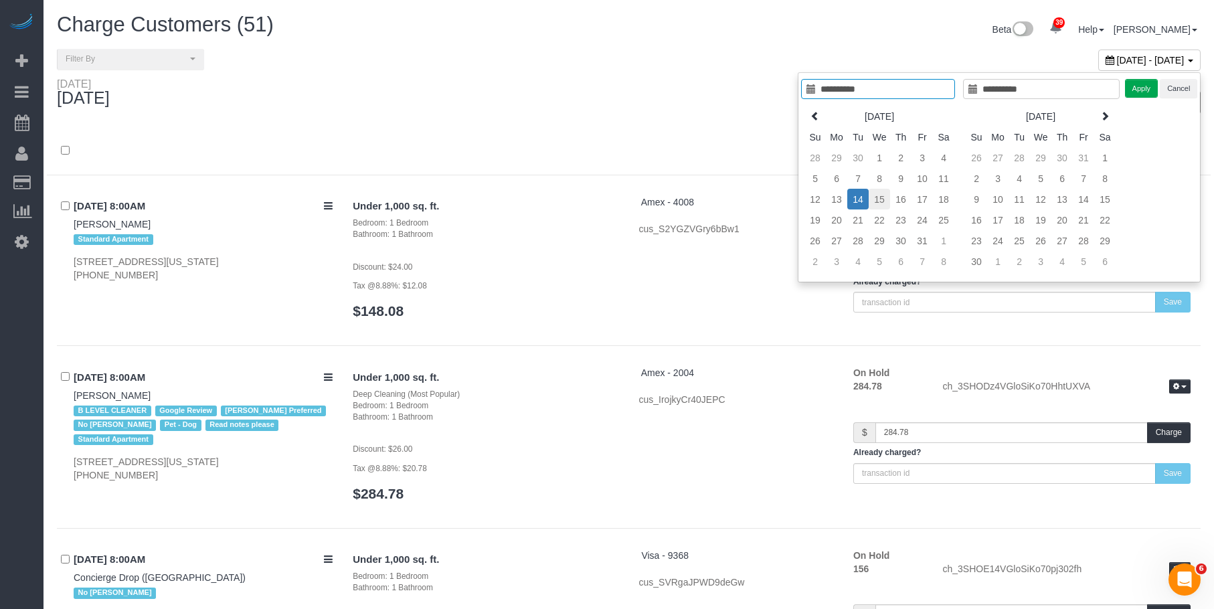
type input "**********"
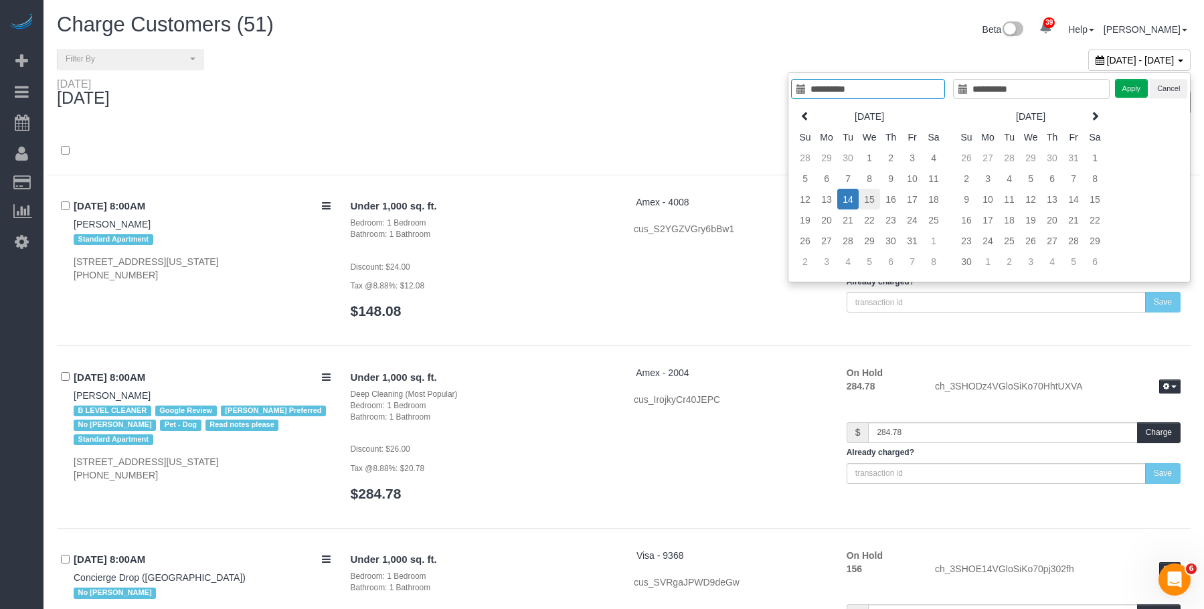
click at [865, 197] on td "15" at bounding box center [869, 199] width 21 height 21
type input "**********"
click at [1128, 90] on button "Apply" at bounding box center [1131, 88] width 33 height 19
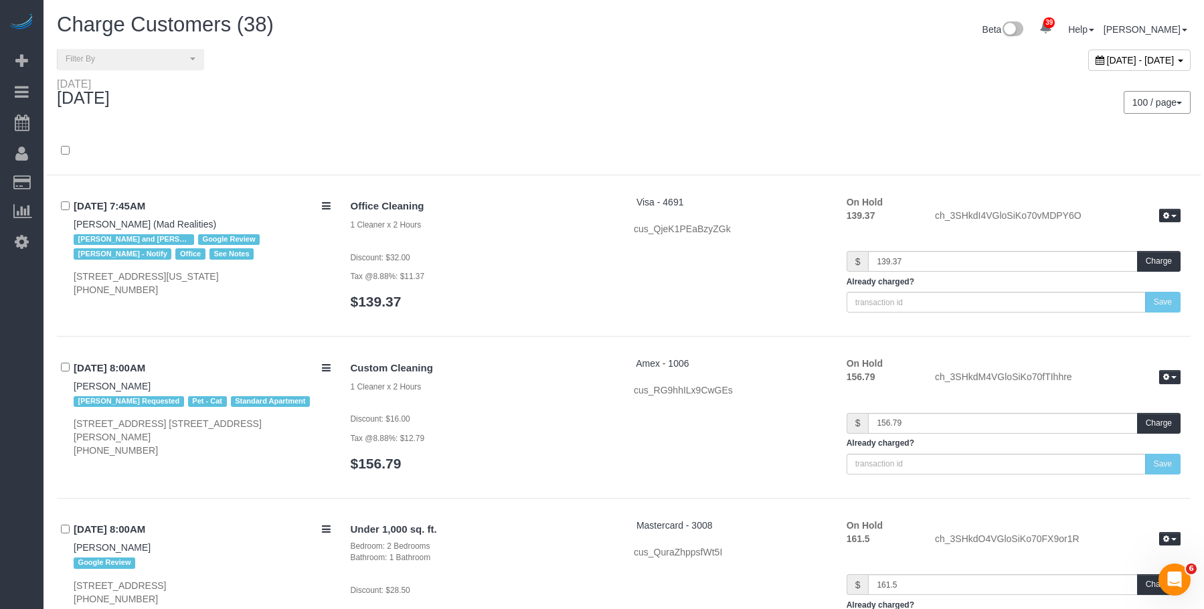
click at [493, 64] on div "**********" at bounding box center [335, 59] width 577 height 21
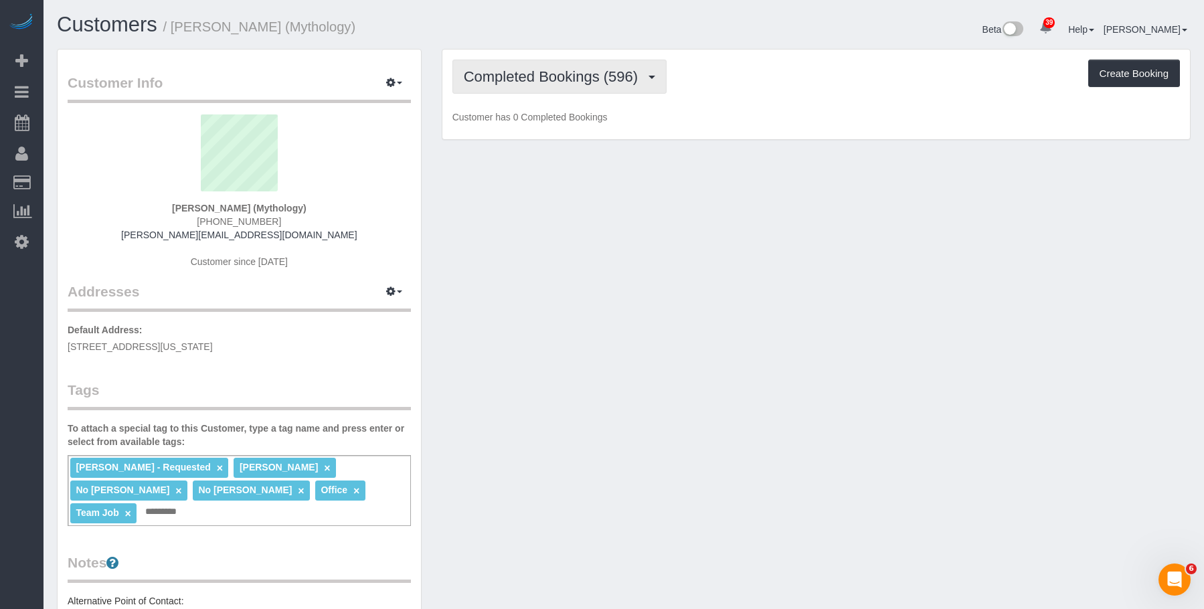
drag, startPoint x: 550, startPoint y: 71, endPoint x: 544, endPoint y: 124, distance: 53.2
click at [550, 72] on span "Completed Bookings (596)" at bounding box center [554, 76] width 181 height 17
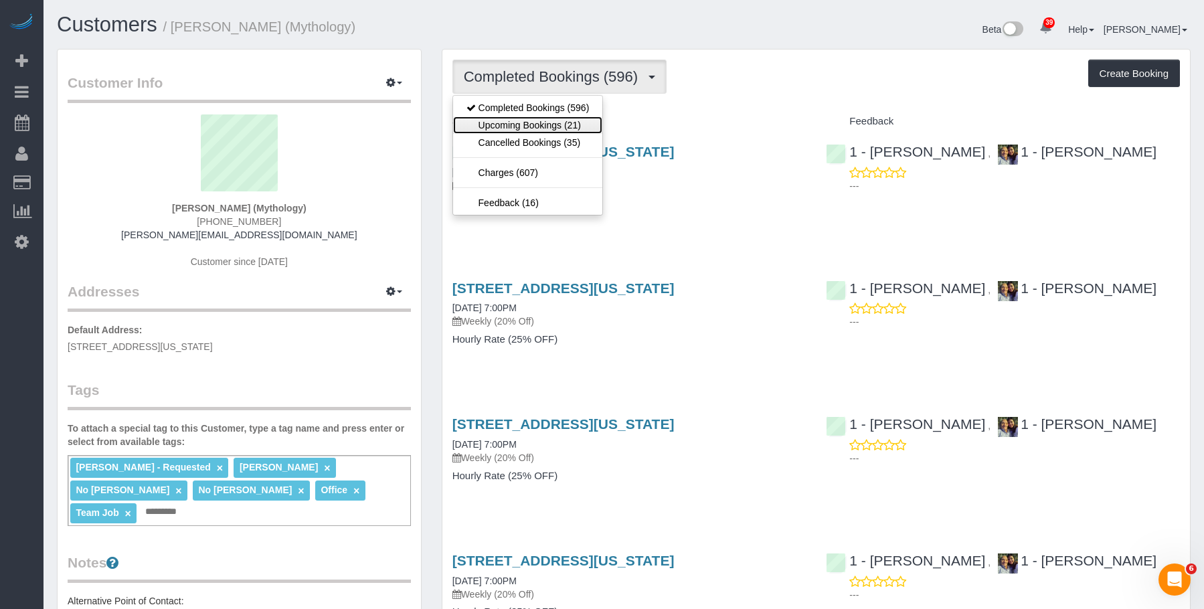
drag, startPoint x: 548, startPoint y: 124, endPoint x: 567, endPoint y: 129, distance: 20.1
click at [548, 124] on link "Upcoming Bookings (21)" at bounding box center [528, 124] width 150 height 17
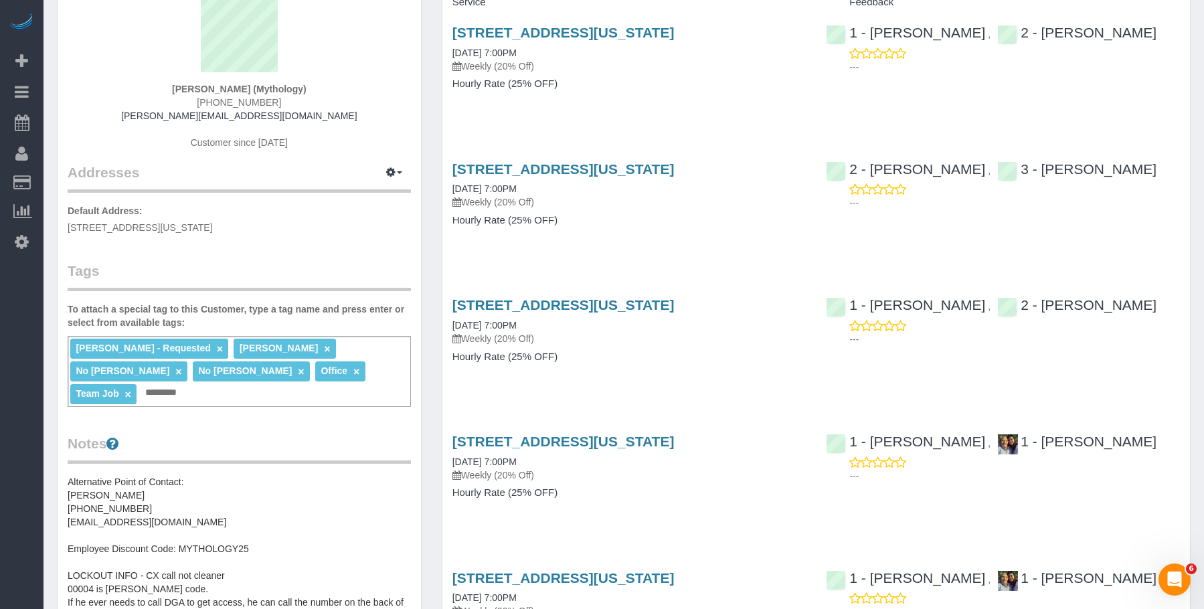
scroll to position [134, 0]
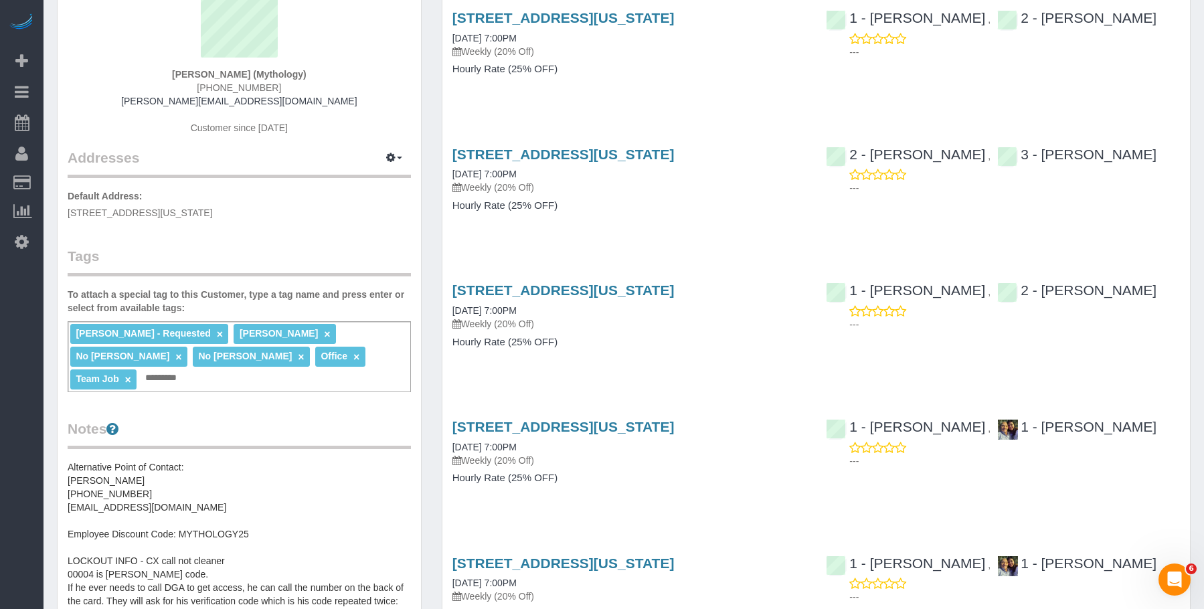
click at [664, 201] on h4 "Hourly Rate (25% OFF)" at bounding box center [630, 205] width 354 height 11
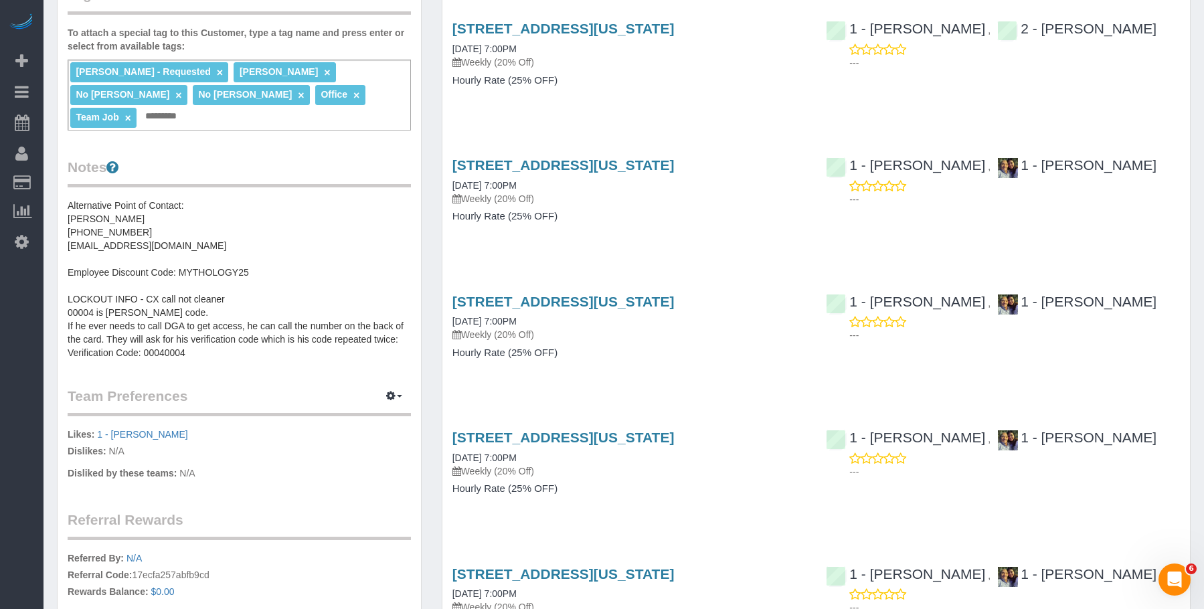
scroll to position [402, 0]
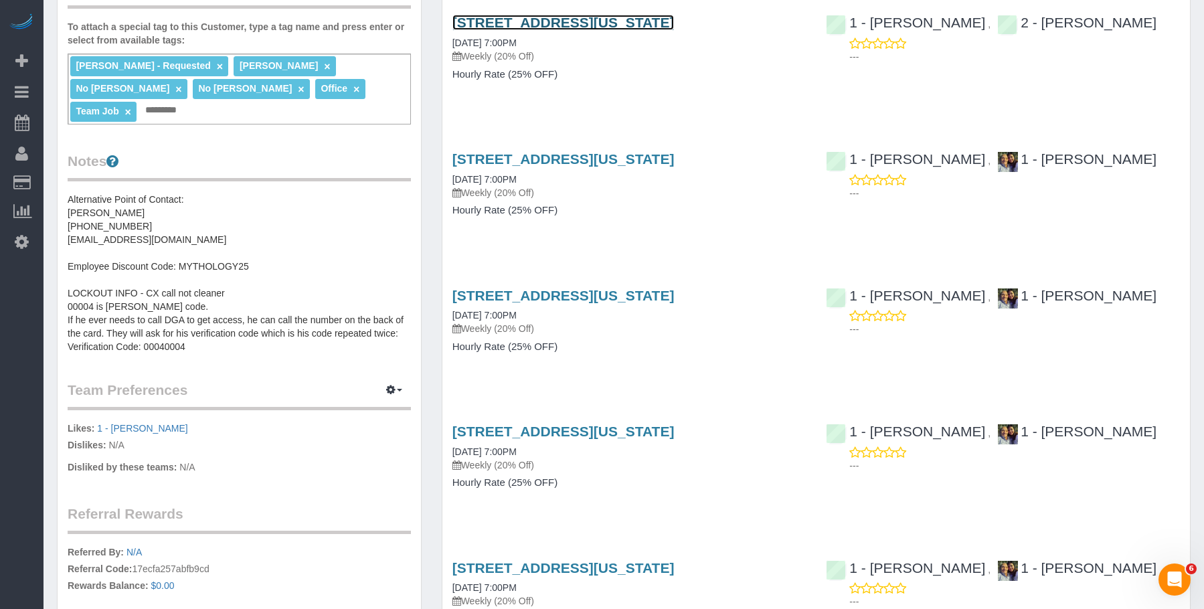
click at [675, 23] on link "[STREET_ADDRESS][US_STATE]" at bounding box center [564, 22] width 222 height 15
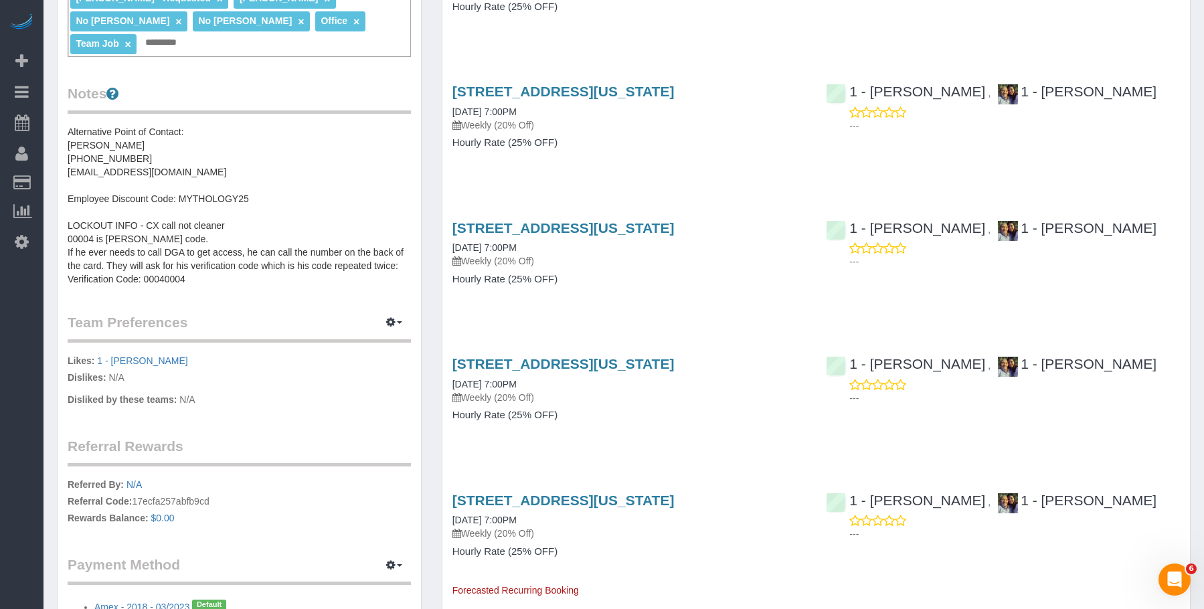
scroll to position [602, 0]
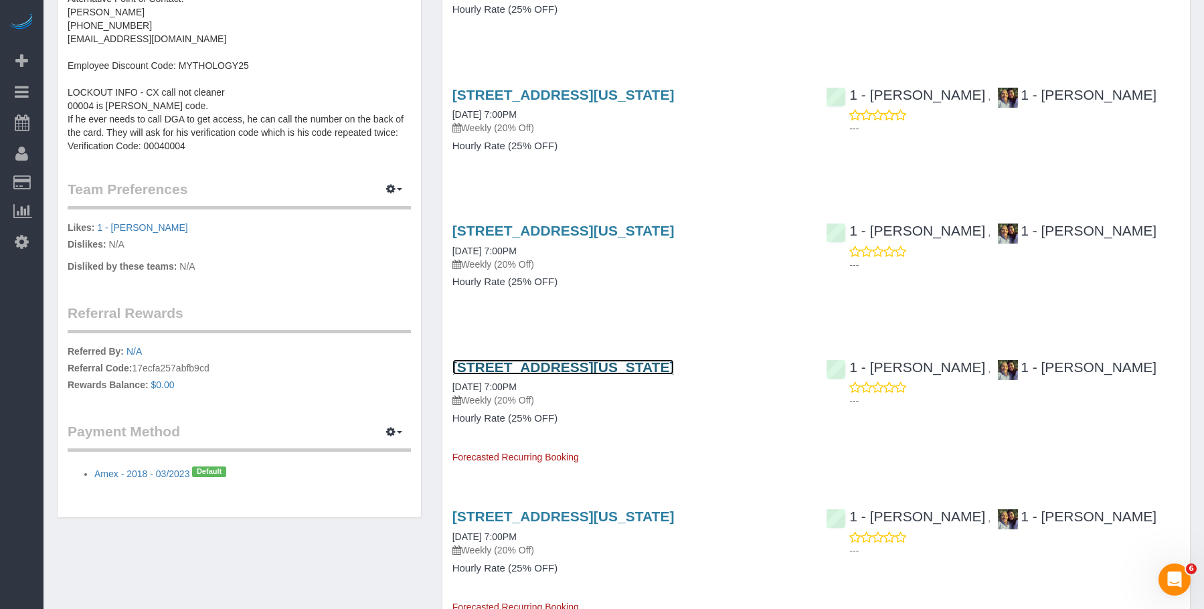
click at [675, 365] on link "[STREET_ADDRESS][US_STATE]" at bounding box center [564, 366] width 222 height 15
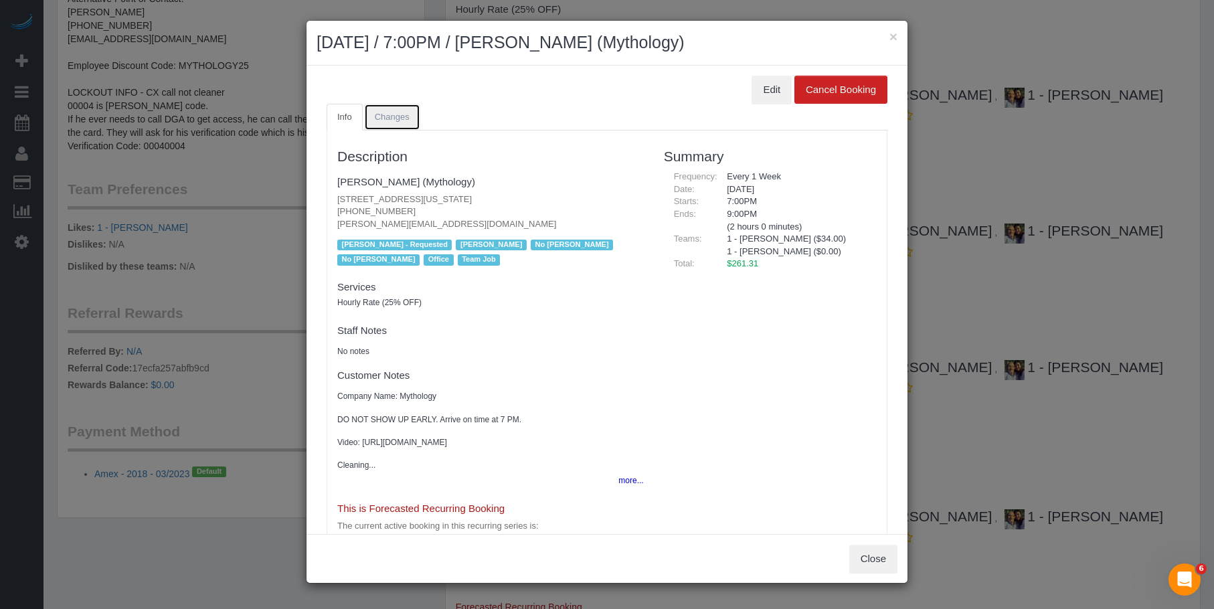
click at [395, 123] on link "Changes" at bounding box center [392, 117] width 56 height 27
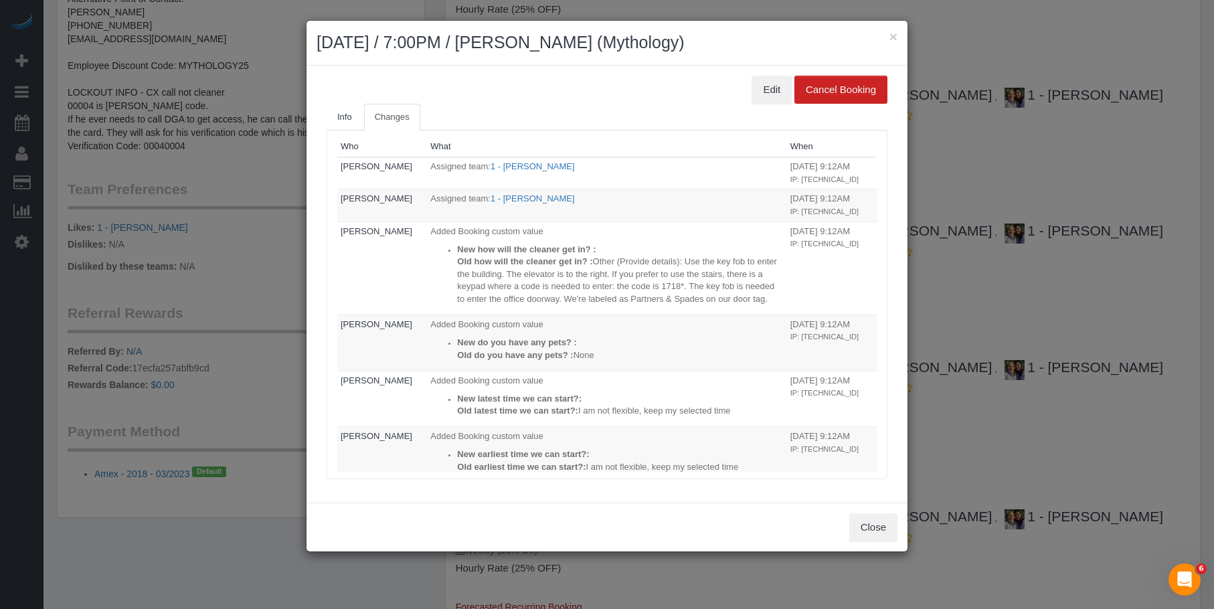
click at [900, 35] on div "× [DATE] / 7:00PM / [PERSON_NAME] (Mythology)" at bounding box center [607, 43] width 601 height 45
click at [890, 34] on button "×" at bounding box center [894, 36] width 8 height 14
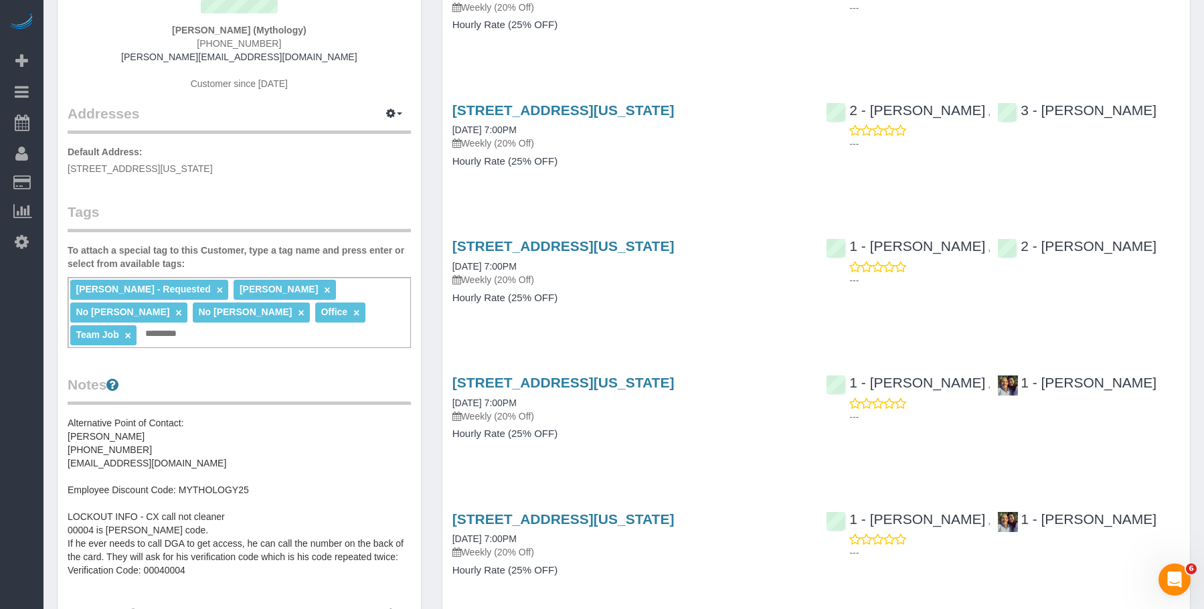
scroll to position [201, 0]
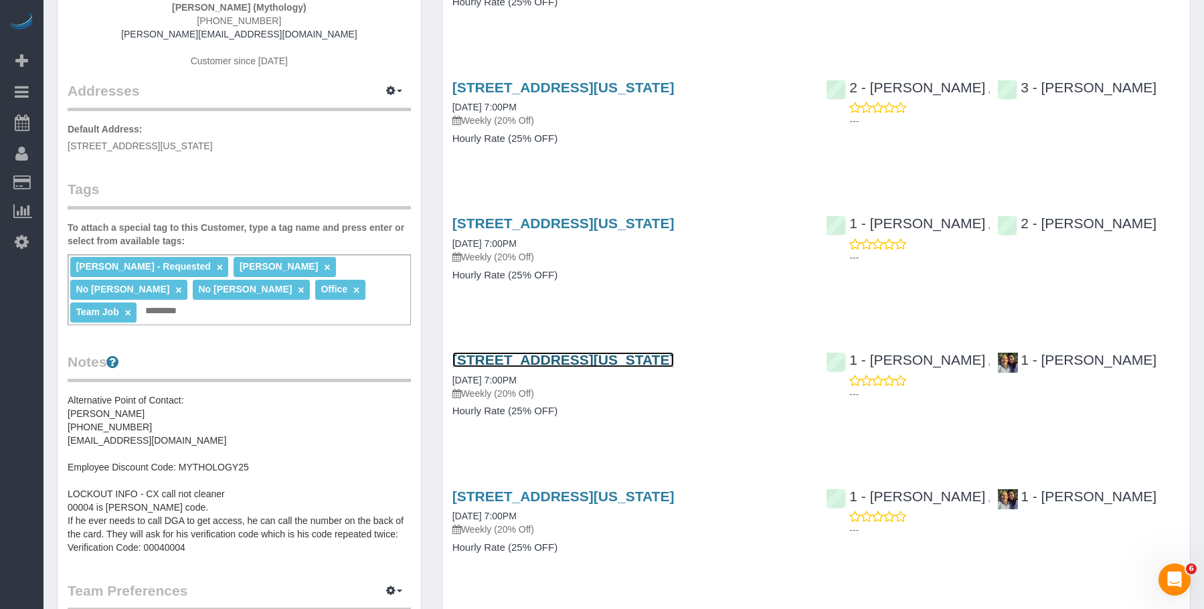
click at [675, 358] on link "[STREET_ADDRESS][US_STATE]" at bounding box center [564, 359] width 222 height 15
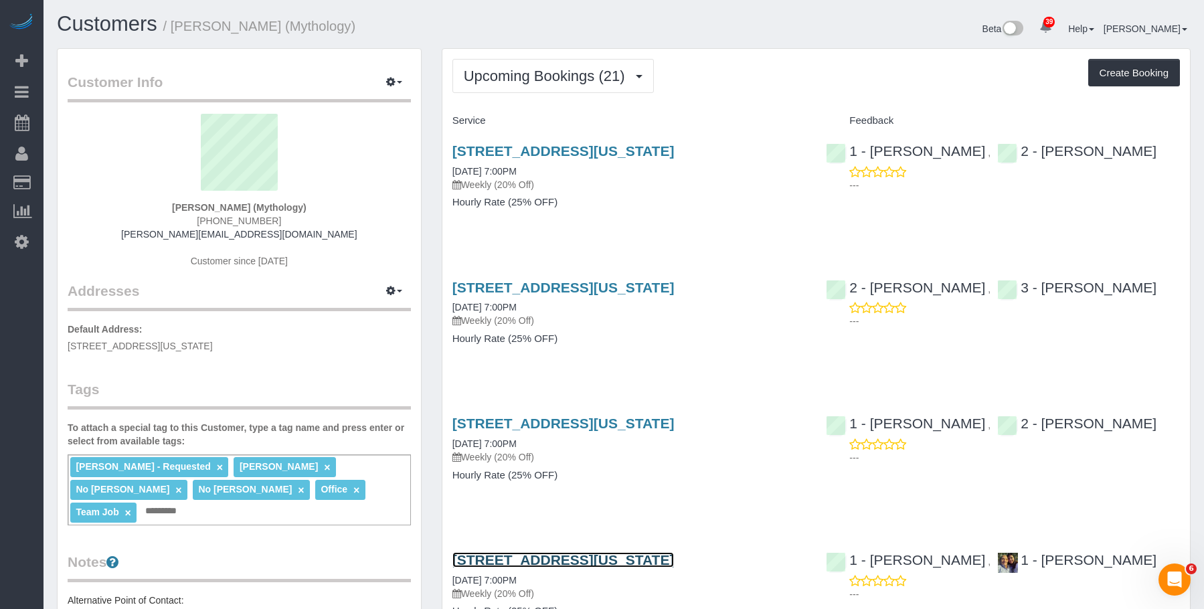
scroll to position [0, 0]
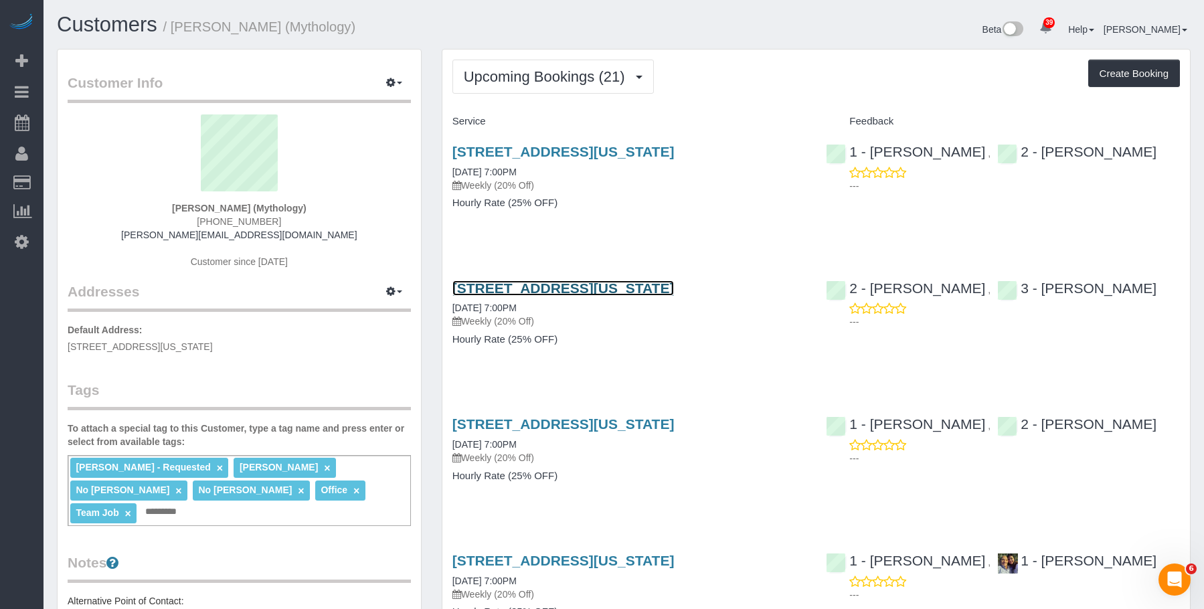
click at [653, 289] on link "[STREET_ADDRESS][US_STATE]" at bounding box center [564, 287] width 222 height 15
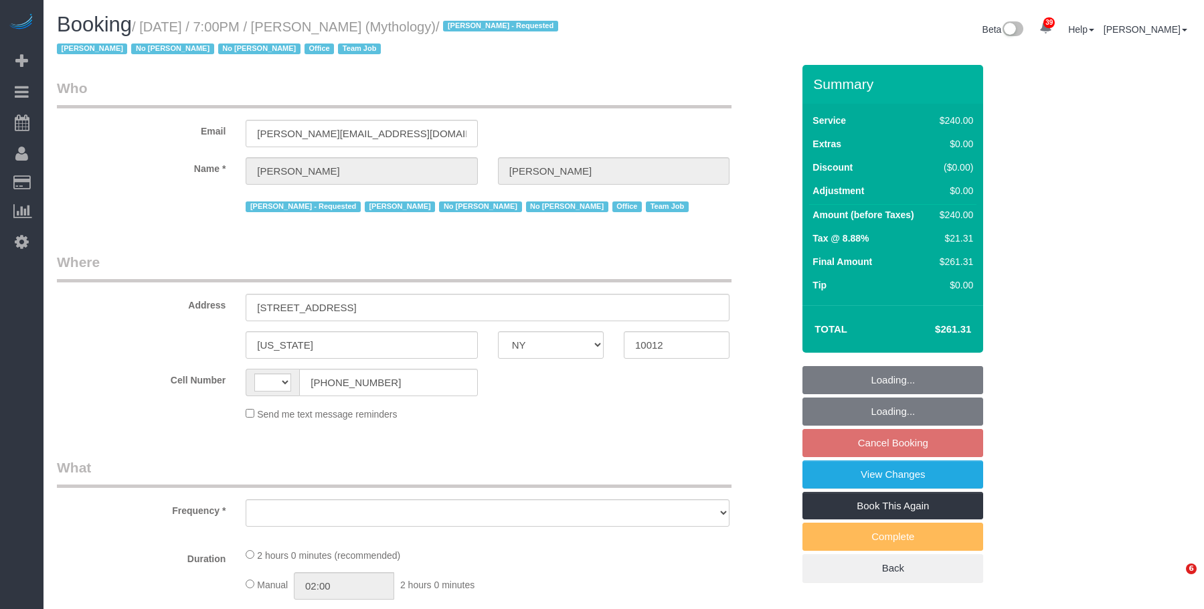
select select "NY"
select select "number:89"
select select "number:90"
select select "number:15"
select select "number:7"
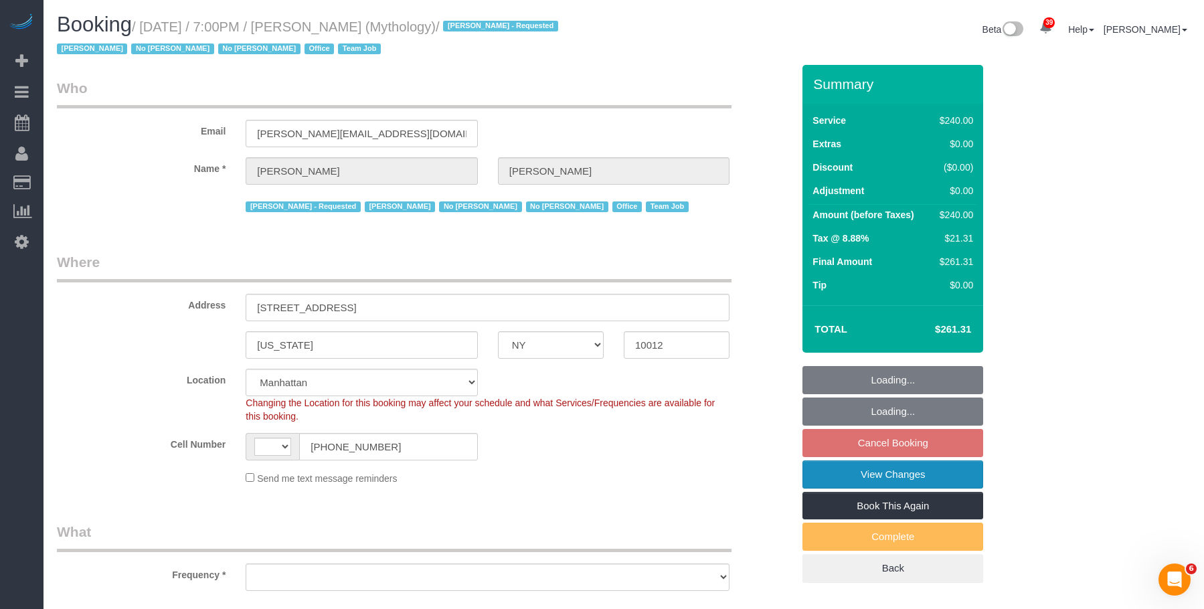
select select "string:[GEOGRAPHIC_DATA]"
select select "object:990"
drag, startPoint x: 864, startPoint y: 479, endPoint x: 851, endPoint y: 475, distance: 13.3
click at [864, 478] on link "View Changes" at bounding box center [893, 475] width 181 height 28
select select "2"
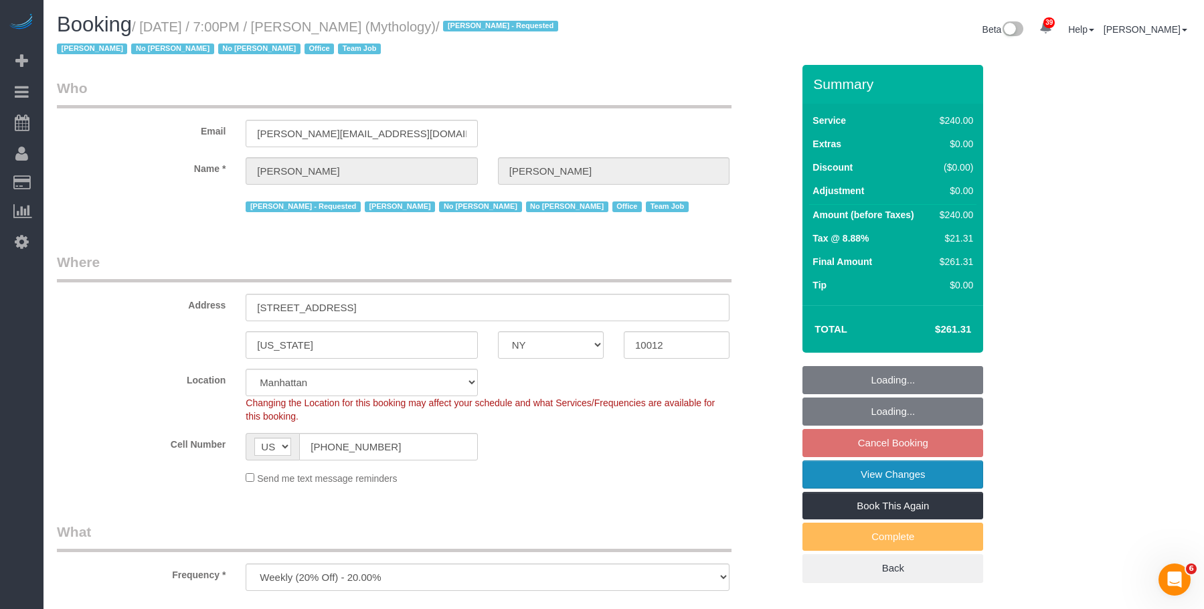
select select "120"
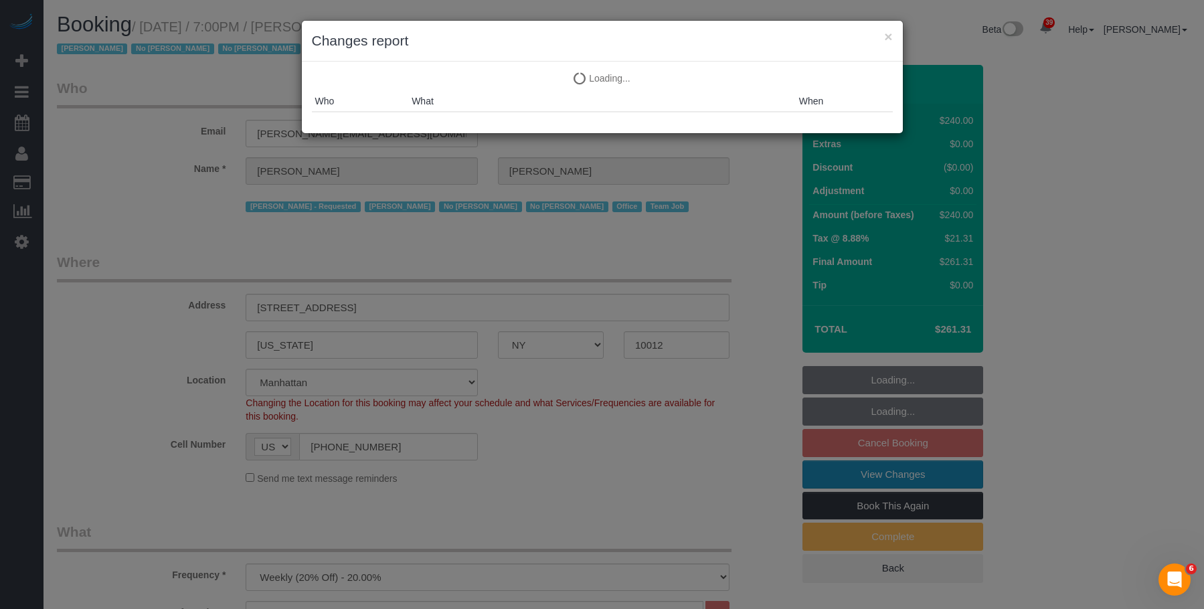
select select "string:stripe-card_1F0CXe4VGloSiKo7V7BiKmvB"
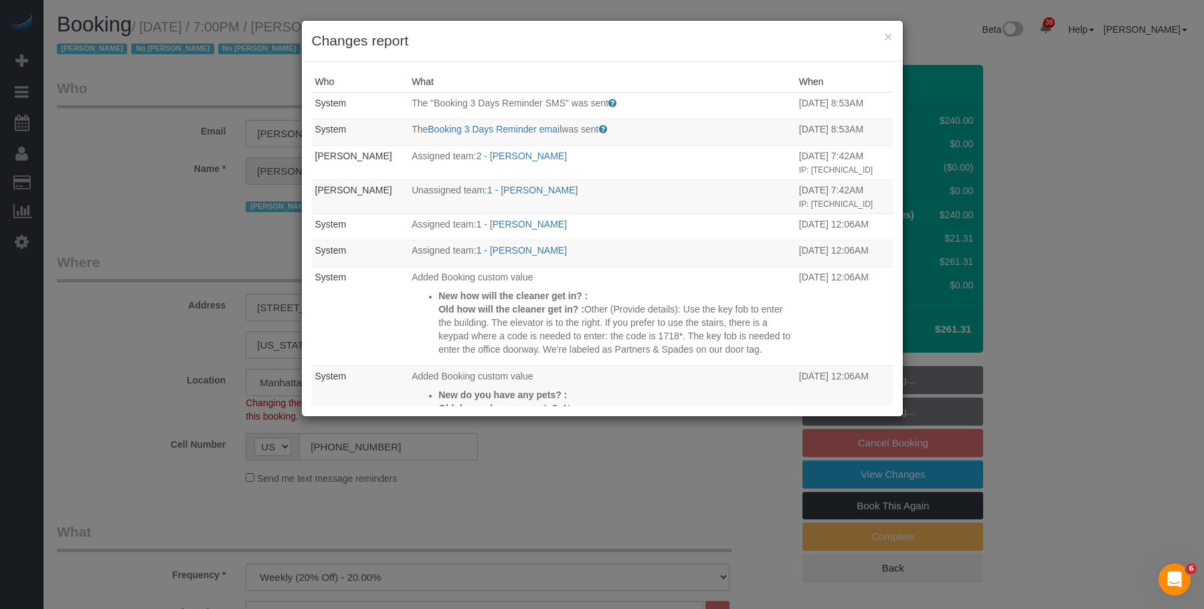
select select "object:1767"
select select "spot11"
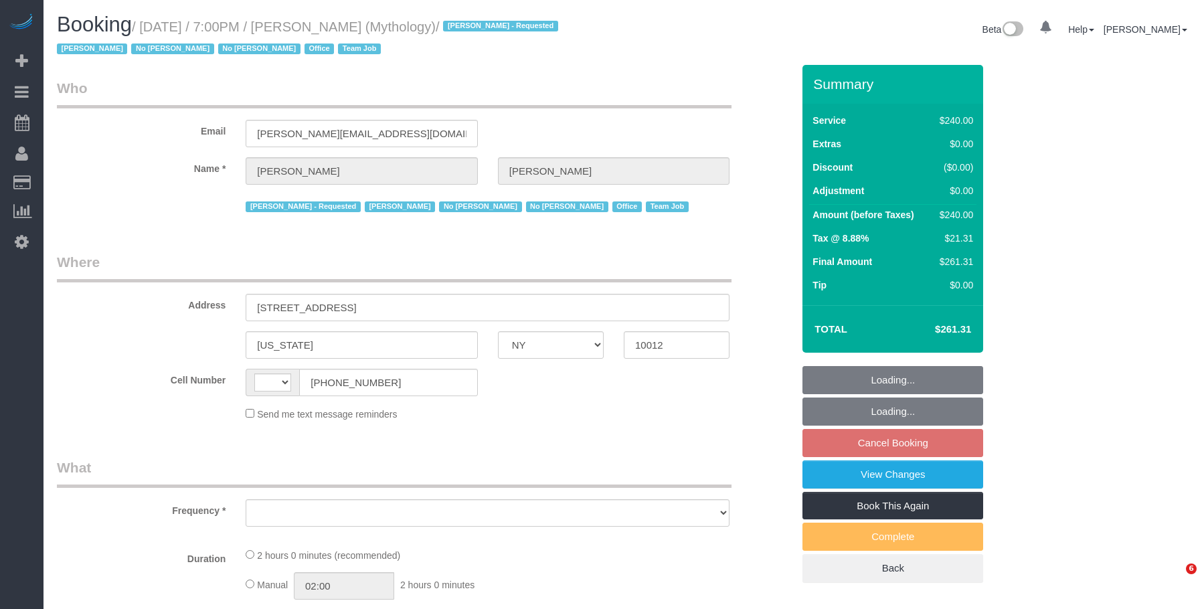
select select "NY"
select select "object:985"
select select "2"
select select "120"
select select "number:89"
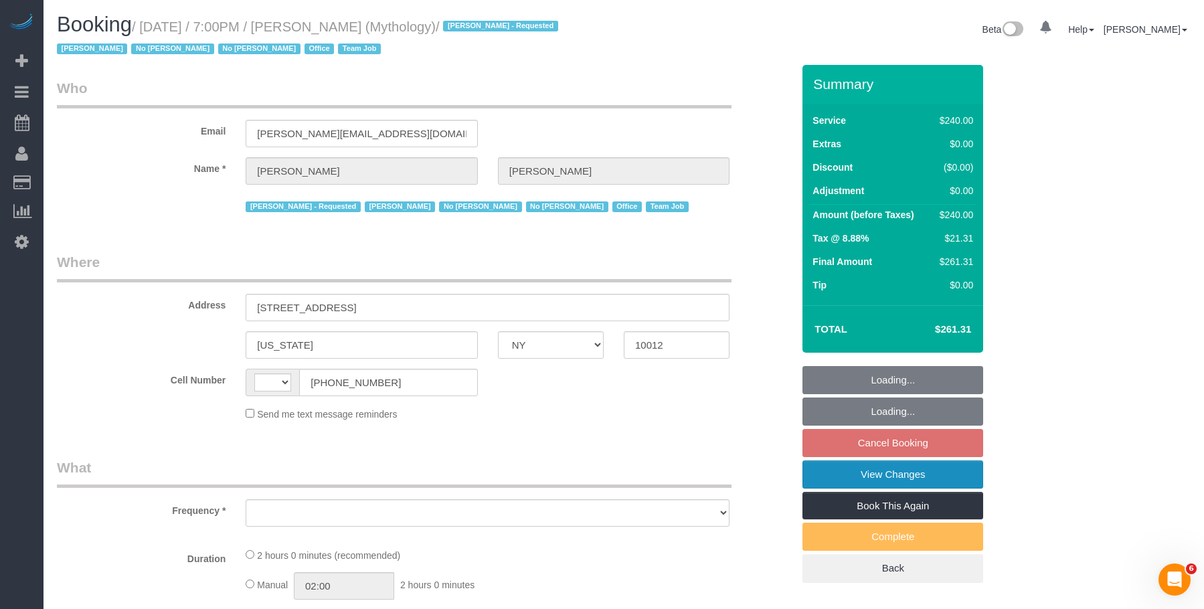
select select "number:90"
select select "number:15"
select select "number:7"
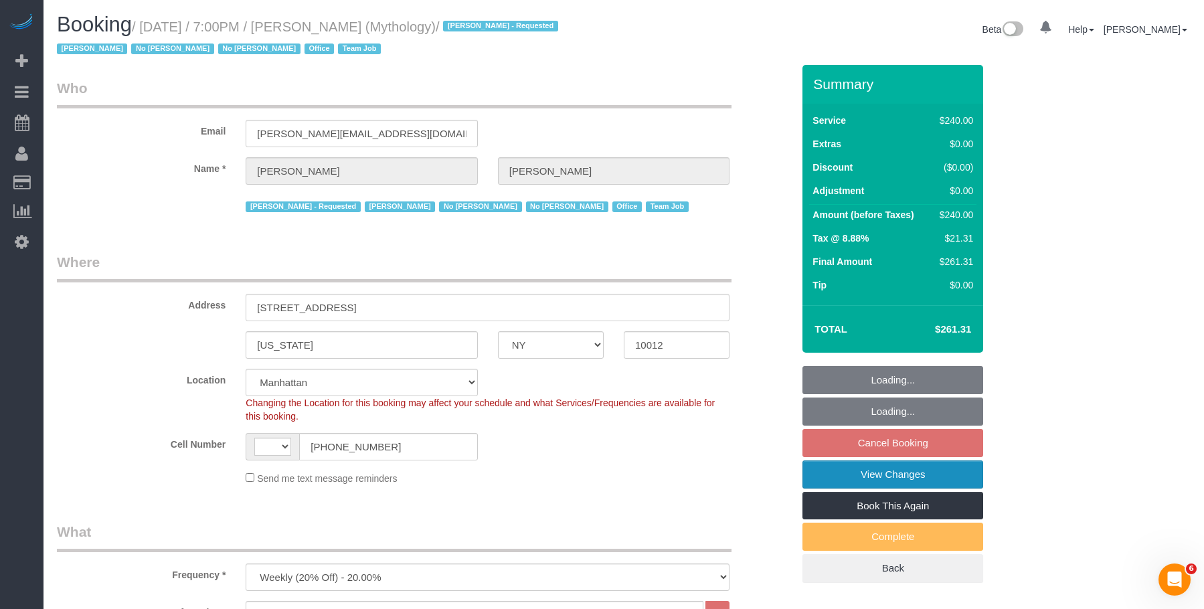
select select "string:[GEOGRAPHIC_DATA]"
click at [892, 479] on link "View Changes" at bounding box center [893, 475] width 181 height 28
select select "spot12"
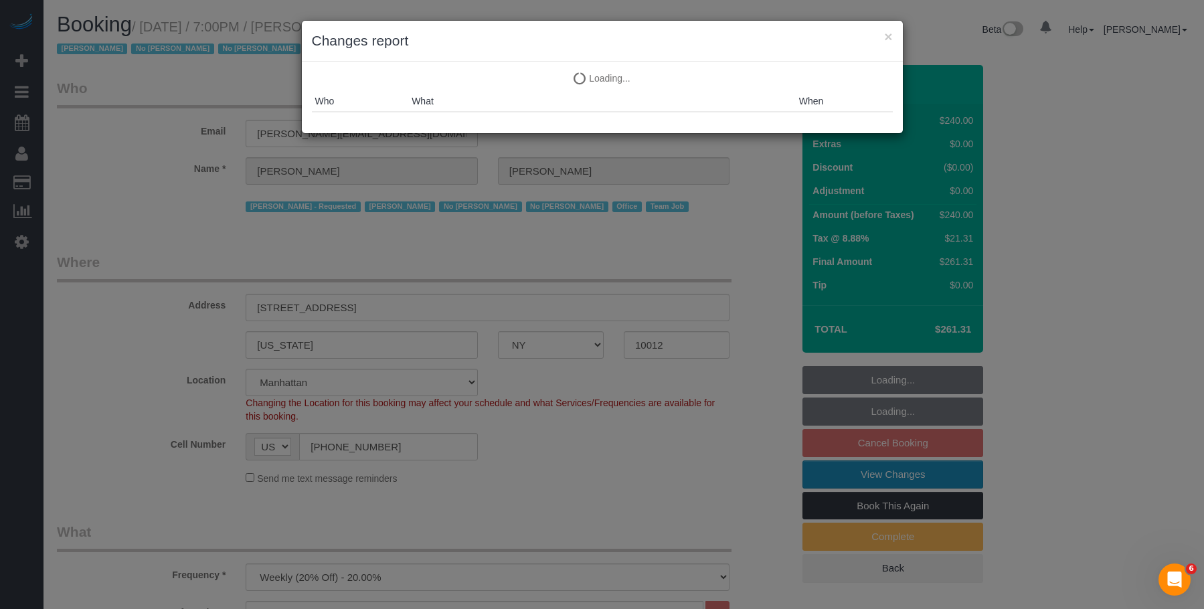
select select "string:stripe-card_1F0CXe4VGloSiKo7V7BiKmvB"
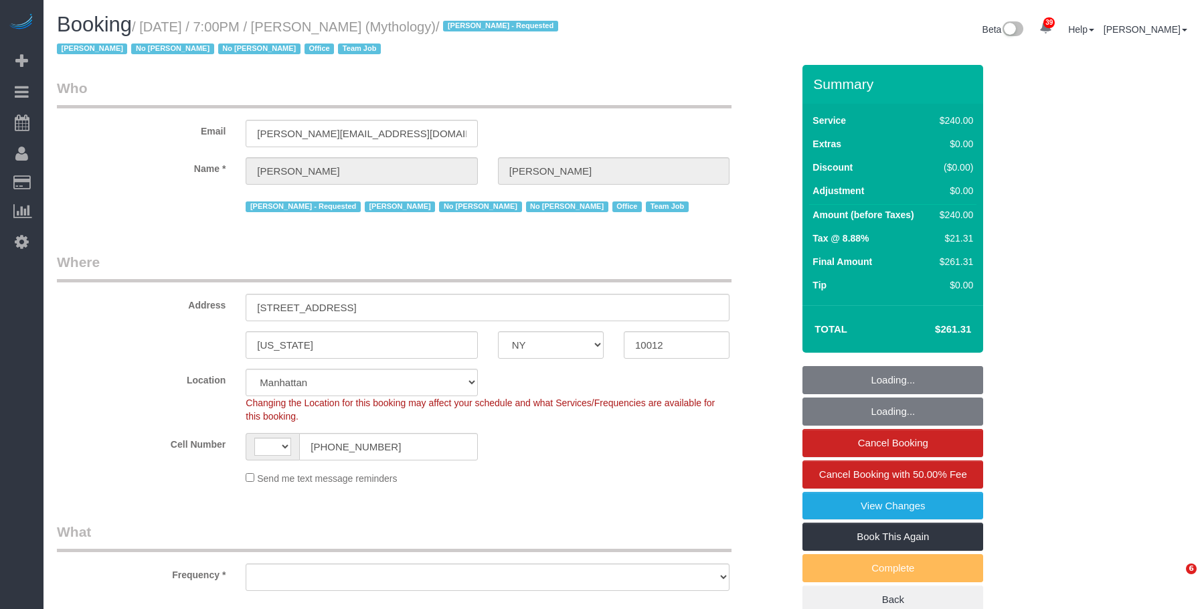
select select "NY"
select select "number:89"
select select "number:90"
select select "number:15"
select select "number:7"
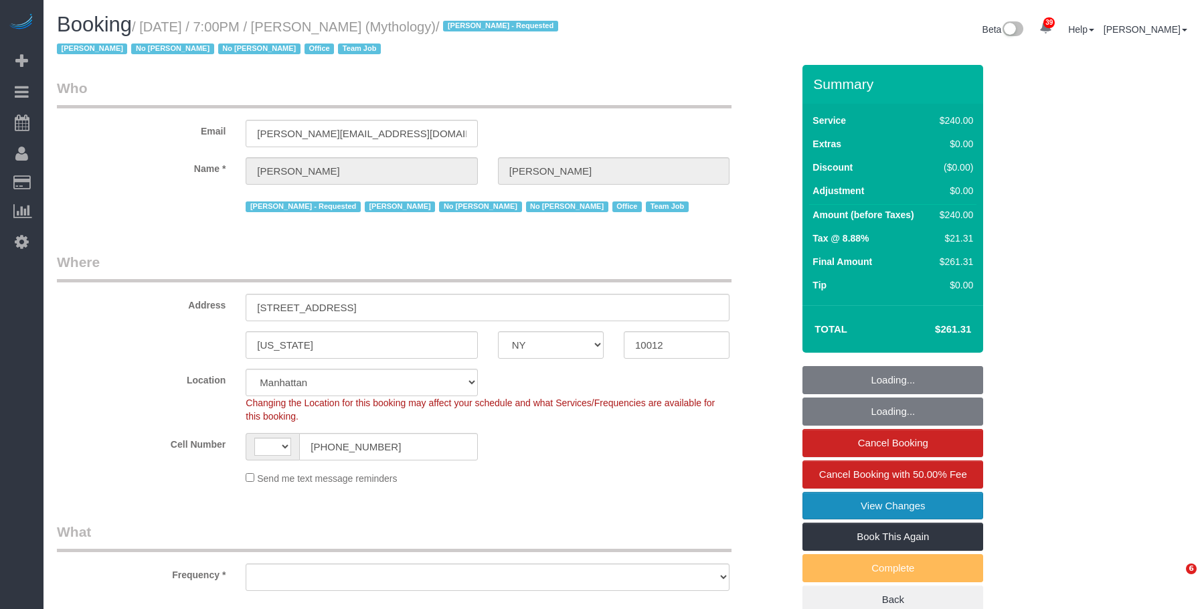
click at [829, 503] on link "View Changes" at bounding box center [893, 506] width 181 height 28
select select "string:[GEOGRAPHIC_DATA]"
select select "object:994"
select select "2"
select select "120"
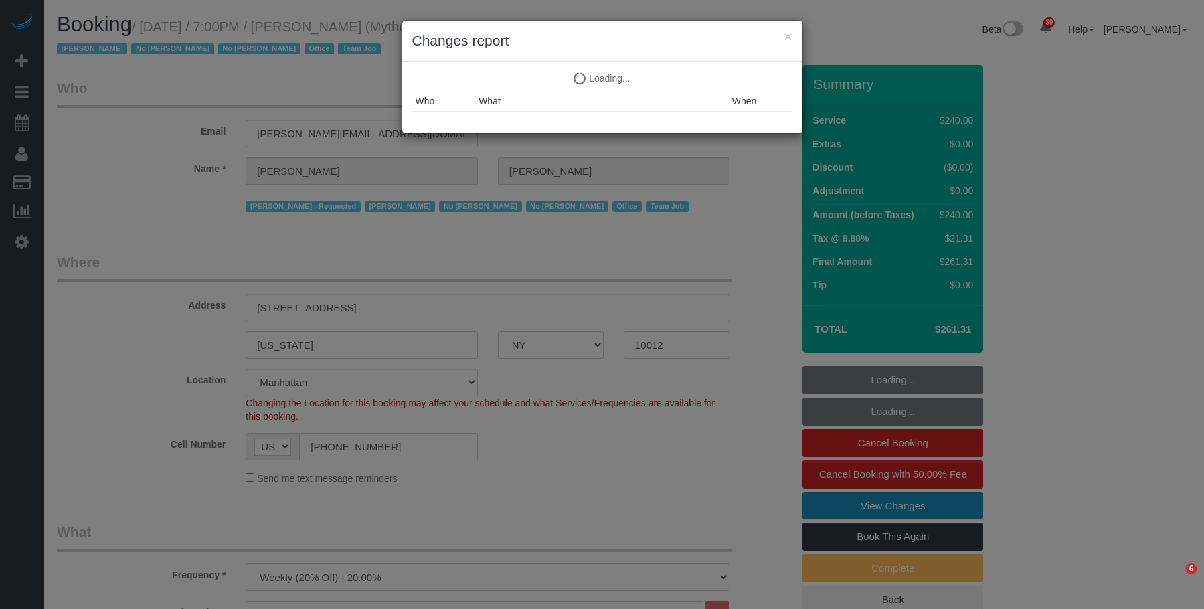
select select "object:1764"
select select "spot1"
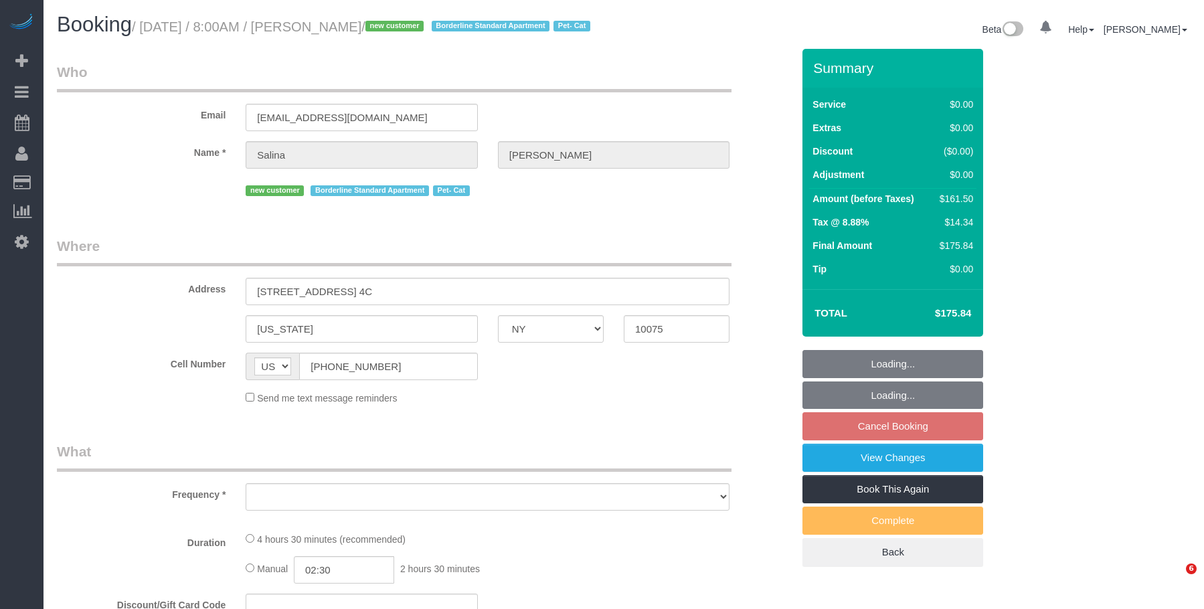
select select "NY"
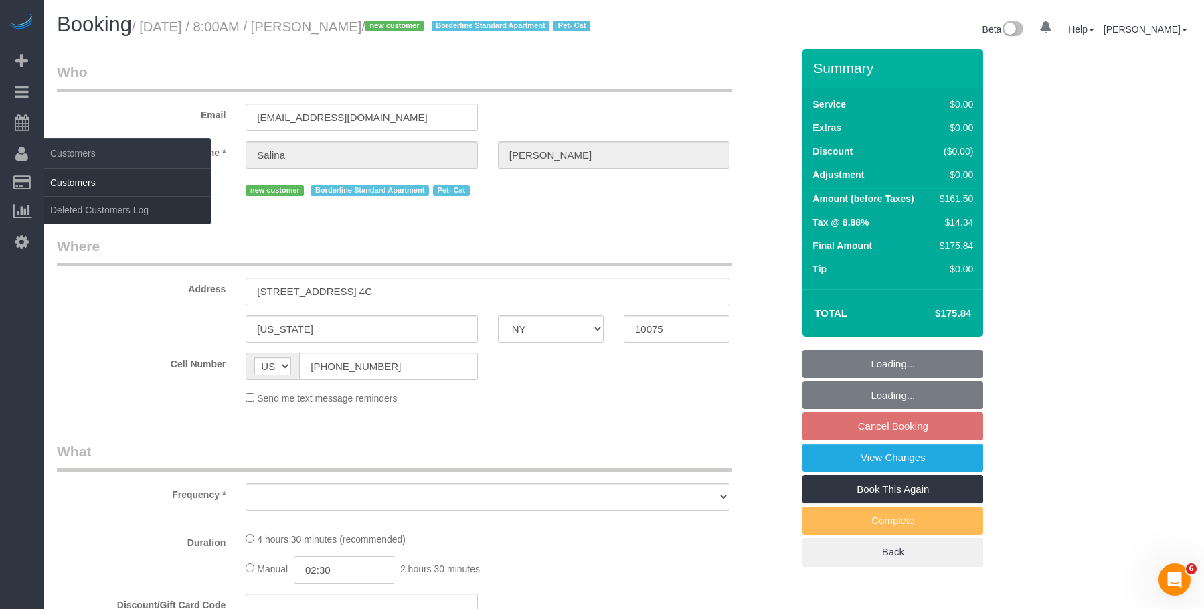
select select "object:748"
select select "string:stripe-pm_1SIBST4VGloSiKo7eDTgn6T1"
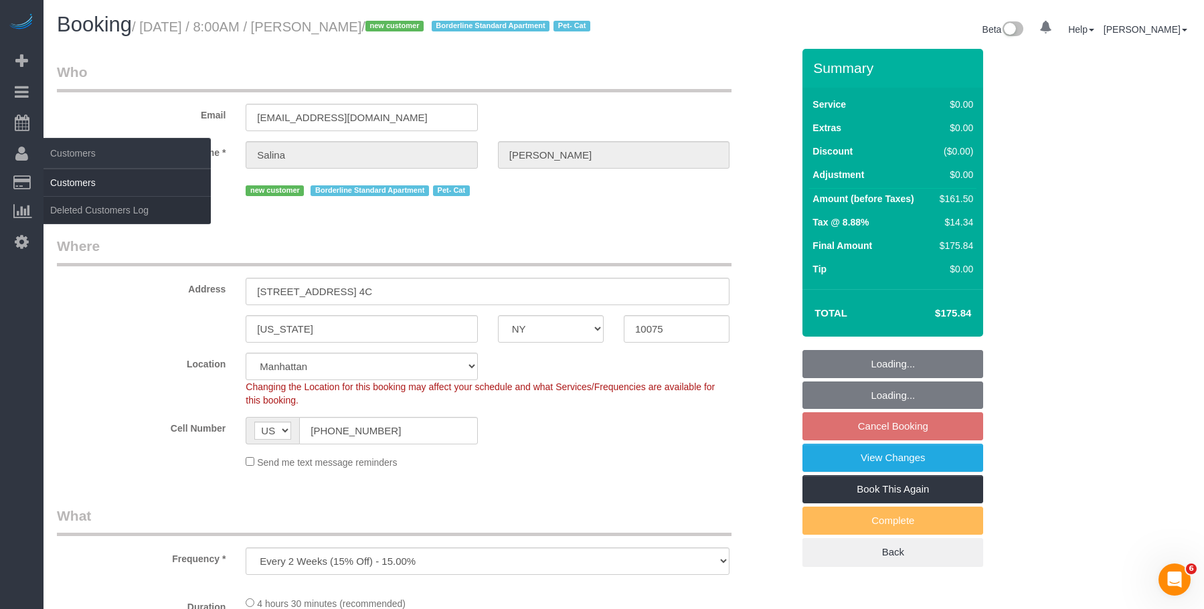
select select "object:754"
click at [83, 179] on link "Customers" at bounding box center [127, 182] width 167 height 27
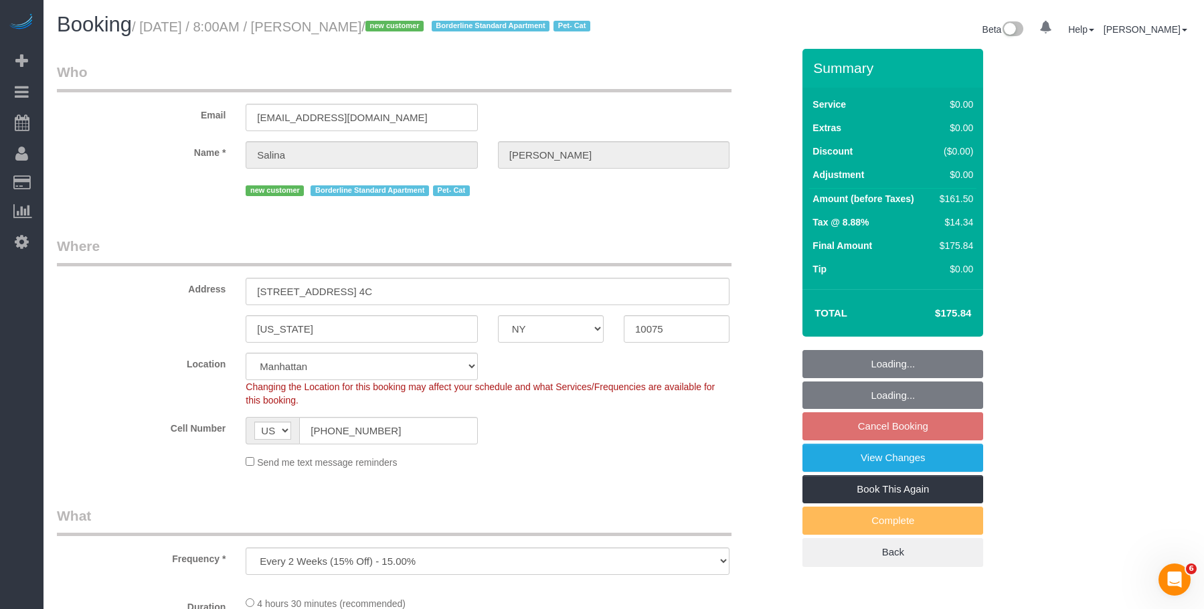
select select "2"
select select "spot1"
select select "number:56"
select select "number:70"
select select "number:14"
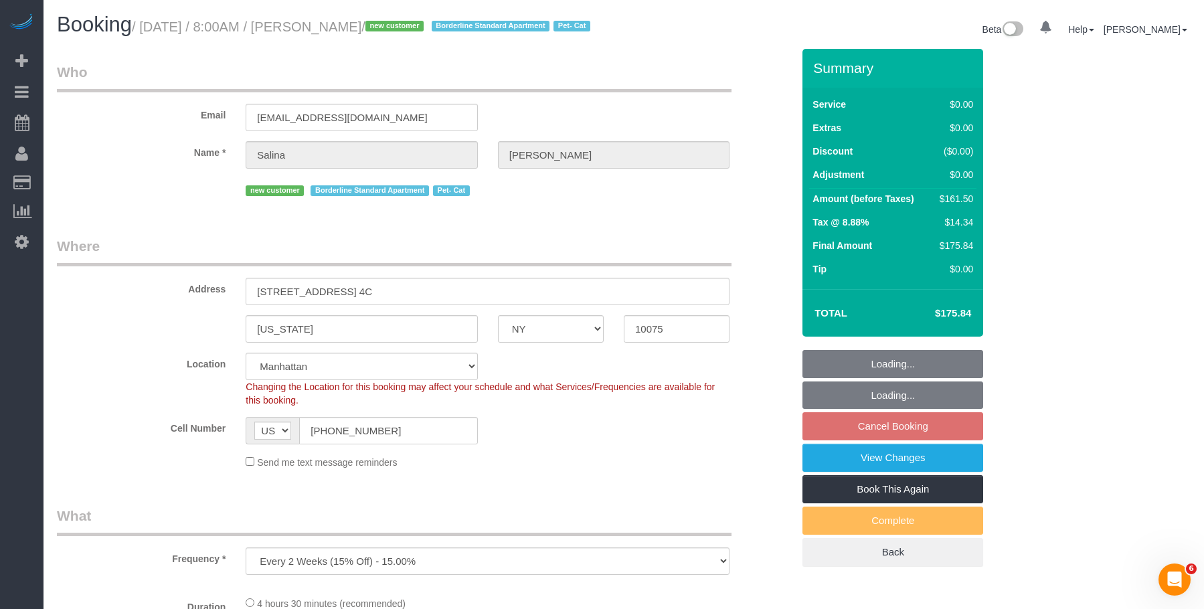
select select "number:5"
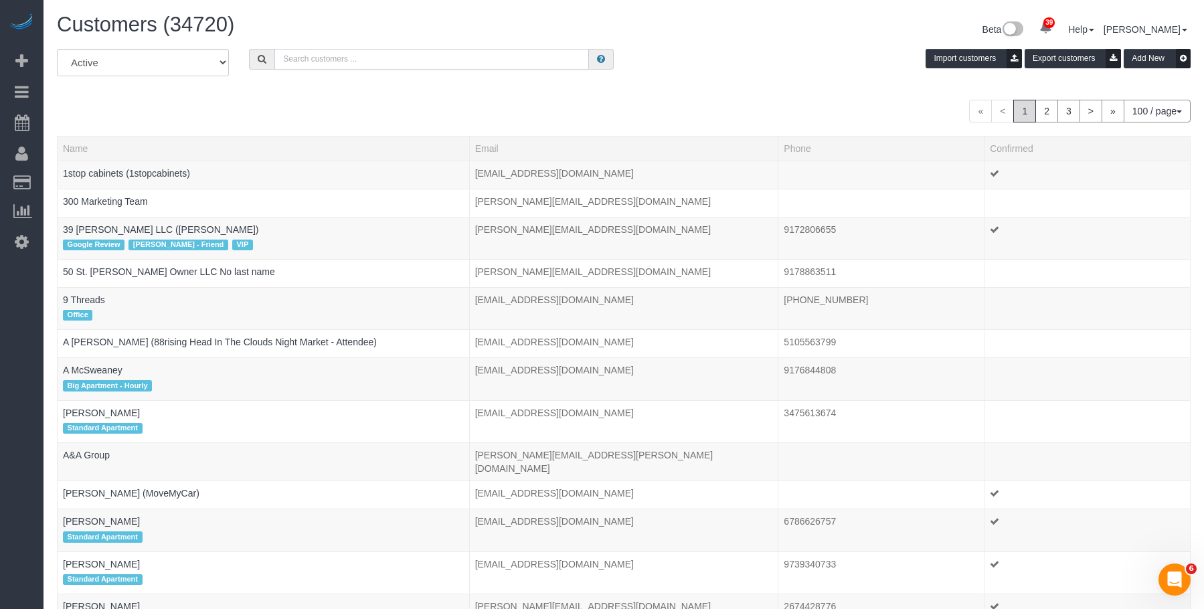
click at [493, 59] on input "text" at bounding box center [431, 59] width 315 height 21
paste input "Salina Grilli"
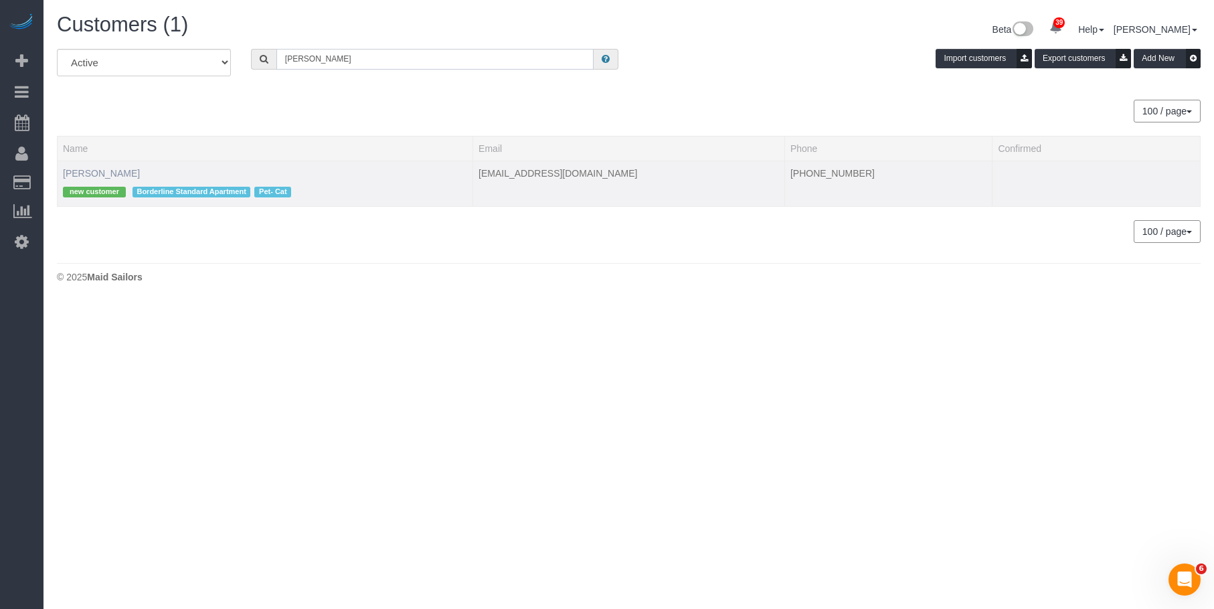
type input "Salina Grilli"
click at [78, 172] on link "Salina Grilli" at bounding box center [101, 173] width 77 height 11
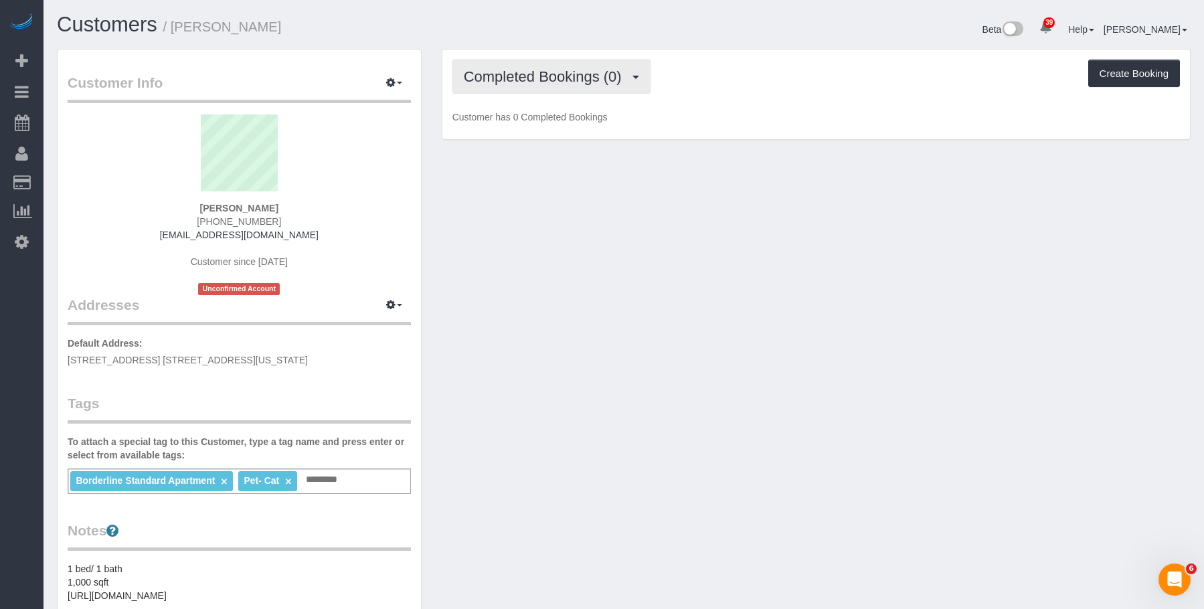
click at [574, 82] on span "Completed Bookings (0)" at bounding box center [546, 76] width 165 height 17
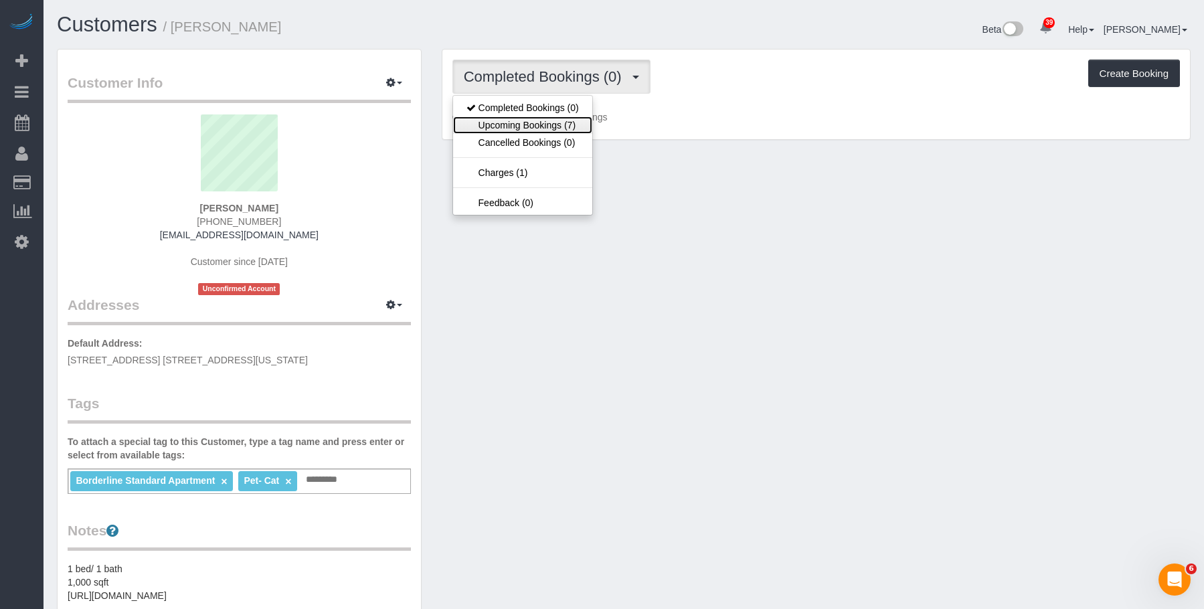
click at [560, 129] on link "Upcoming Bookings (7)" at bounding box center [522, 124] width 139 height 17
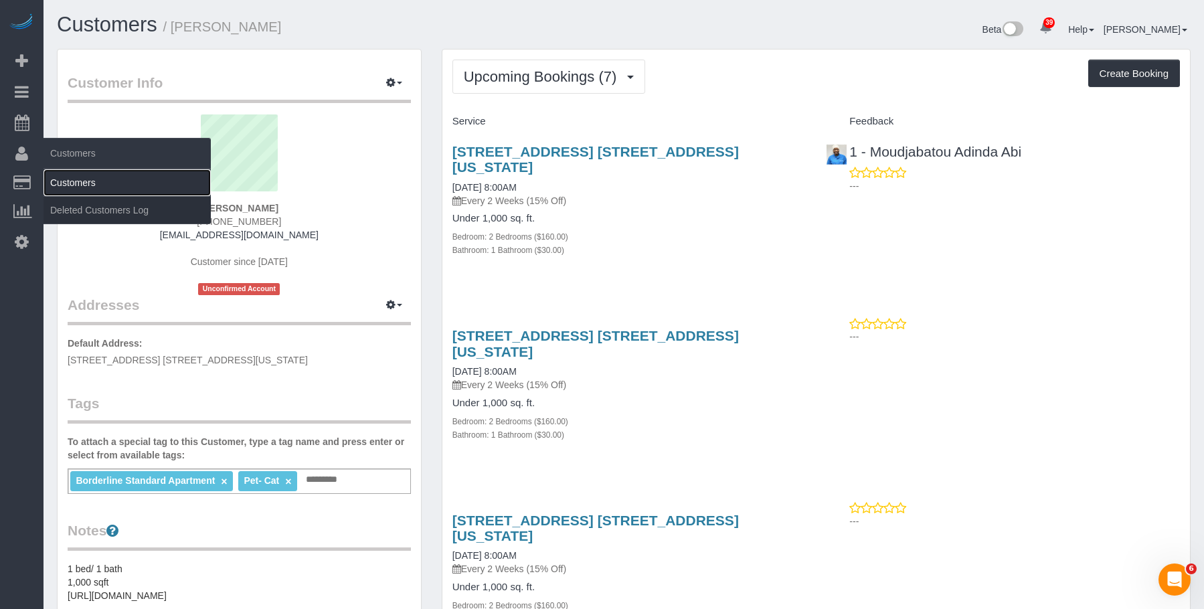
click at [92, 179] on link "Customers" at bounding box center [127, 182] width 167 height 27
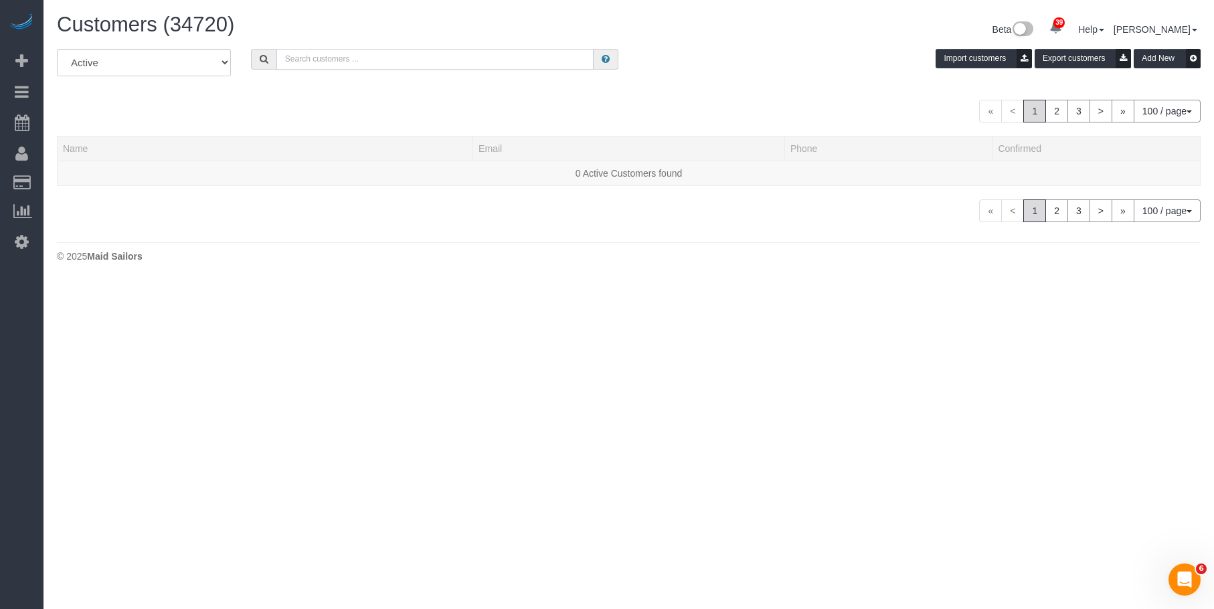
click at [384, 63] on input "text" at bounding box center [435, 59] width 318 height 21
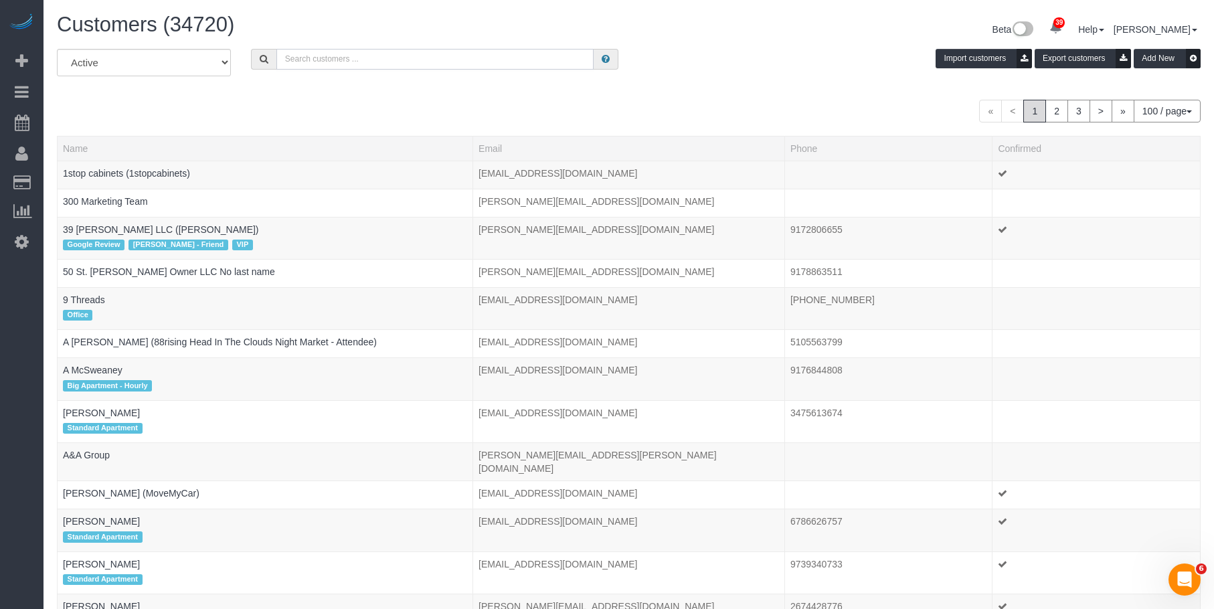
paste input "Salina Grilli"
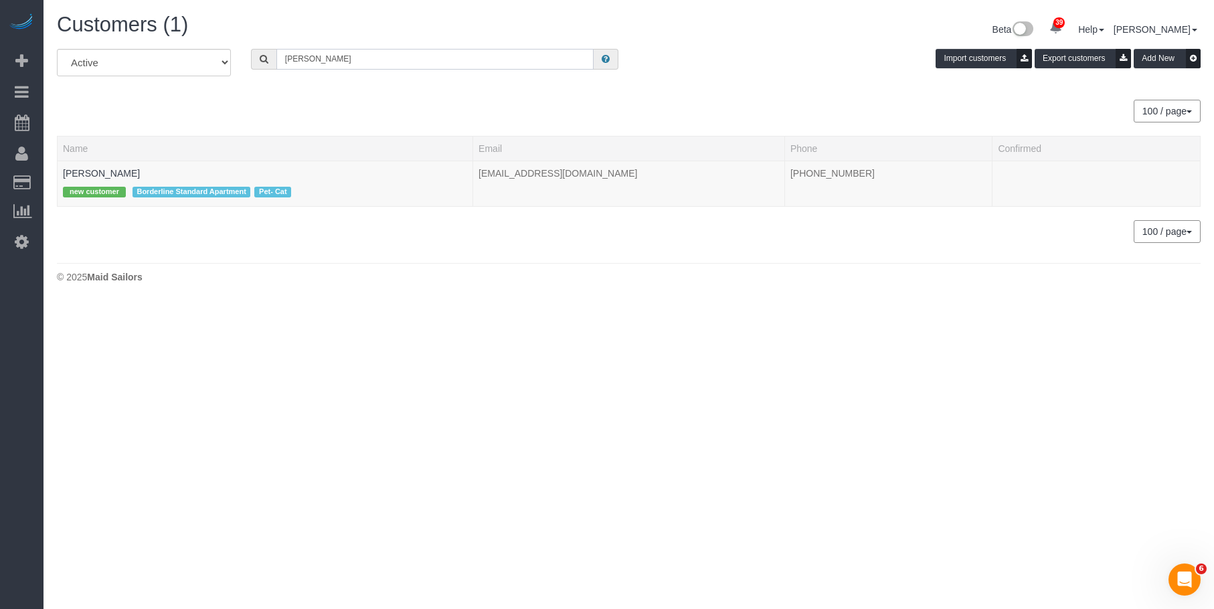
type input "Salina Grilli"
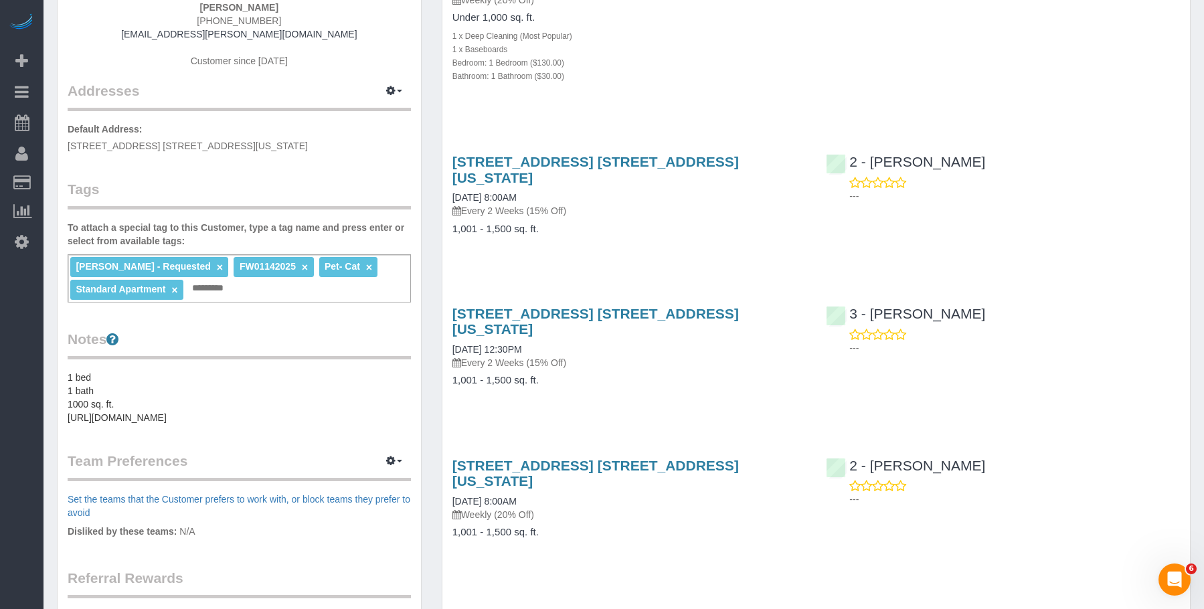
scroll to position [67, 0]
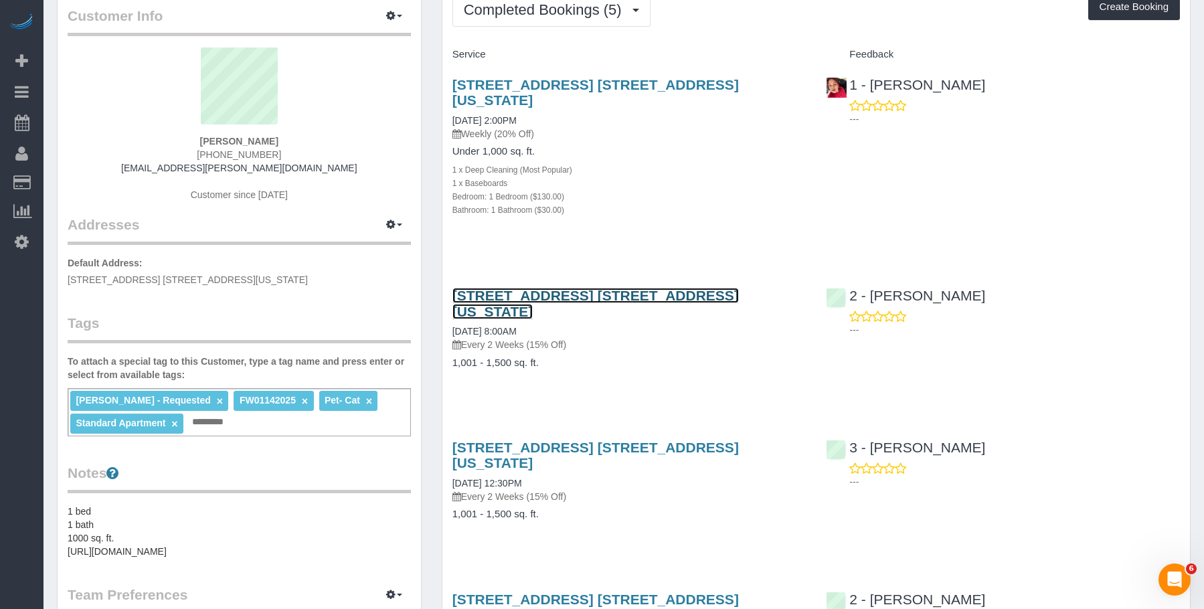
click at [586, 288] on link "[STREET_ADDRESS] [STREET_ADDRESS][US_STATE]" at bounding box center [596, 303] width 287 height 31
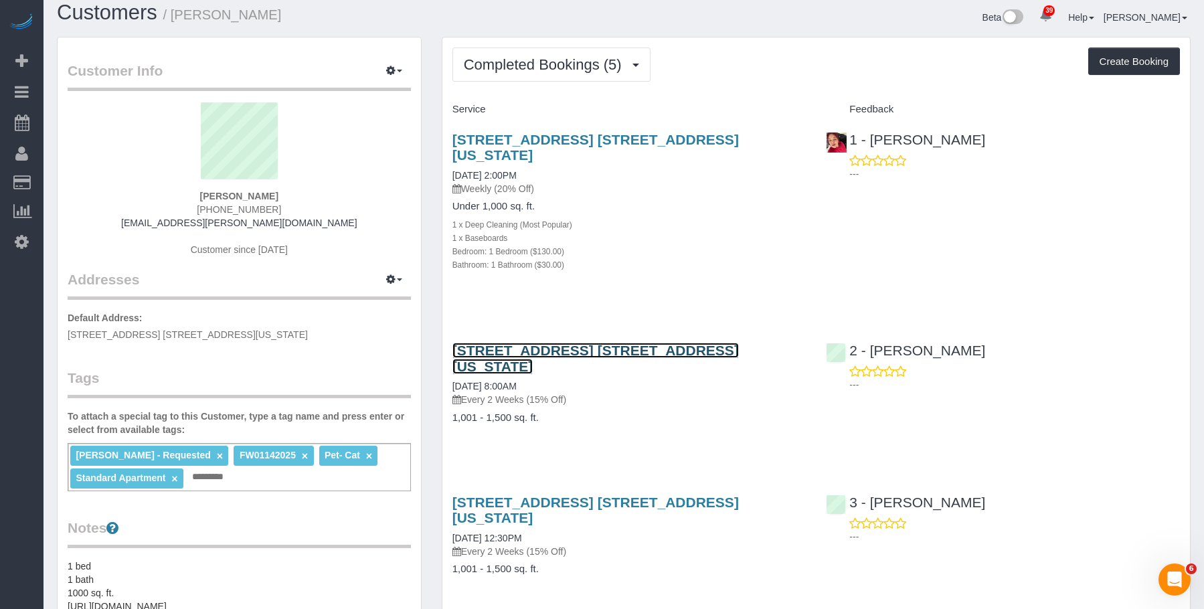
scroll to position [0, 0]
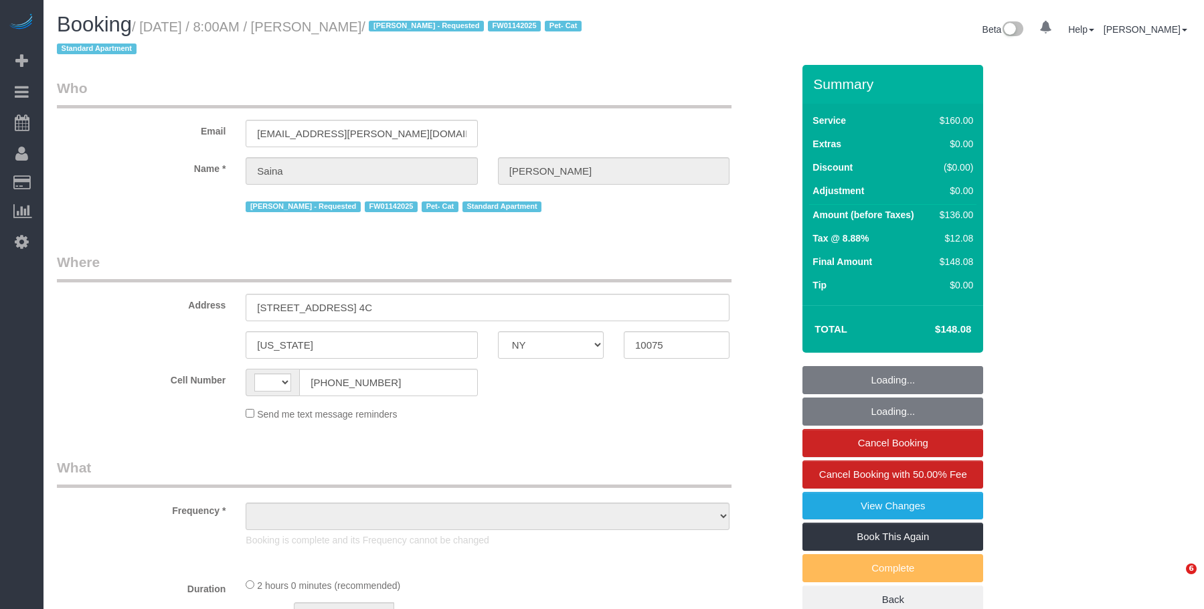
select select "NY"
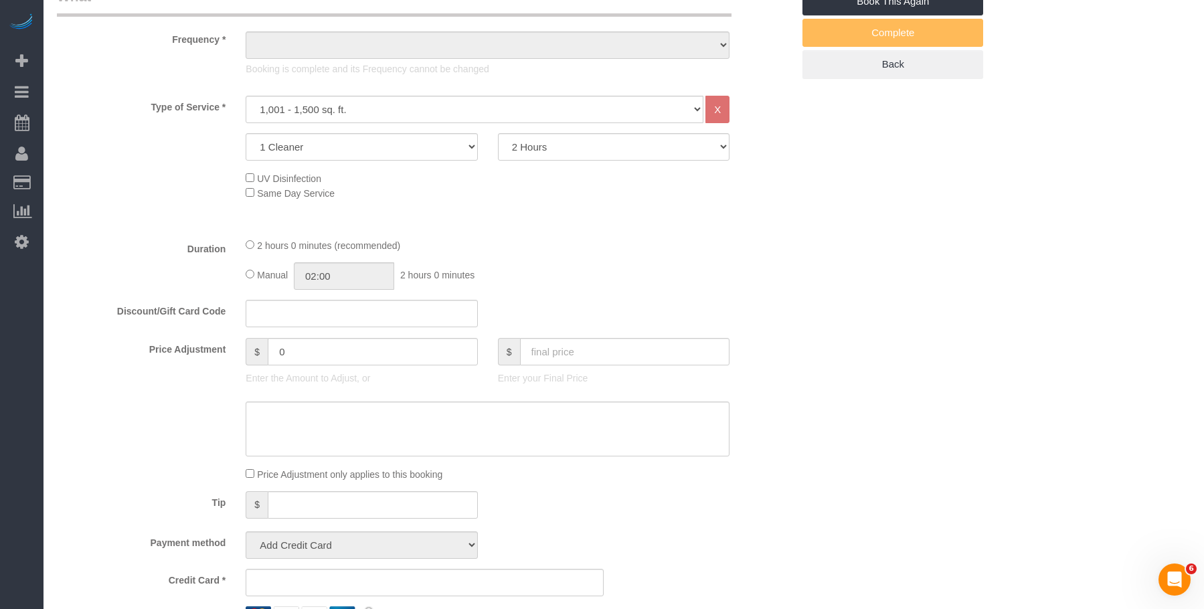
select select "string:[GEOGRAPHIC_DATA]"
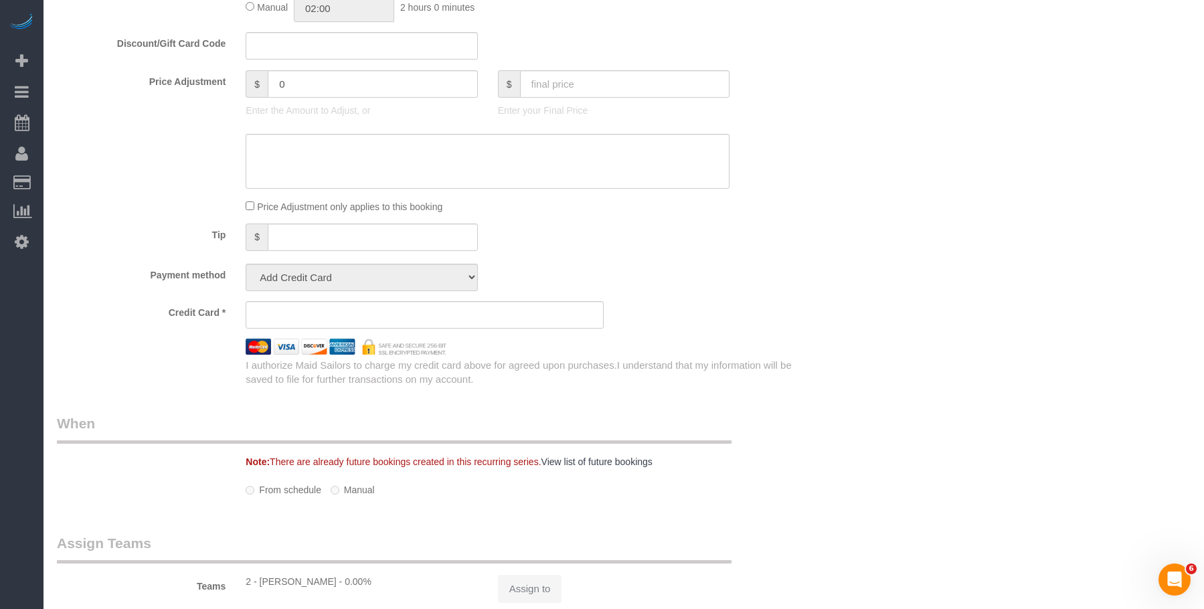
select select "object:1516"
select select "string:stripe-pm_1QWIMD4VGloSiKo7ccjZjQGD"
select select "number:58"
select select "number:90"
select select "number:14"
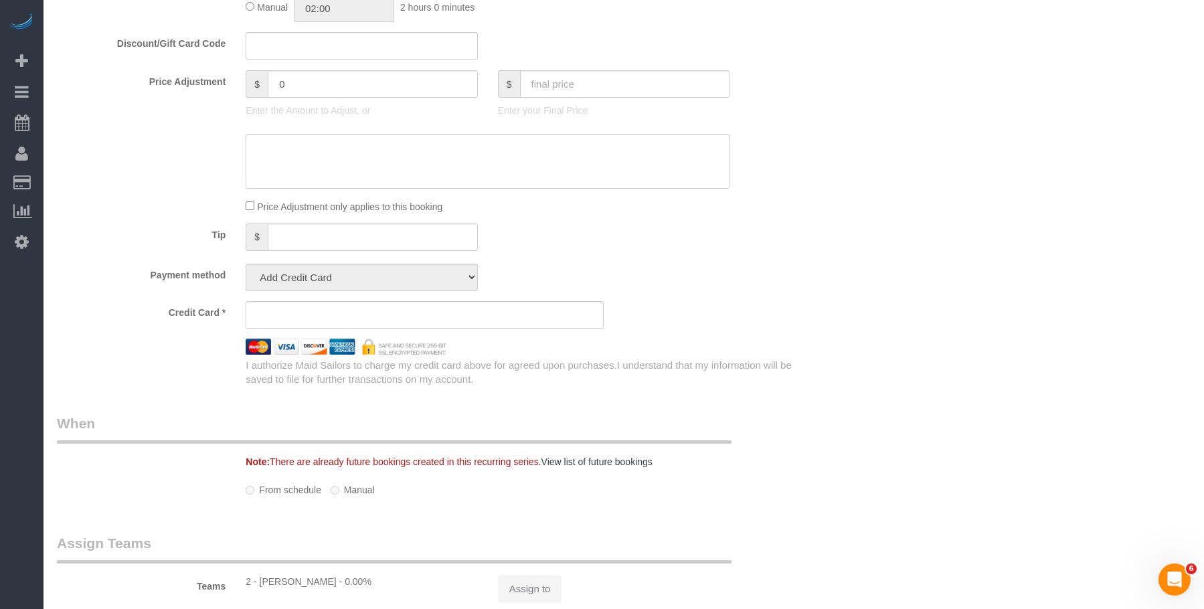
select select "number:5"
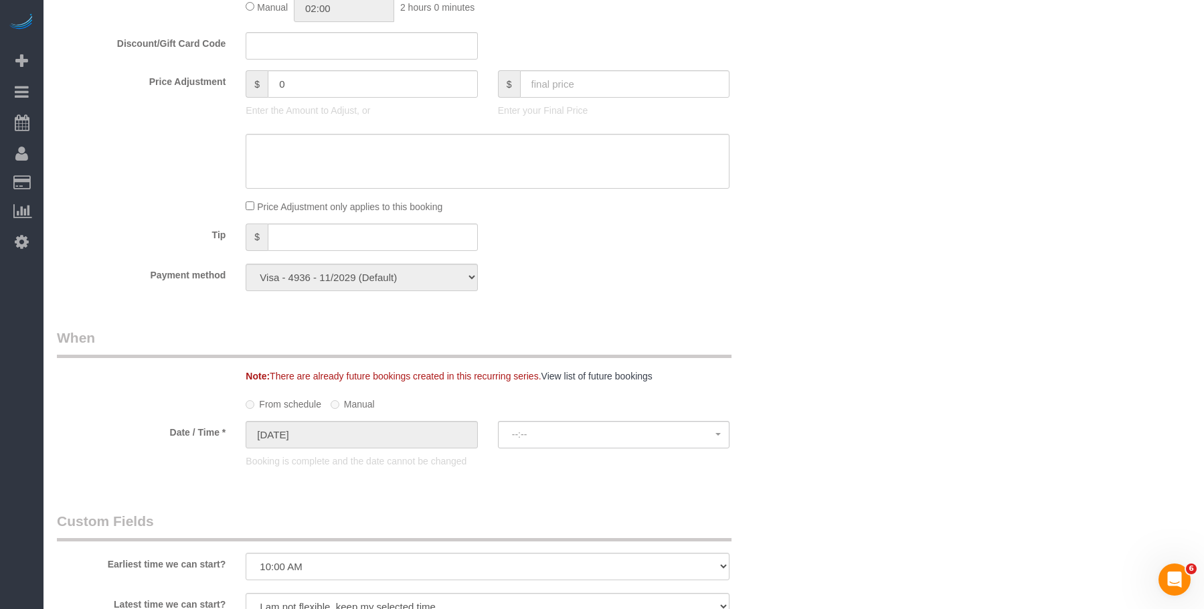
select select "spot1"
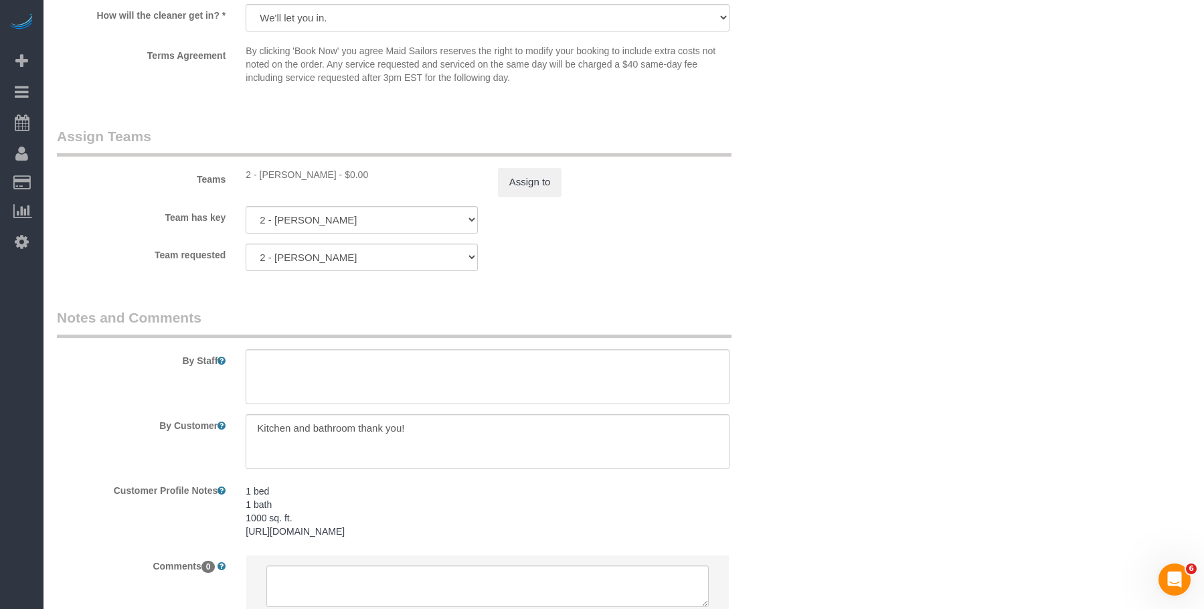
scroll to position [1138, 0]
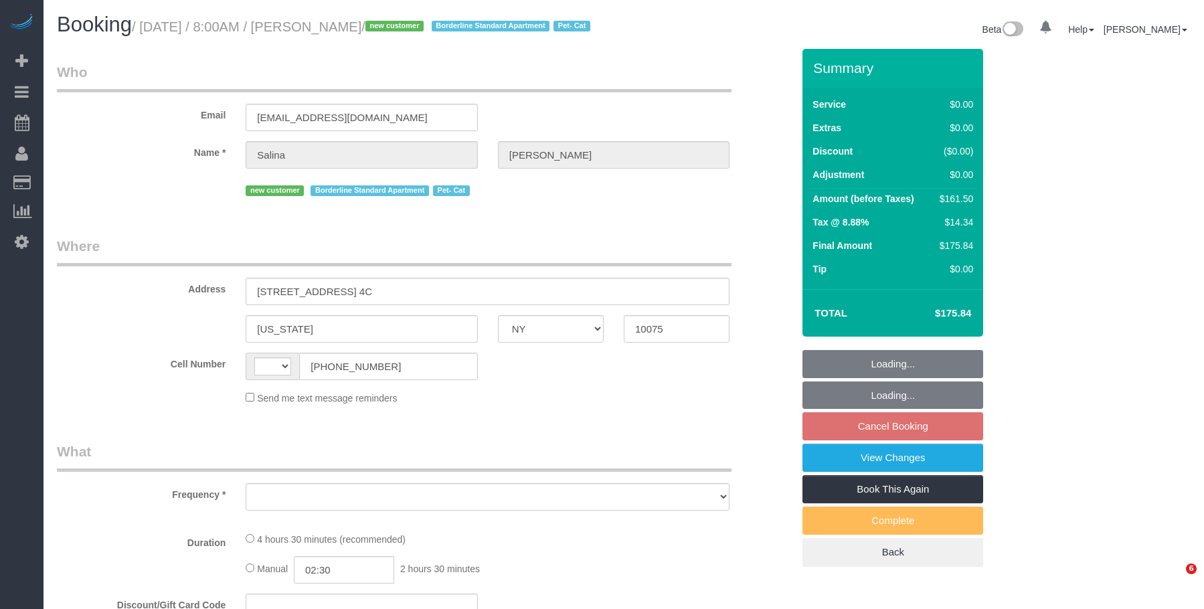
select select "NY"
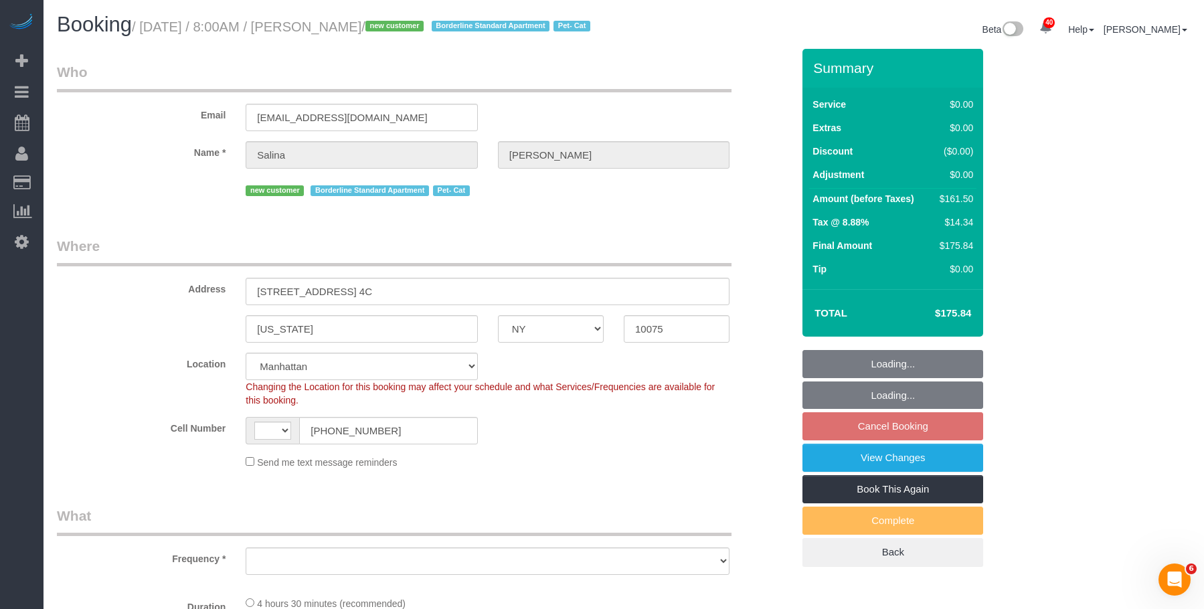
select select "string:[GEOGRAPHIC_DATA]"
select select "string:stripe-pm_1SIBST4VGloSiKo7eDTgn6T1"
select select "2"
select select "object:928"
select select "number:56"
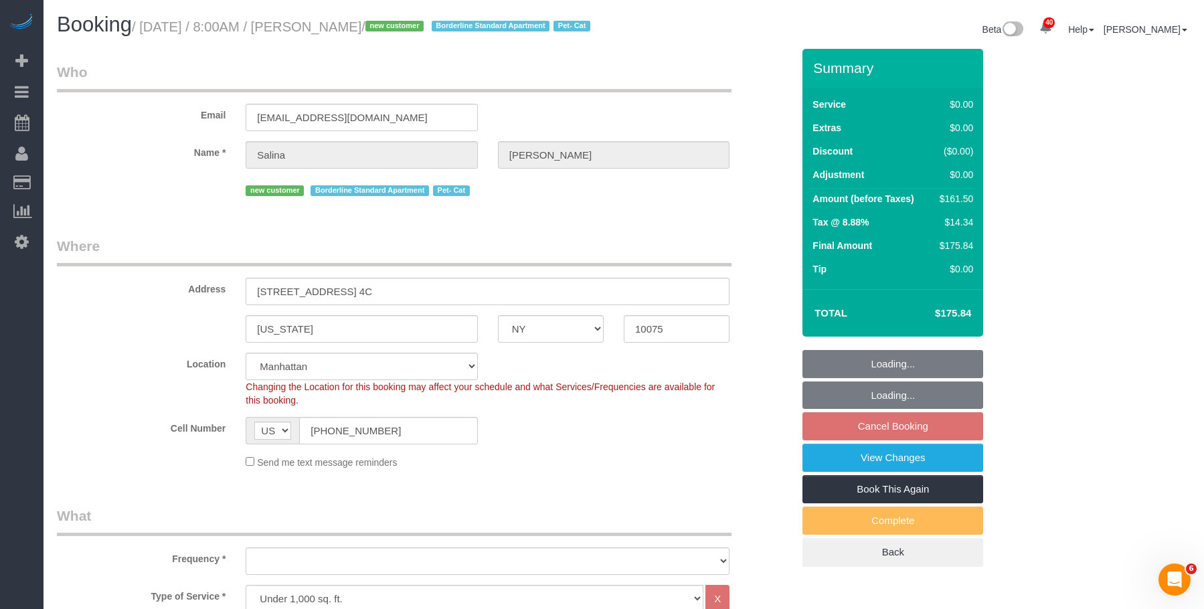
select select "number:70"
select select "number:14"
select select "number:5"
select select "2"
select select "object:1121"
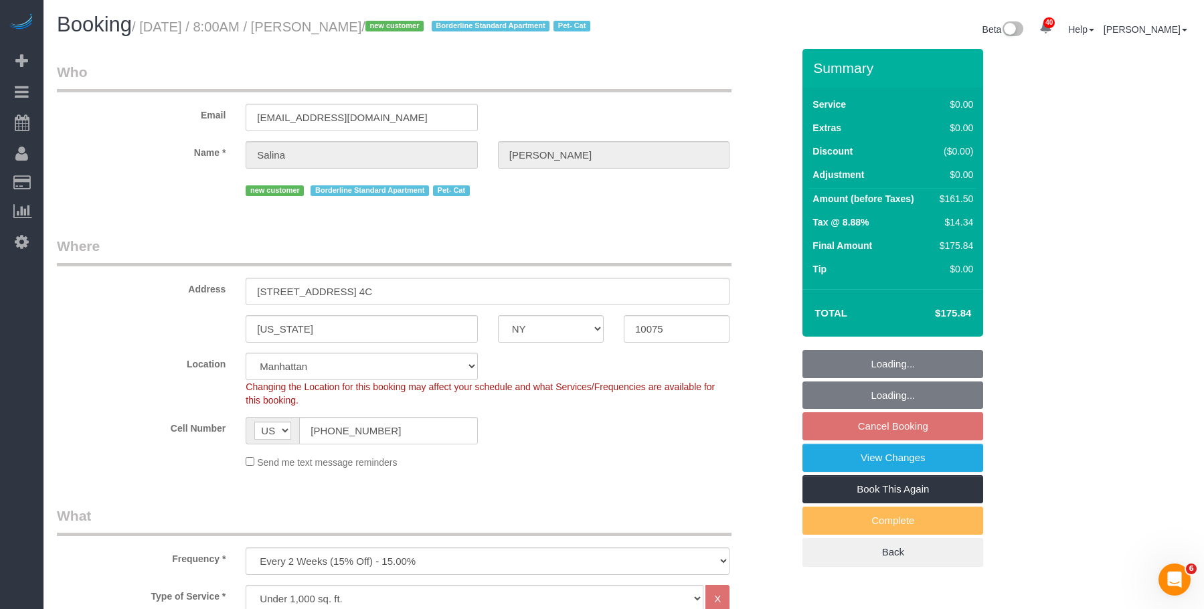
select select "spot1"
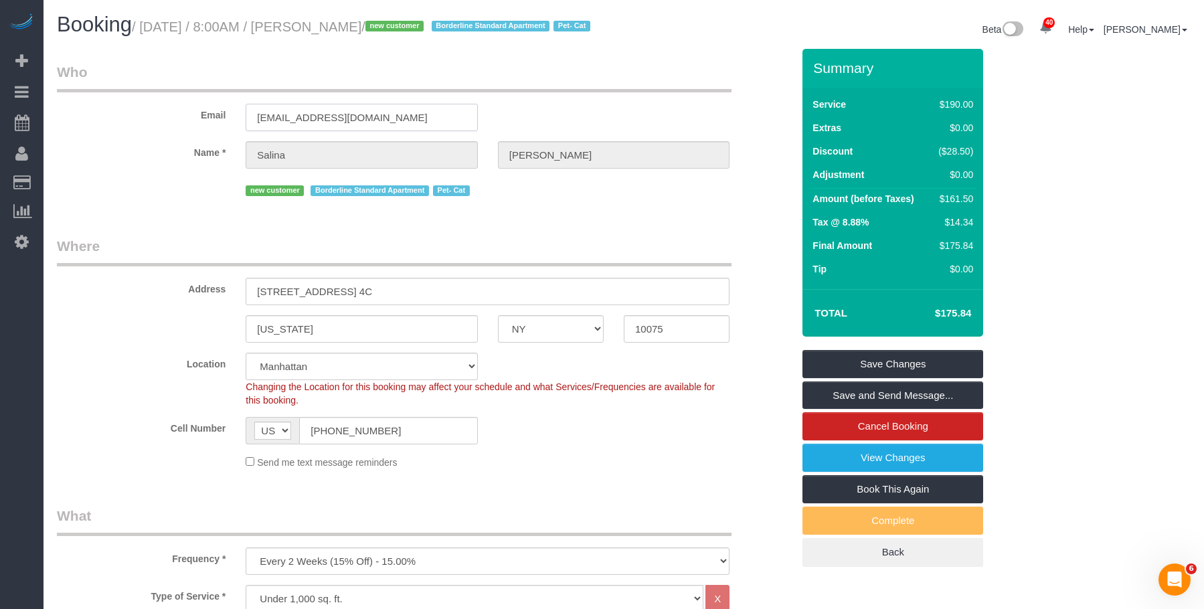
drag, startPoint x: 295, startPoint y: 132, endPoint x: 494, endPoint y: 125, distance: 199.6
click at [494, 125] on div "Email salina@manhattanmoderntherapy.com" at bounding box center [425, 96] width 756 height 69
click at [696, 48] on div "Beta 40 Your Notifications You have 0 alerts × You have 8 to charge for 10/14/2…" at bounding box center [912, 30] width 577 height 35
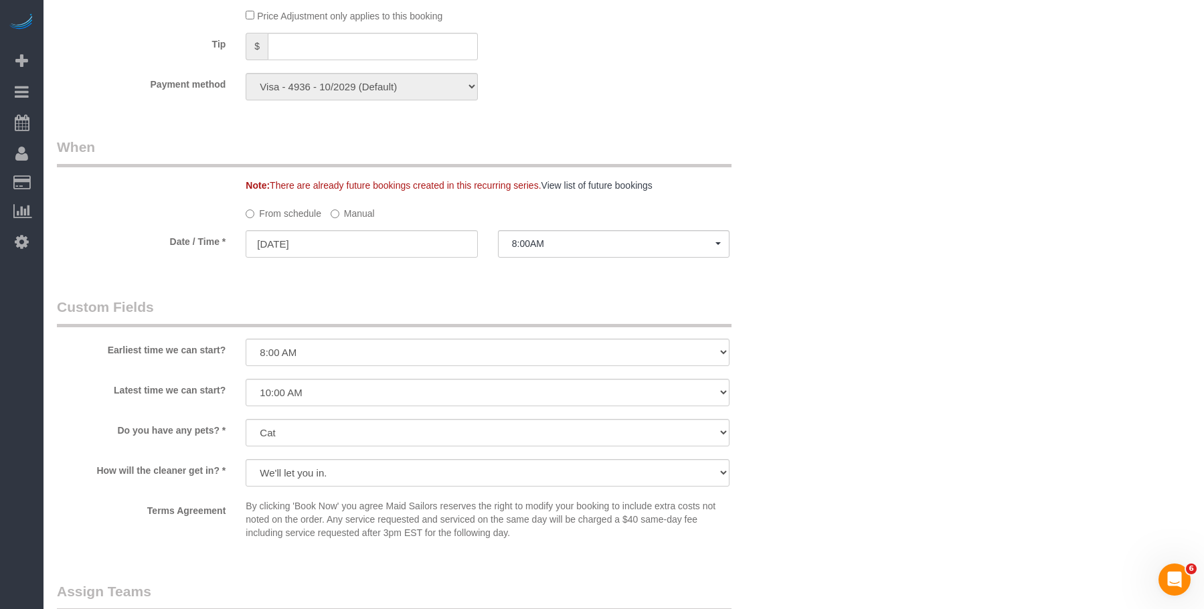
scroll to position [1272, 0]
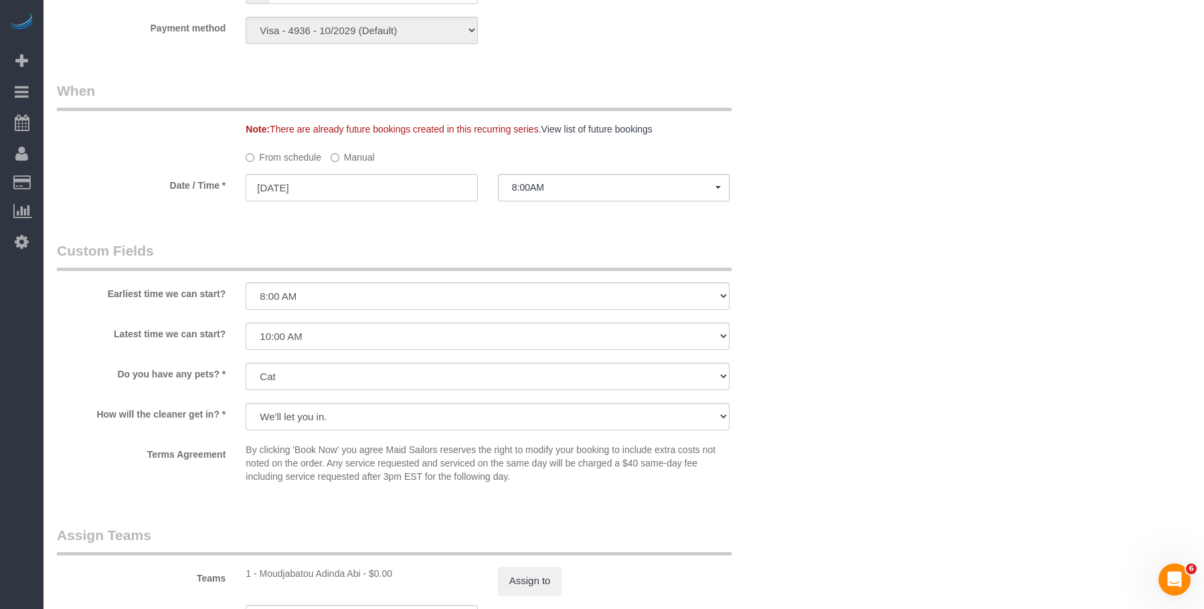
drag, startPoint x: 914, startPoint y: 212, endPoint x: 884, endPoint y: 216, distance: 30.4
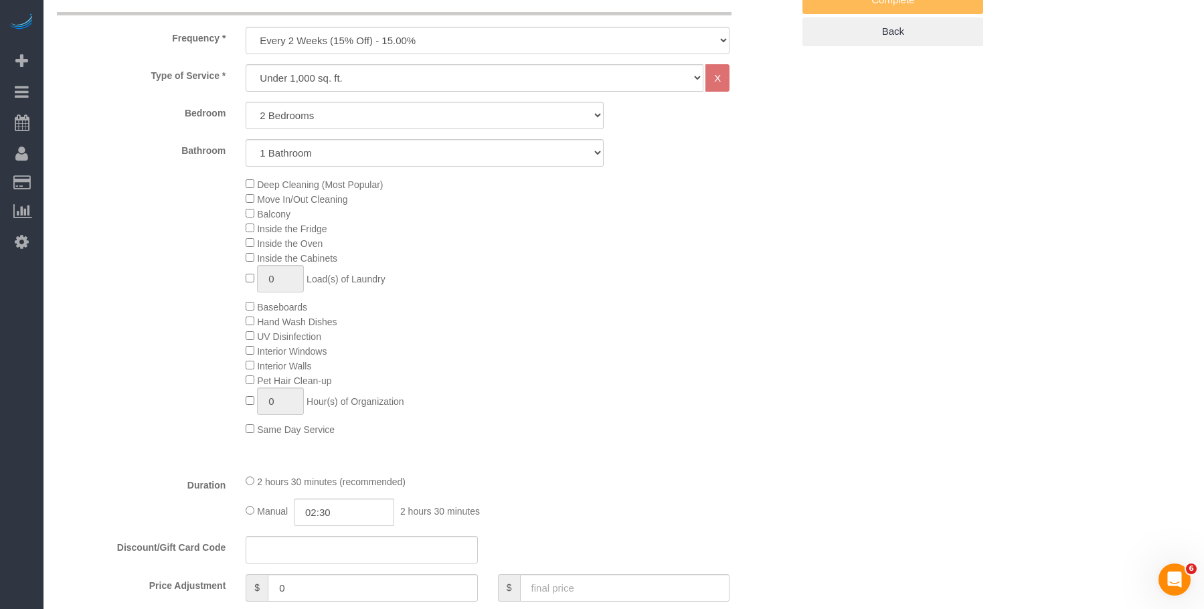
scroll to position [186, 0]
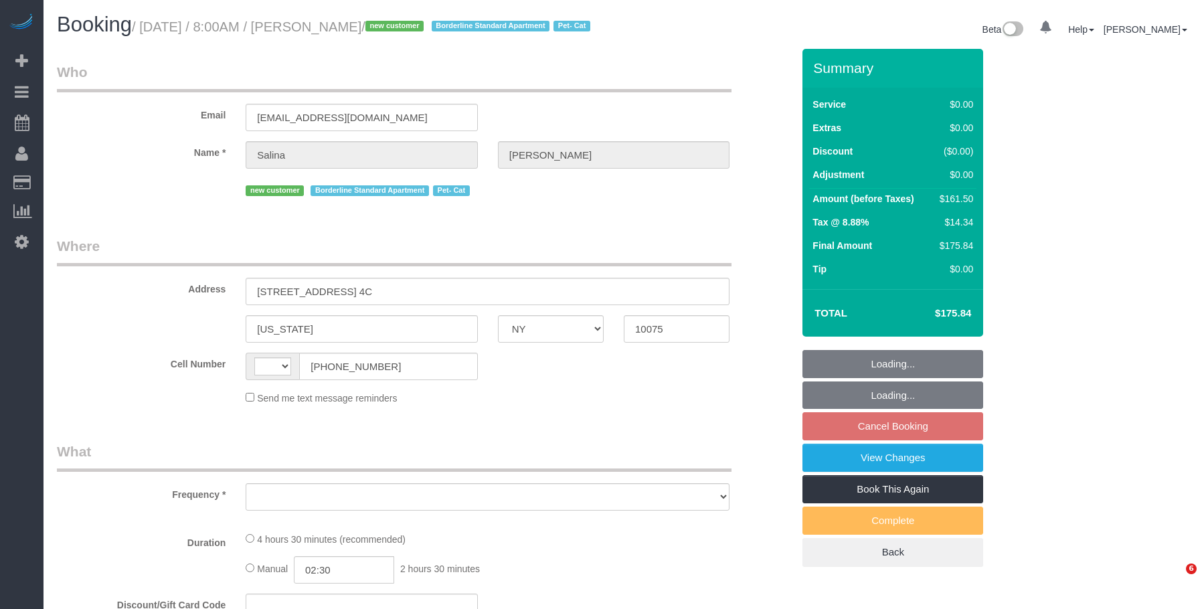
select select "NY"
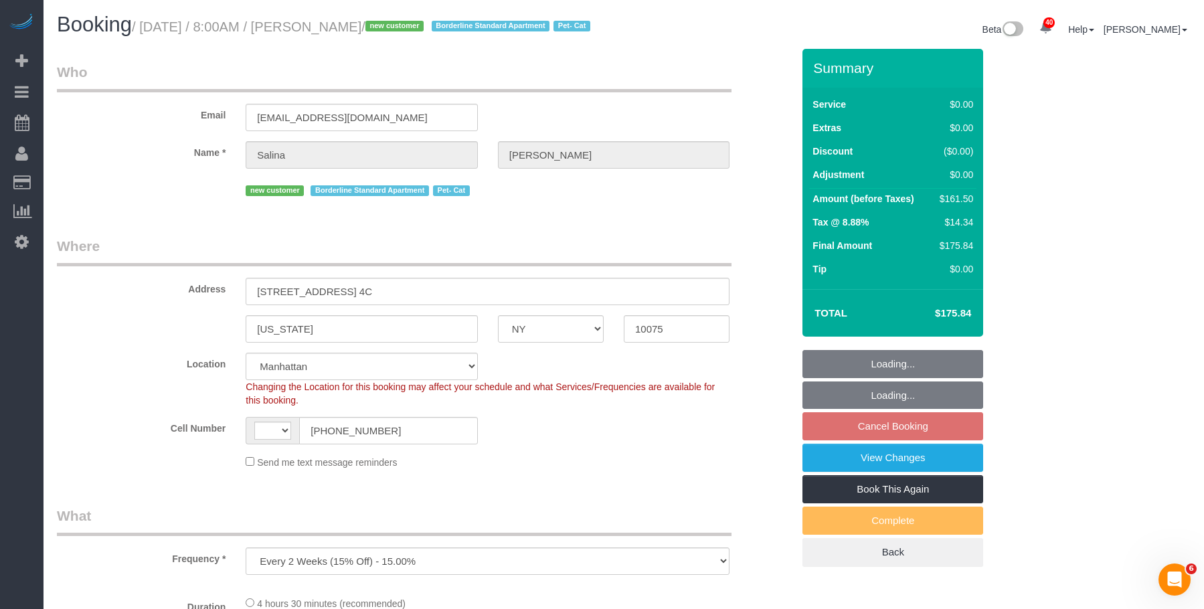
select select "object:936"
select select "string:[GEOGRAPHIC_DATA]"
select select "string:stripe-pm_1SIBST4VGloSiKo7eDTgn6T1"
select select "2"
select select "spot1"
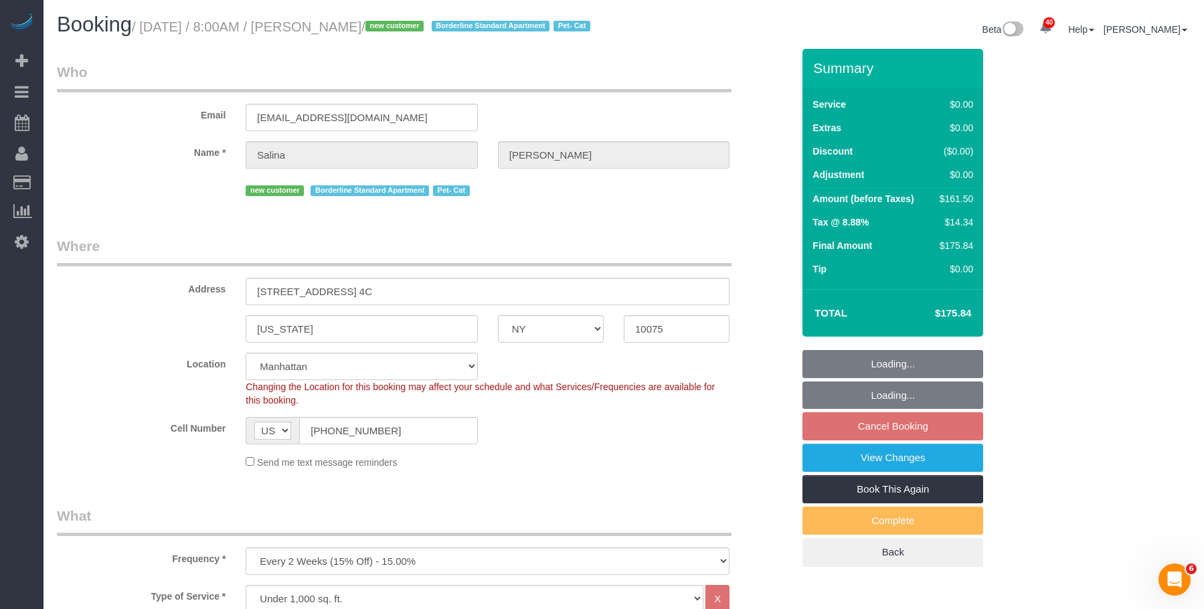
select select "number:56"
select select "number:70"
select select "number:14"
select select "number:5"
select select "2"
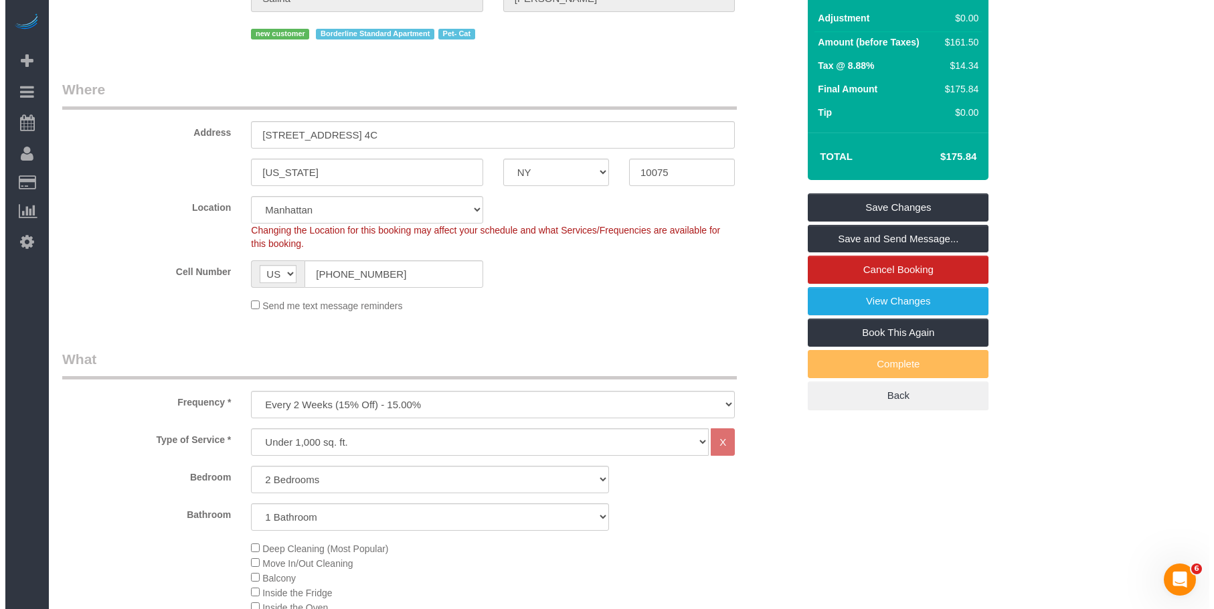
scroll to position [67, 0]
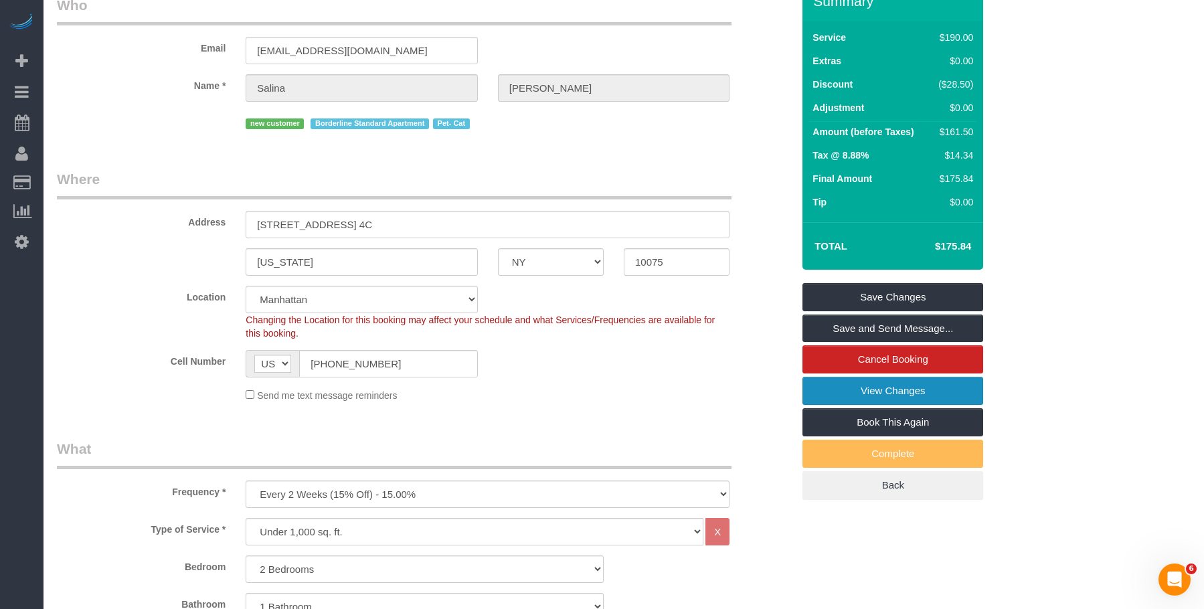
click at [915, 405] on link "View Changes" at bounding box center [893, 391] width 181 height 28
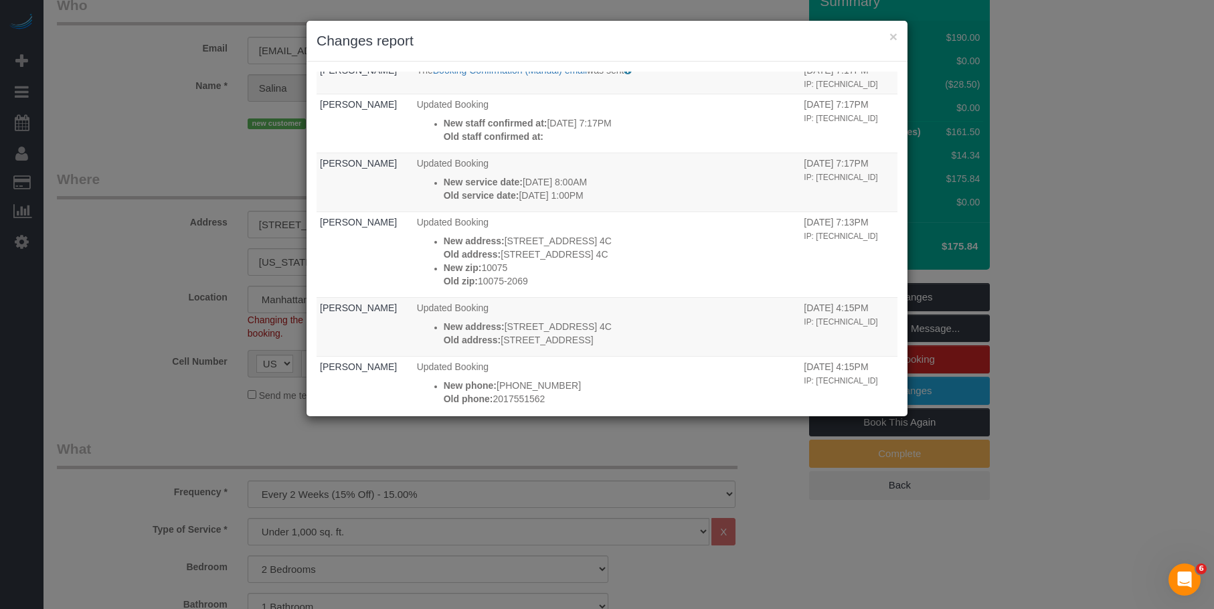
click at [640, 34] on h3 "Changes report" at bounding box center [607, 41] width 581 height 20
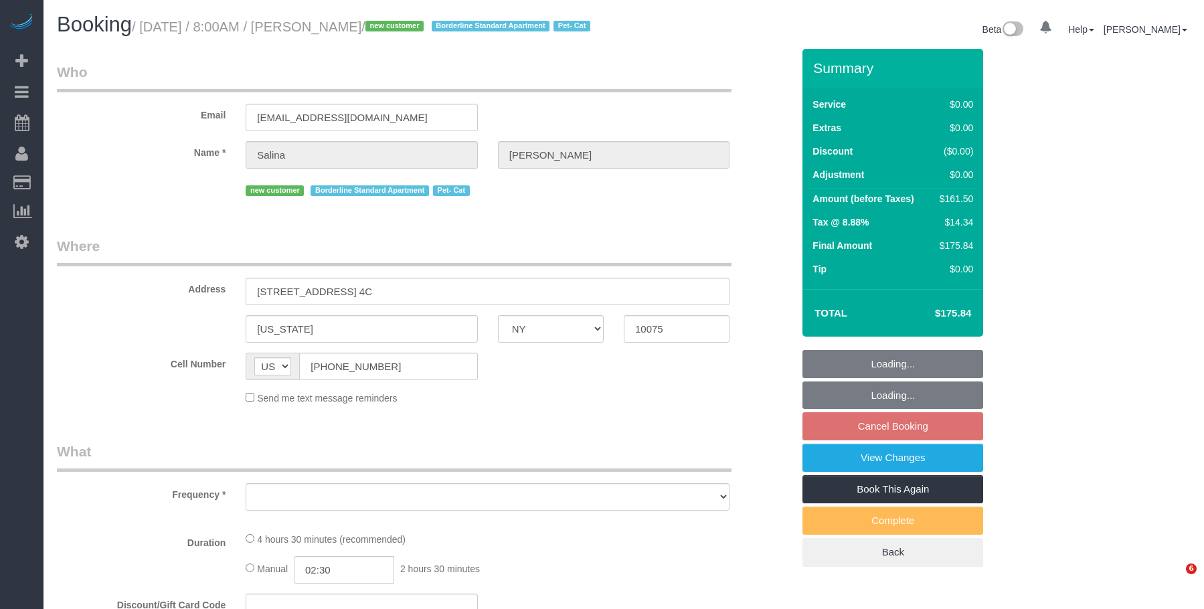
select select "NY"
select select "object:817"
select select "2"
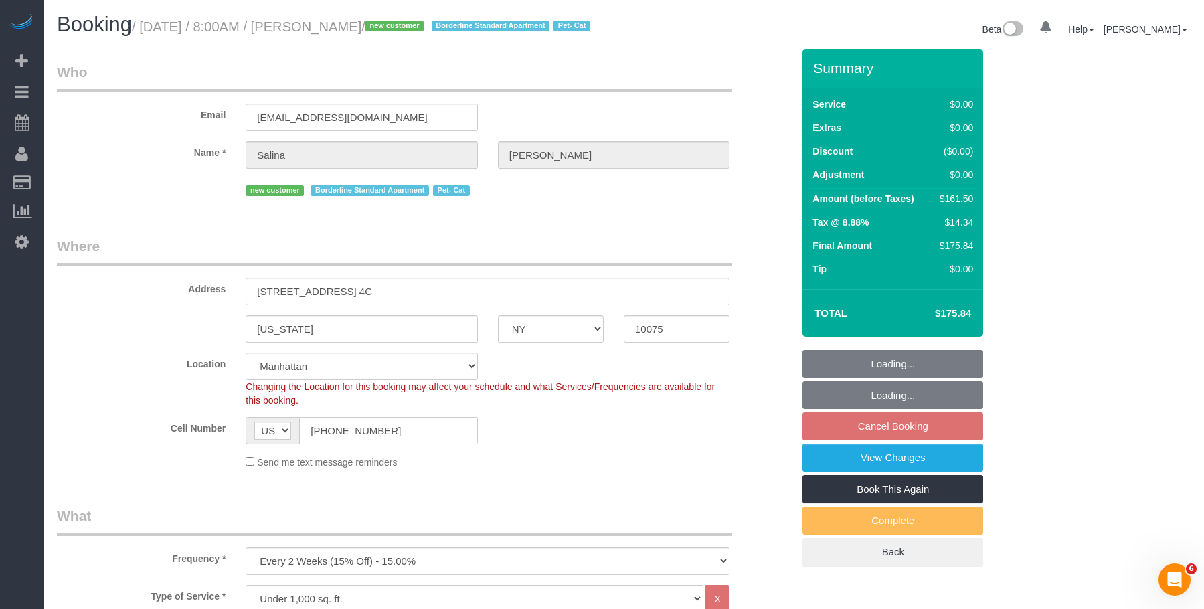
select select "object:926"
click at [864, 472] on link "View Changes" at bounding box center [893, 458] width 181 height 28
select select "string:stripe-pm_1SIBST4VGloSiKo7eDTgn6T1"
select select "spot1"
select select "number:56"
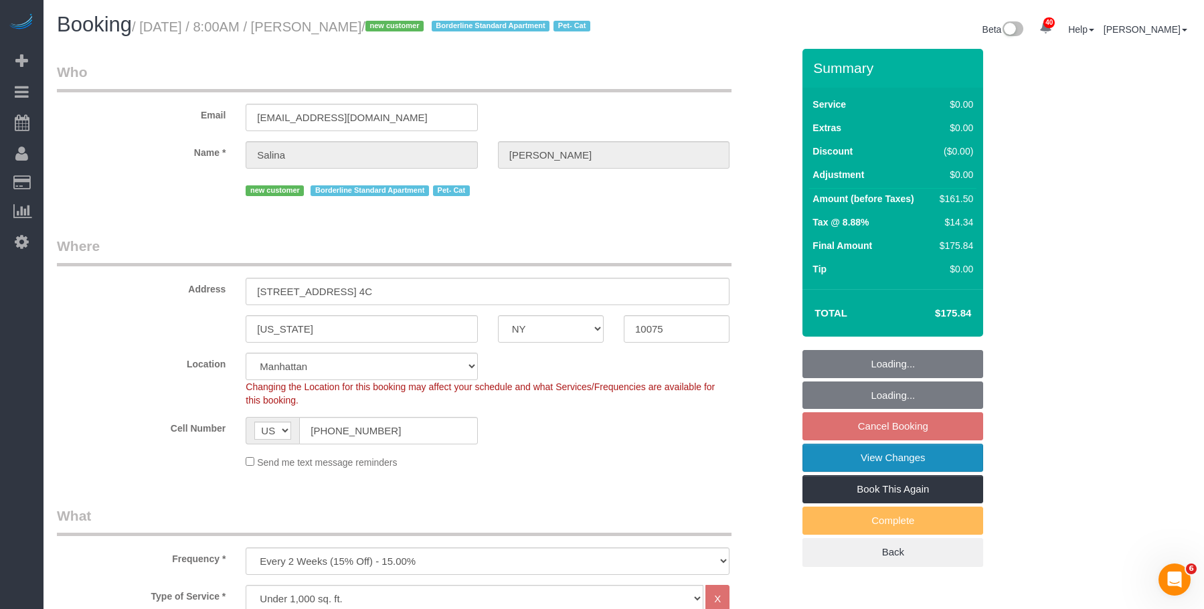
select select "number:70"
select select "number:14"
select select "number:5"
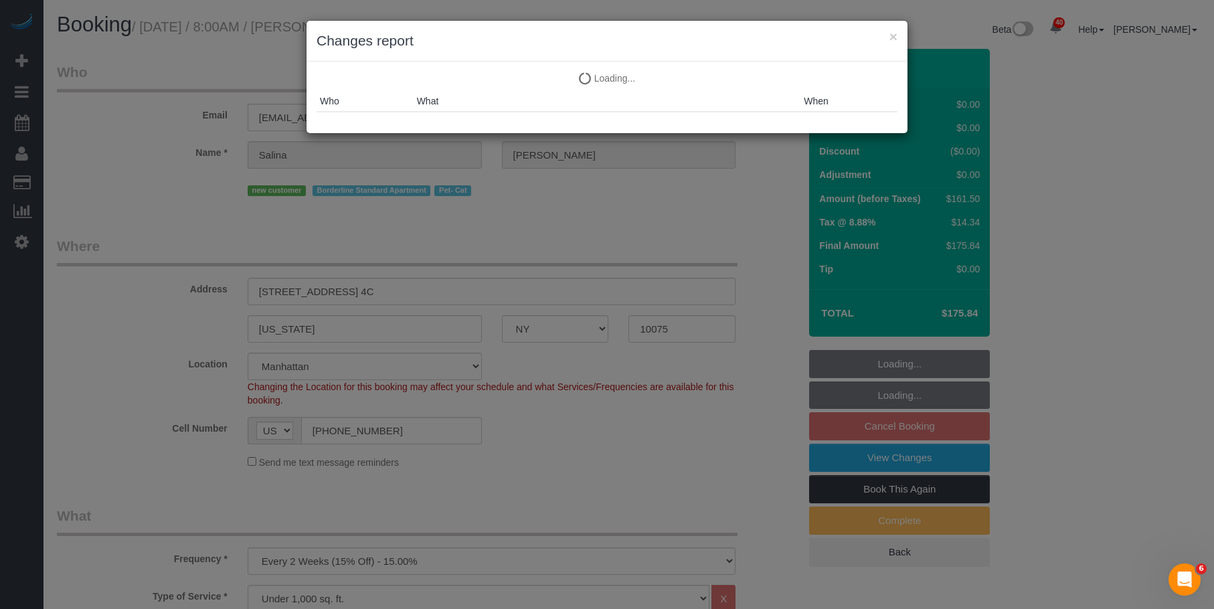
select select "2"
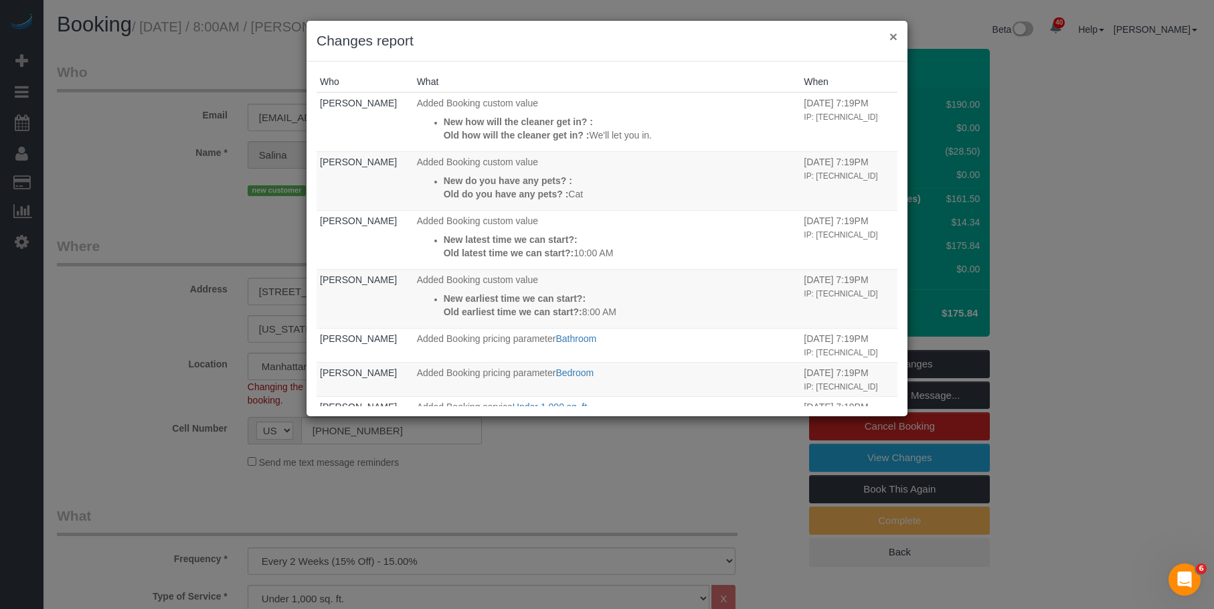
click at [895, 37] on button "×" at bounding box center [894, 36] width 8 height 14
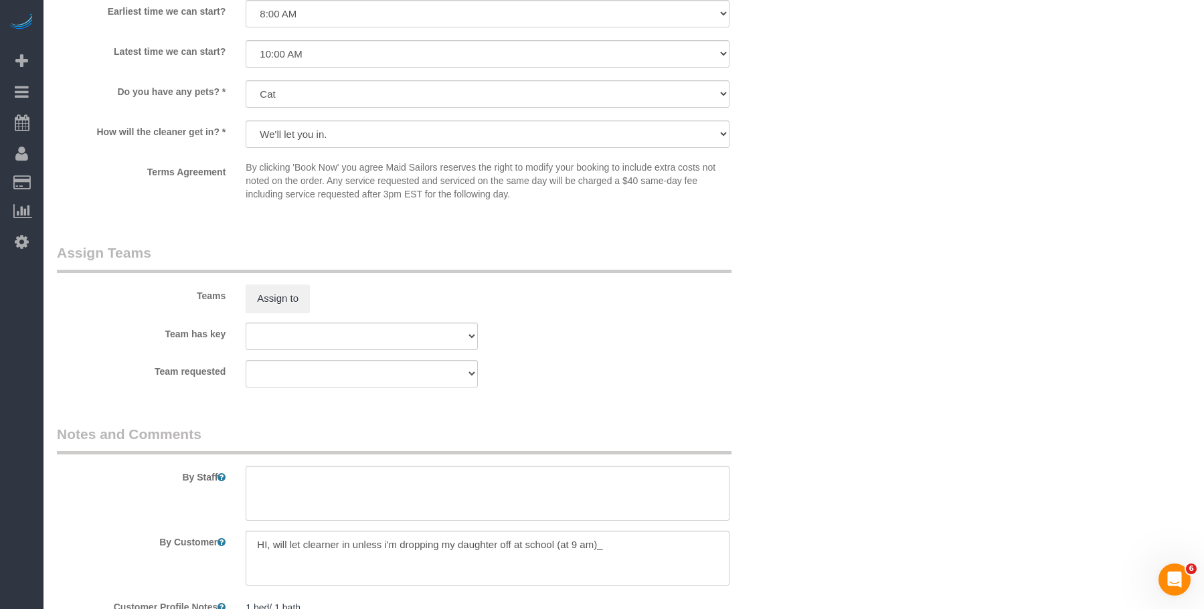
scroll to position [1674, 0]
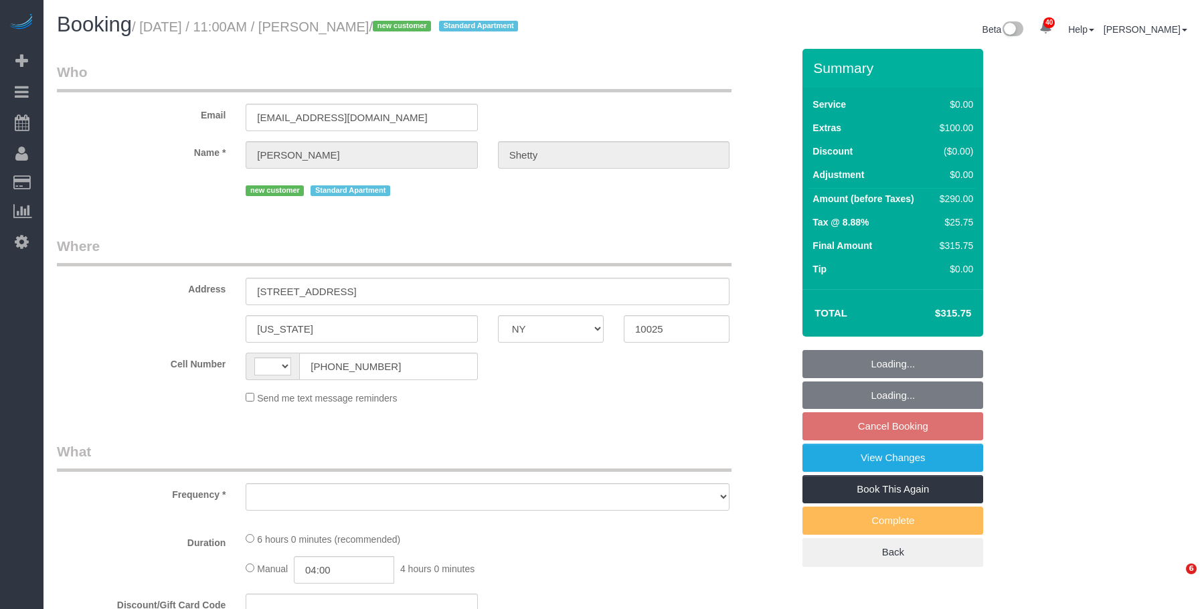
select select "NY"
select select "string:[GEOGRAPHIC_DATA]"
select select "object:744"
select select "number:89"
select select "number:90"
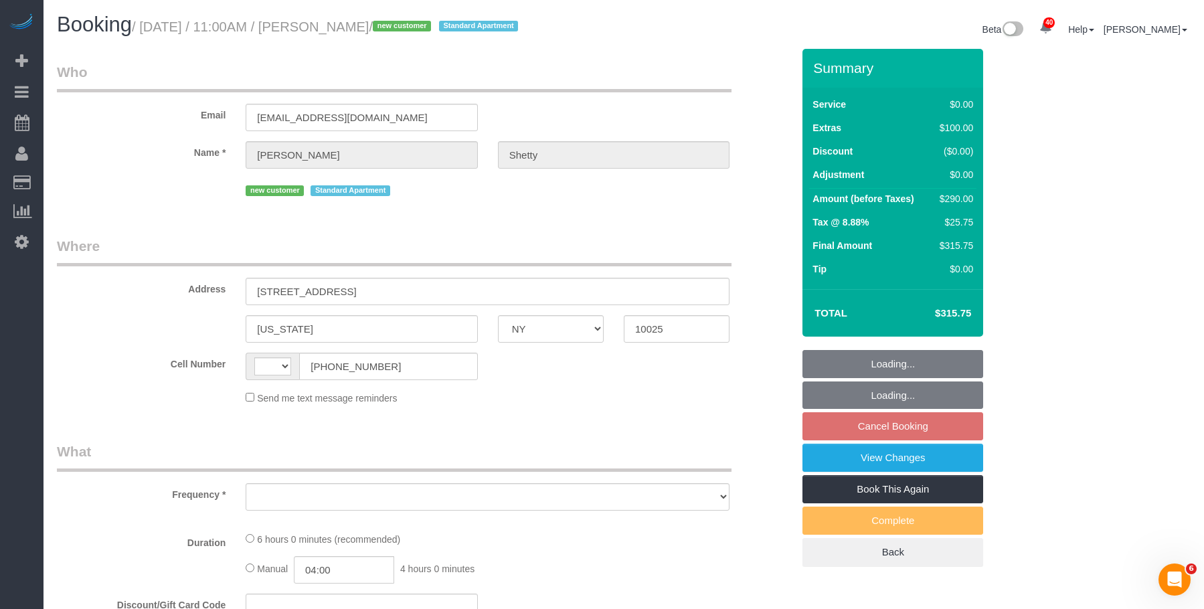
select select "number:15"
select select "number:5"
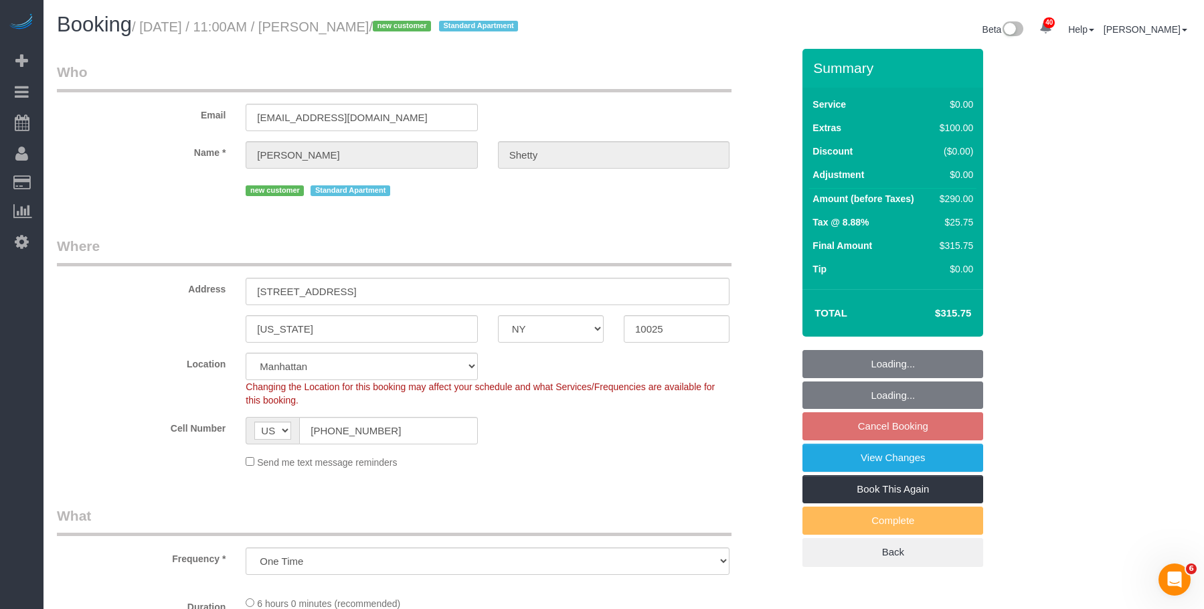
select select "object:970"
select select "string:stripe-pm_1SHuK14VGloSiKo7eFFWp0HP"
select select "2"
select select "spot4"
select select "2"
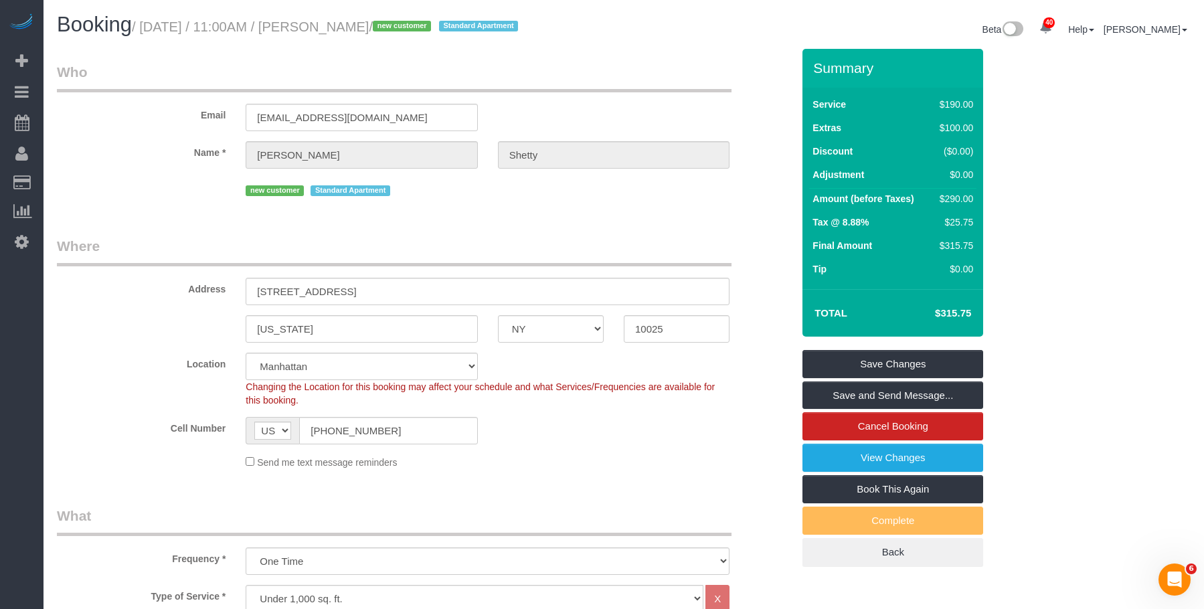
drag, startPoint x: 325, startPoint y: 33, endPoint x: 404, endPoint y: 25, distance: 79.5
click at [404, 25] on h1 "Booking / [DATE] / 11:00AM / [PERSON_NAME] / new customer Standard Apartment" at bounding box center [335, 24] width 557 height 23
copy small "[PERSON_NAME]"
drag, startPoint x: 656, startPoint y: 94, endPoint x: 930, endPoint y: 135, distance: 276.7
click at [659, 94] on div "Email [EMAIL_ADDRESS][DOMAIN_NAME]" at bounding box center [425, 96] width 756 height 69
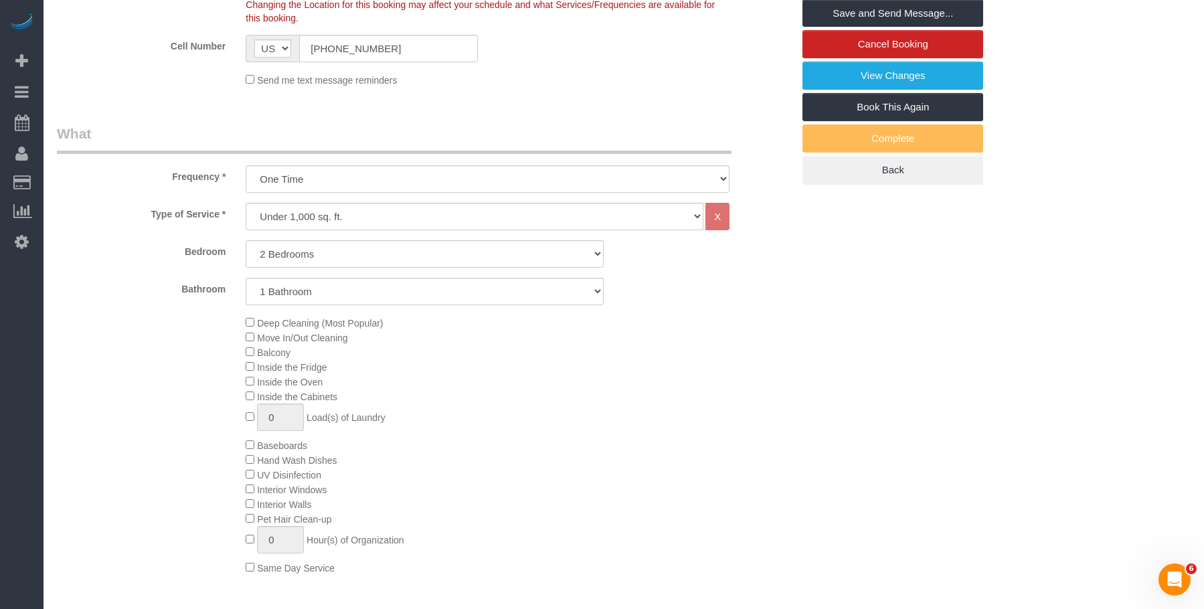
scroll to position [173, 0]
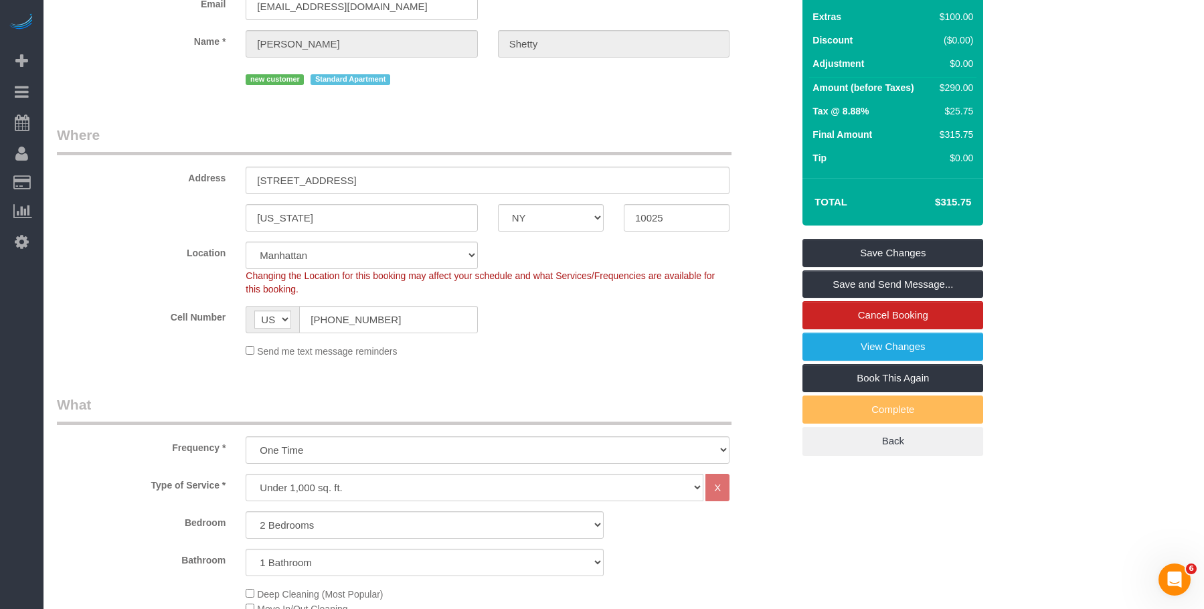
scroll to position [0, 0]
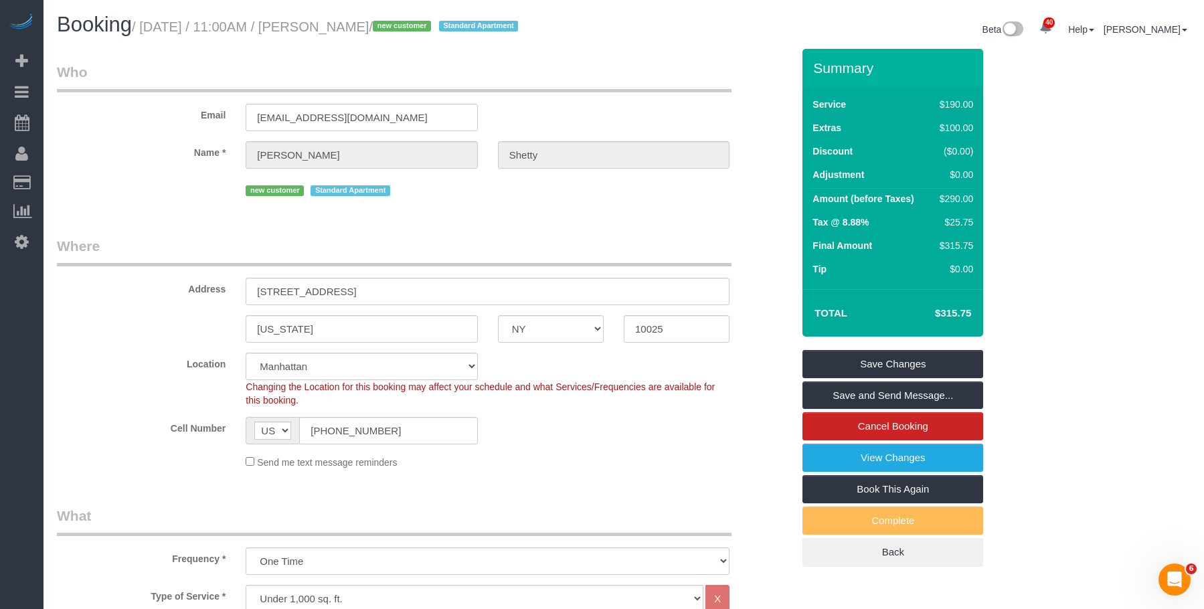
click at [307, 62] on legend "Who" at bounding box center [394, 77] width 675 height 30
drag, startPoint x: 325, startPoint y: 32, endPoint x: 406, endPoint y: 21, distance: 81.0
click at [406, 21] on small "/ October 16, 2025 / 11:00AM / Likitha Shetty / new customer Standard Apartment" at bounding box center [327, 26] width 390 height 15
copy small "Likitha Shetty"
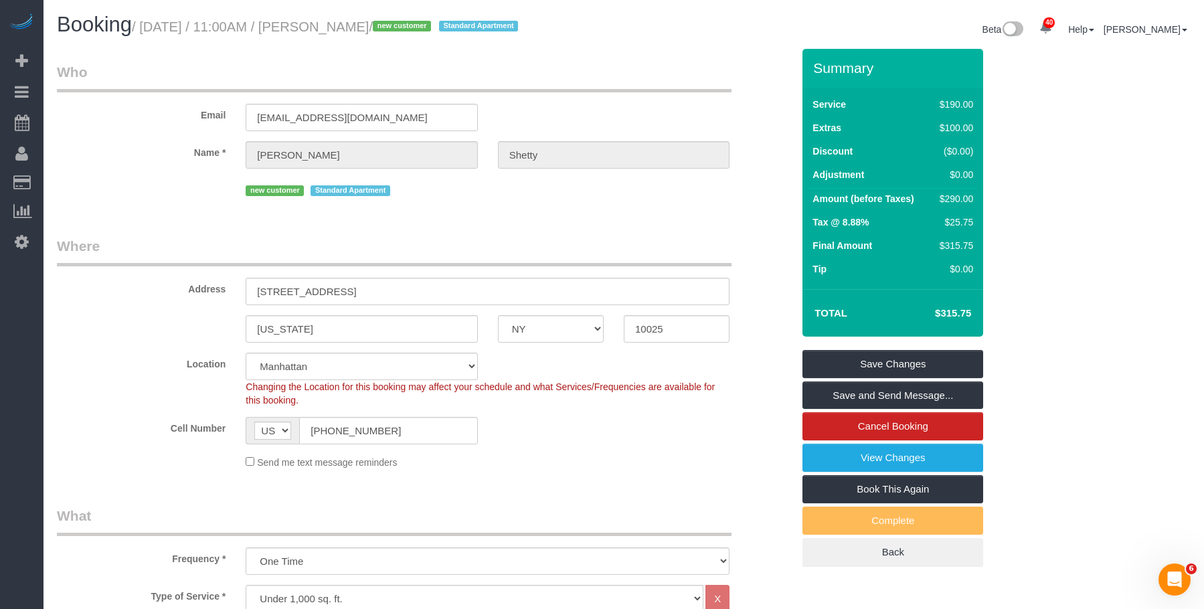
drag, startPoint x: 147, startPoint y: 24, endPoint x: 404, endPoint y: 23, distance: 257.1
click at [404, 23] on small "/ October 16, 2025 / 11:00AM / Likitha Shetty / new customer Standard Apartment" at bounding box center [327, 26] width 390 height 15
copy small "October 16, 2025 / 11:00AM / Likitha Shetty"
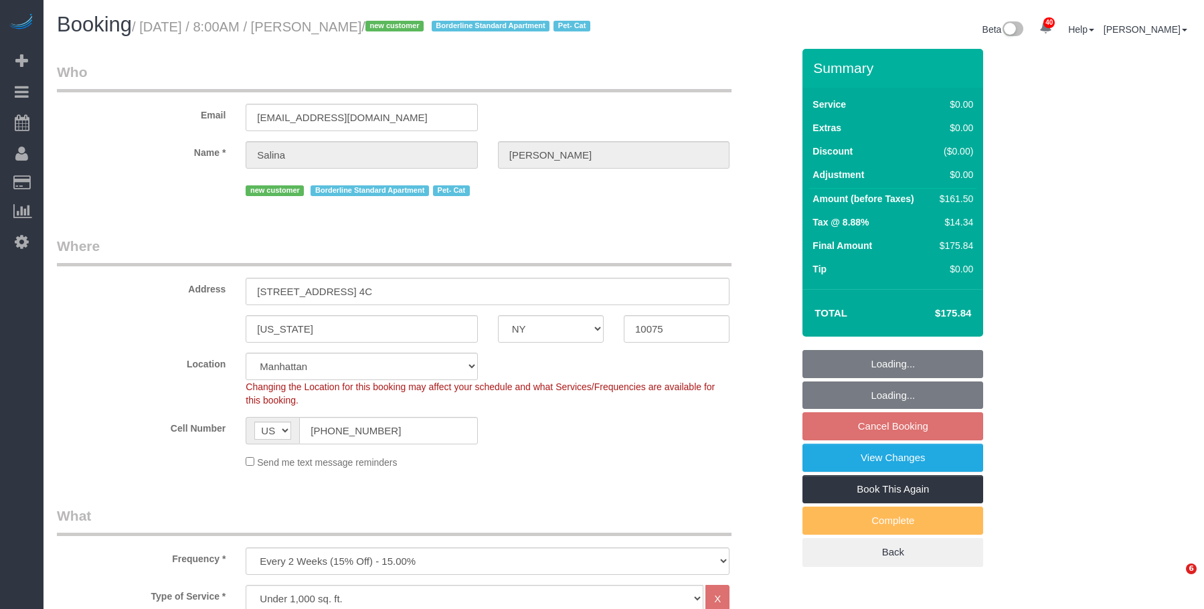
select select "NY"
select select "2"
select select "spot1"
select select "number:56"
select select "number:70"
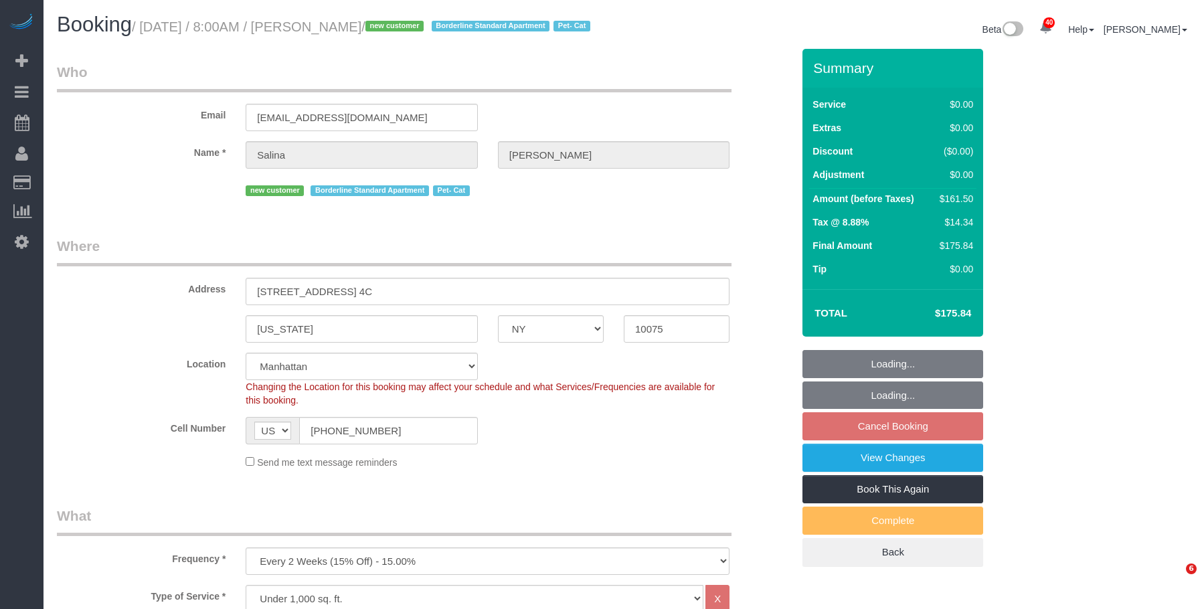
select select "number:14"
select select "number:5"
click at [830, 472] on link "View Changes" at bounding box center [893, 458] width 181 height 28
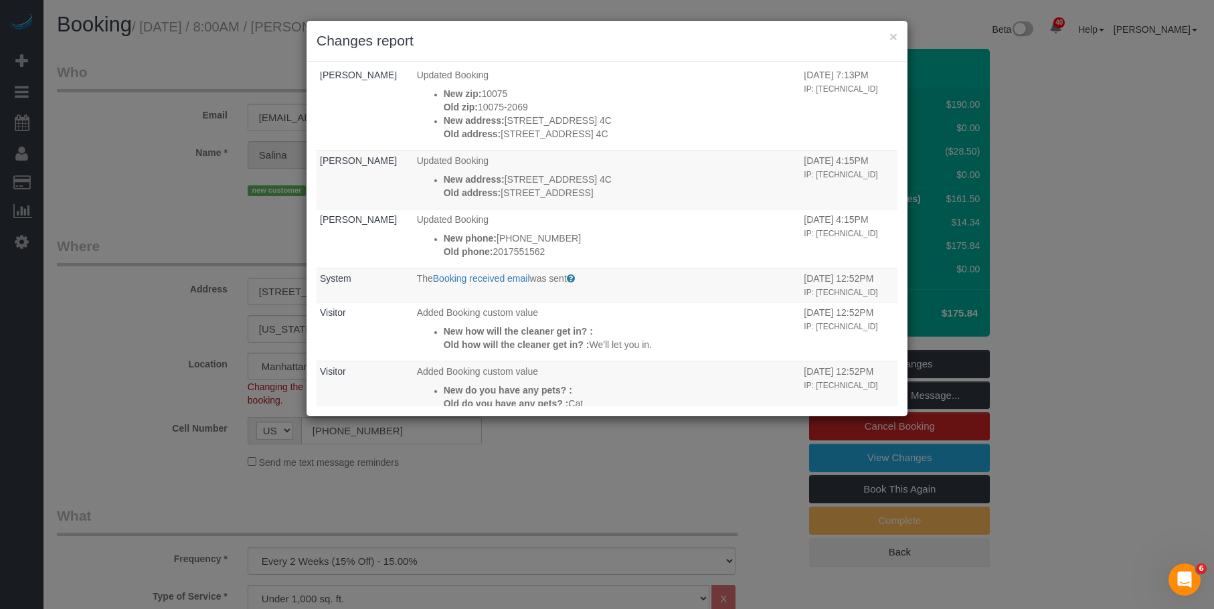
scroll to position [134, 0]
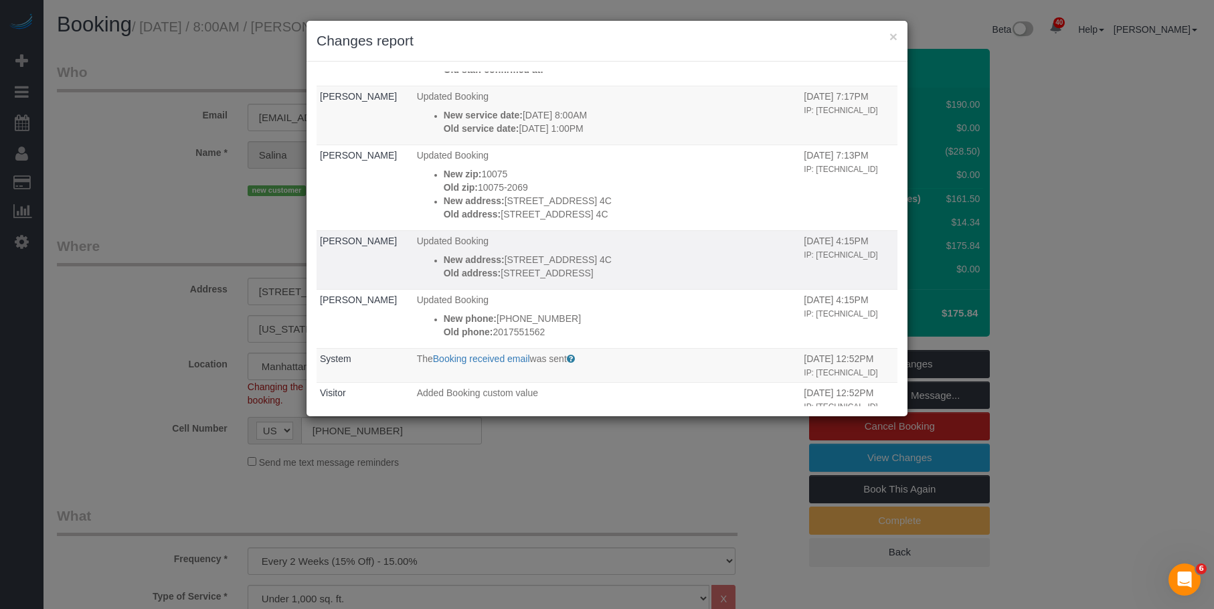
drag, startPoint x: 605, startPoint y: 304, endPoint x: 555, endPoint y: 298, distance: 50.6
click at [548, 280] on p "Old address: [STREET_ADDRESS]" at bounding box center [621, 272] width 354 height 13
click at [677, 258] on td "Updated Booking New address: [STREET_ADDRESS] 4C Old address: [STREET_ADDRESS]" at bounding box center [608, 259] width 388 height 59
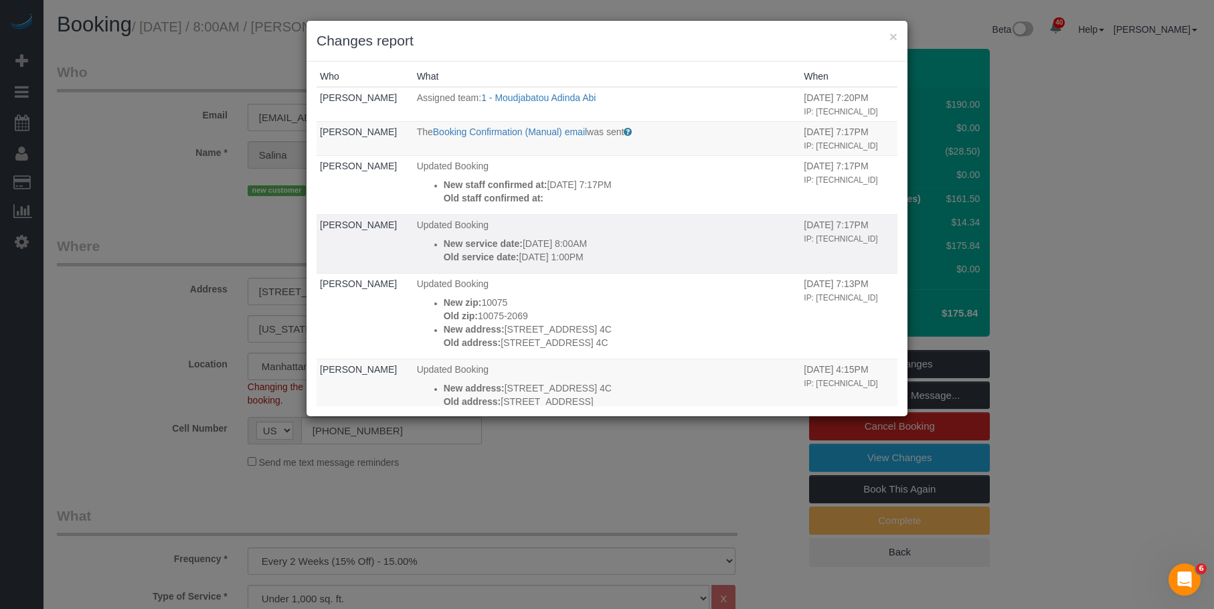
scroll to position [0, 0]
